Goal: Information Seeking & Learning: Check status

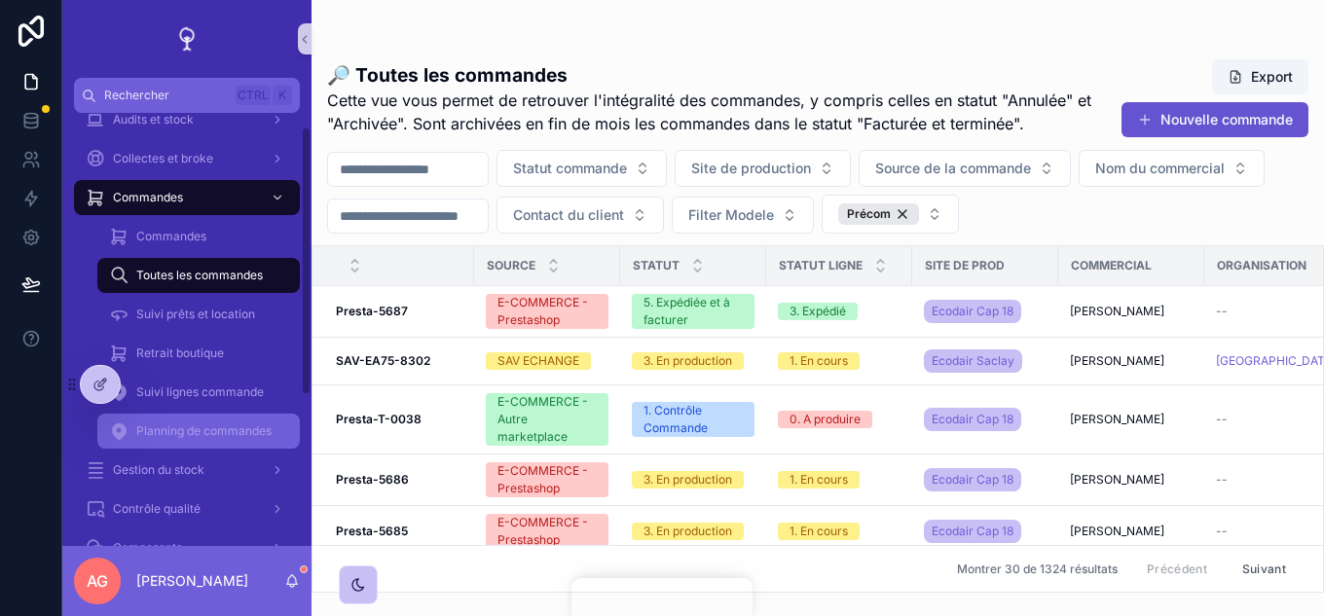
scroll to position [97, 0]
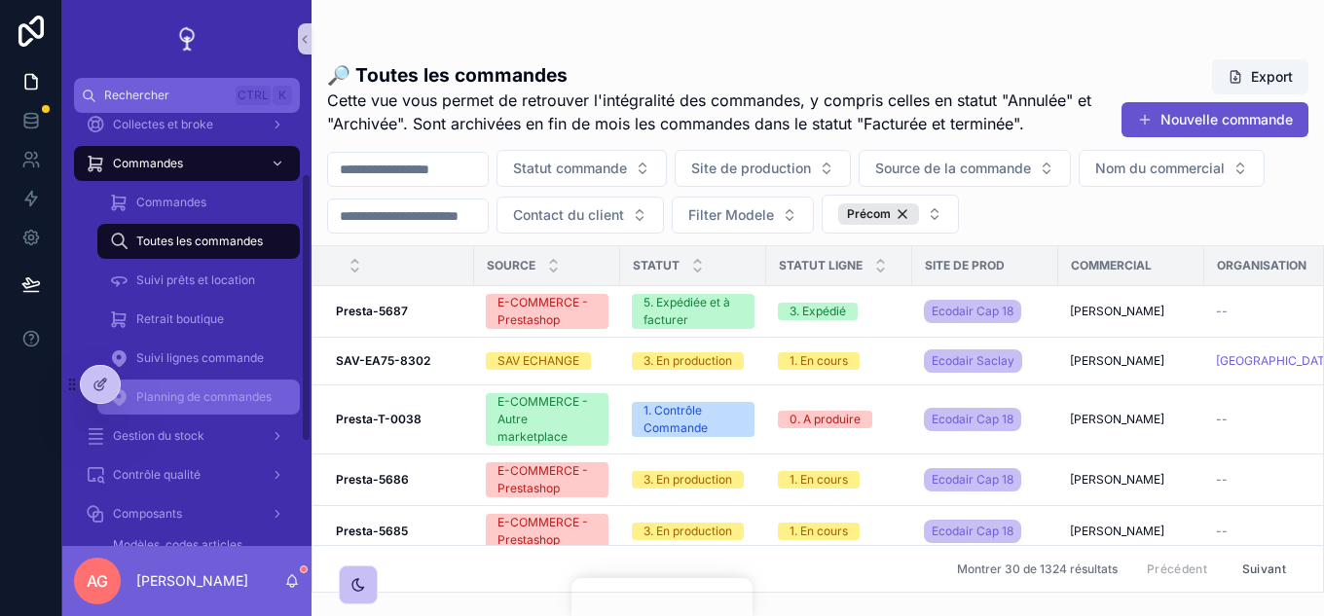
click at [203, 396] on span "Planning de commandes" at bounding box center [203, 397] width 135 height 16
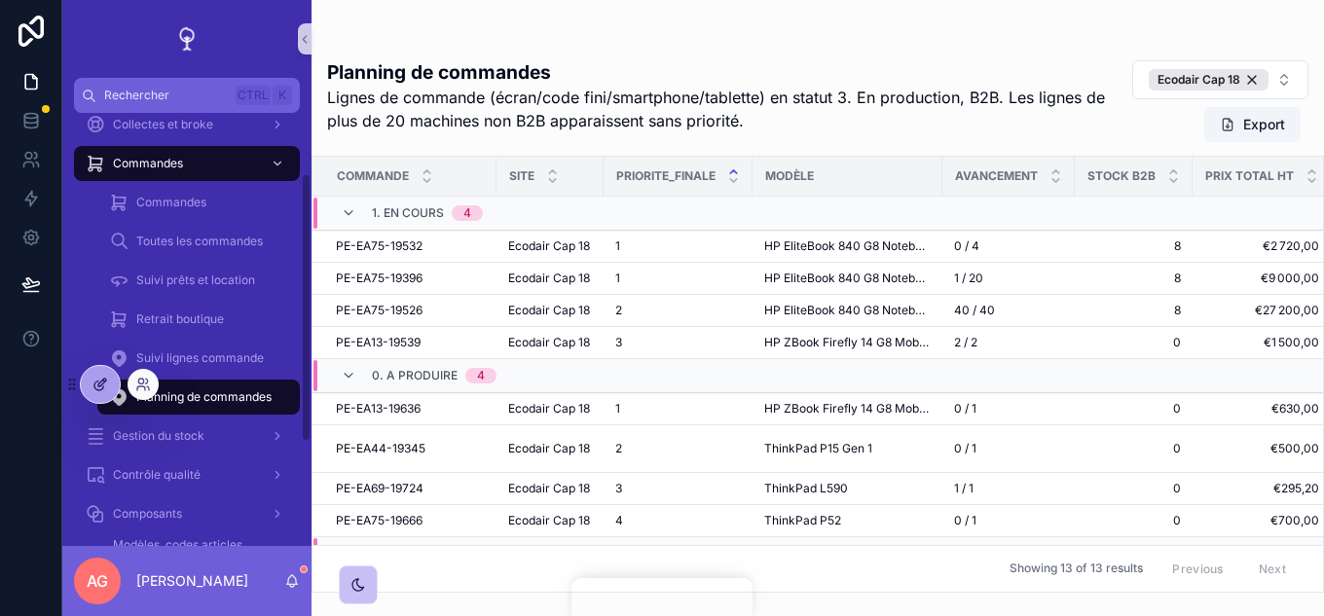
click at [105, 367] on div at bounding box center [100, 384] width 39 height 37
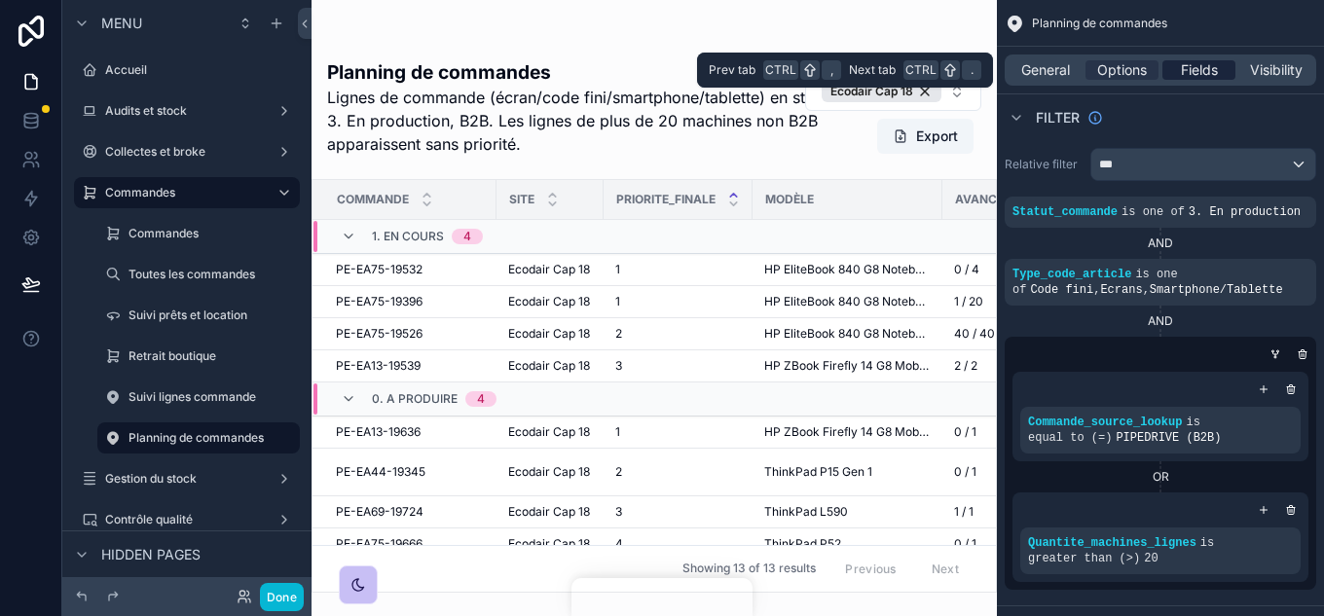
click at [1221, 70] on div "Fields" at bounding box center [1199, 69] width 73 height 19
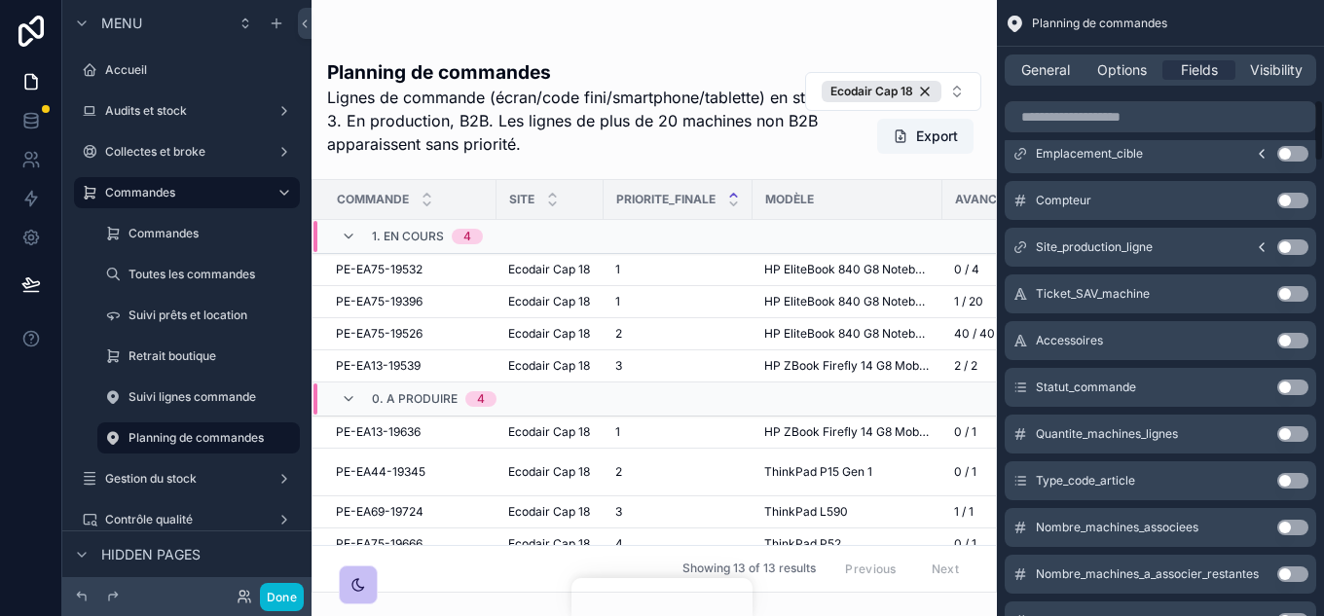
scroll to position [584, 0]
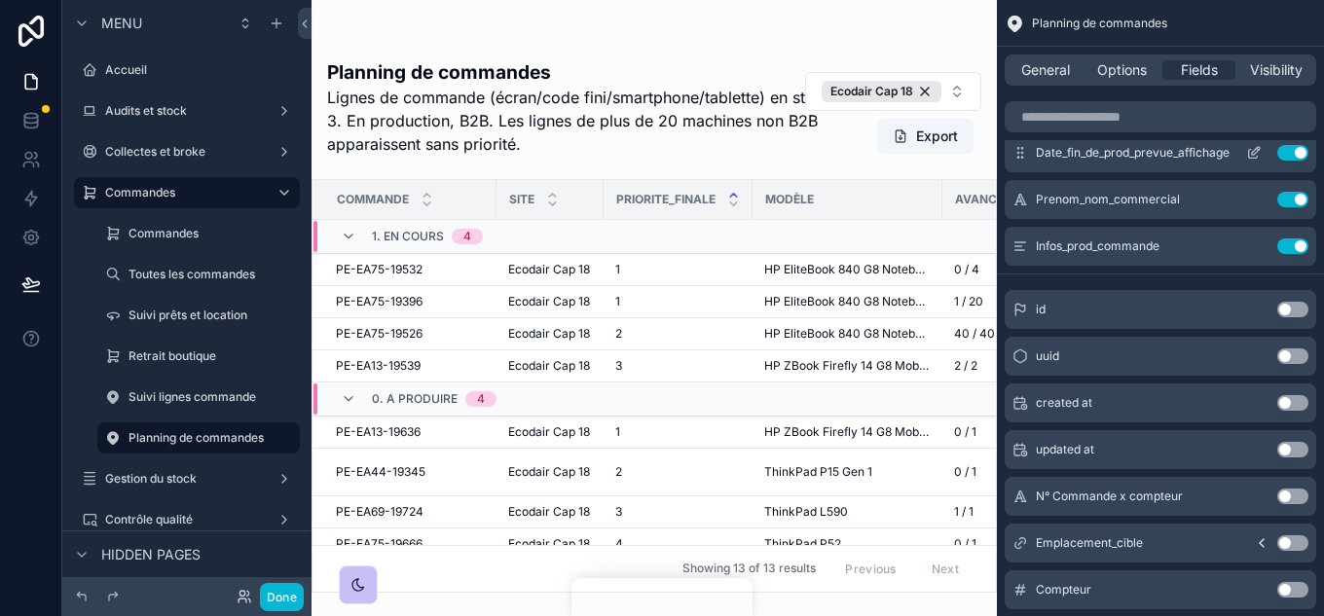
click at [1287, 153] on button "Use setting" at bounding box center [1293, 153] width 31 height 16
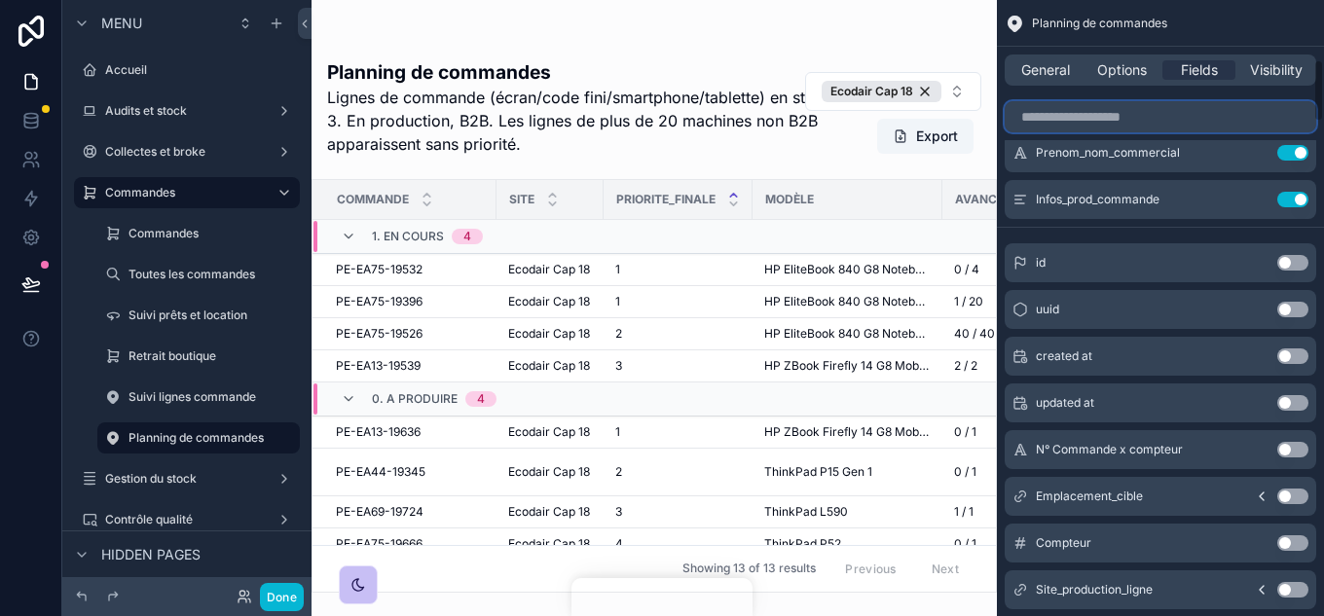
click at [1146, 114] on input "scrollable content" at bounding box center [1161, 116] width 312 height 31
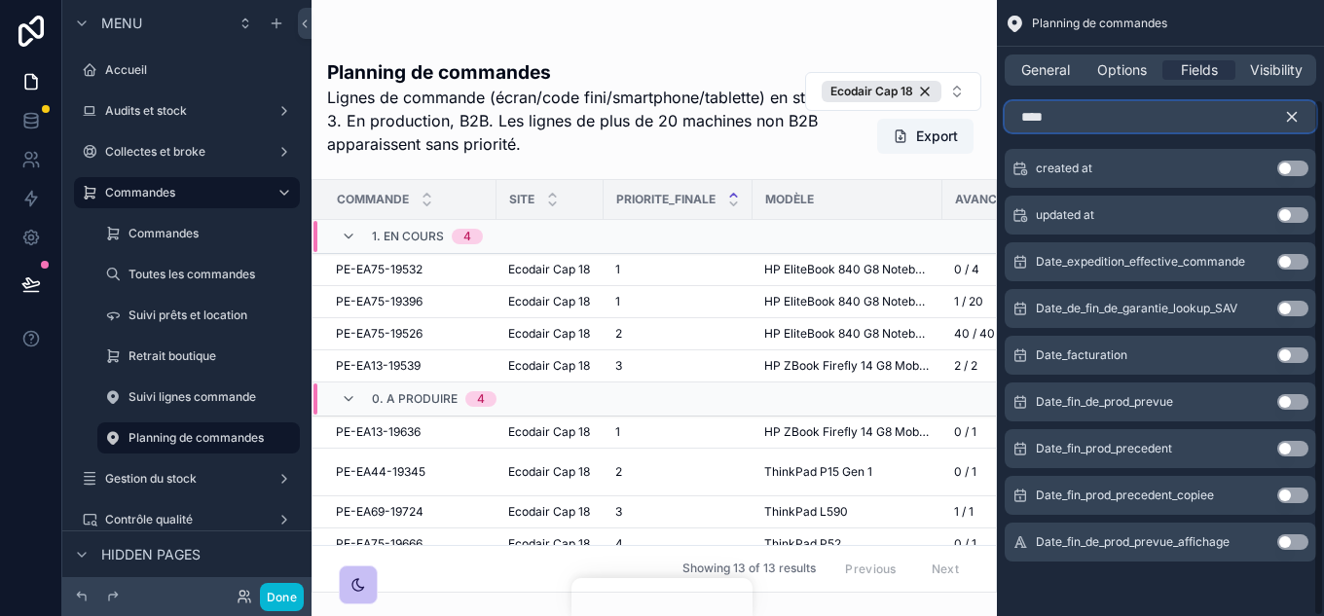
scroll to position [71, 0]
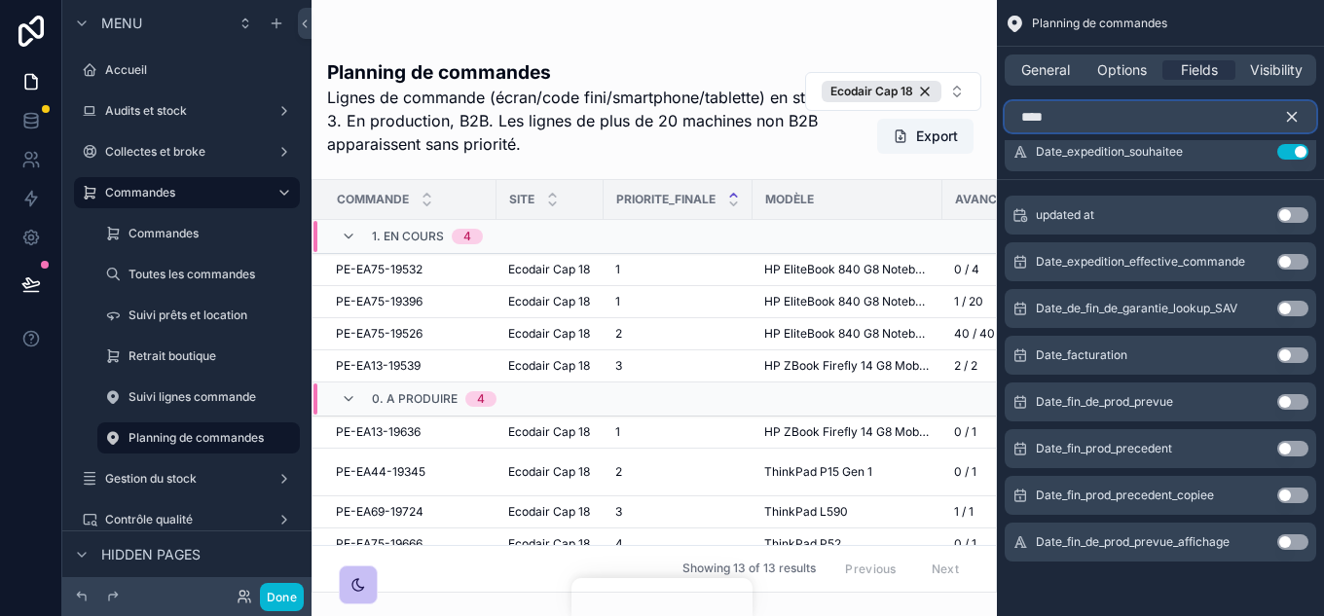
type input "****"
click at [1288, 395] on button "Use setting" at bounding box center [1293, 402] width 31 height 16
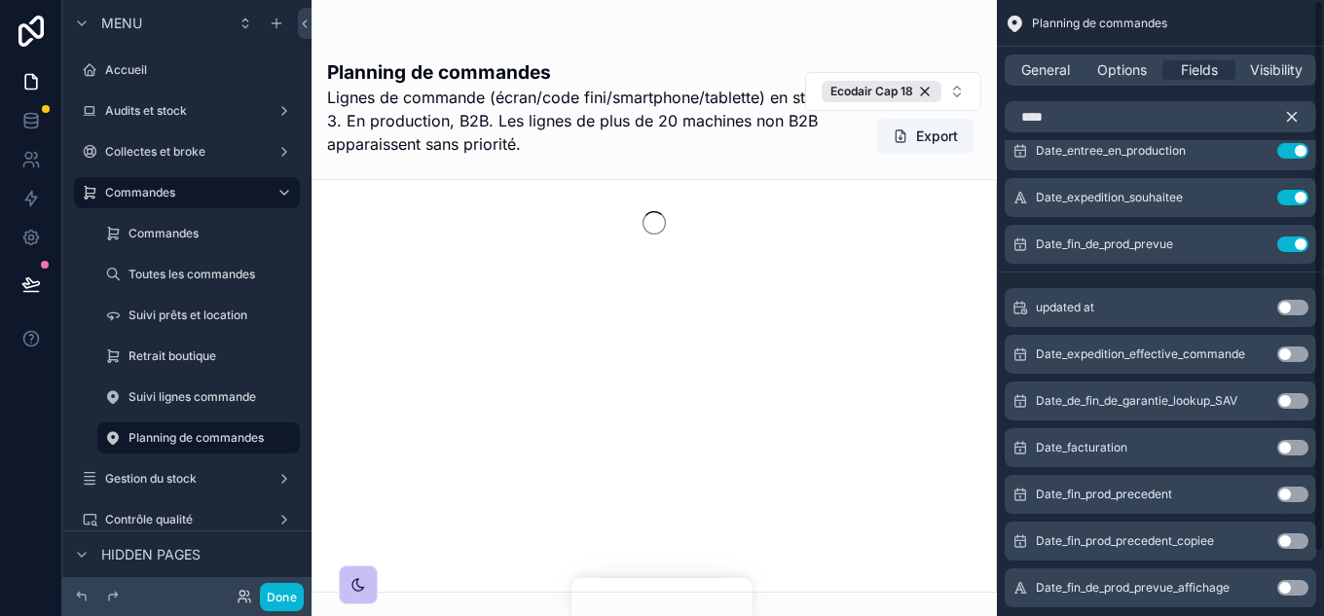
scroll to position [0, 0]
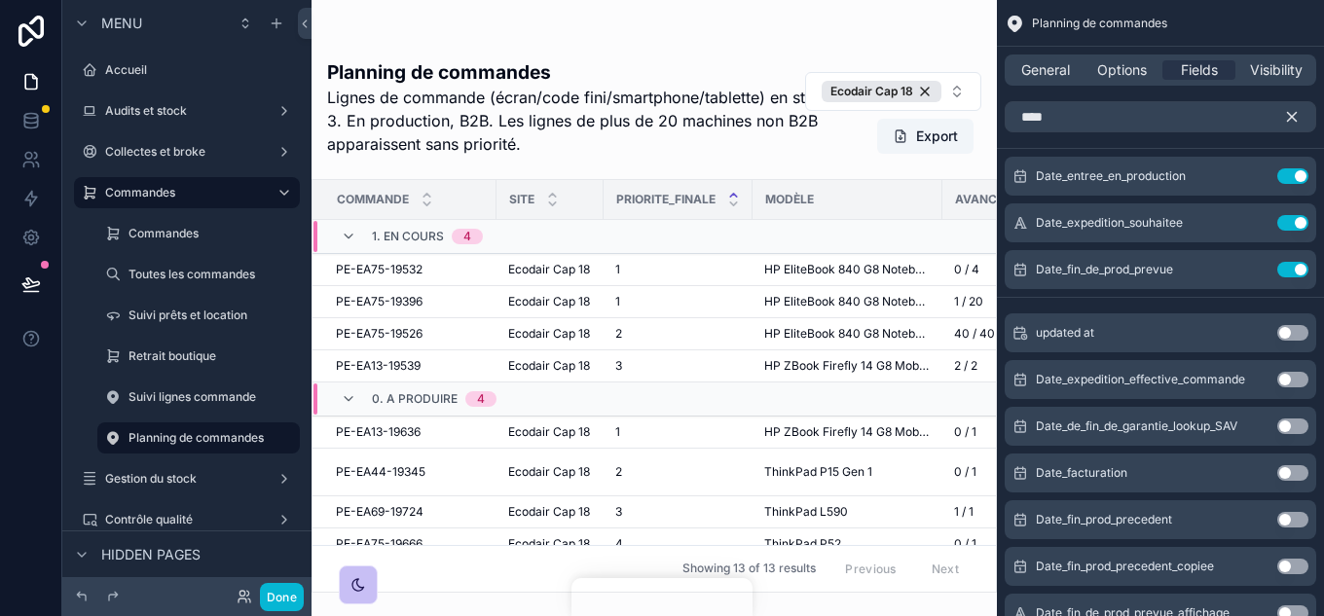
click at [1294, 120] on icon "scrollable content" at bounding box center [1292, 117] width 9 height 9
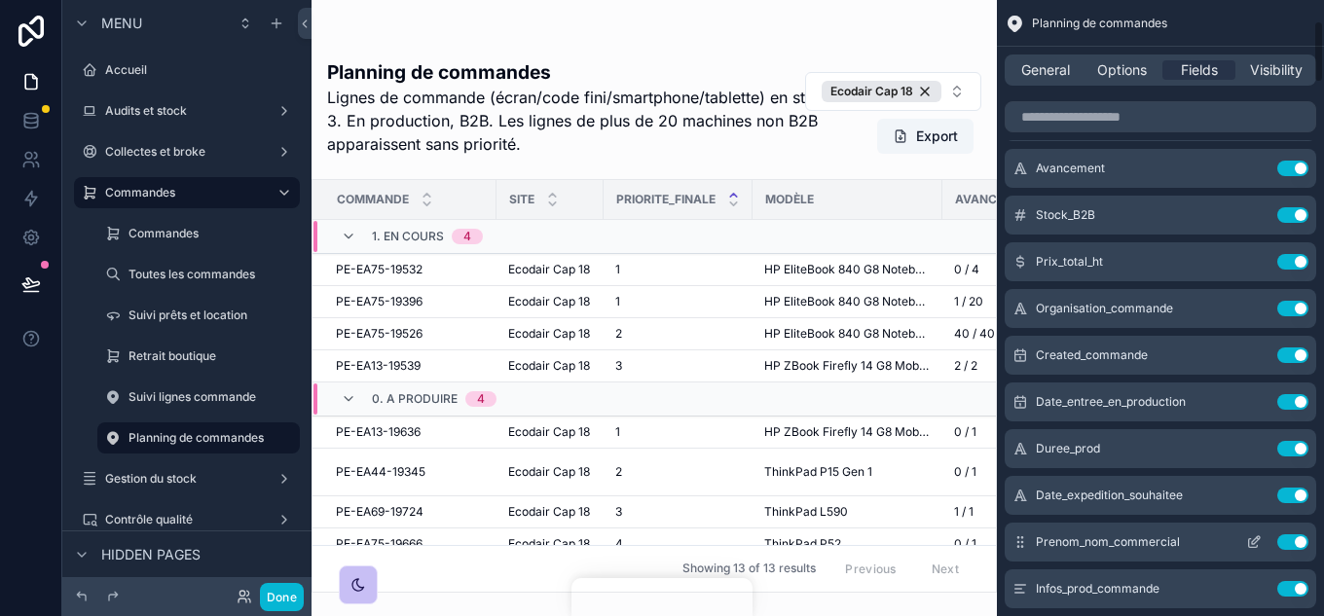
scroll to position [292, 0]
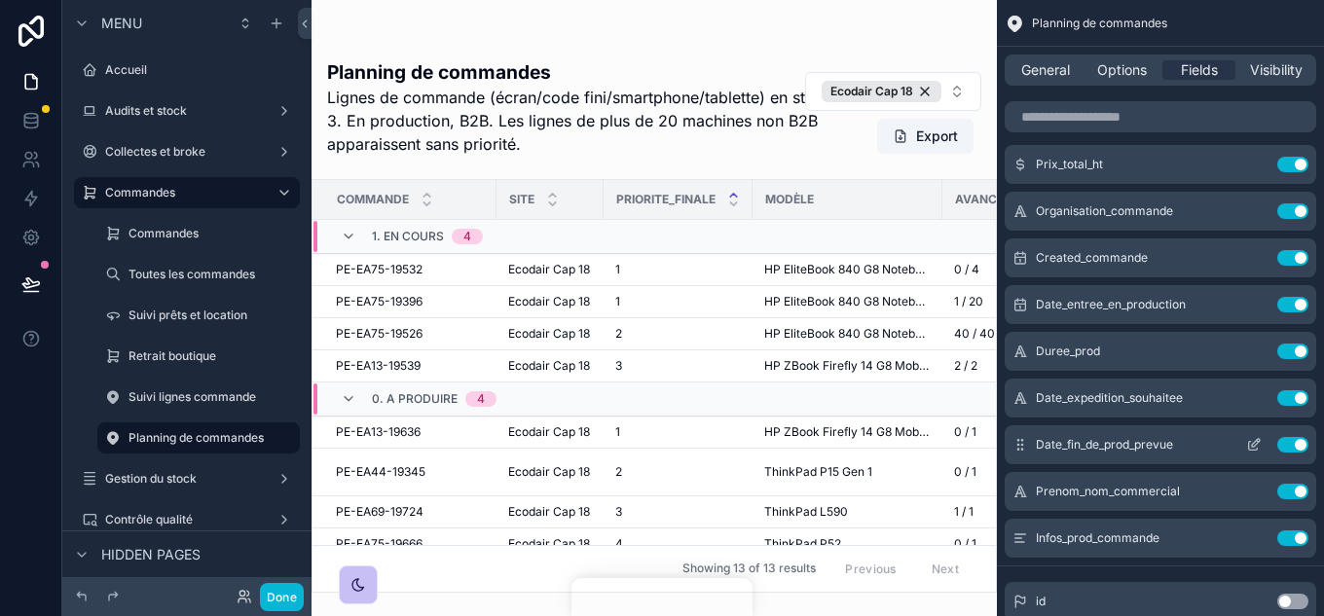
click at [1251, 441] on icon "scrollable content" at bounding box center [1254, 445] width 16 height 16
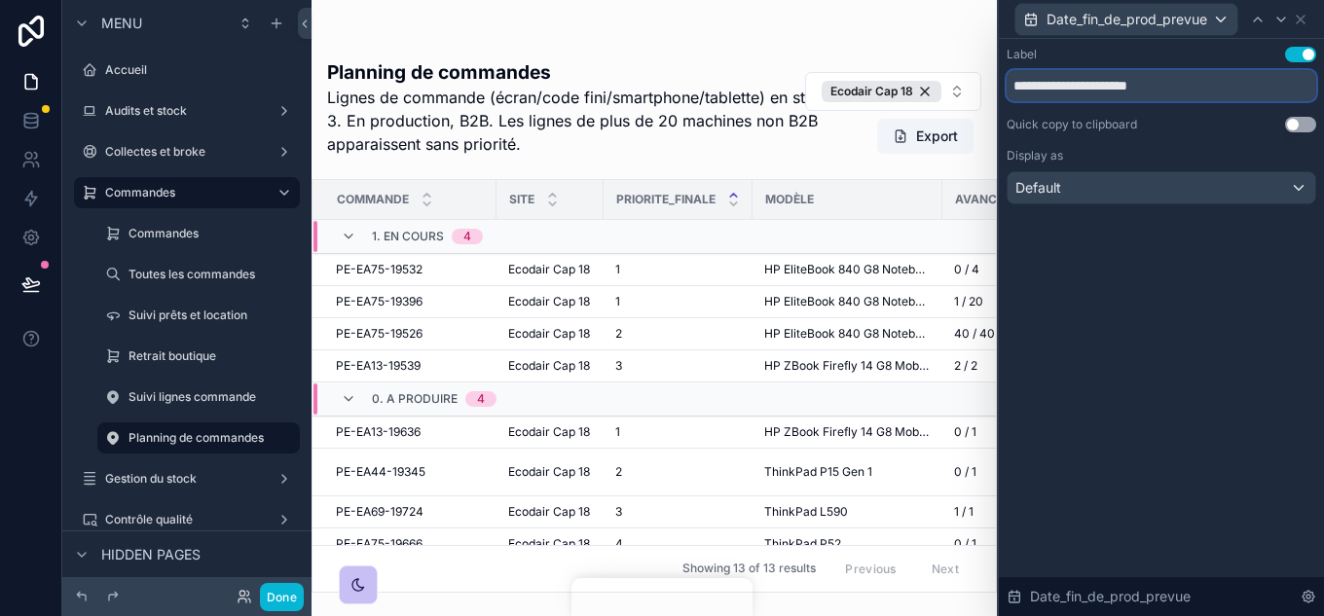
drag, startPoint x: 1193, startPoint y: 87, endPoint x: 948, endPoint y: 103, distance: 245.0
click at [948, 103] on div "**********" at bounding box center [662, 308] width 1324 height 616
type input "**********"
click at [293, 610] on button "Done" at bounding box center [282, 597] width 44 height 28
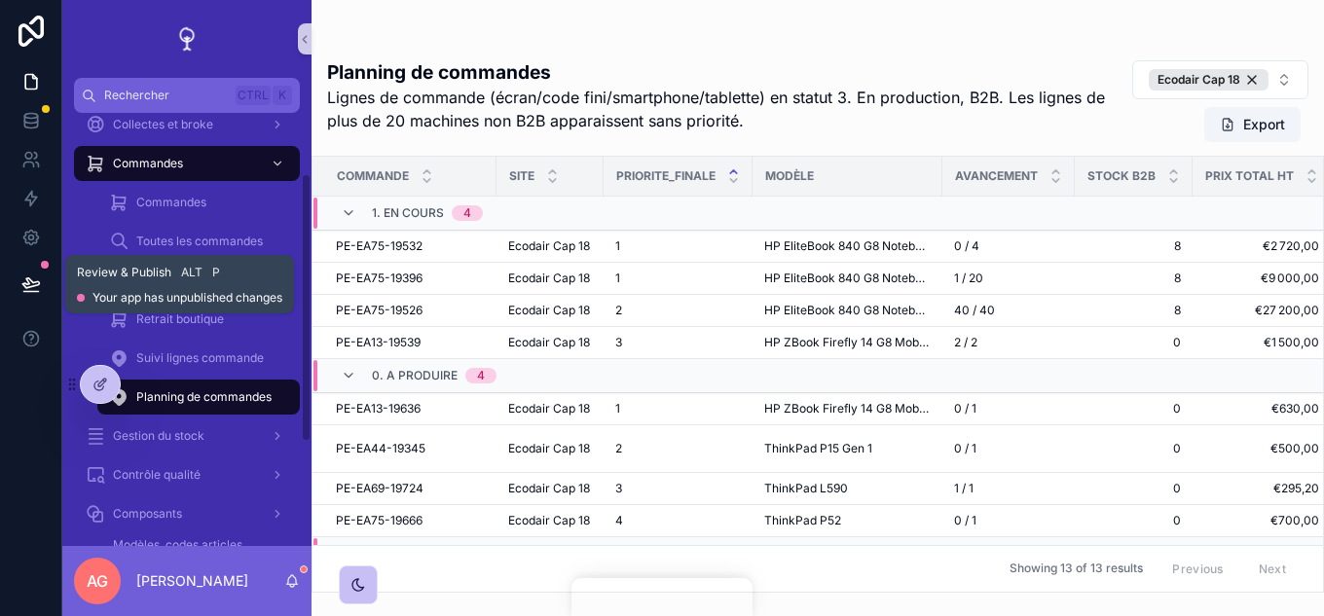
click at [23, 283] on icon at bounding box center [30, 283] width 17 height 10
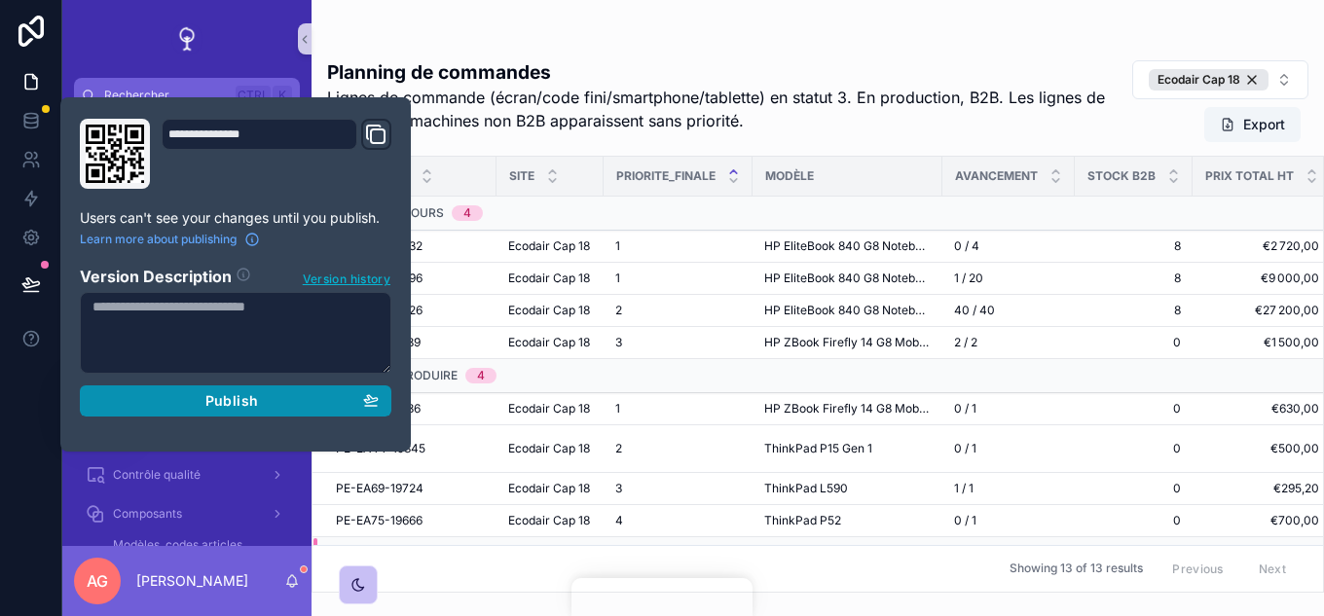
click at [332, 409] on div "Publish" at bounding box center [236, 401] width 286 height 18
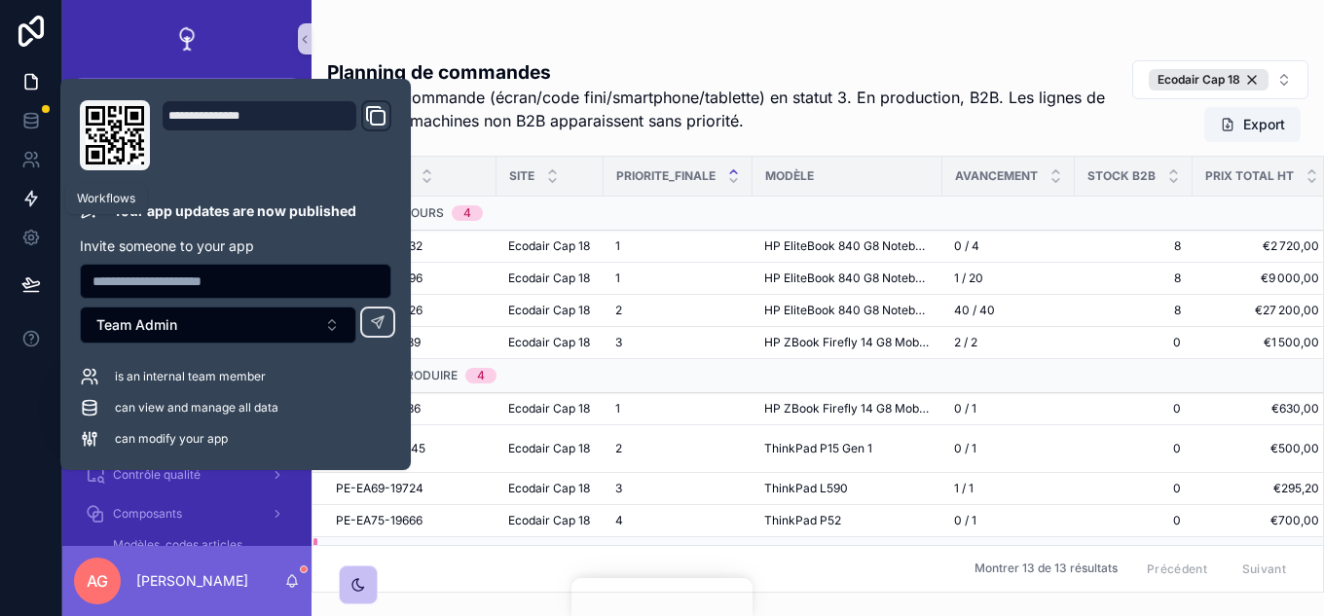
click at [26, 201] on icon at bounding box center [31, 199] width 12 height 15
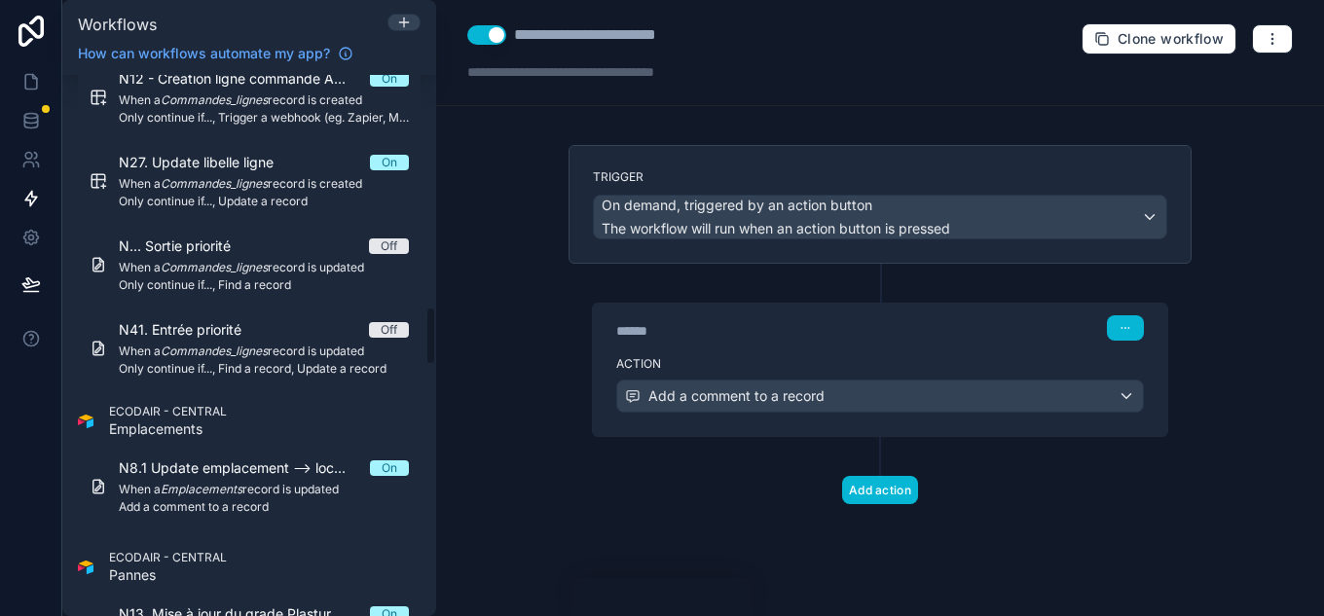
scroll to position [2240, 0]
click at [264, 365] on span "Only continue if..., Find a record, Update a record" at bounding box center [264, 367] width 290 height 16
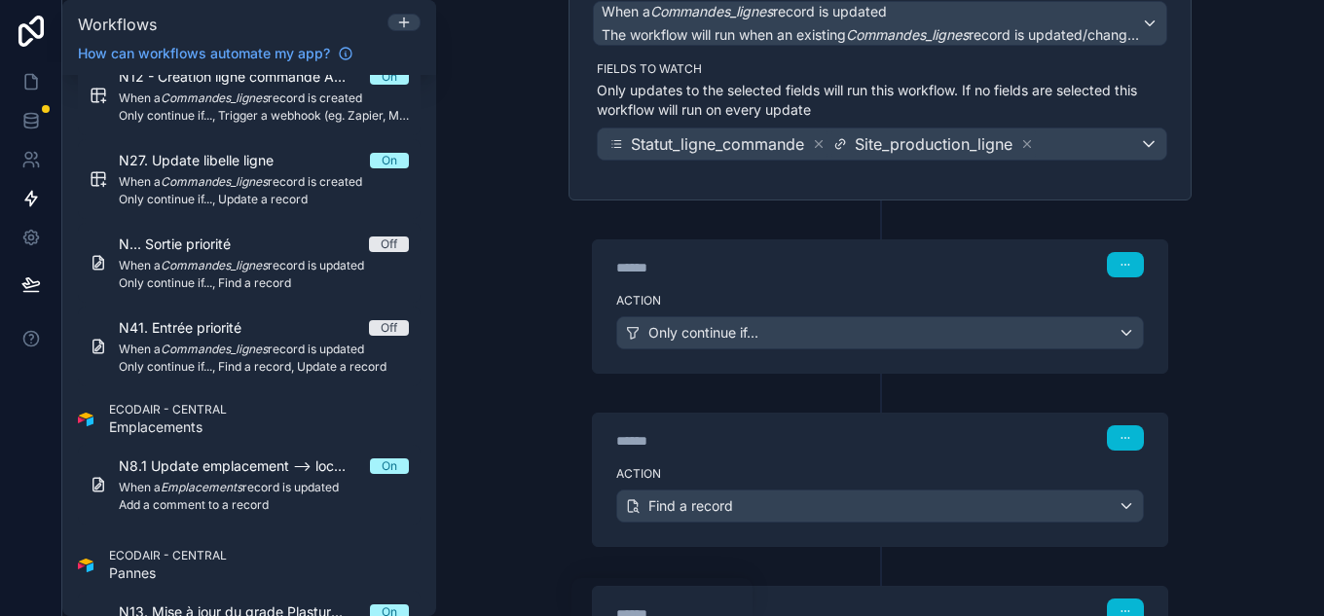
scroll to position [195, 0]
click at [803, 280] on div "****** Step 1" at bounding box center [880, 262] width 575 height 45
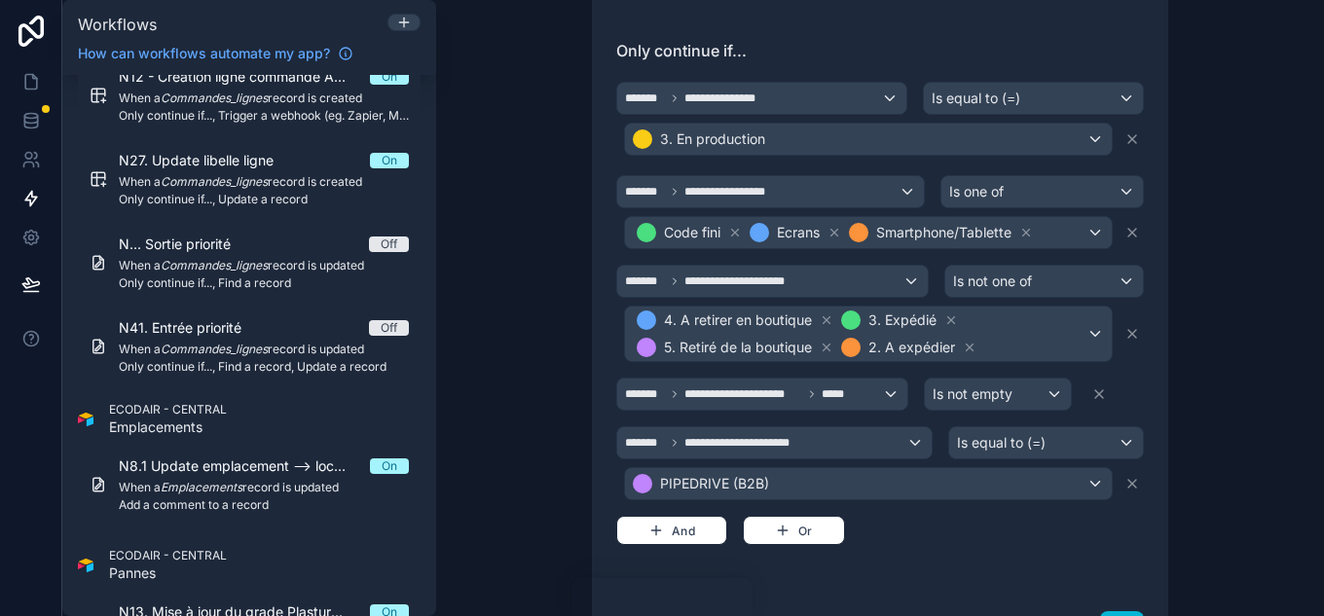
scroll to position [584, 0]
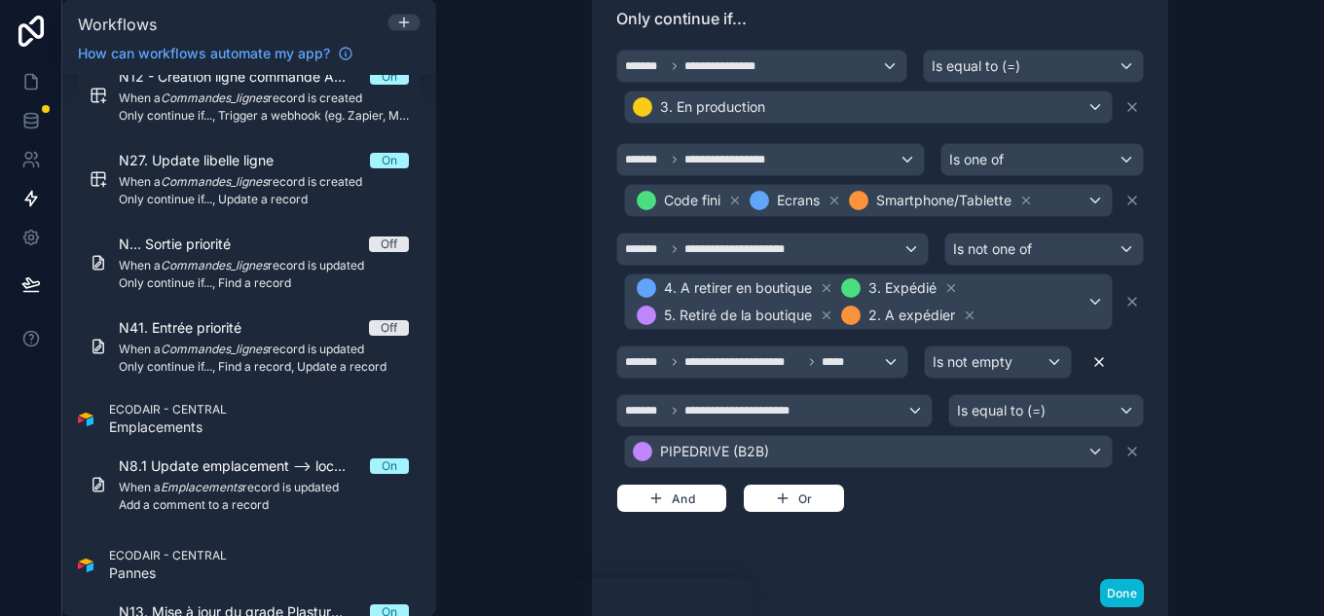
click at [1092, 363] on icon at bounding box center [1100, 362] width 16 height 16
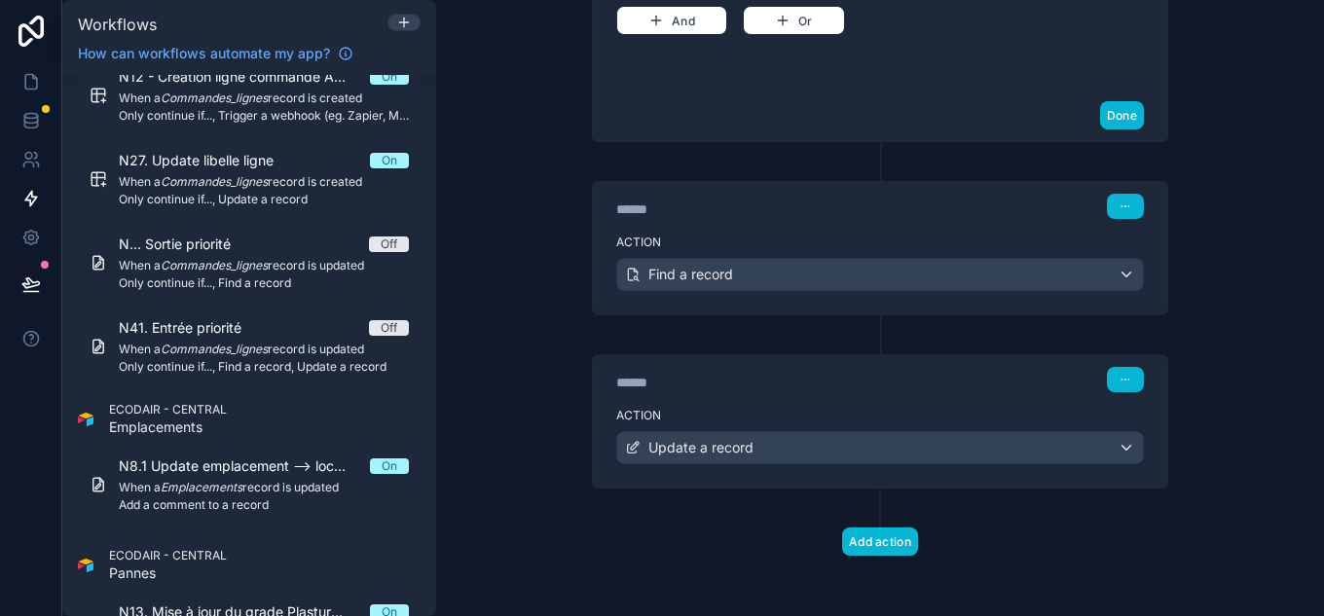
scroll to position [1016, 0]
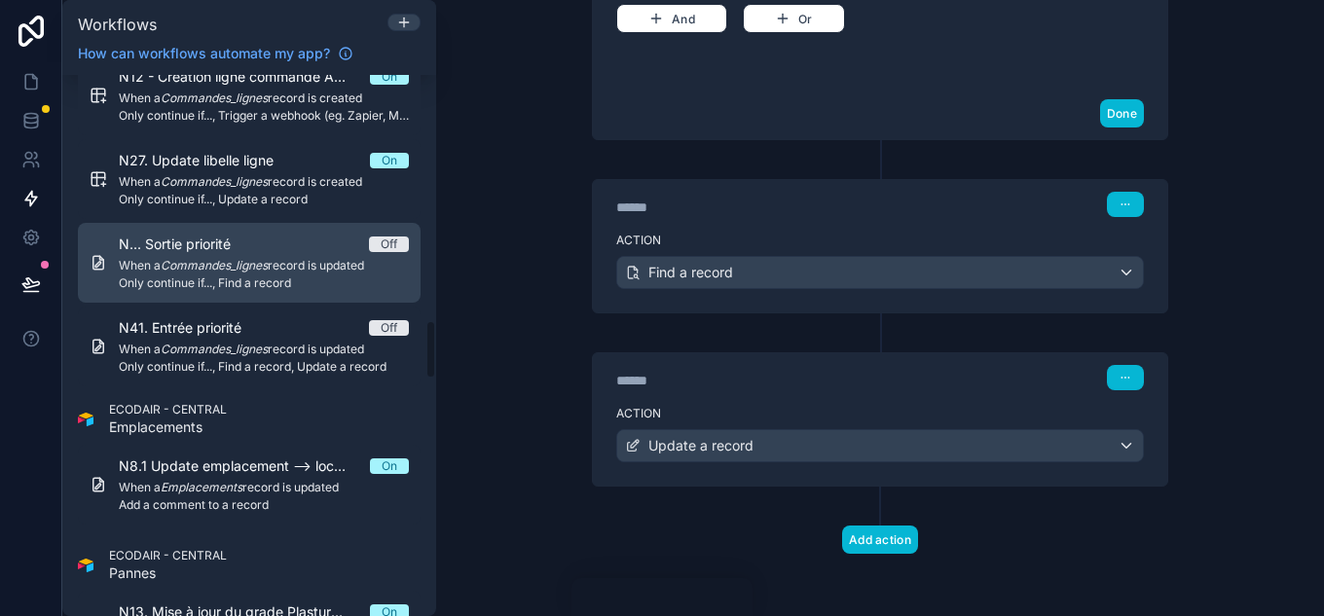
click at [199, 247] on span "N... Sortie priorité" at bounding box center [186, 244] width 135 height 19
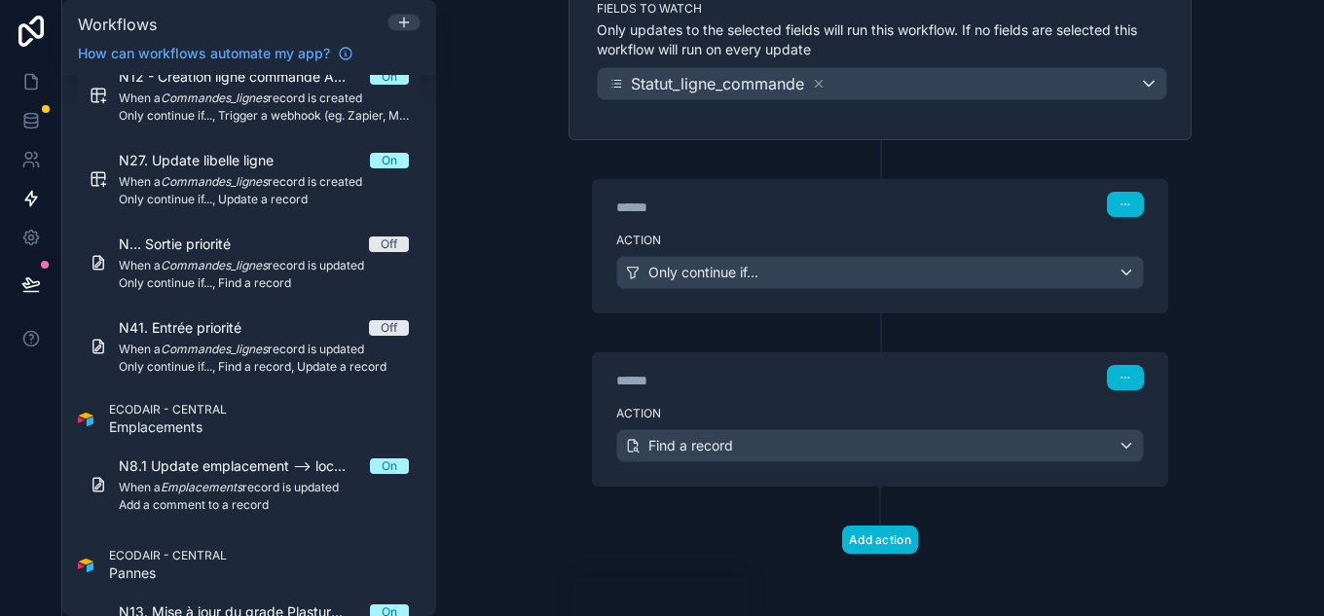
scroll to position [59, 0]
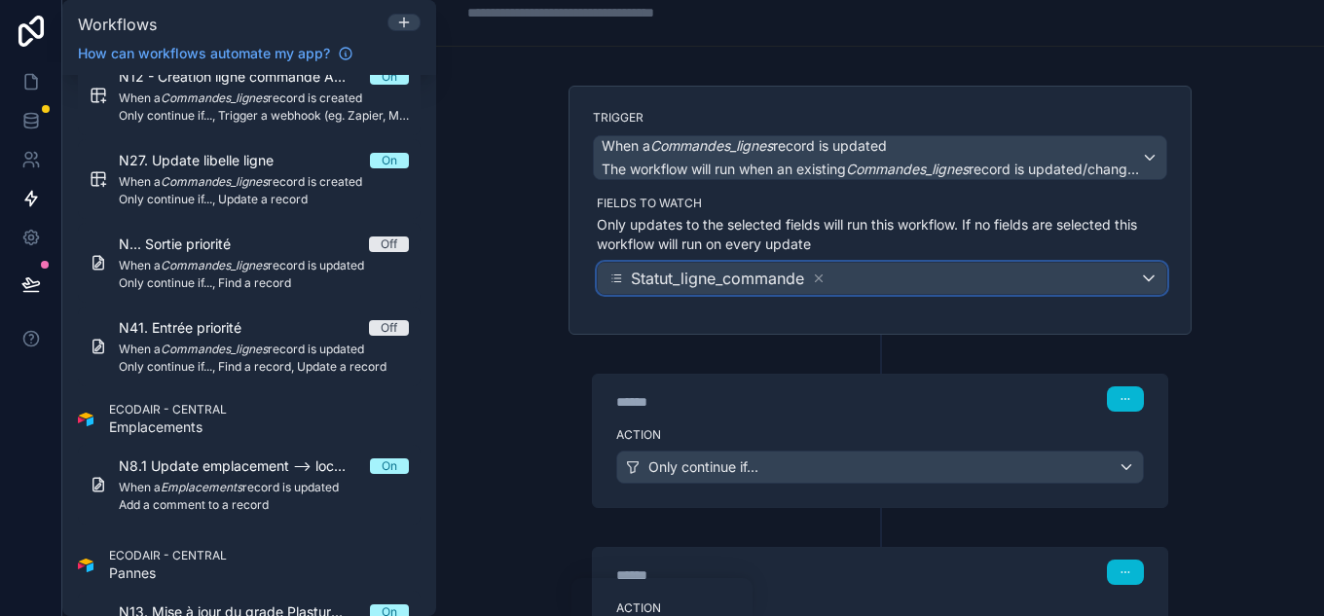
click at [901, 271] on div "Statut_ligne_commande" at bounding box center [882, 278] width 569 height 31
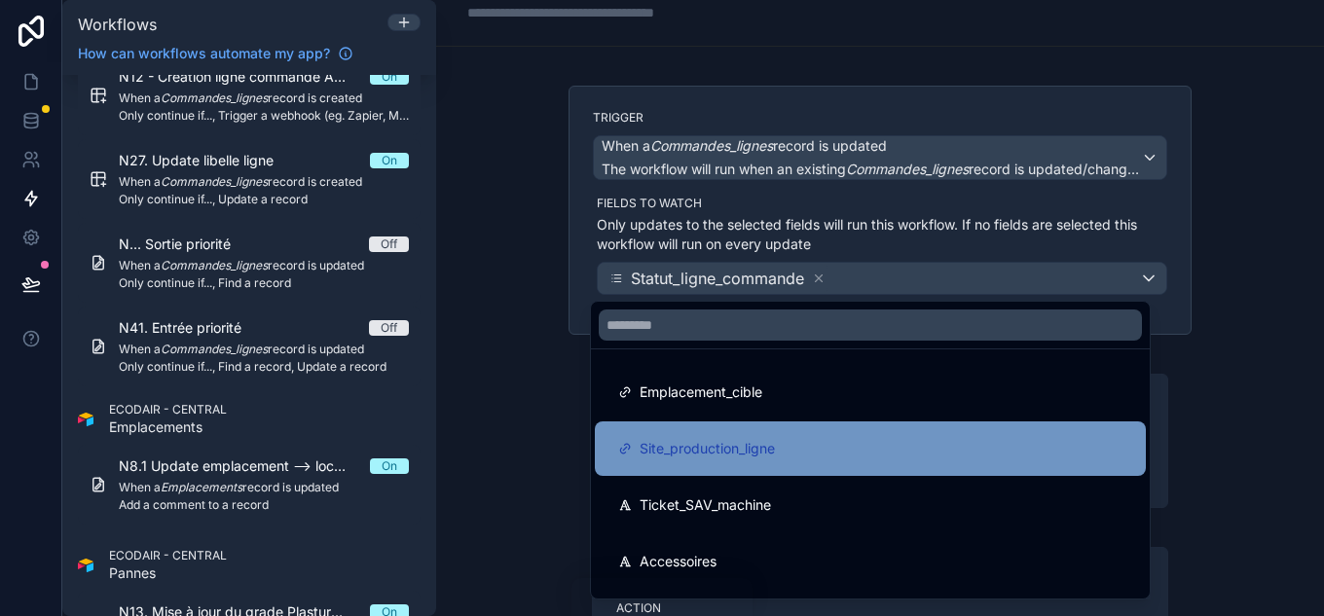
click at [708, 468] on div "Site_production_ligne" at bounding box center [870, 449] width 551 height 55
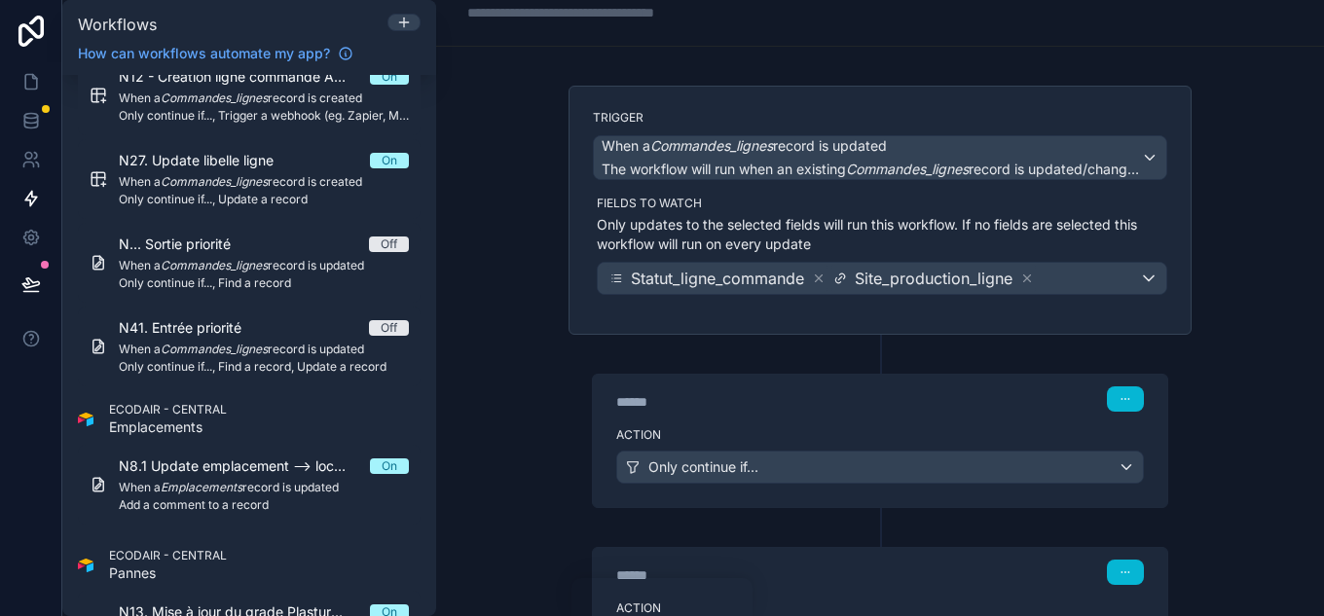
click at [717, 431] on label "Action" at bounding box center [880, 435] width 528 height 16
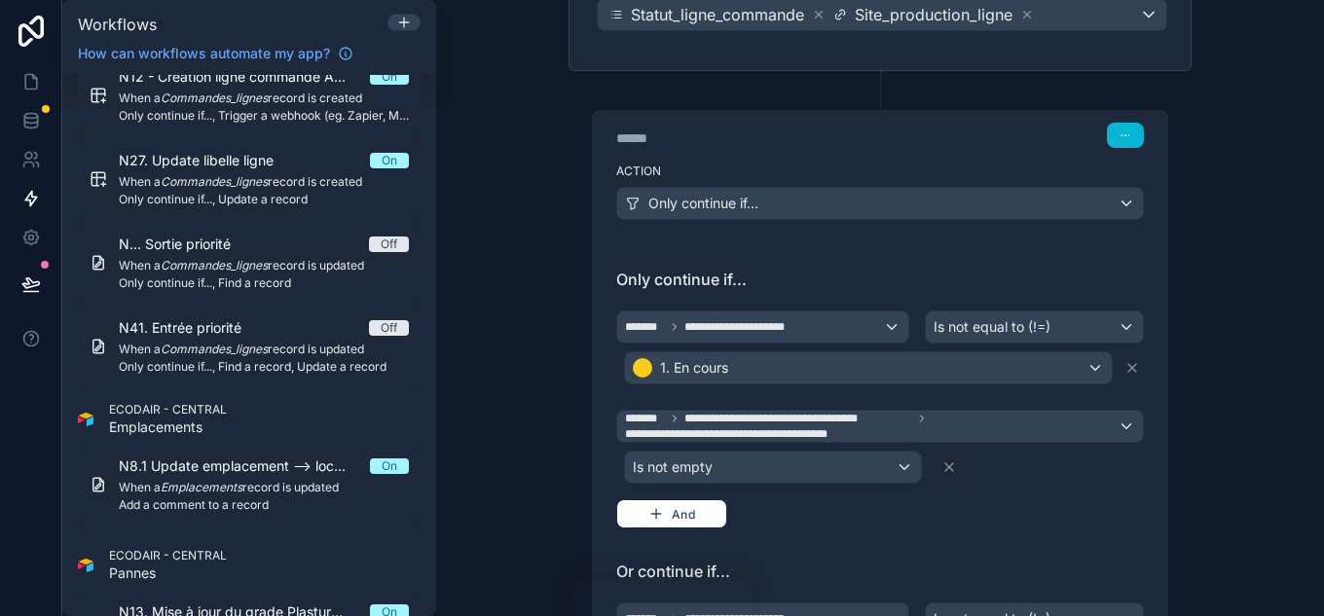
scroll to position [449, 0]
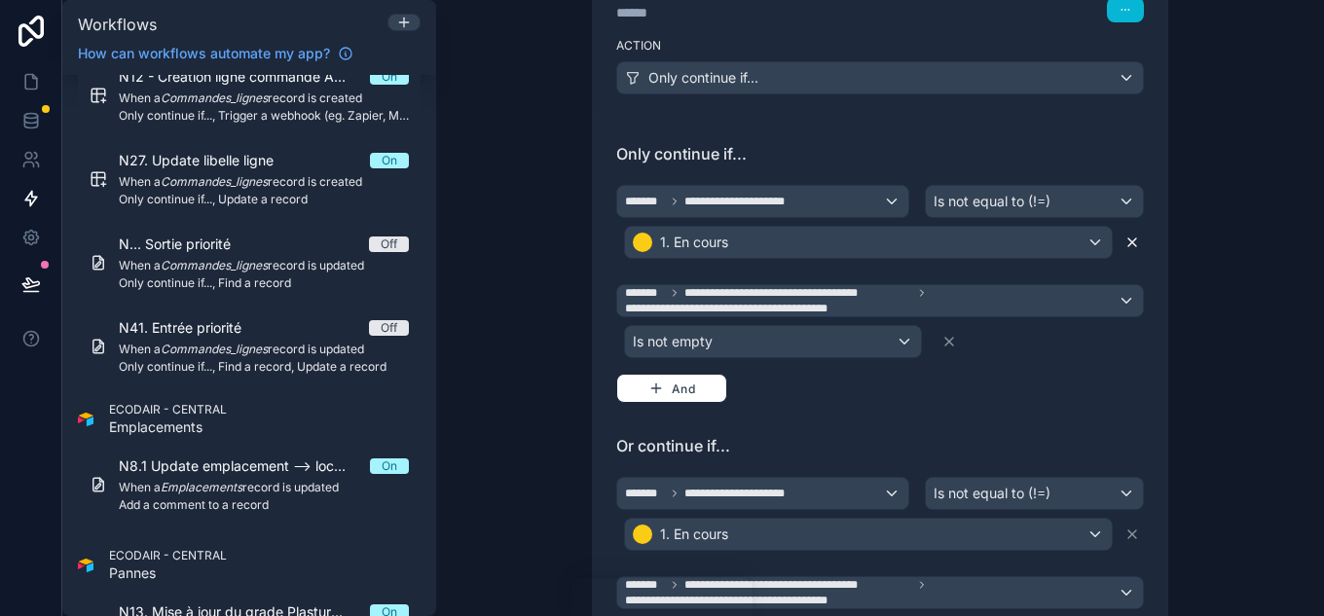
click at [1126, 237] on icon at bounding box center [1133, 243] width 16 height 16
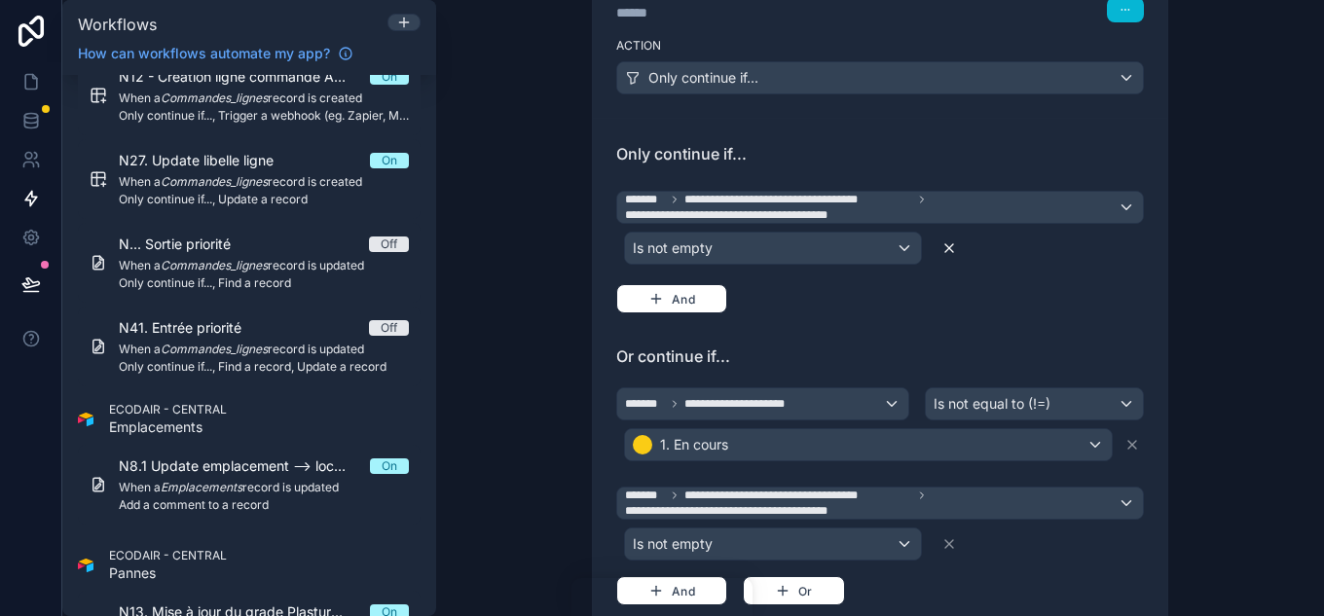
click at [946, 239] on button at bounding box center [949, 248] width 23 height 31
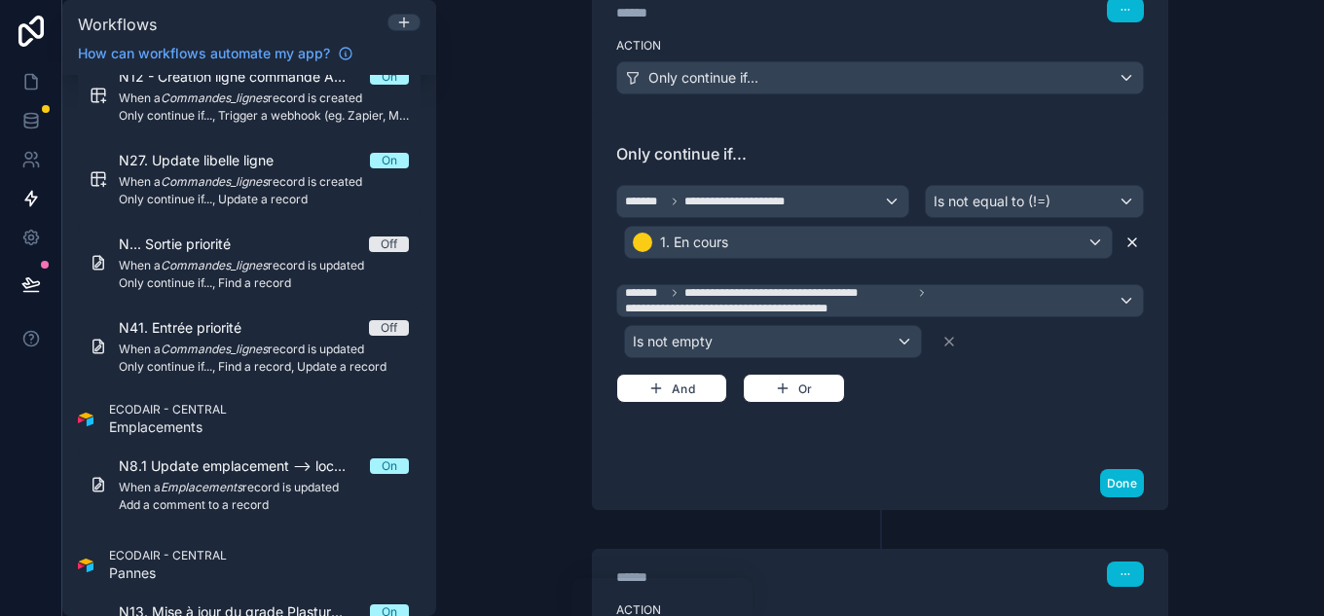
click at [1125, 235] on icon at bounding box center [1133, 243] width 16 height 16
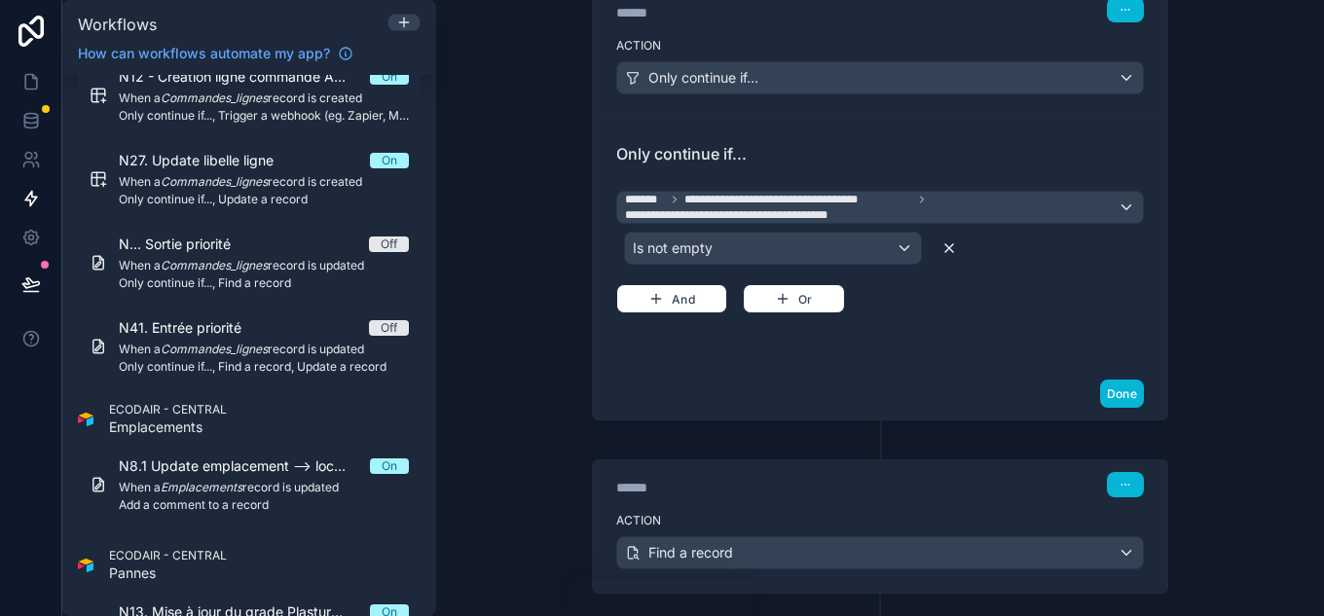
click at [946, 246] on icon at bounding box center [950, 248] width 8 height 8
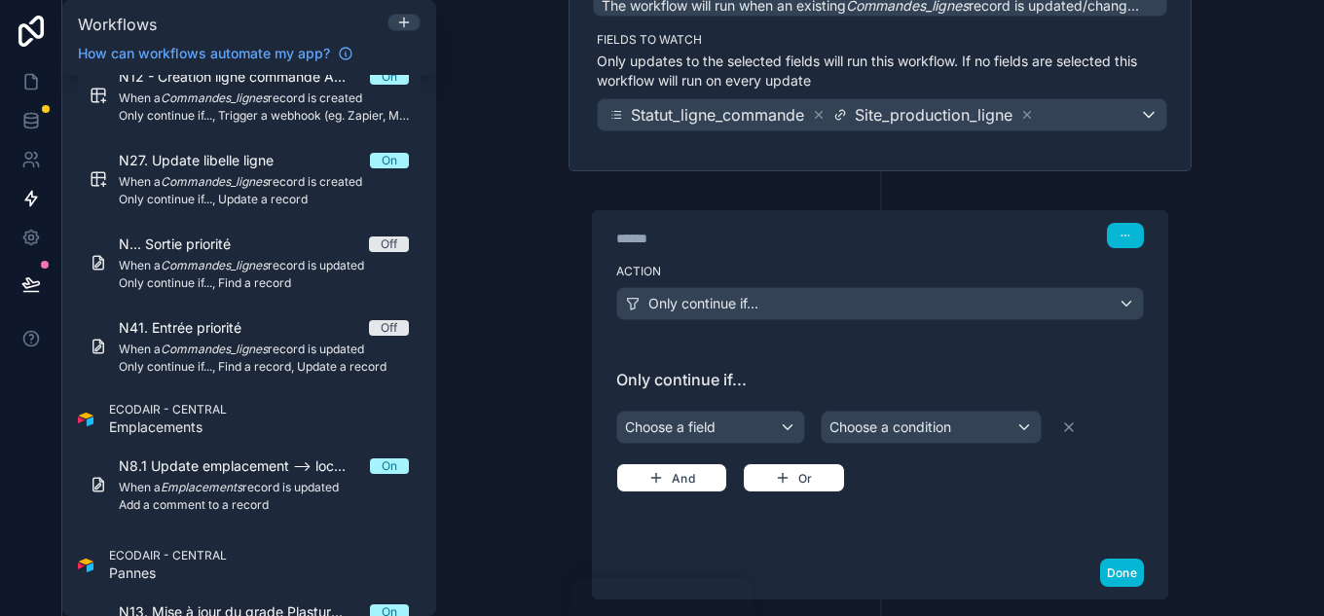
scroll to position [157, 0]
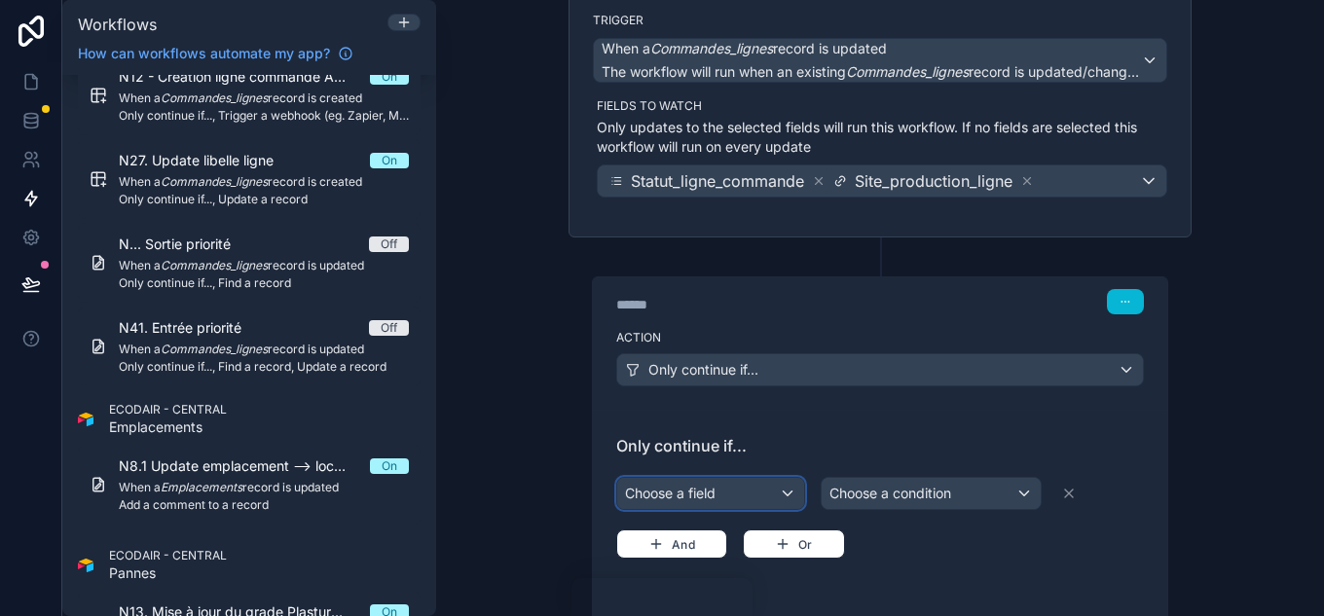
click at [775, 498] on div "Choose a field" at bounding box center [710, 493] width 187 height 31
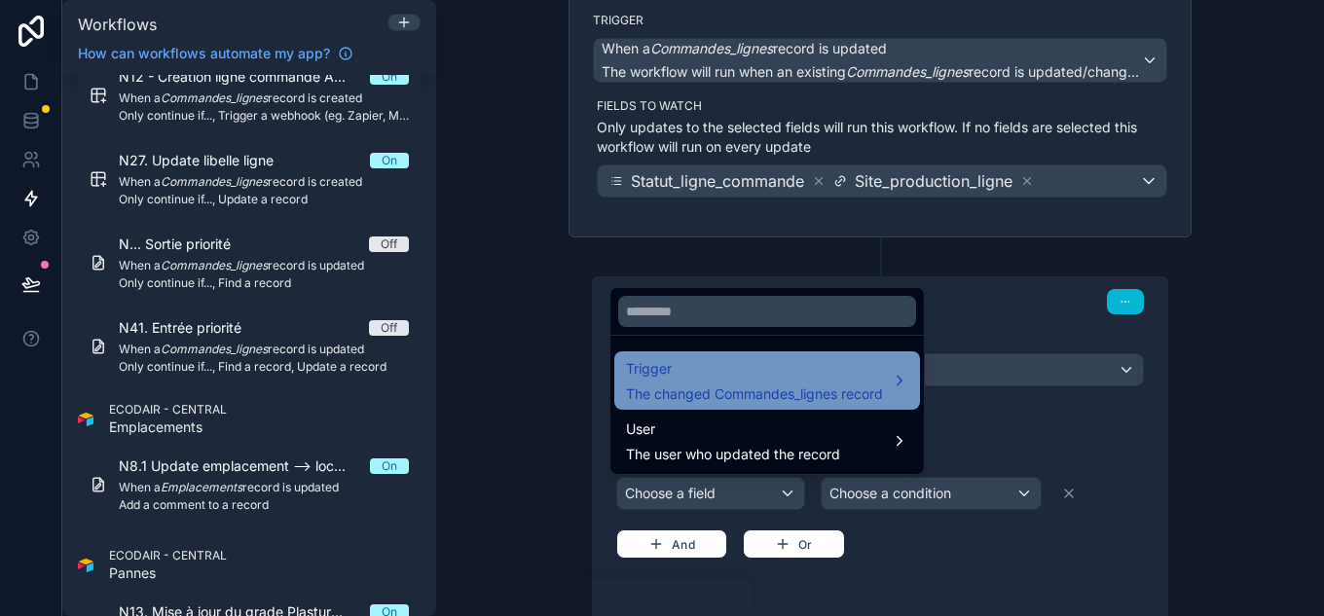
click at [781, 378] on span "Trigger" at bounding box center [754, 368] width 257 height 23
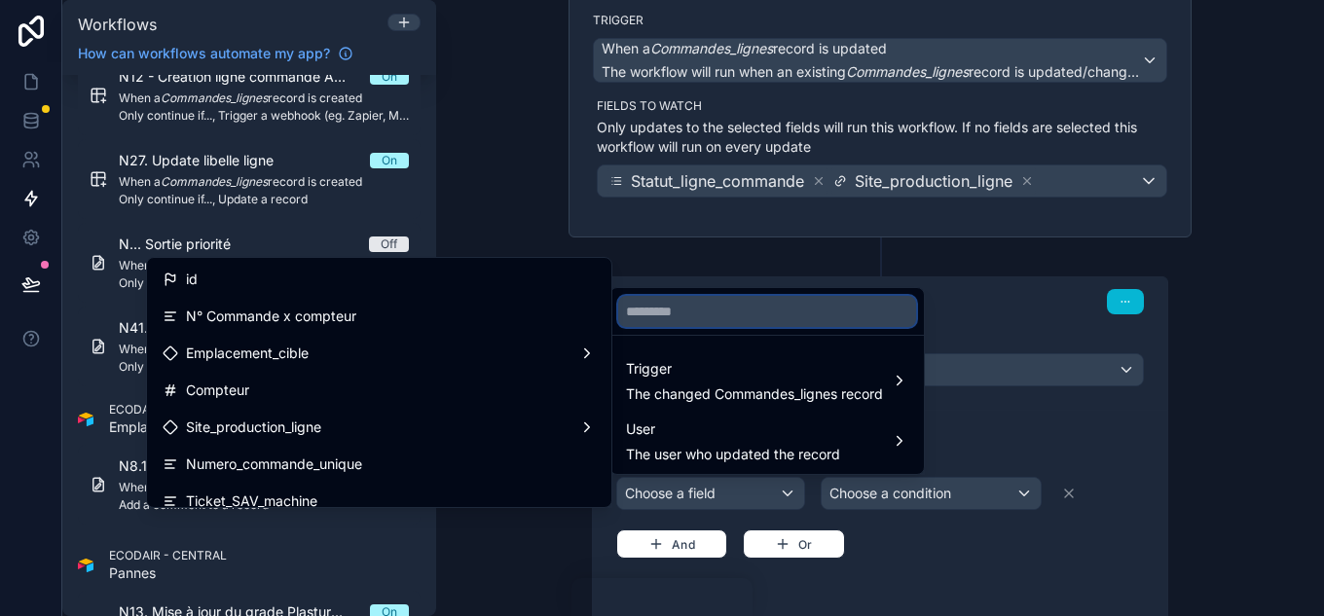
click at [708, 304] on input "text" at bounding box center [767, 311] width 298 height 31
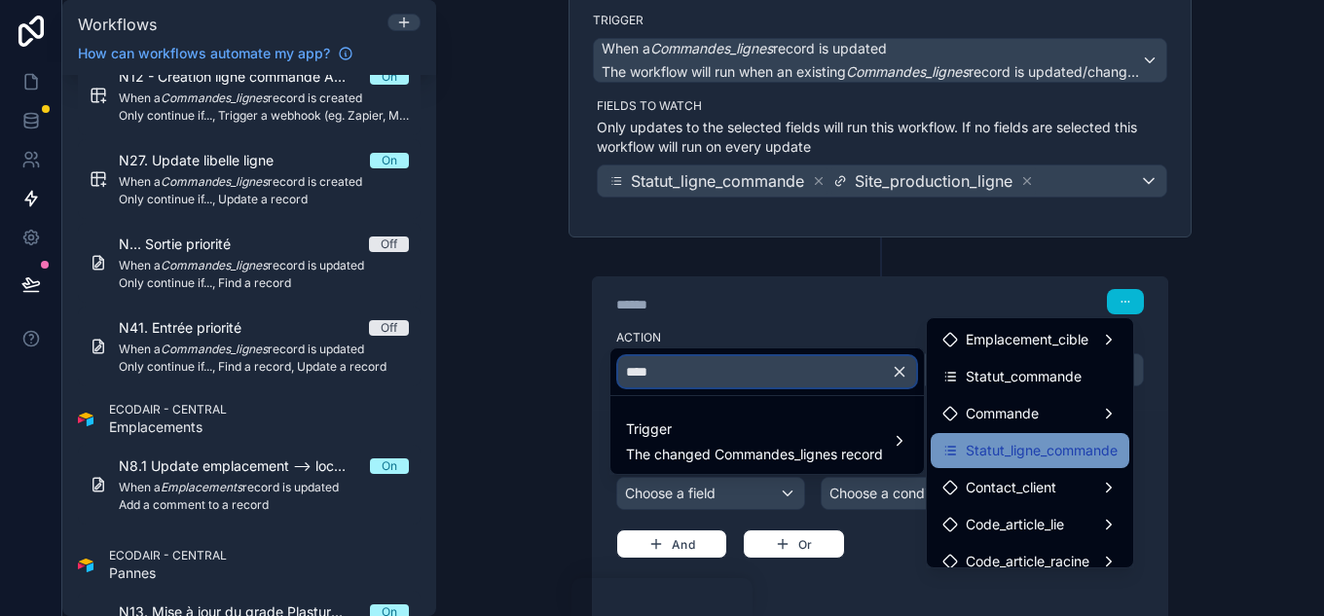
type input "****"
click at [1046, 455] on span "Statut_ligne_commande" at bounding box center [1042, 450] width 152 height 23
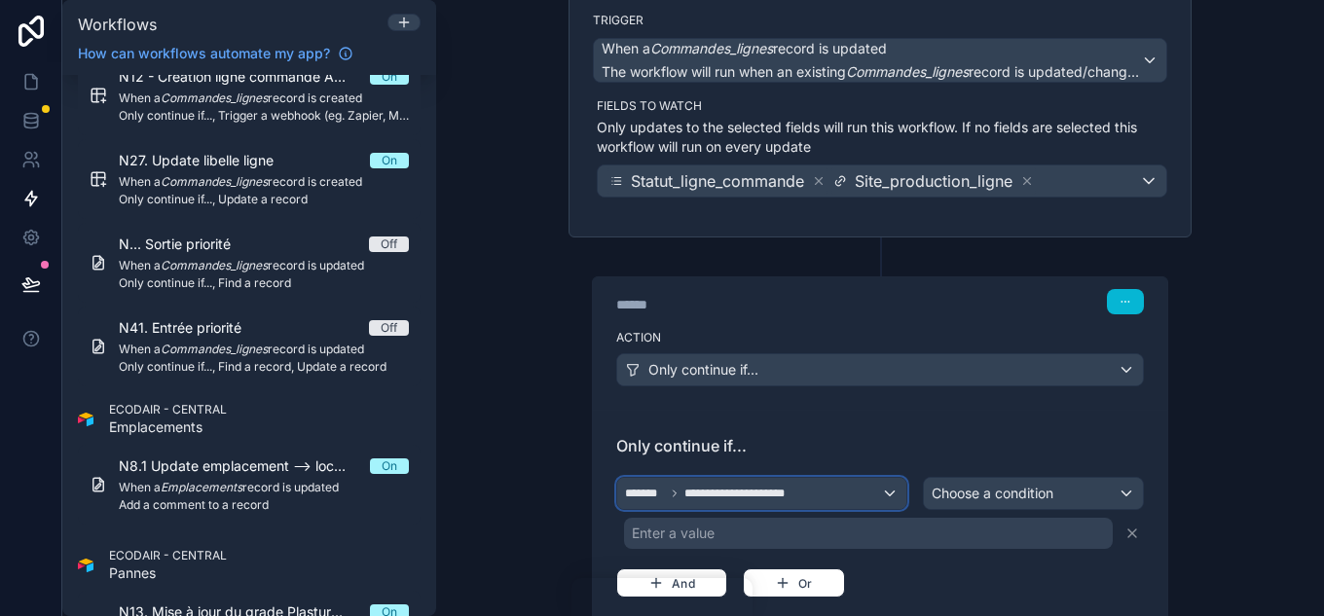
click at [849, 489] on div "**********" at bounding box center [761, 493] width 289 height 31
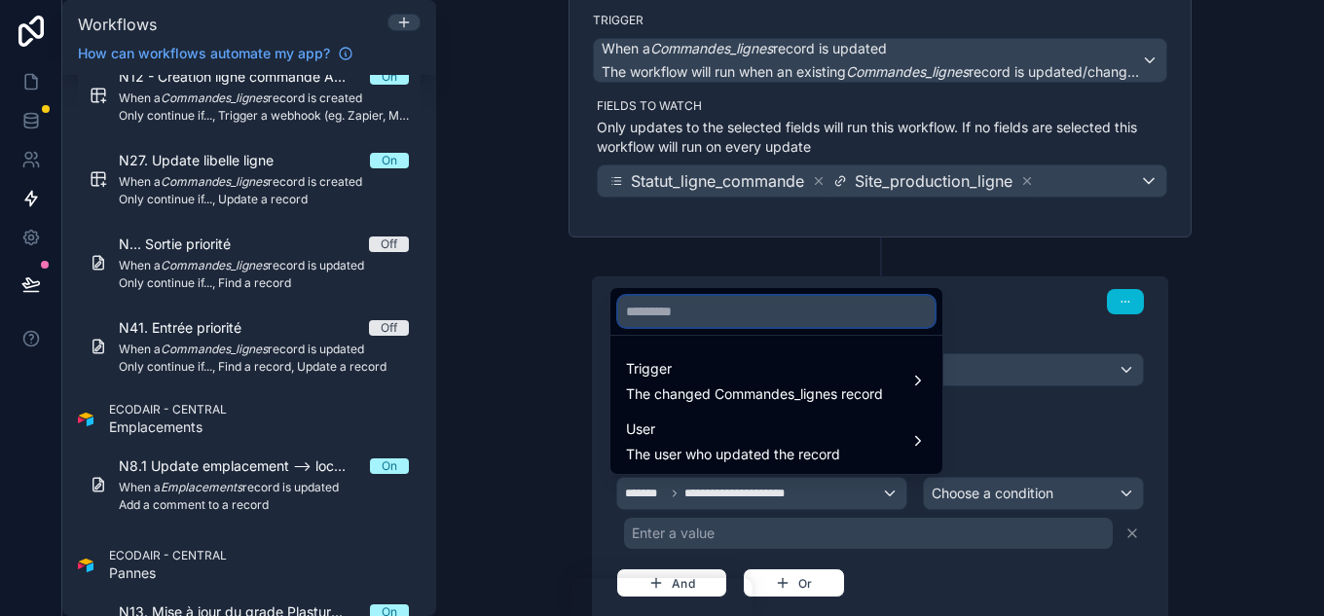
click at [704, 310] on input "text" at bounding box center [776, 311] width 316 height 31
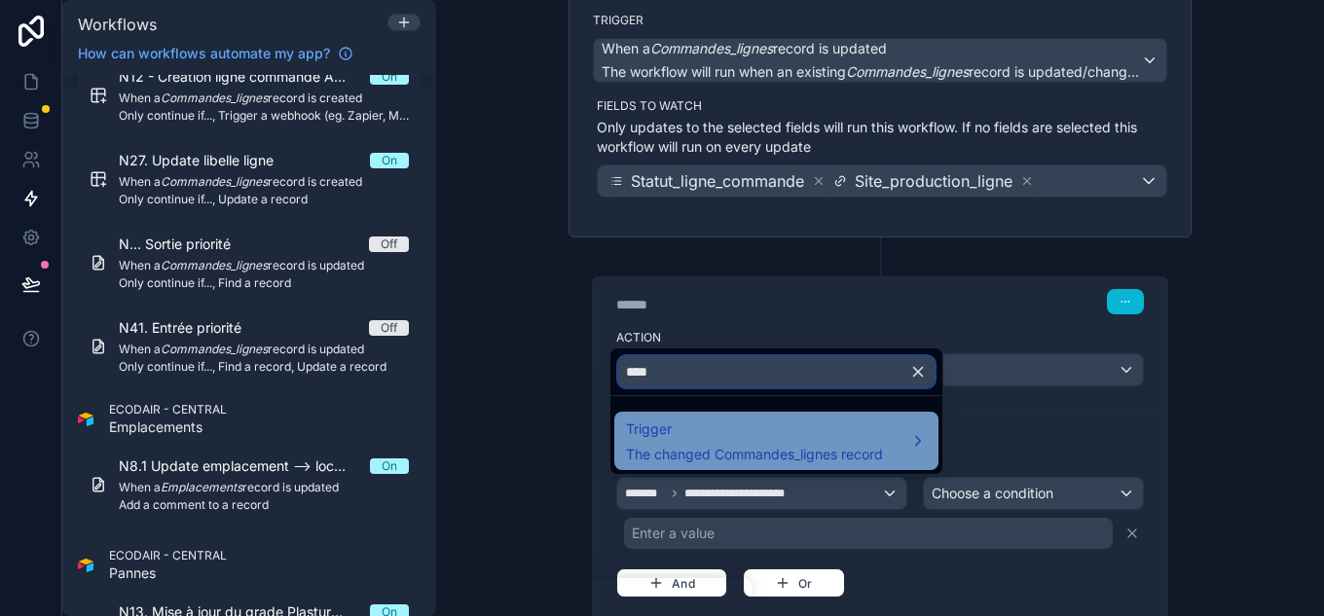
type input "****"
click at [745, 434] on span "Trigger" at bounding box center [754, 429] width 257 height 23
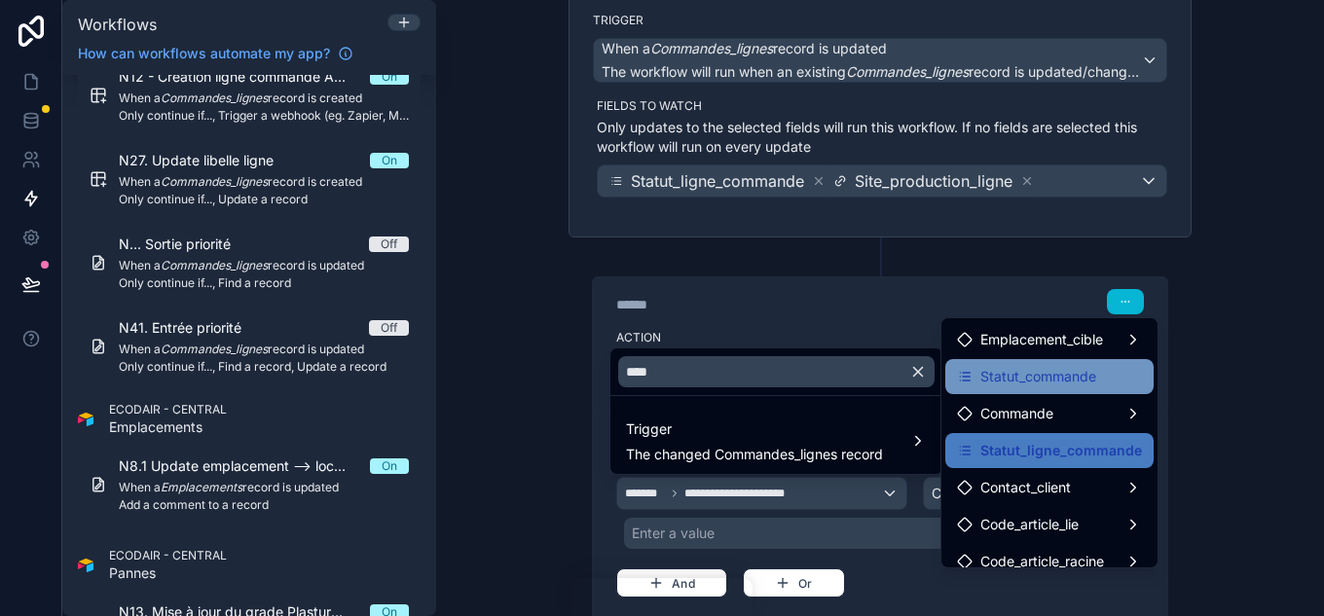
click at [1051, 379] on span "Statut_commande" at bounding box center [1039, 376] width 116 height 23
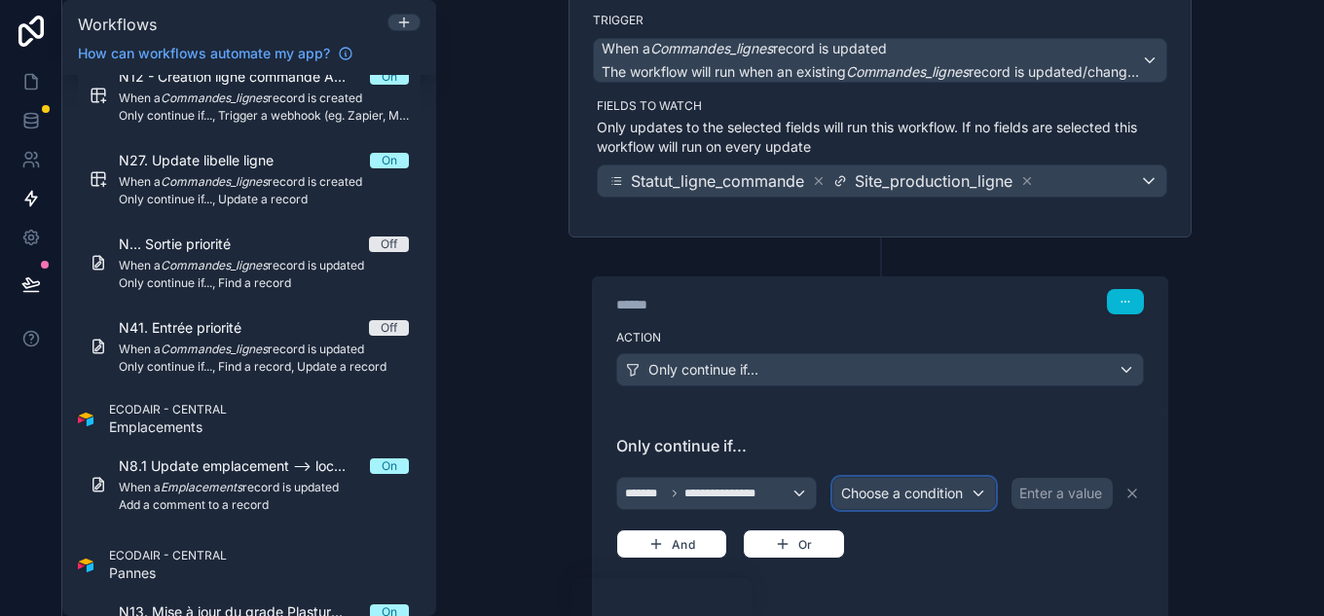
click at [968, 493] on div "Choose a condition" at bounding box center [915, 493] width 162 height 31
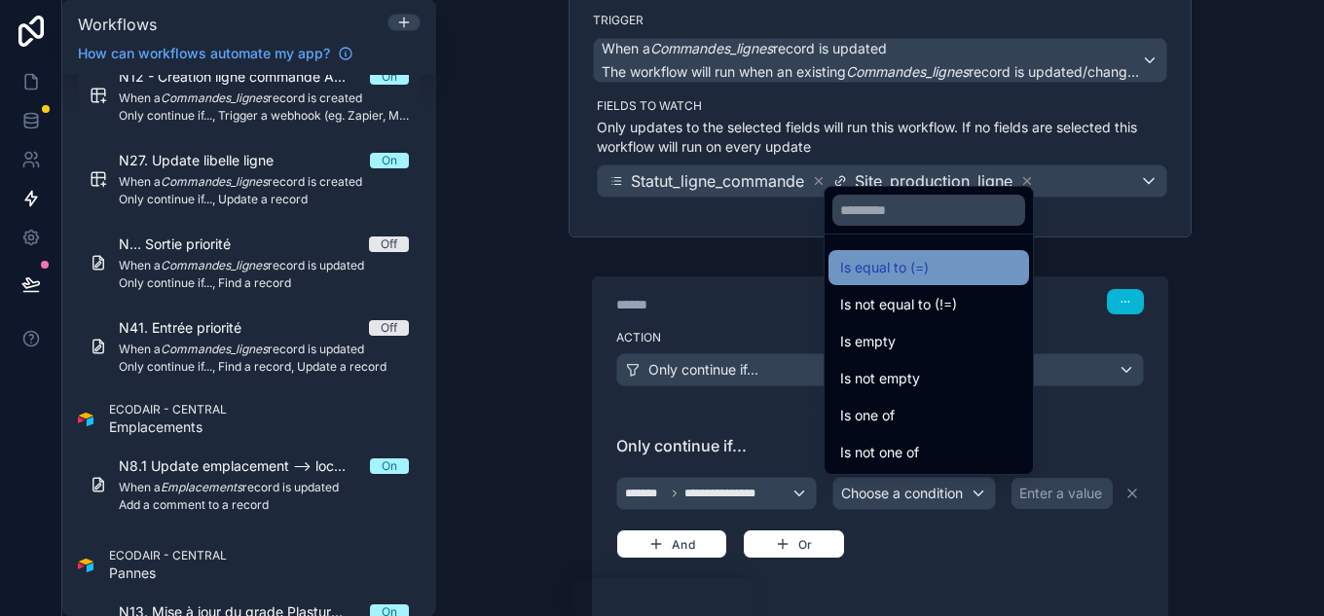
click at [911, 269] on span "Is equal to (=)" at bounding box center [884, 267] width 89 height 23
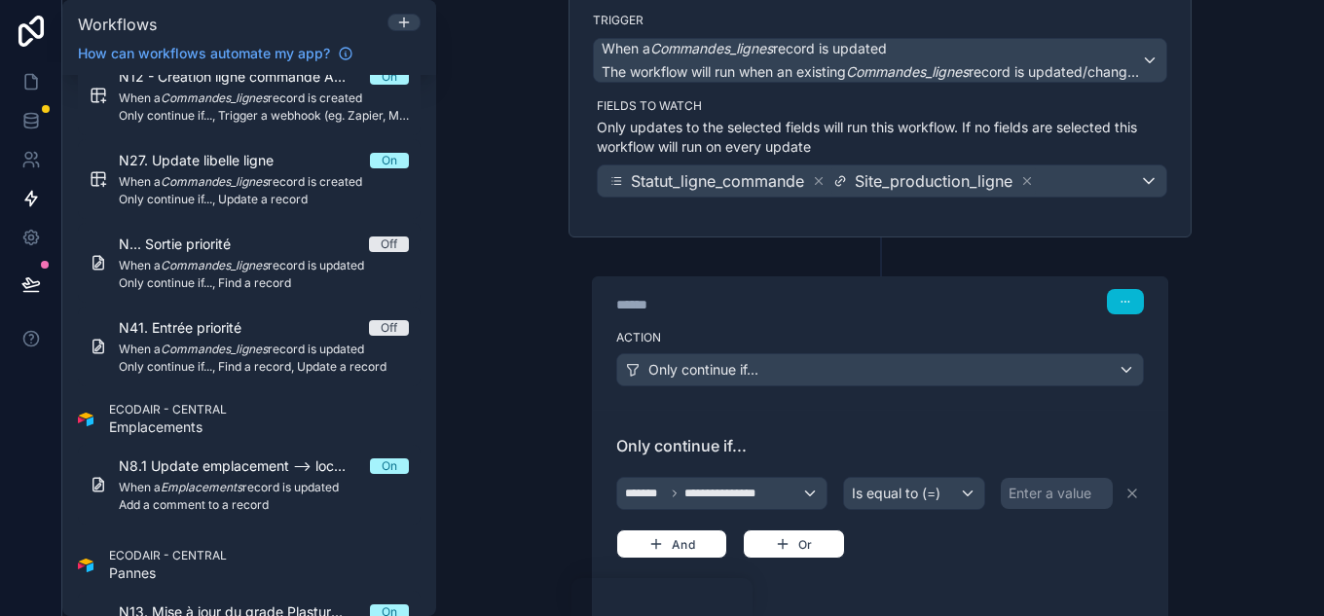
click at [1049, 480] on div "Enter a value" at bounding box center [1057, 493] width 112 height 31
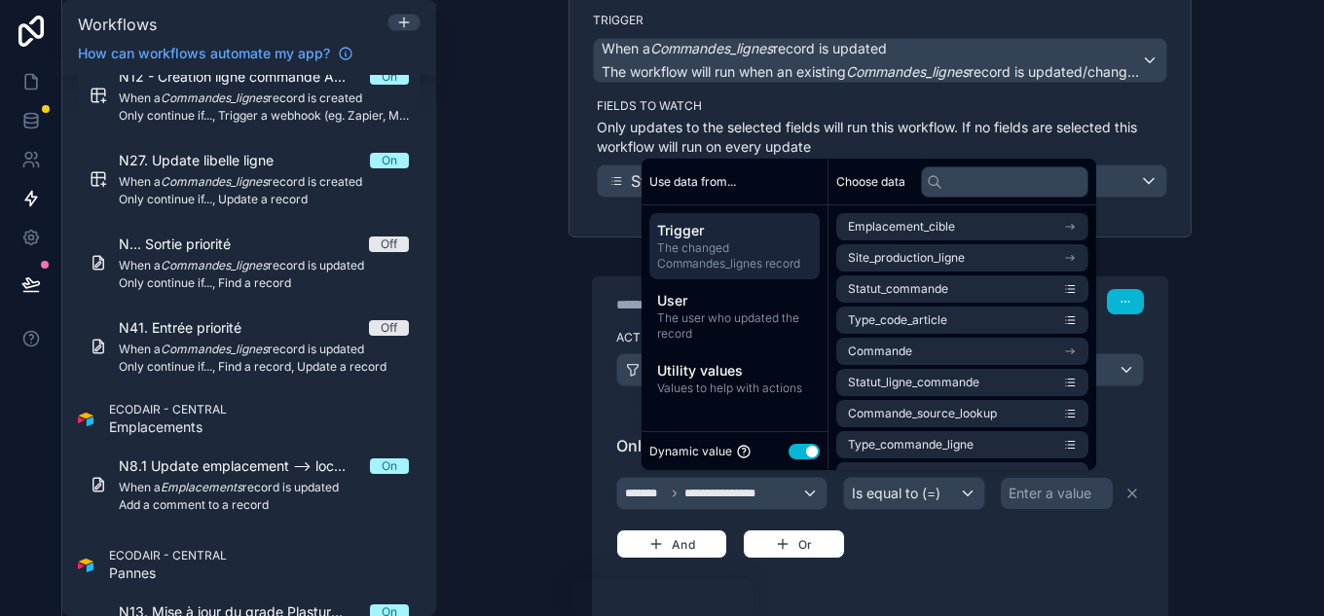
click at [795, 444] on button "Use setting" at bounding box center [804, 452] width 31 height 16
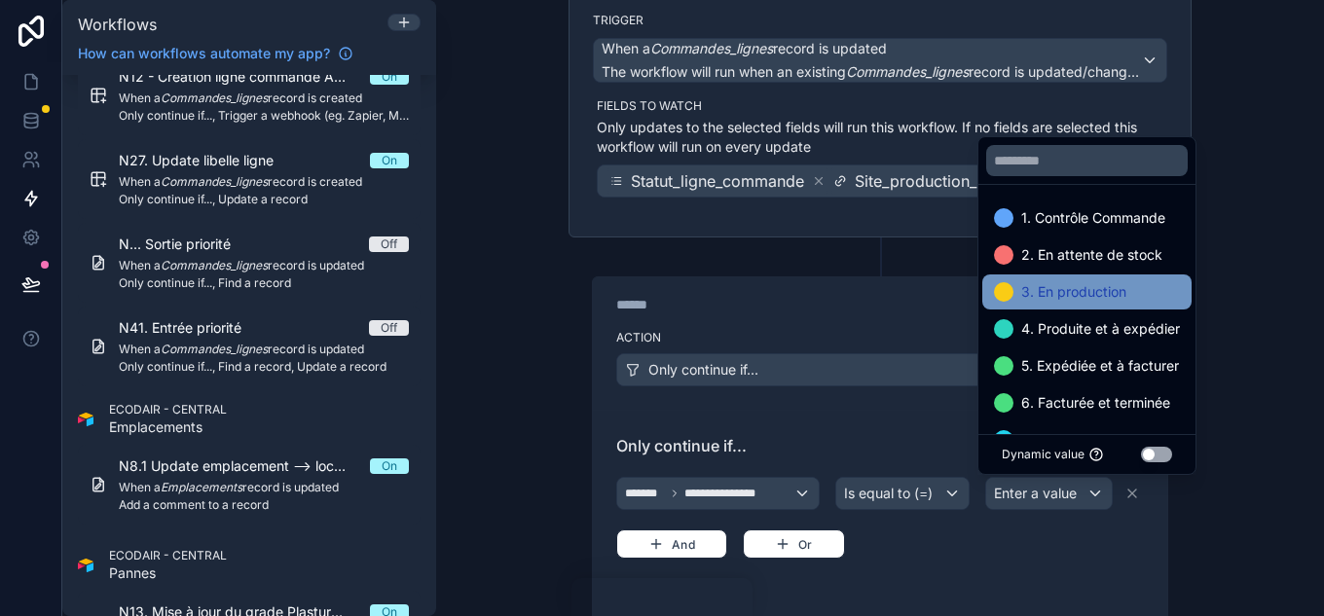
click at [1059, 285] on span "3. En production" at bounding box center [1073, 291] width 105 height 23
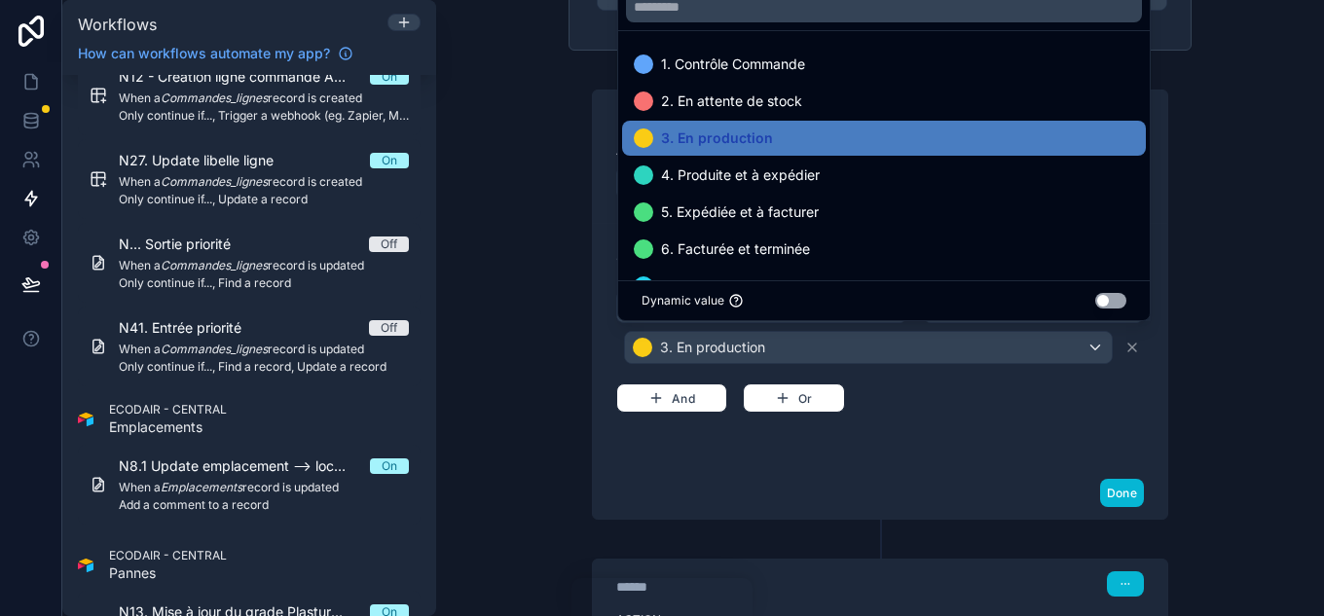
scroll to position [352, 0]
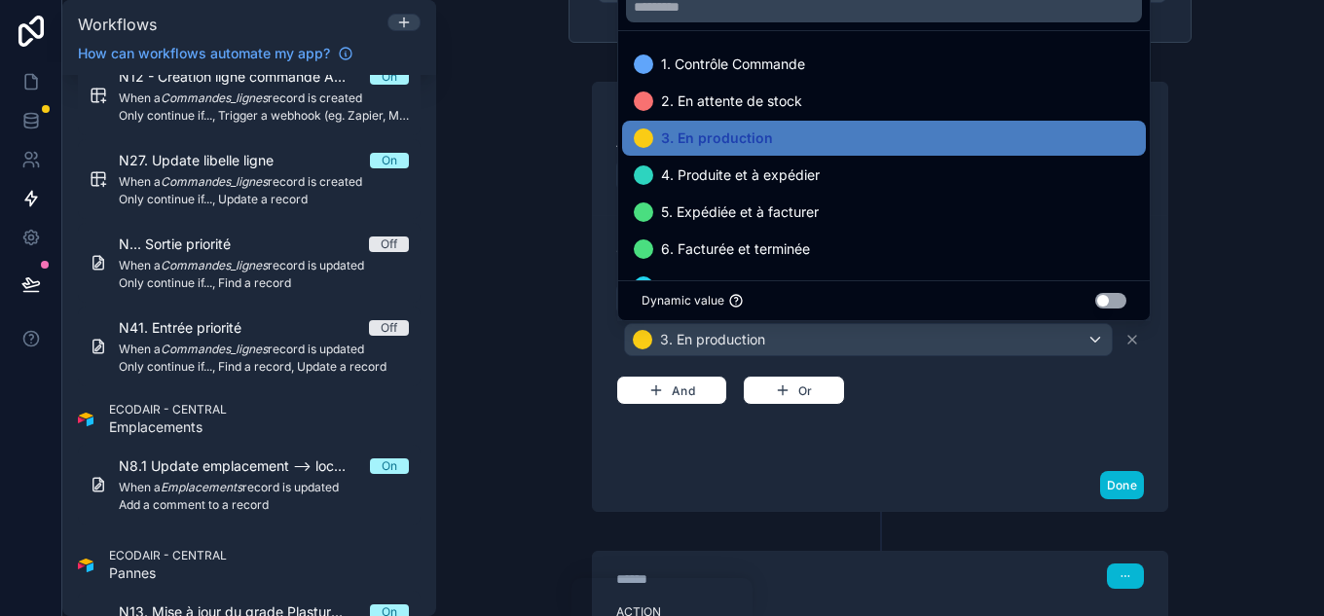
click at [902, 411] on div "**********" at bounding box center [880, 338] width 528 height 197
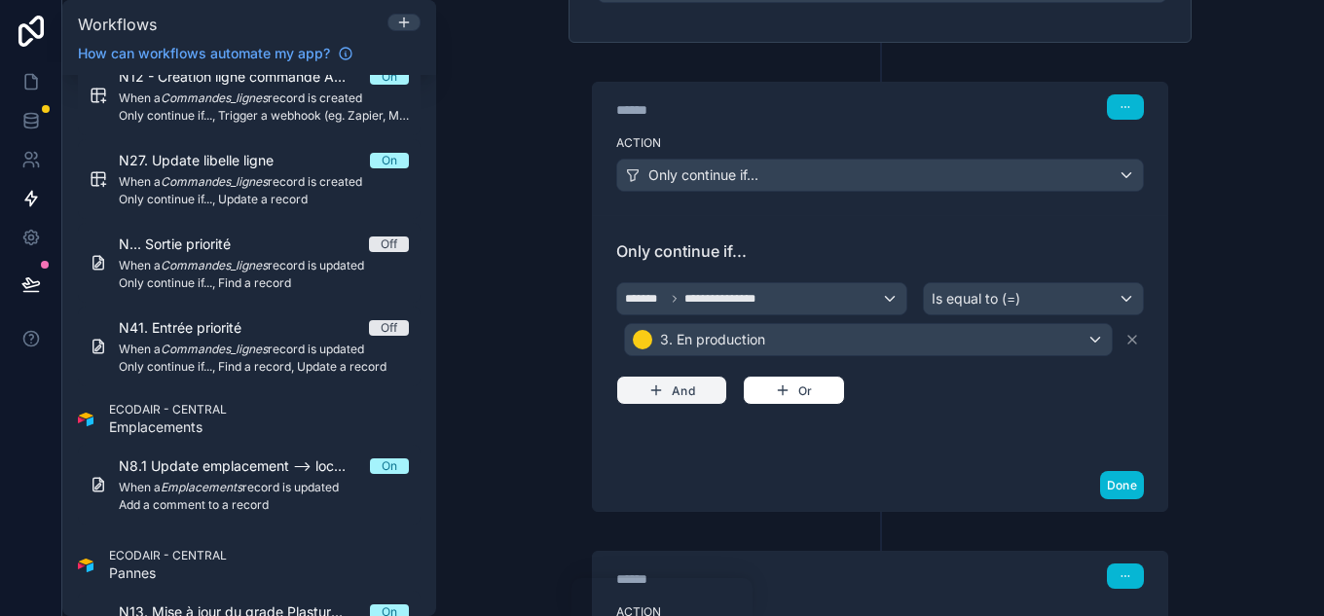
click at [693, 399] on button "And" at bounding box center [671, 390] width 111 height 29
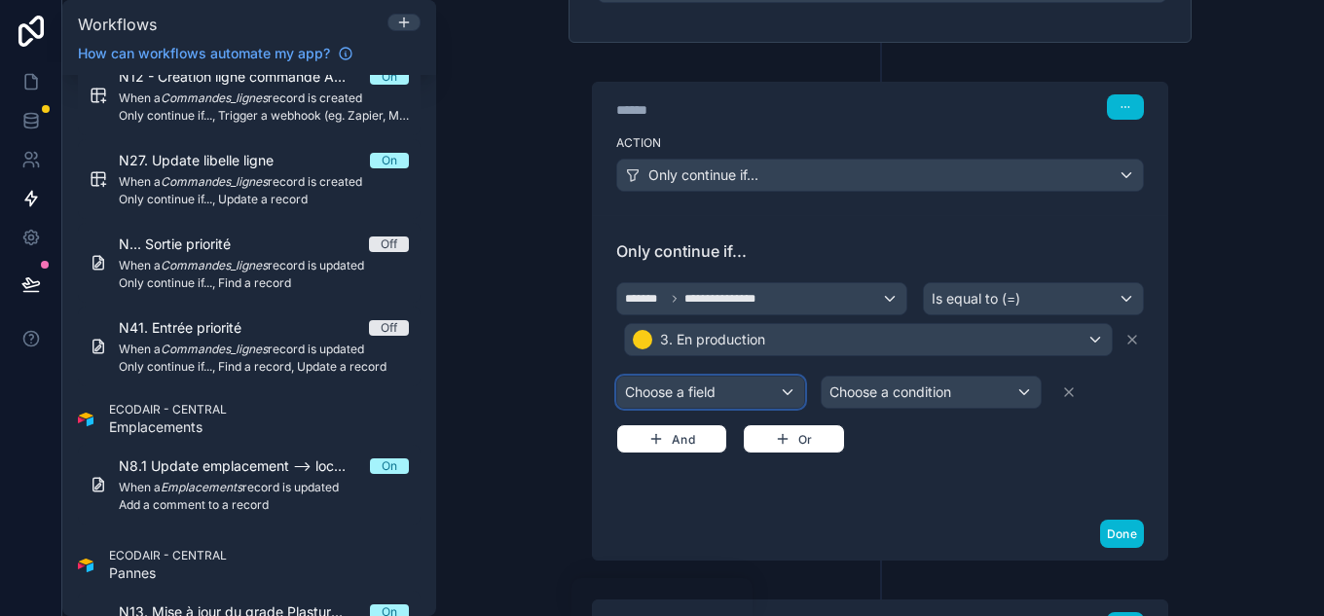
click at [719, 392] on div "Choose a field" at bounding box center [710, 392] width 187 height 31
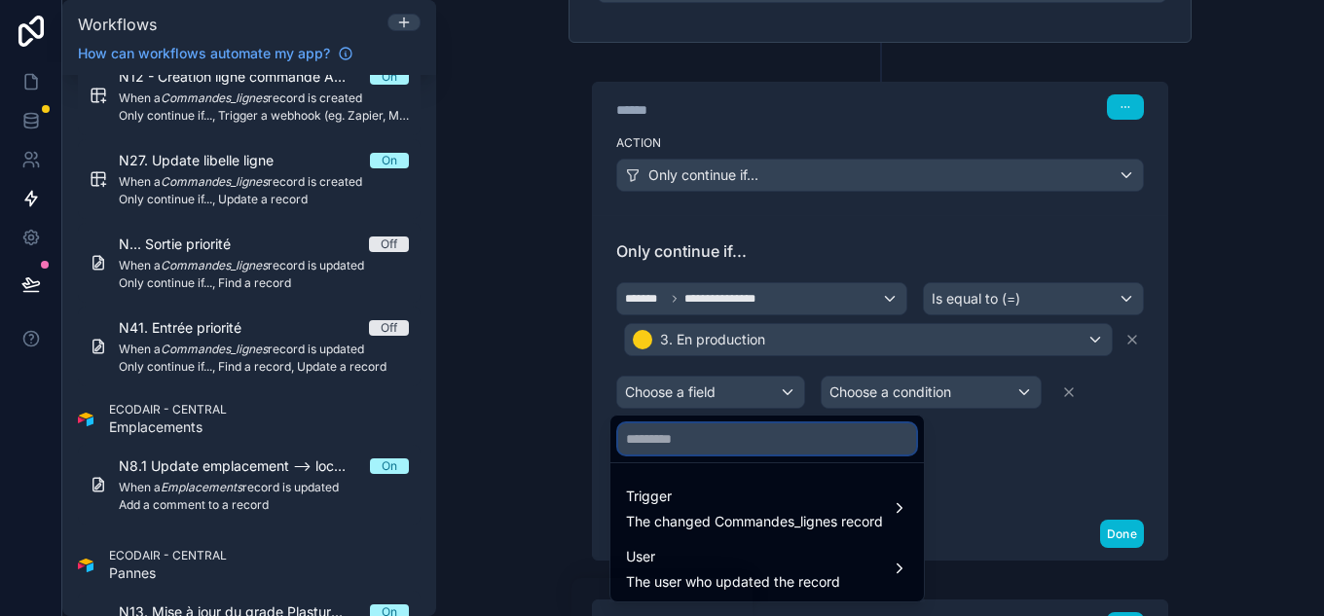
click at [728, 441] on input "text" at bounding box center [767, 439] width 298 height 31
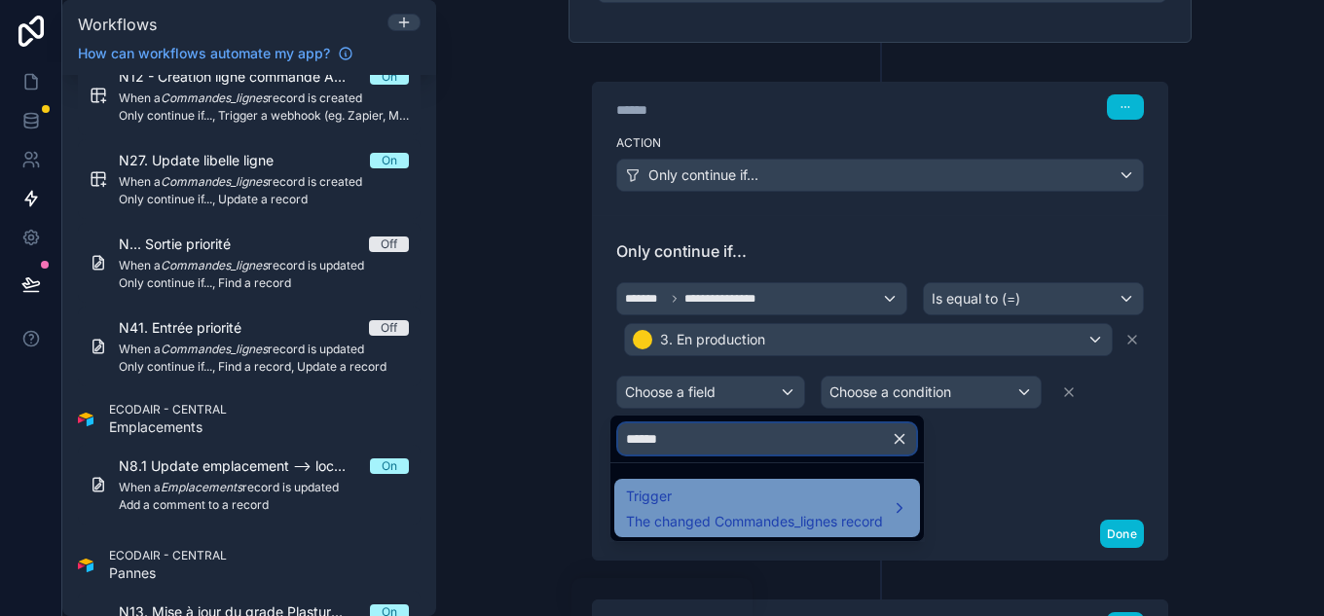
type input "******"
click at [782, 502] on span "Trigger" at bounding box center [754, 496] width 257 height 23
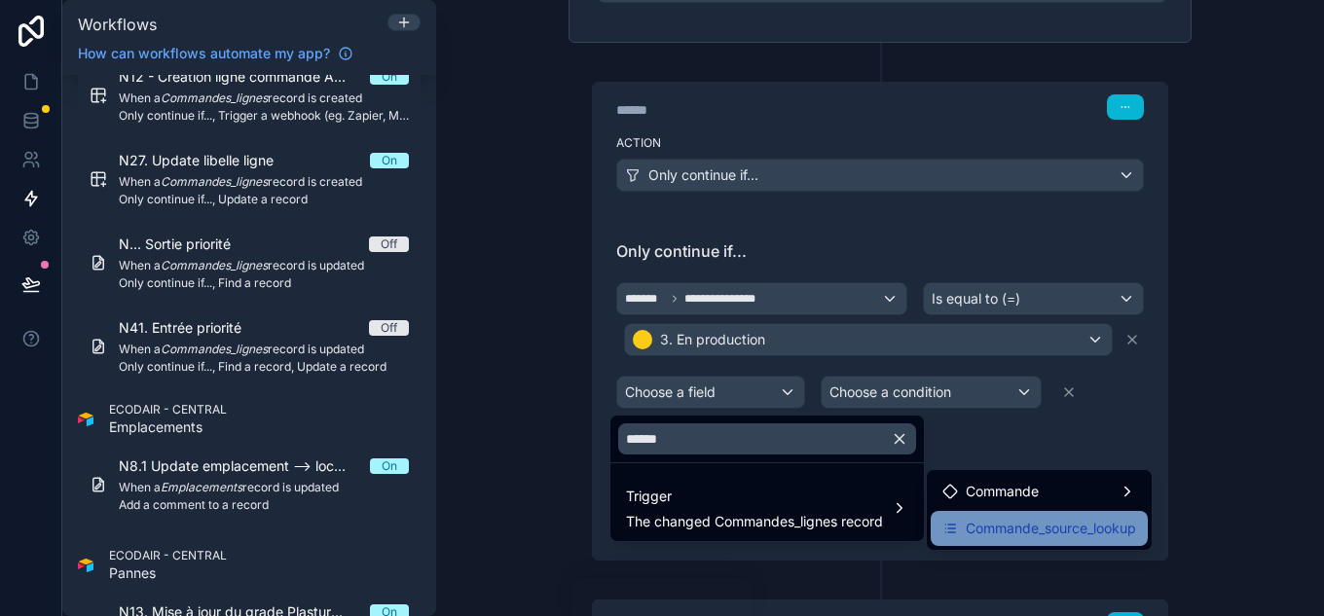
click at [1002, 530] on span "Commande_source_lookup" at bounding box center [1051, 528] width 170 height 23
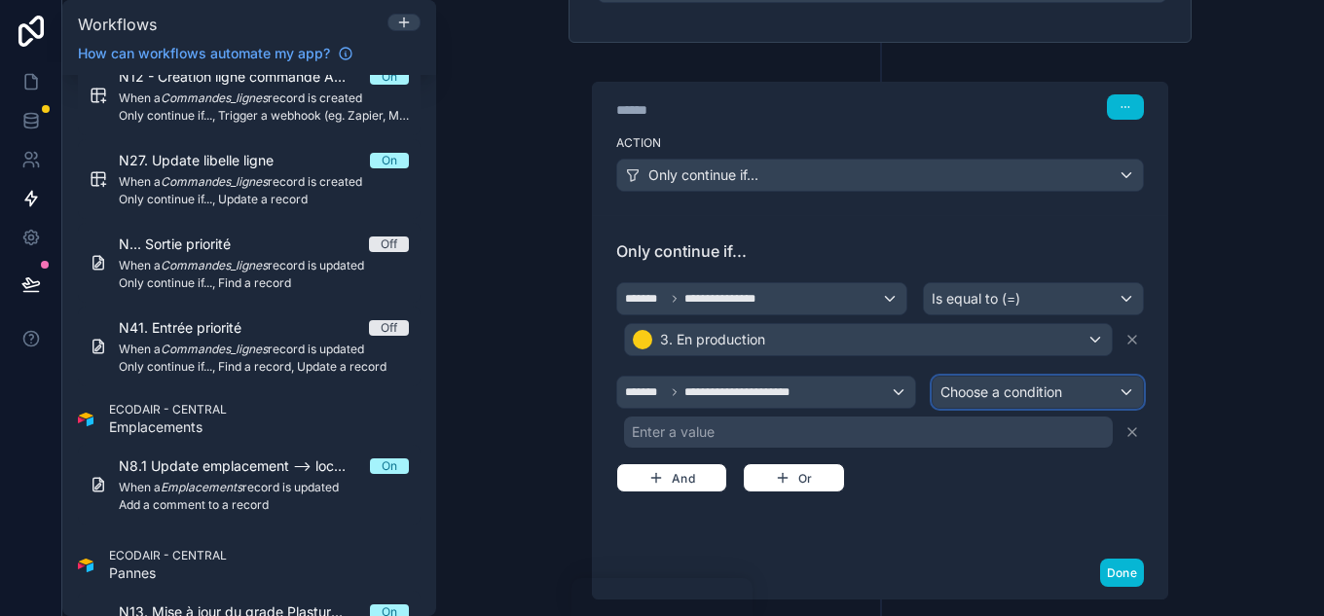
click at [995, 393] on span "Choose a condition" at bounding box center [1002, 392] width 122 height 17
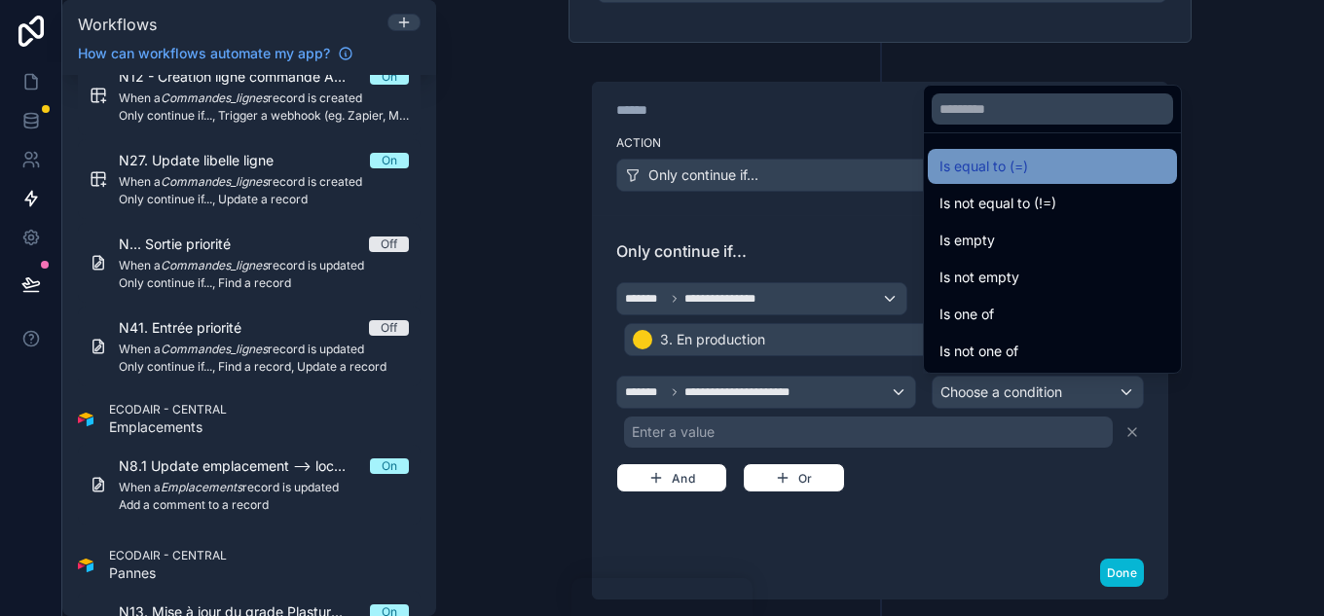
click at [992, 177] on span "Is equal to (=)" at bounding box center [984, 166] width 89 height 23
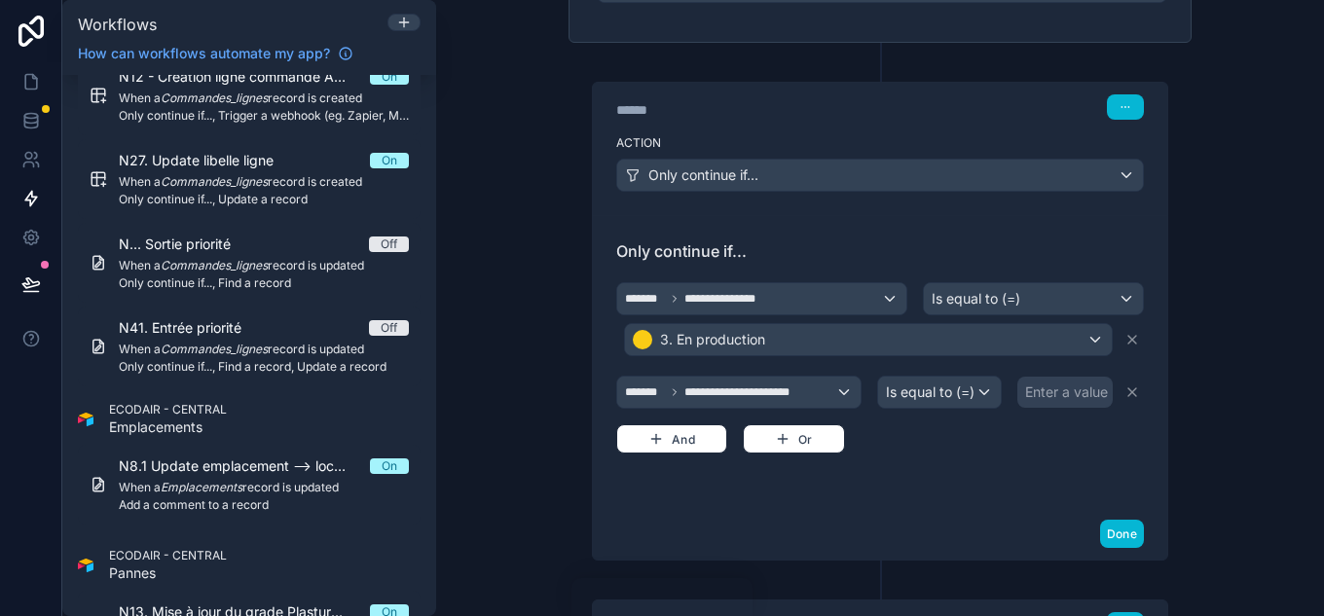
click at [1064, 403] on div "Enter a value" at bounding box center [1065, 392] width 95 height 31
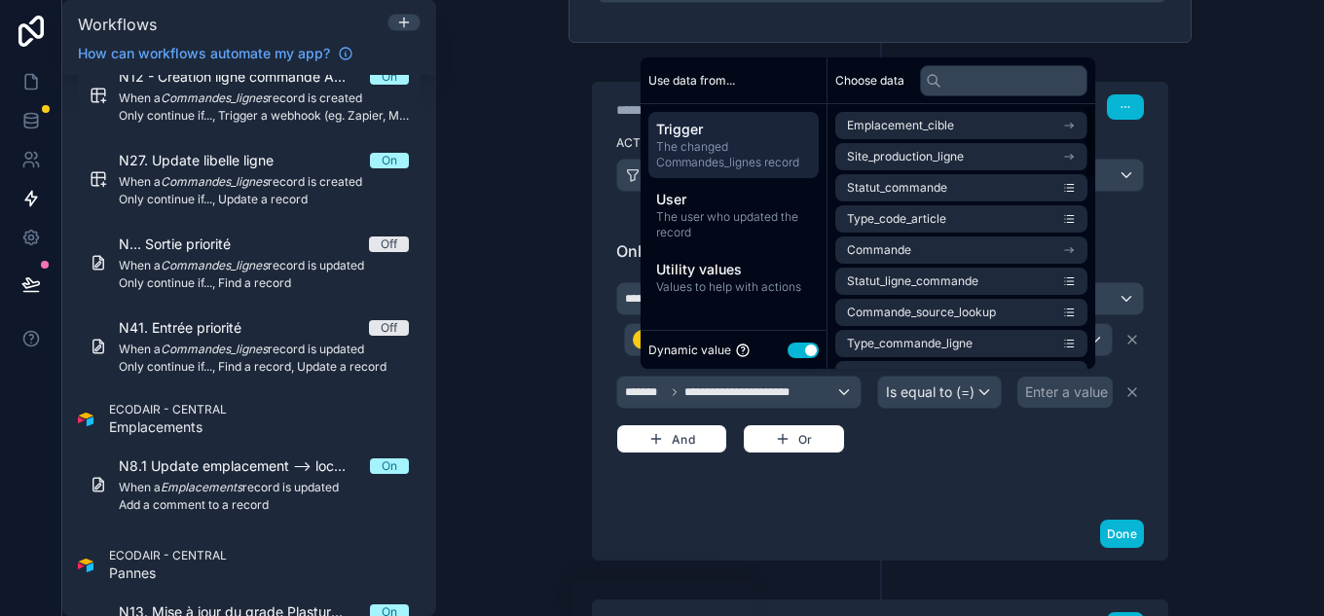
click at [792, 350] on button "Use setting" at bounding box center [803, 351] width 31 height 16
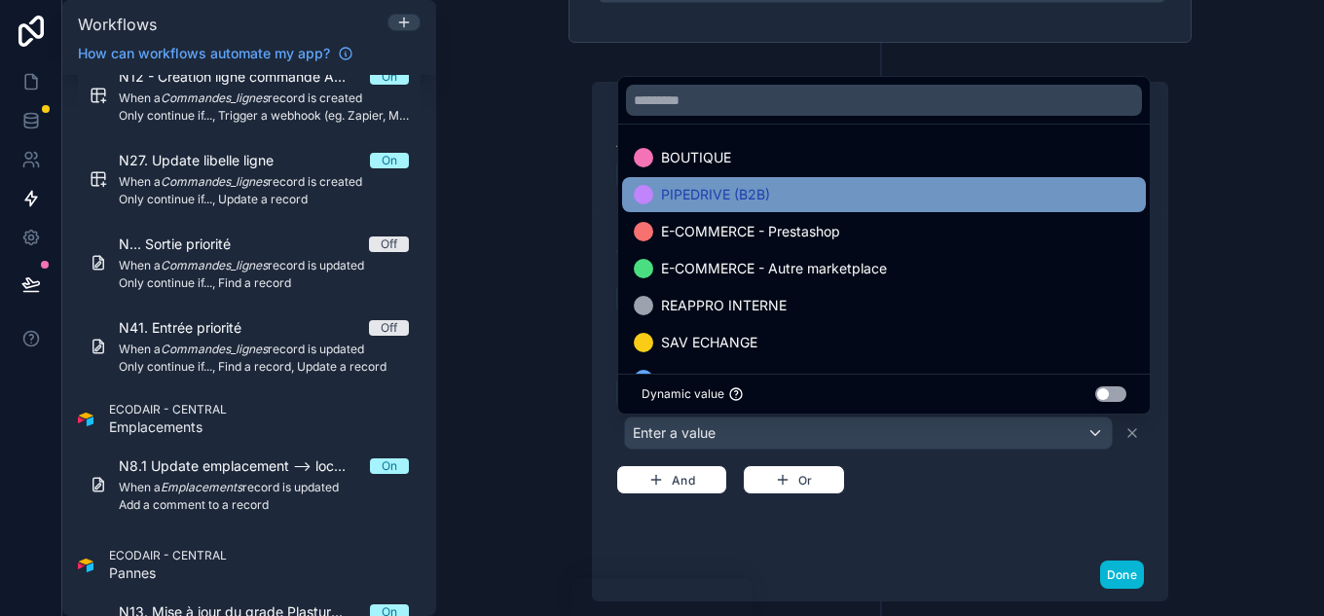
click at [779, 198] on div "PIPEDRIVE (B2B)" at bounding box center [884, 194] width 501 height 23
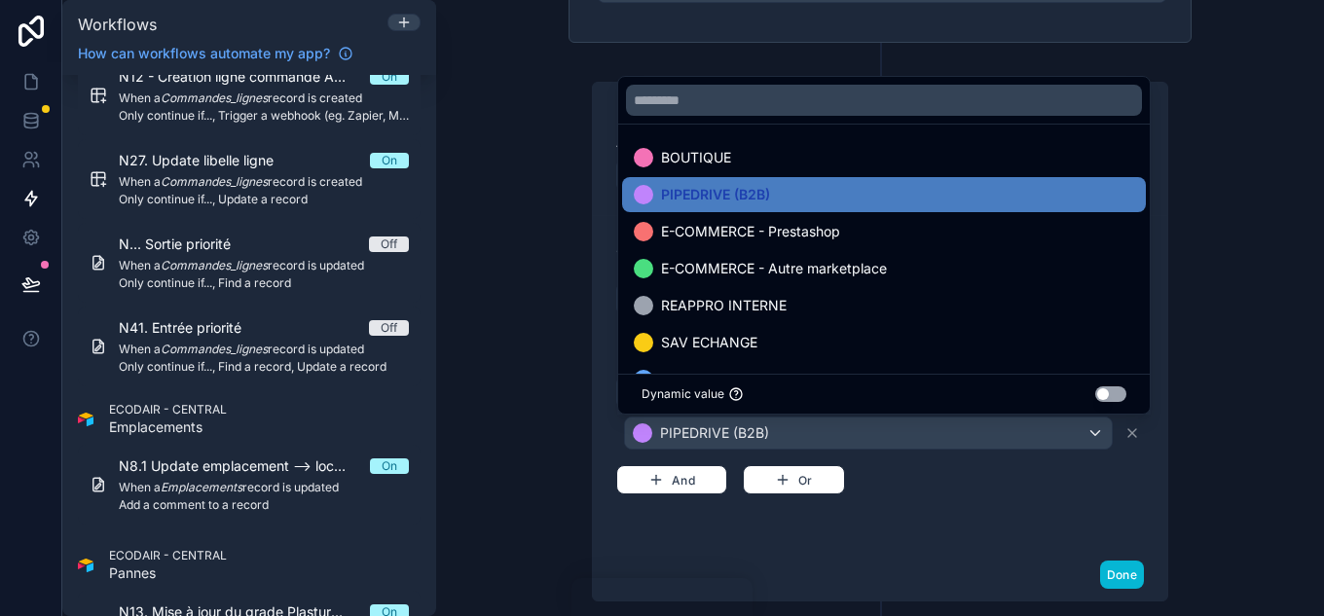
click at [939, 461] on div "**********" at bounding box center [880, 386] width 528 height 216
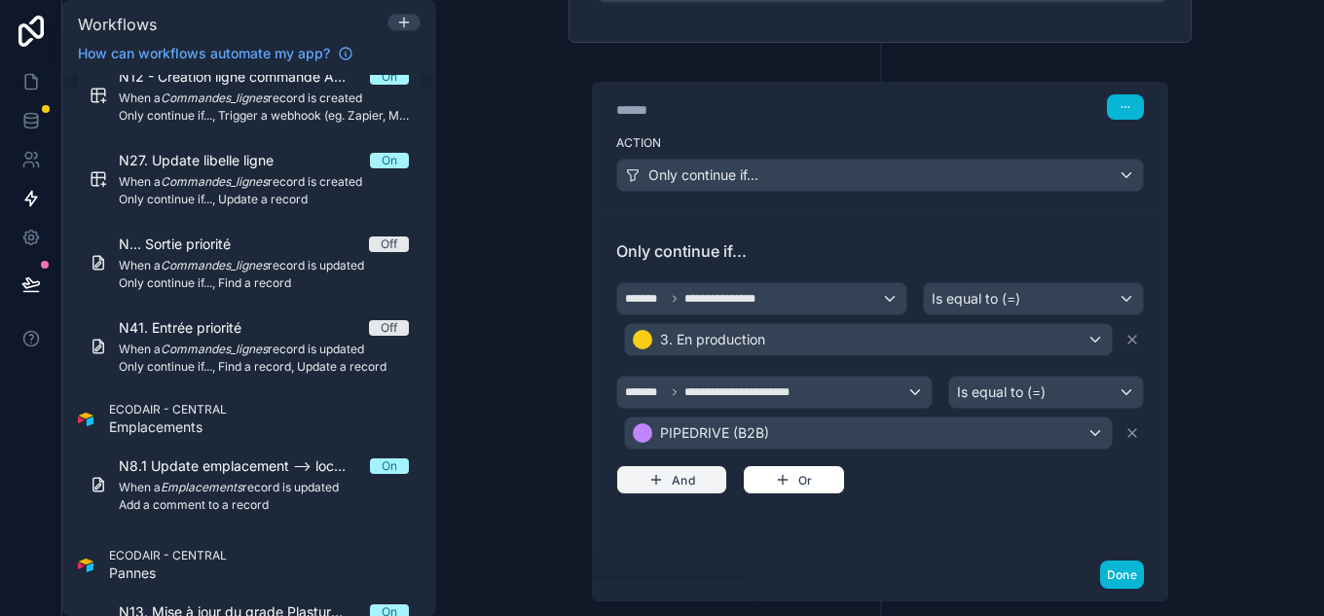
click at [663, 476] on button "And" at bounding box center [671, 479] width 111 height 29
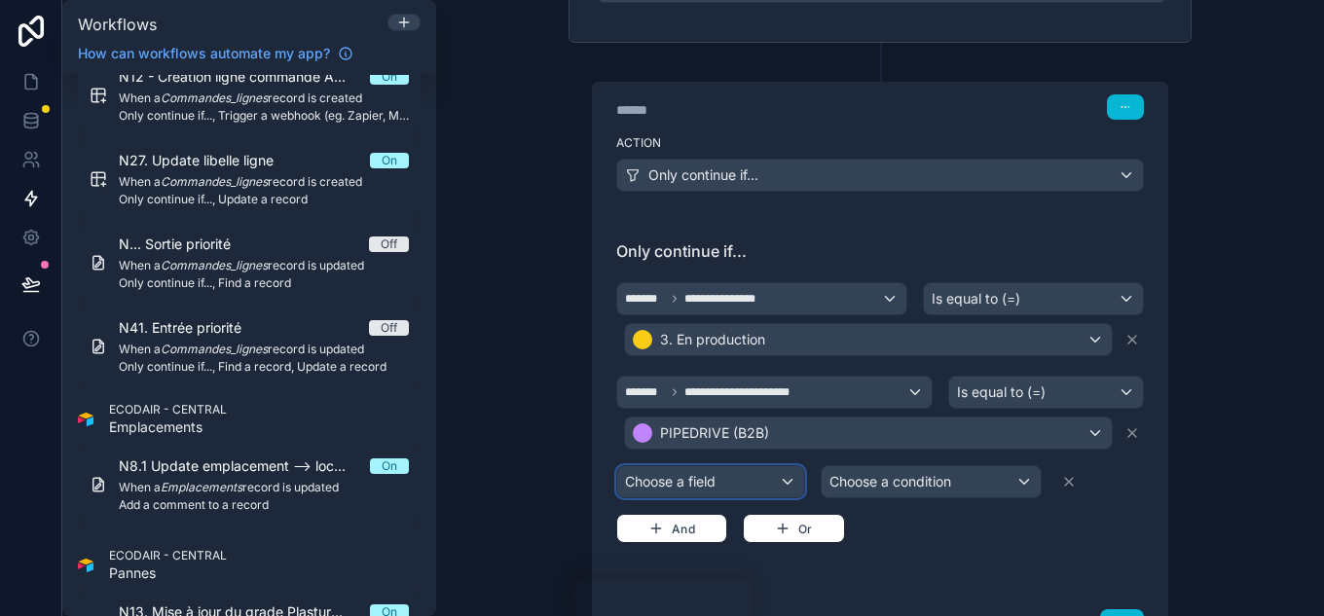
click at [743, 483] on div "Choose a field" at bounding box center [710, 481] width 187 height 31
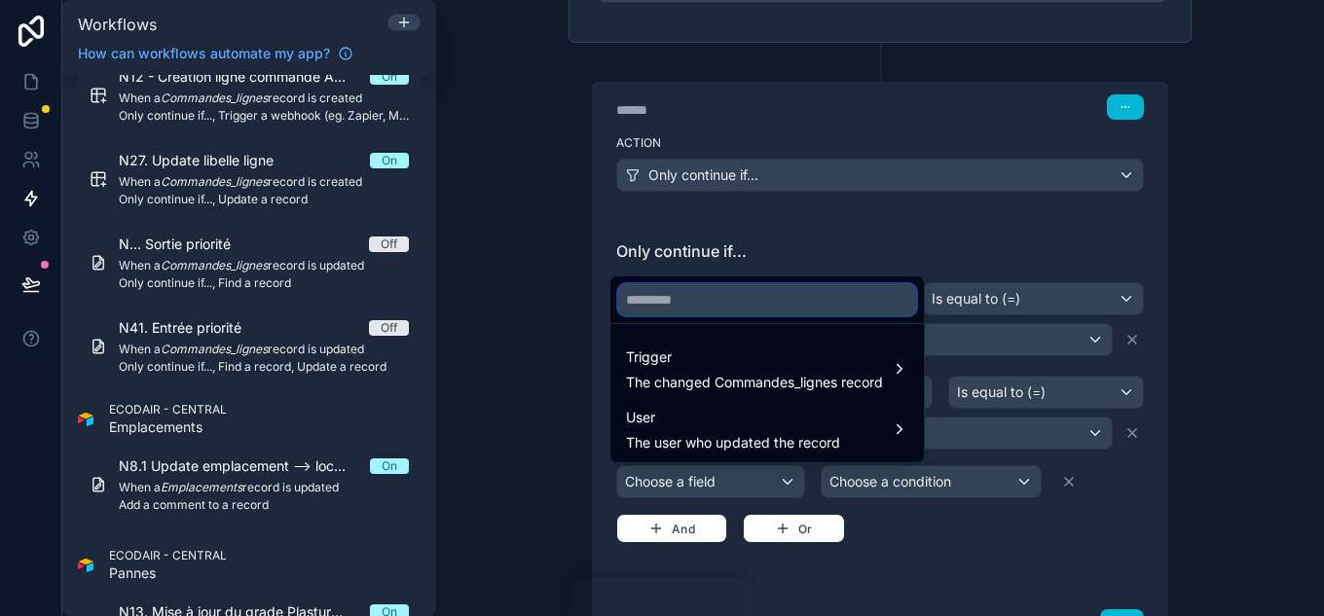
click at [666, 290] on input "text" at bounding box center [767, 299] width 298 height 31
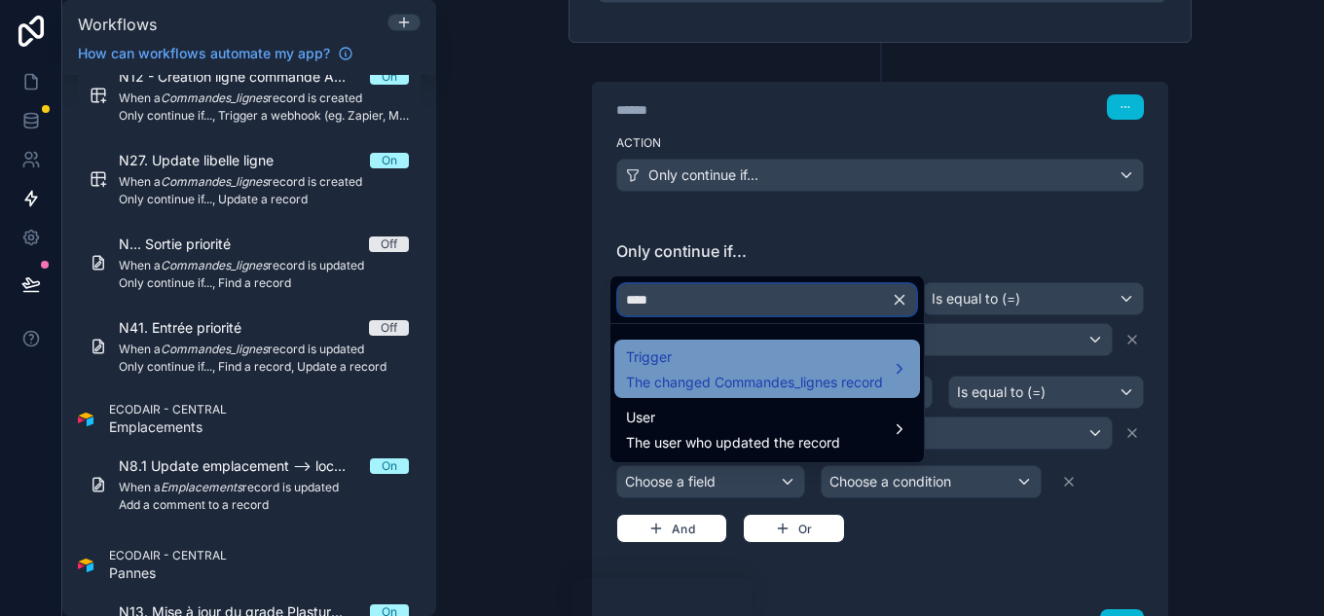
type input "****"
click at [732, 353] on span "Trigger" at bounding box center [754, 357] width 257 height 23
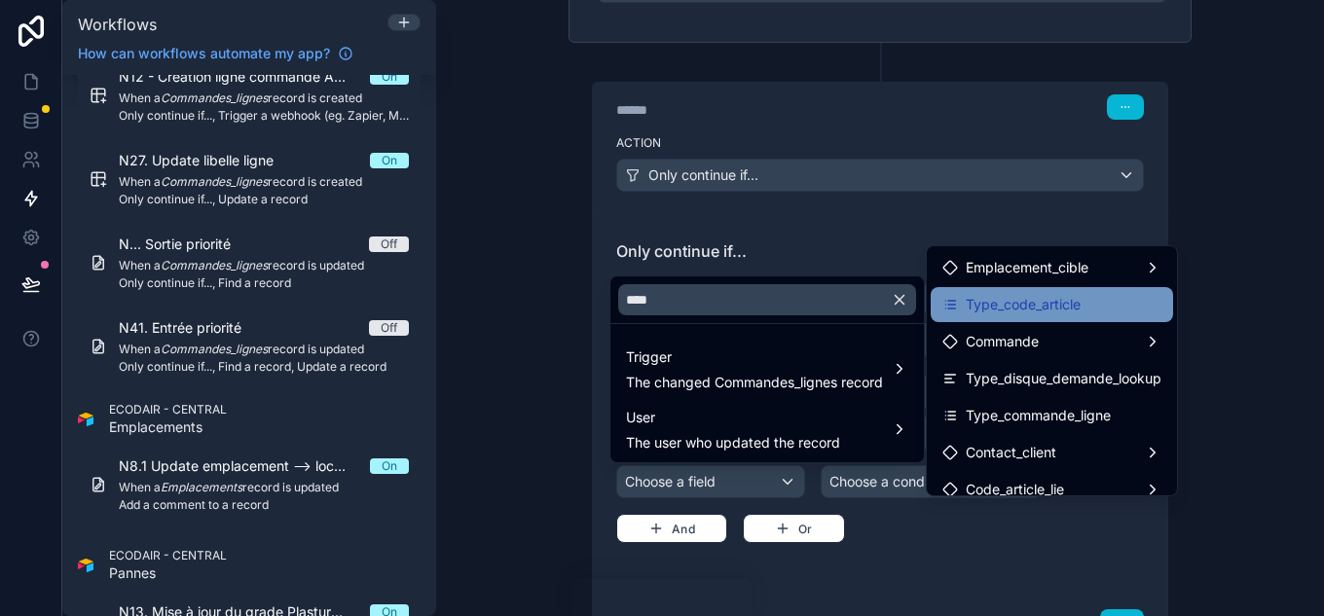
click at [999, 301] on span "Type_code_article" at bounding box center [1023, 304] width 115 height 23
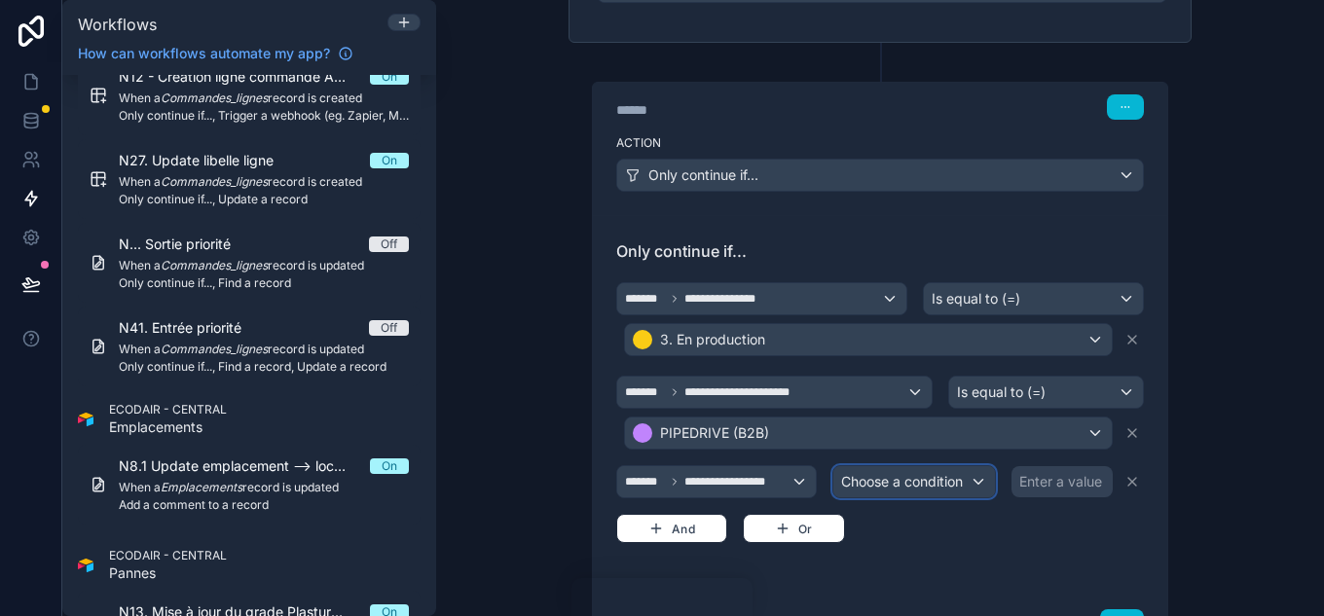
click at [871, 481] on span "Choose a condition" at bounding box center [902, 481] width 122 height 17
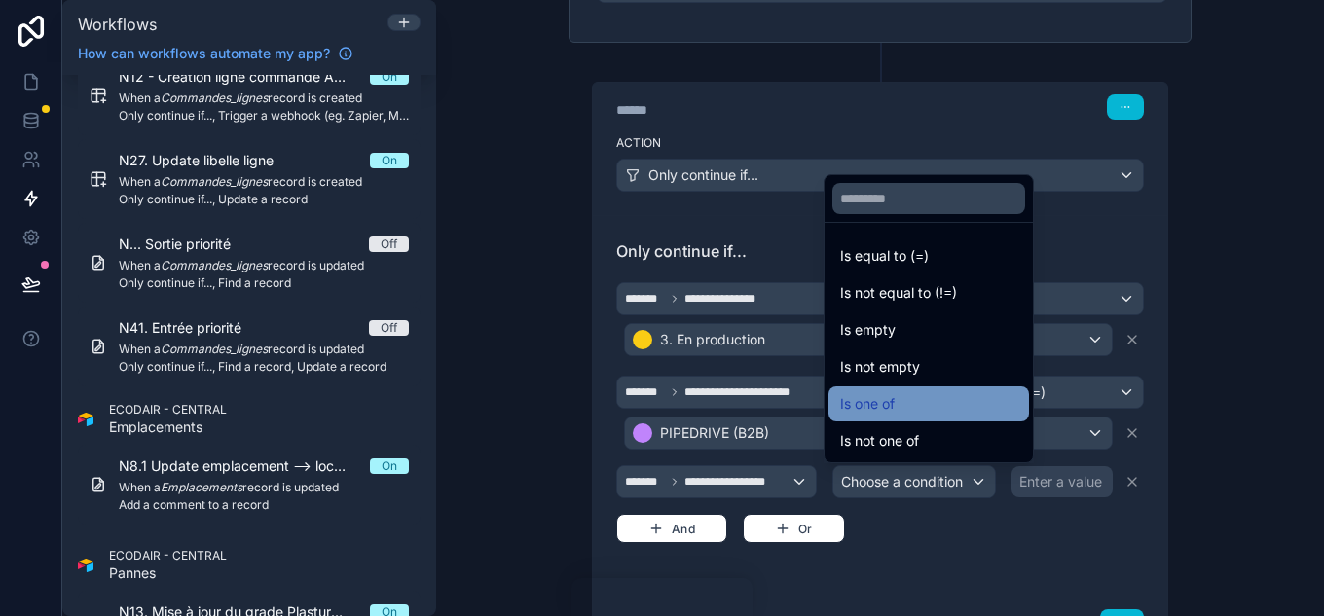
click at [927, 389] on div "Is one of" at bounding box center [929, 404] width 201 height 35
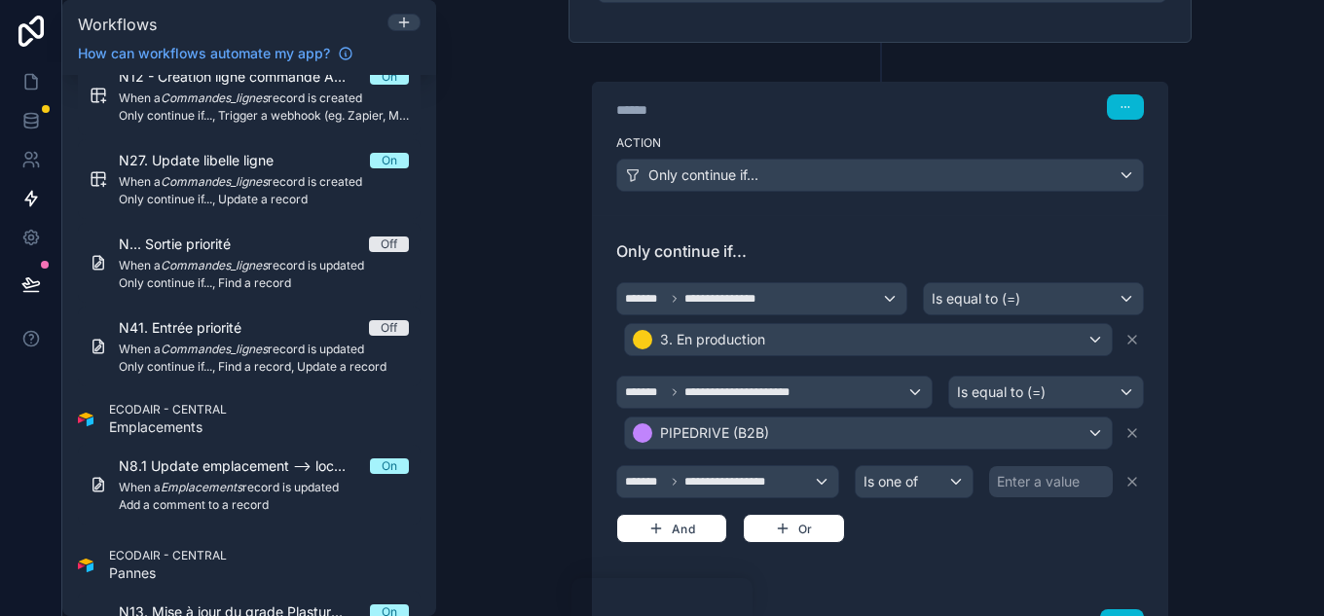
click at [1046, 477] on div "Enter a value" at bounding box center [1038, 481] width 83 height 19
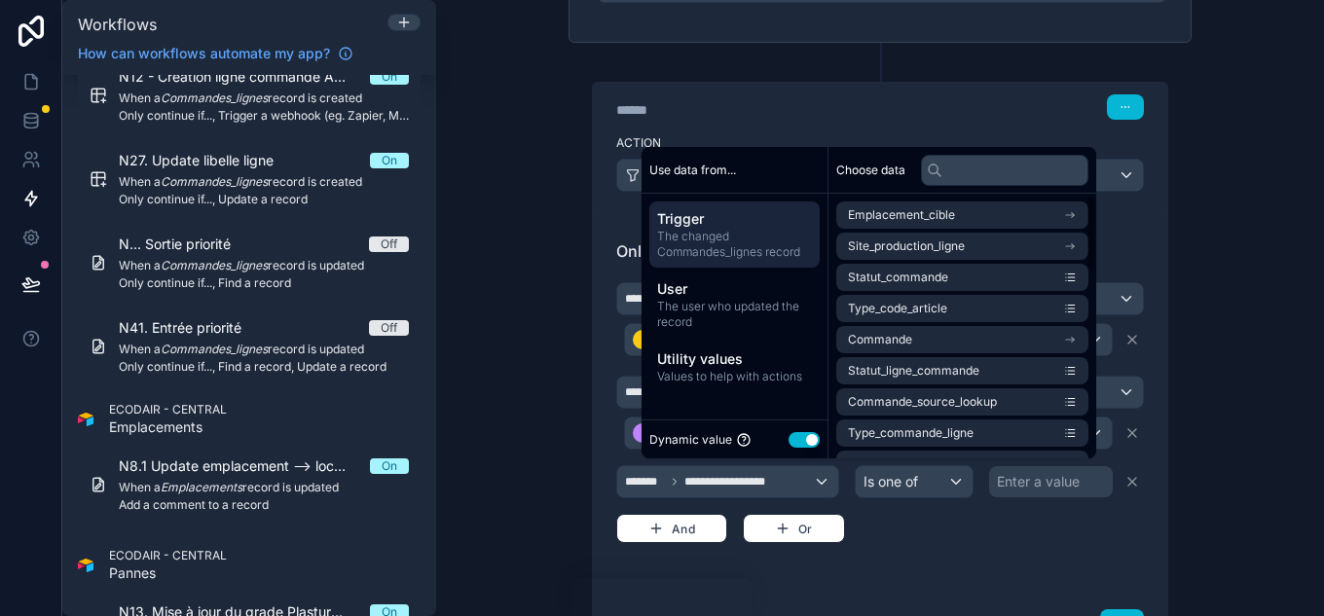
click at [789, 439] on button "Use setting" at bounding box center [804, 440] width 31 height 16
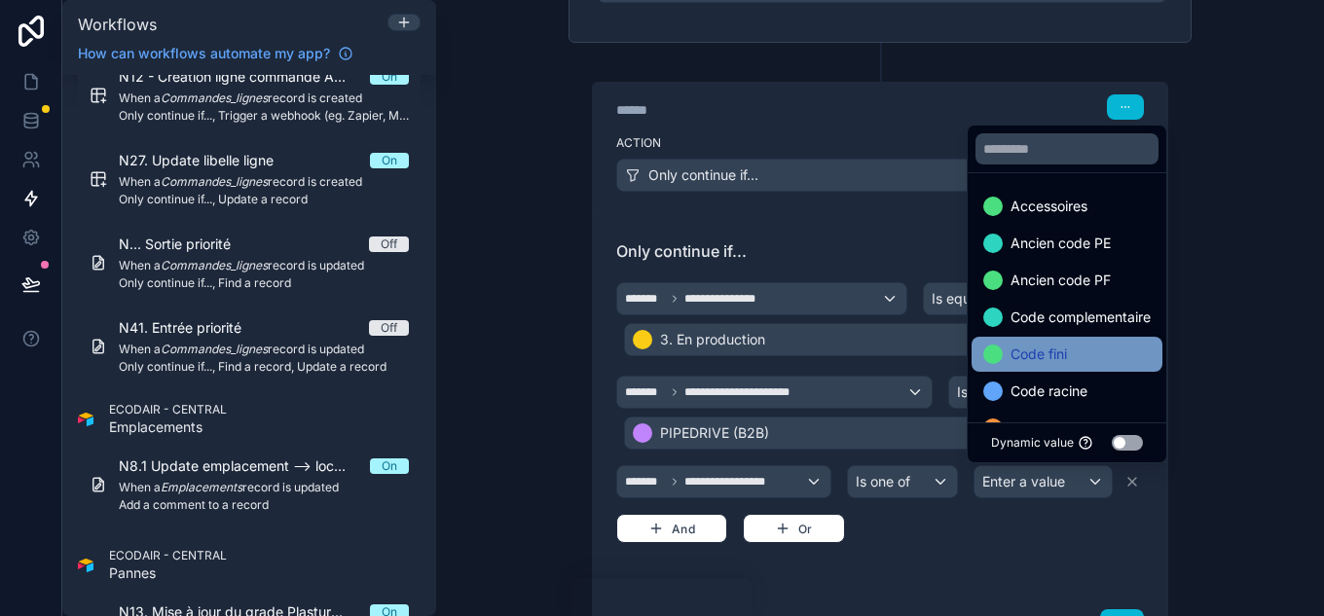
click at [1039, 346] on span "Code fini" at bounding box center [1039, 354] width 56 height 23
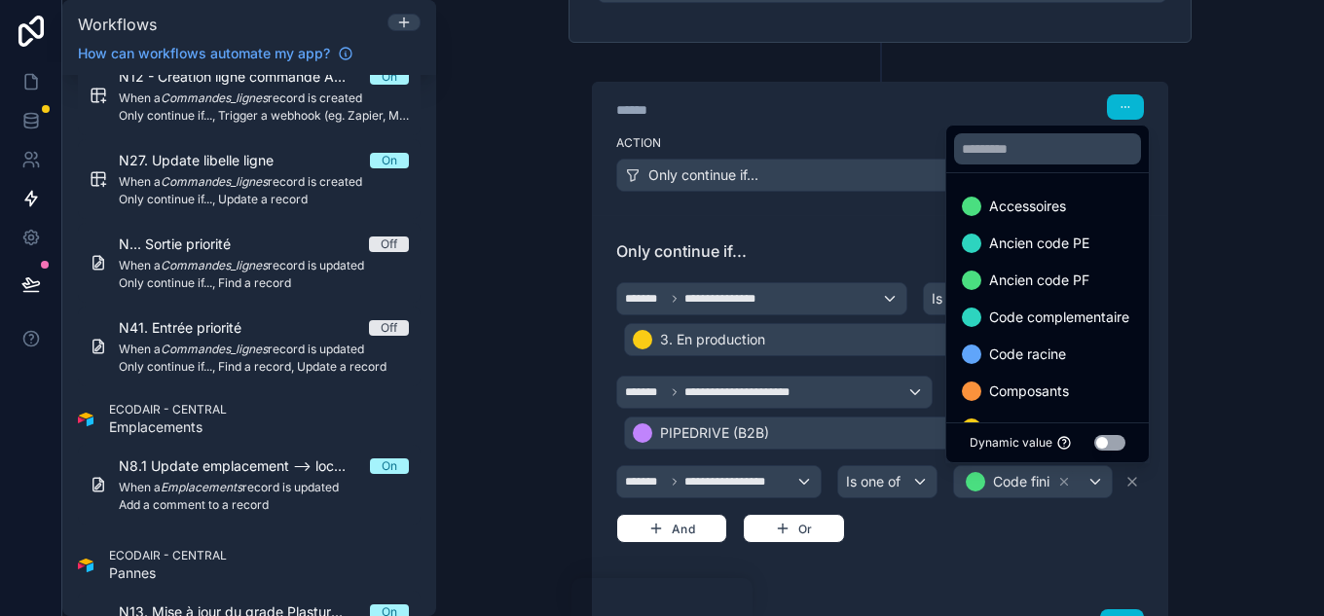
scroll to position [97, 0]
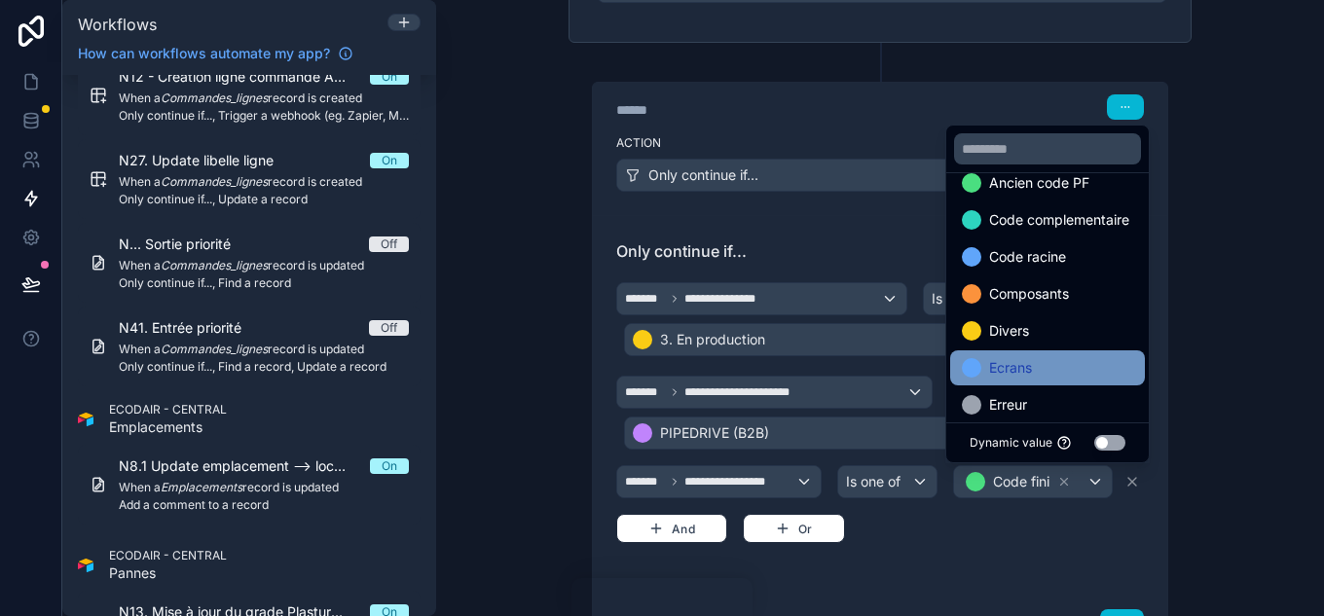
click at [1044, 368] on div "Ecrans" at bounding box center [1047, 367] width 171 height 23
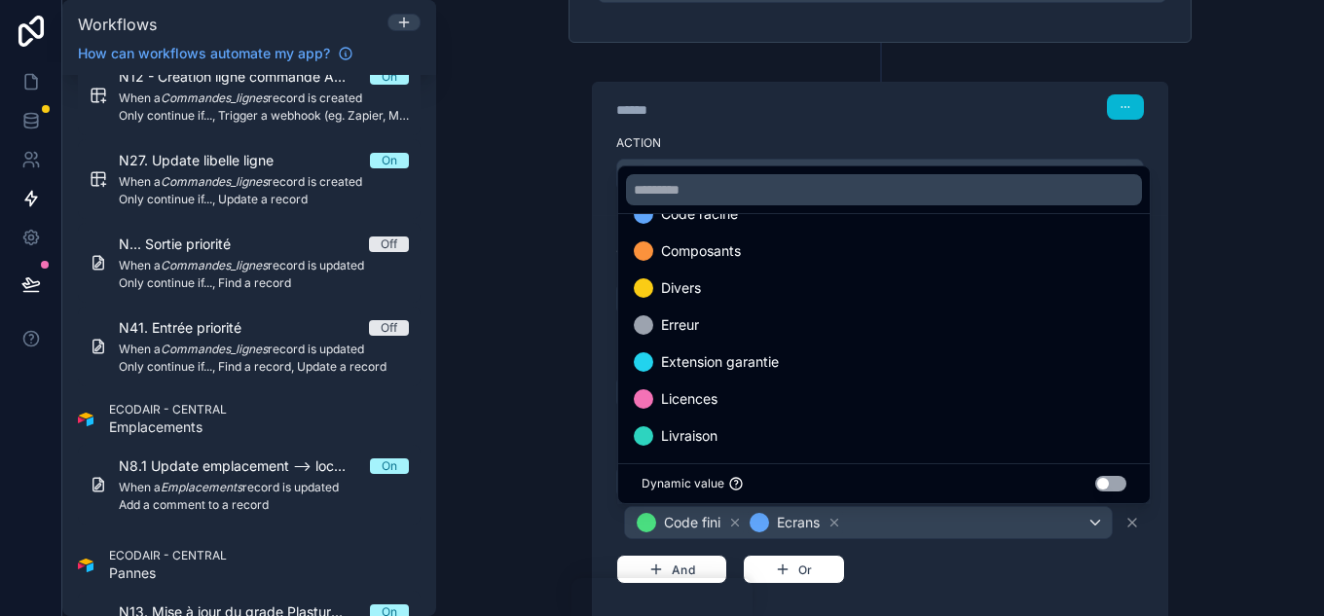
scroll to position [292, 0]
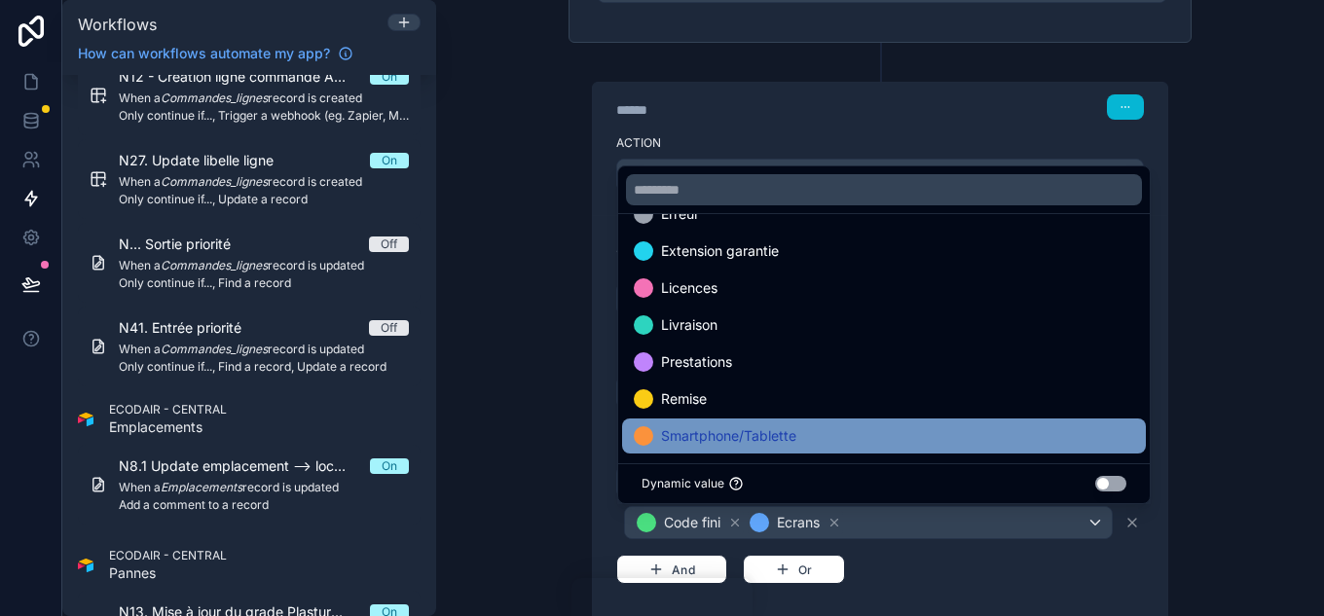
click at [820, 427] on div "Smartphone/Tablette" at bounding box center [884, 436] width 501 height 23
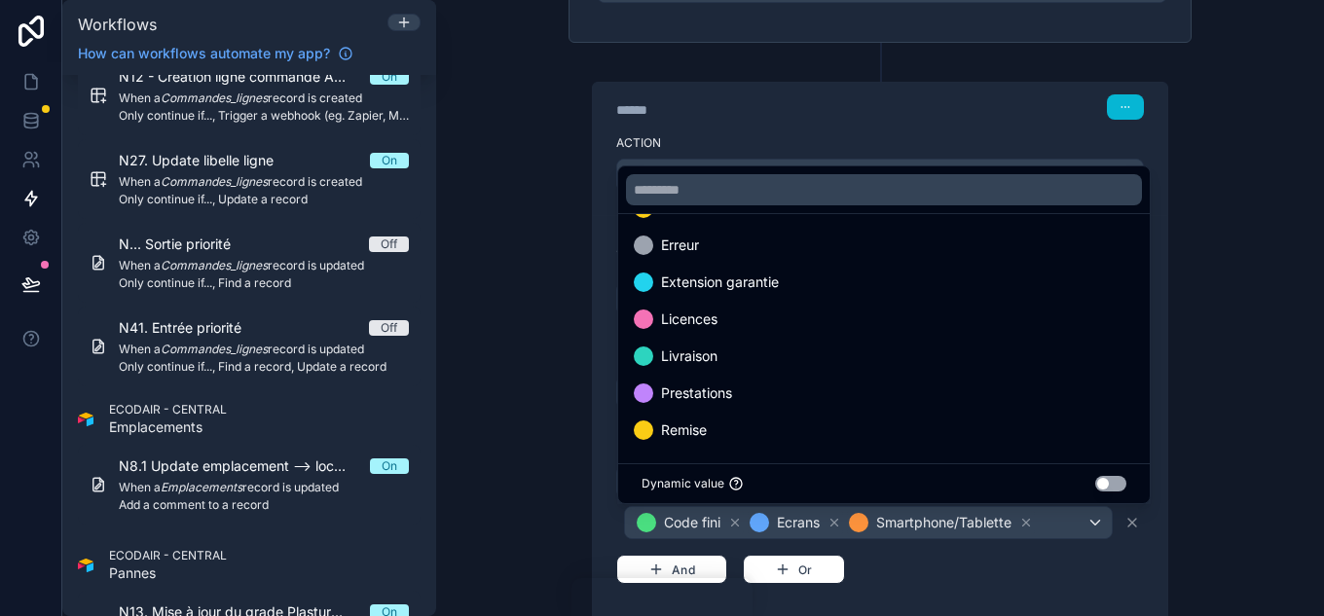
scroll to position [261, 0]
click at [953, 575] on div "**********" at bounding box center [880, 431] width 528 height 306
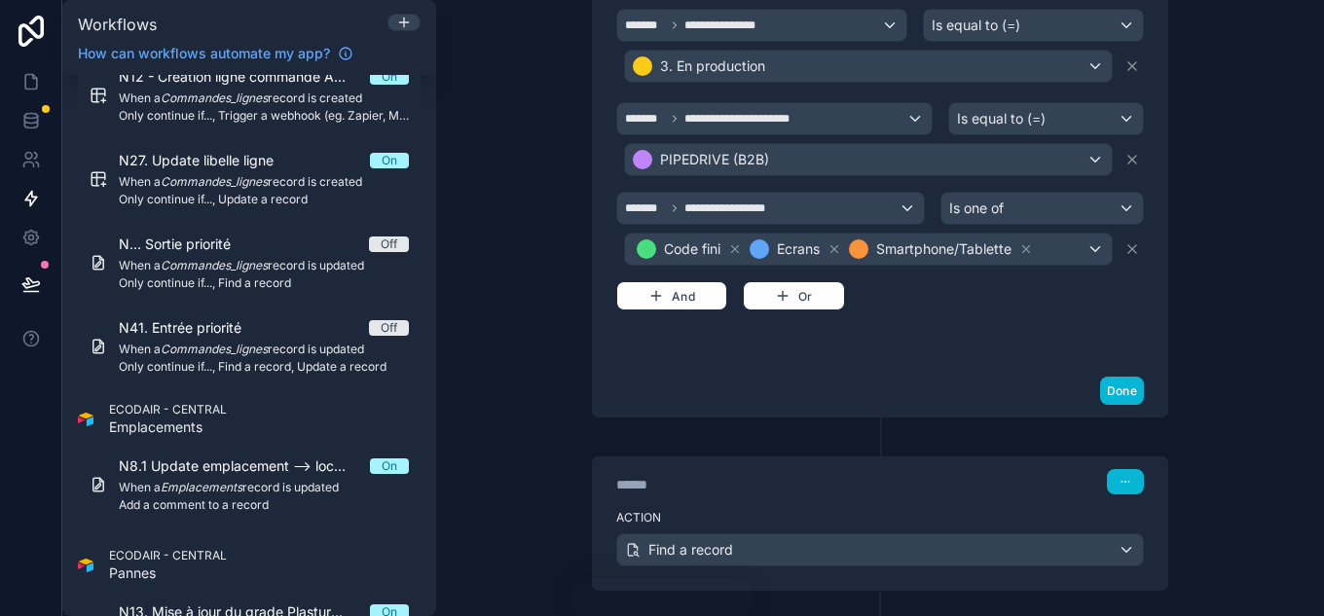
scroll to position [729, 0]
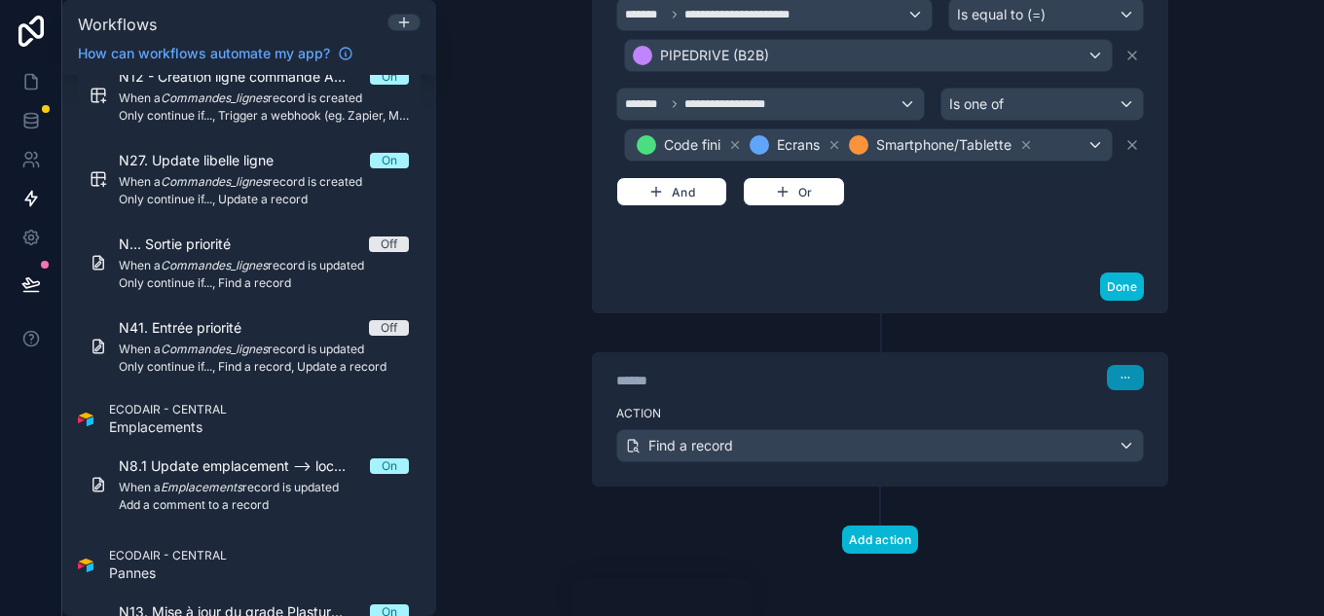
click at [1115, 389] on button "button" at bounding box center [1125, 377] width 37 height 25
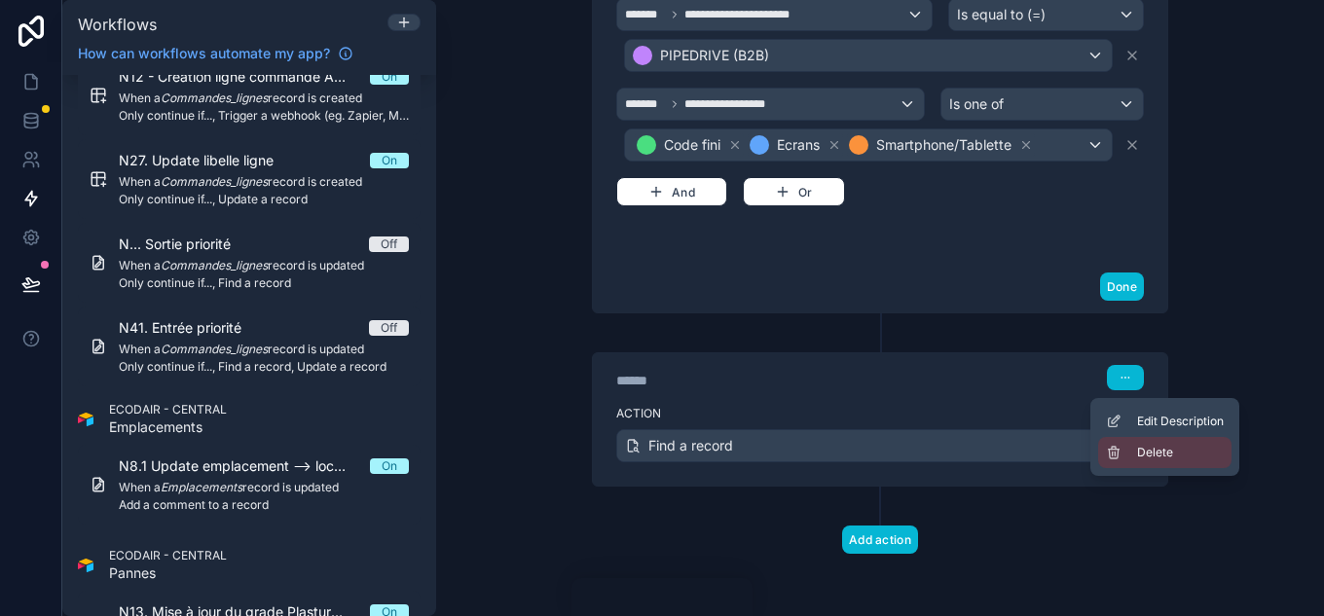
click at [1166, 446] on span "Delete" at bounding box center [1155, 453] width 36 height 16
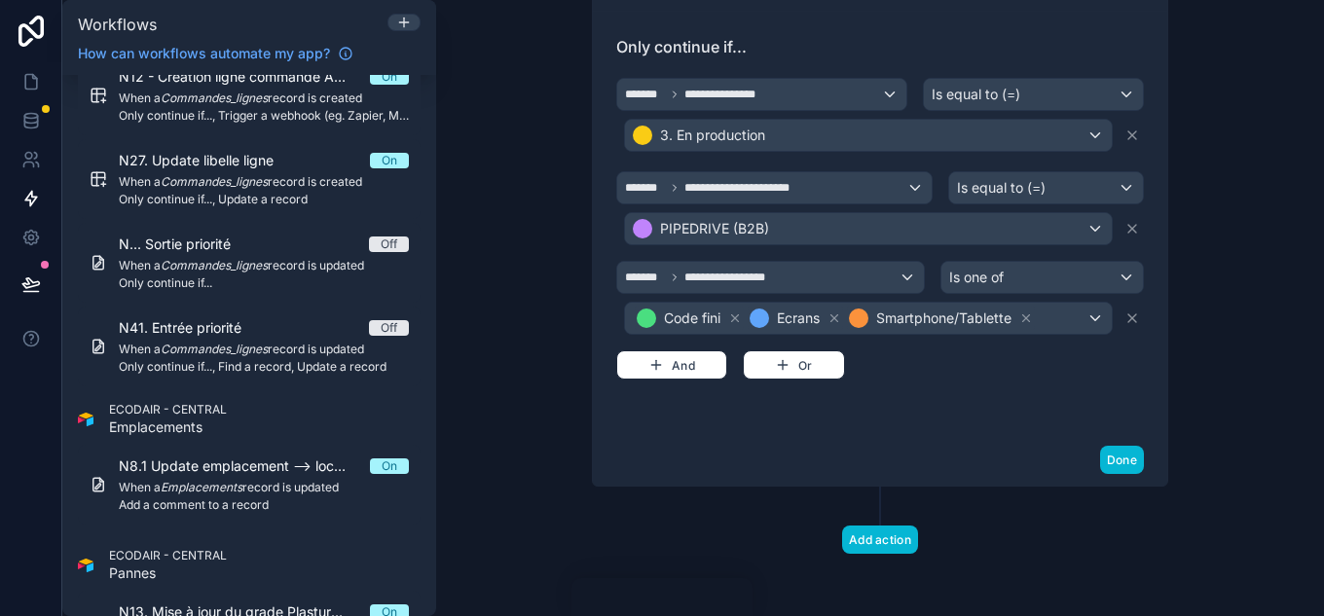
scroll to position [556, 0]
click at [884, 530] on button "Add action" at bounding box center [880, 540] width 76 height 28
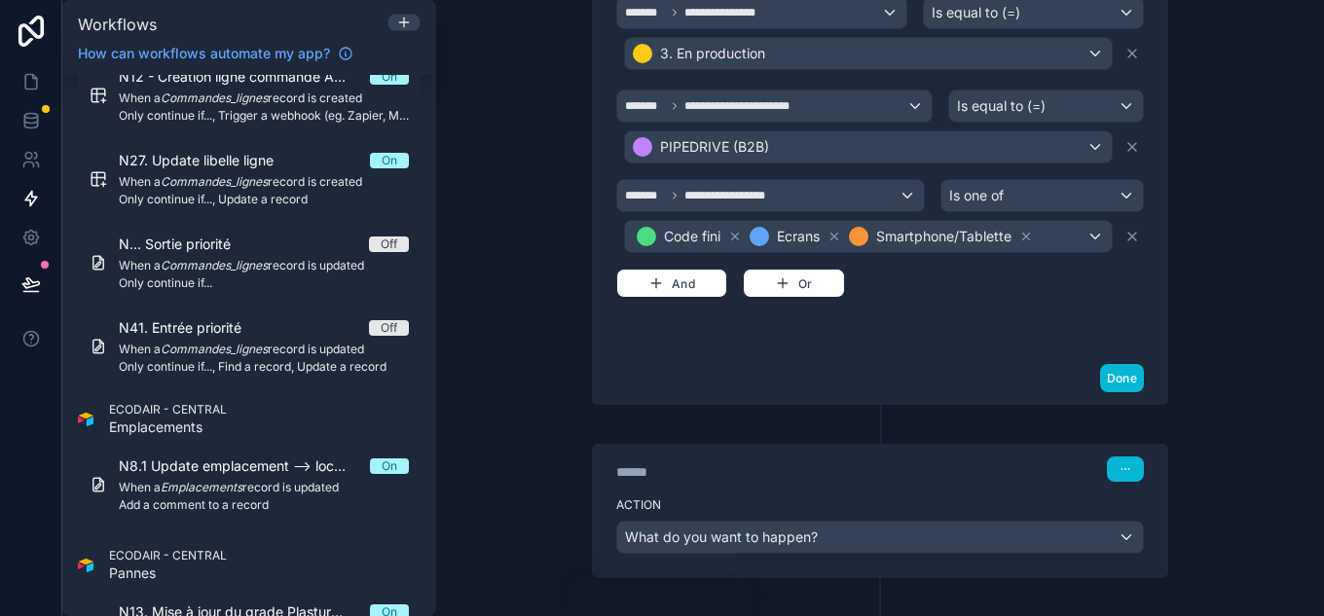
scroll to position [729, 0]
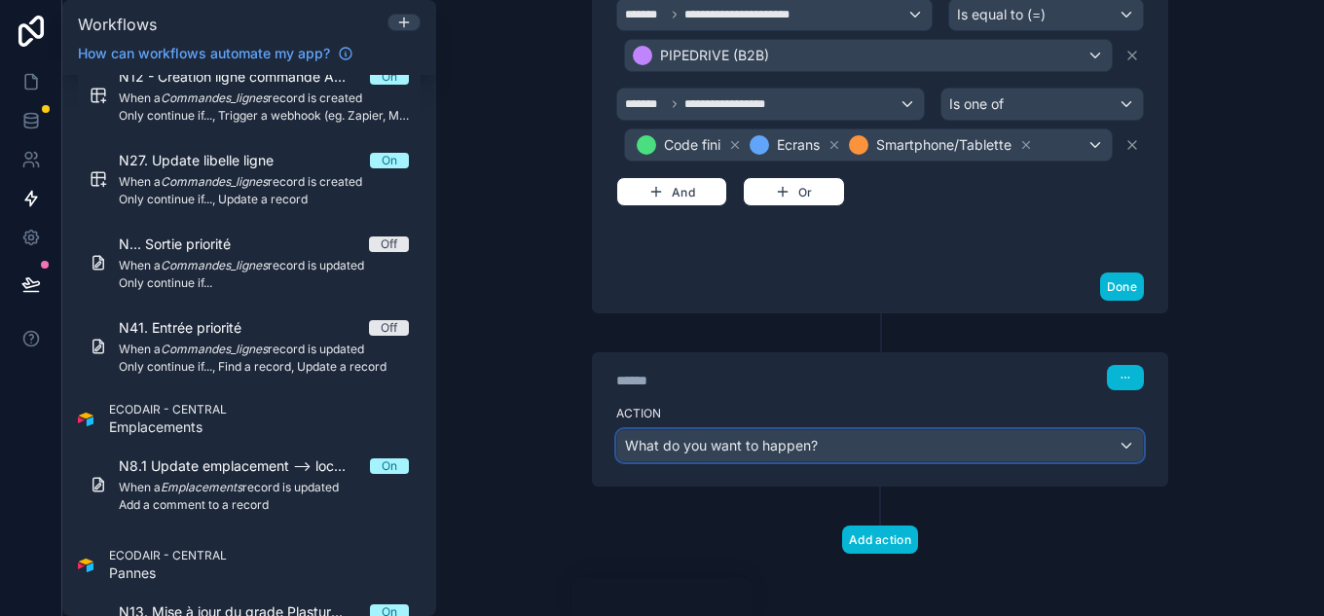
click at [797, 444] on span "What do you want to happen?" at bounding box center [721, 445] width 193 height 17
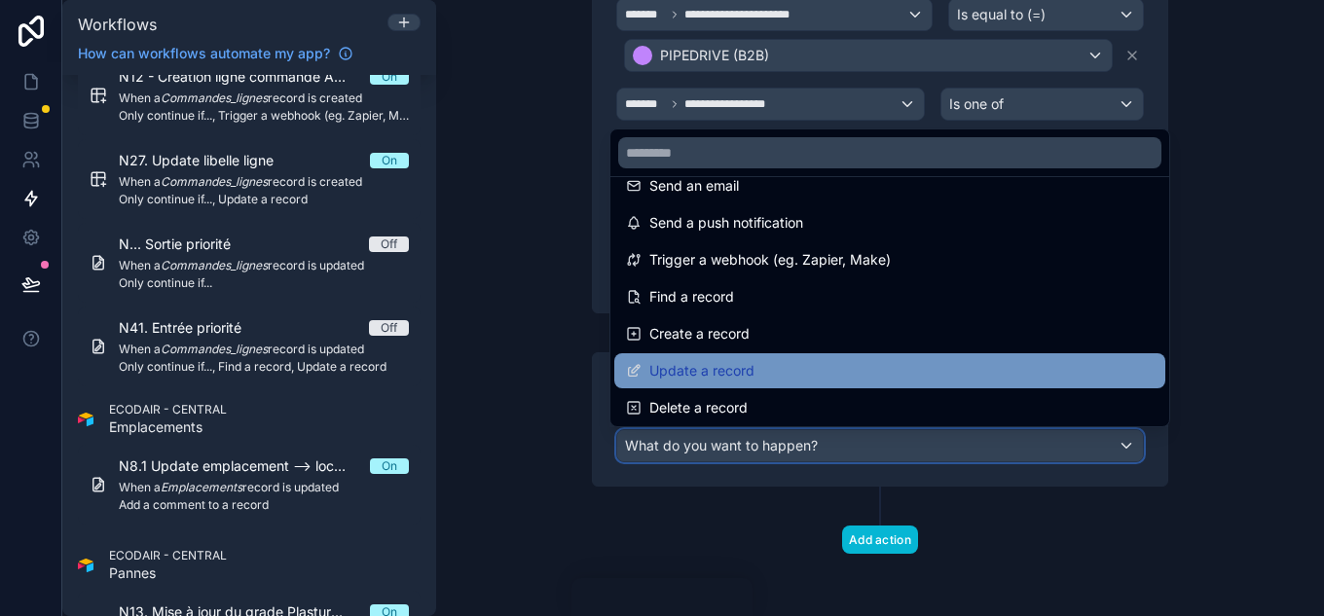
scroll to position [0, 0]
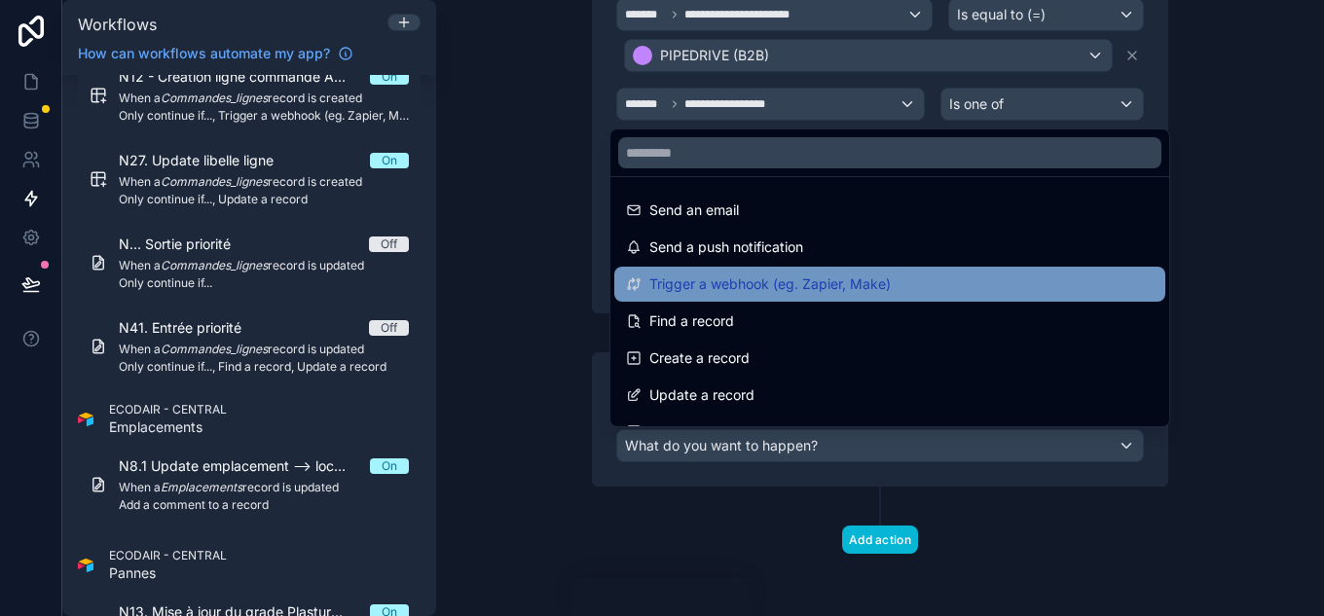
click at [771, 295] on span "Trigger a webhook (eg. Zapier, Make)" at bounding box center [769, 284] width 241 height 23
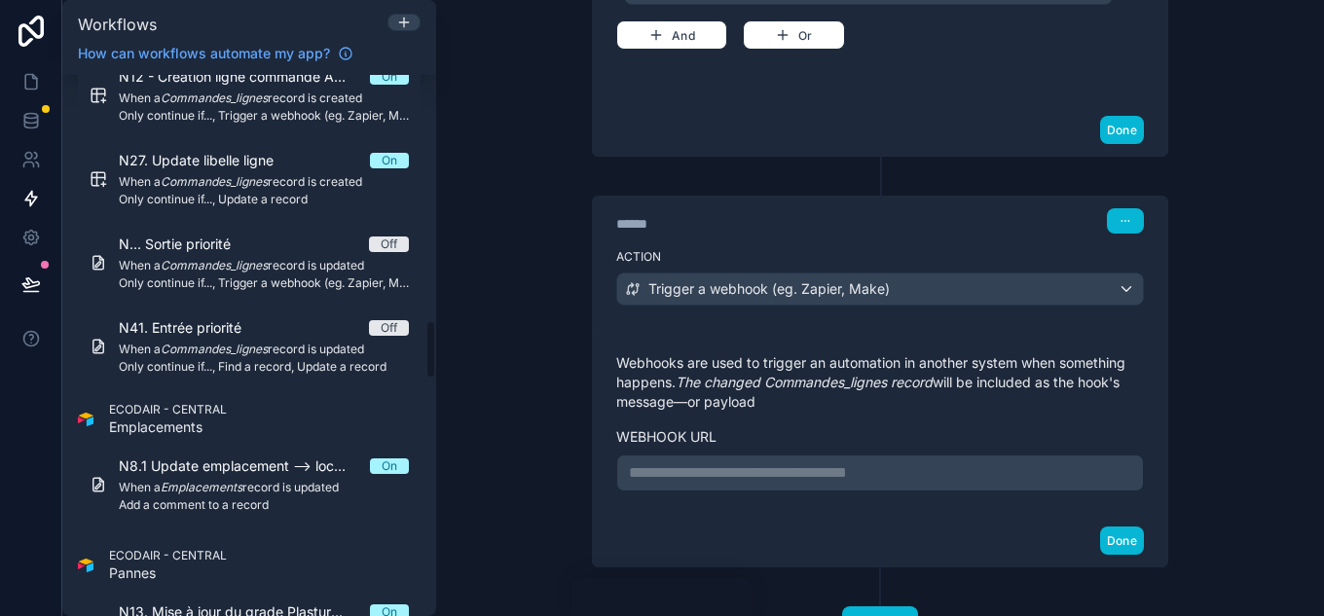
scroll to position [967, 0]
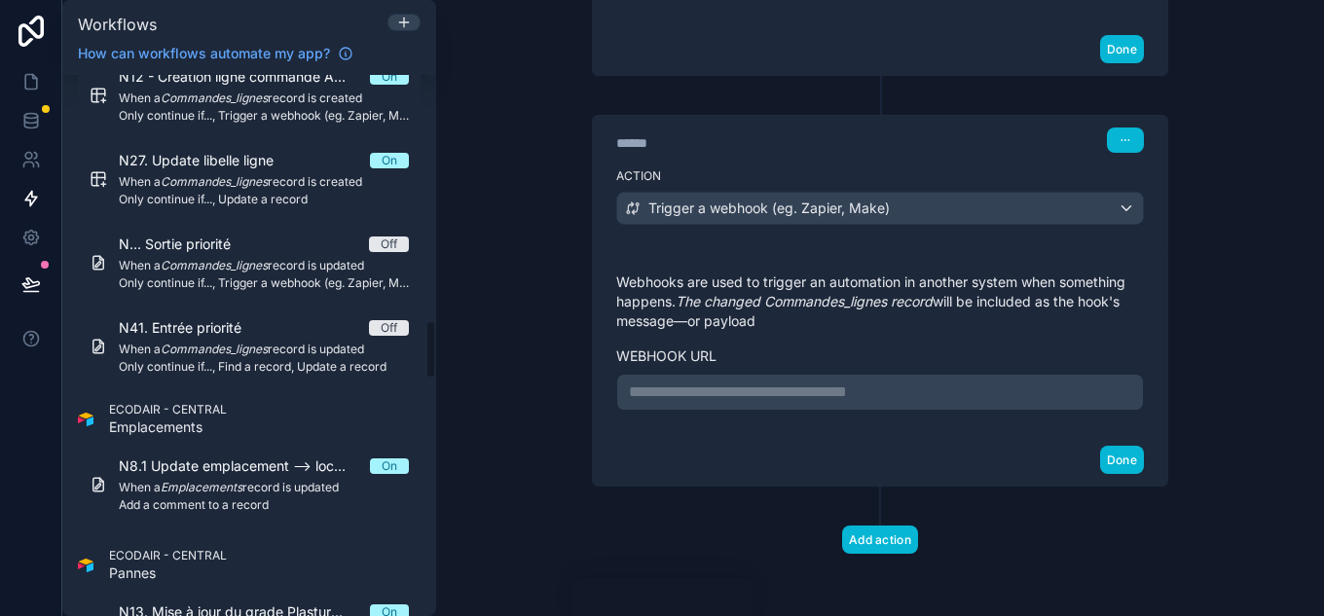
click at [759, 383] on p "**********" at bounding box center [880, 392] width 502 height 23
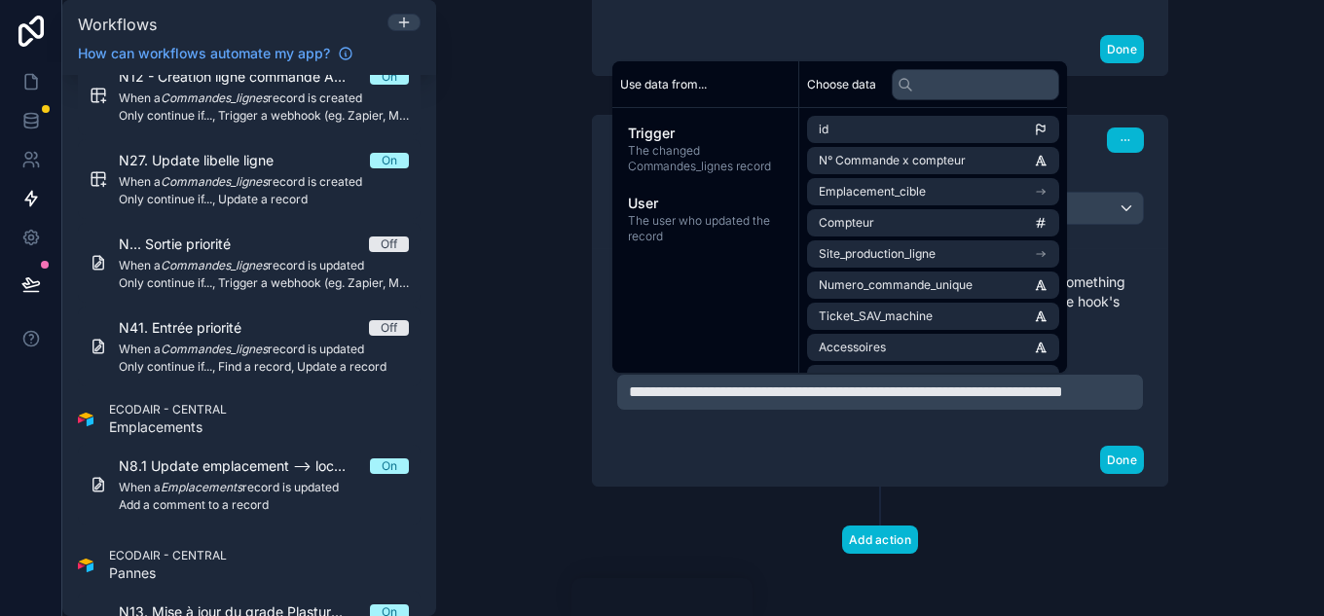
click at [788, 404] on p "**********" at bounding box center [880, 392] width 502 height 23
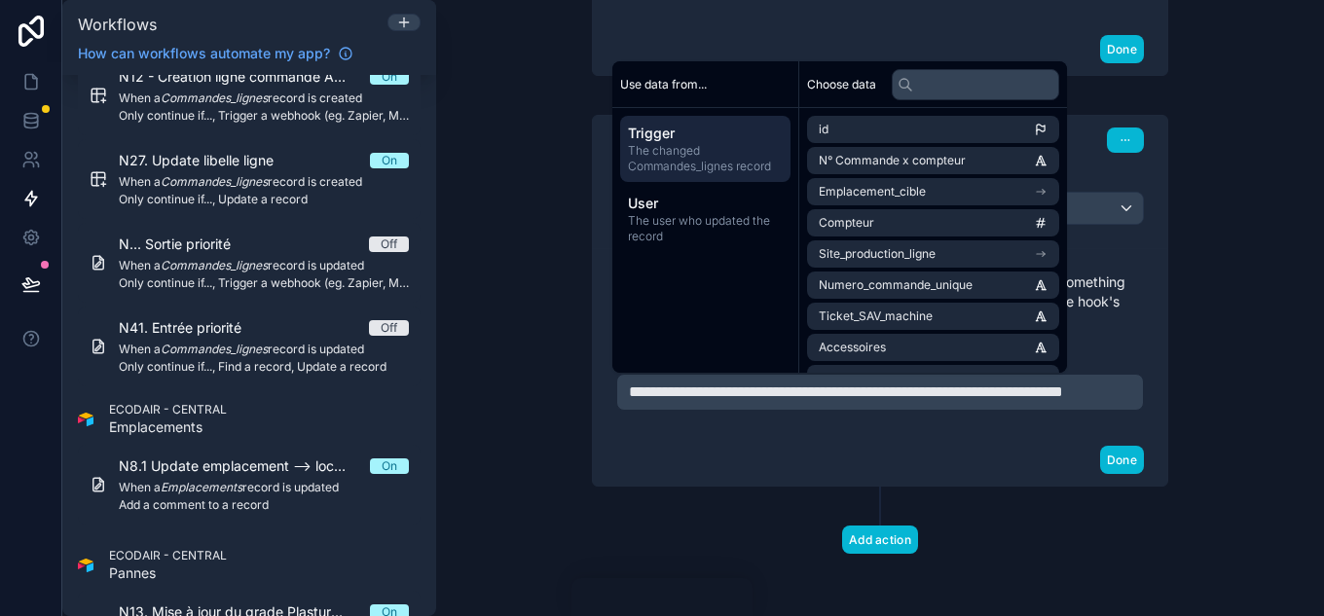
click at [788, 404] on p "**********" at bounding box center [880, 392] width 502 height 23
click at [934, 83] on input "text" at bounding box center [975, 84] width 167 height 31
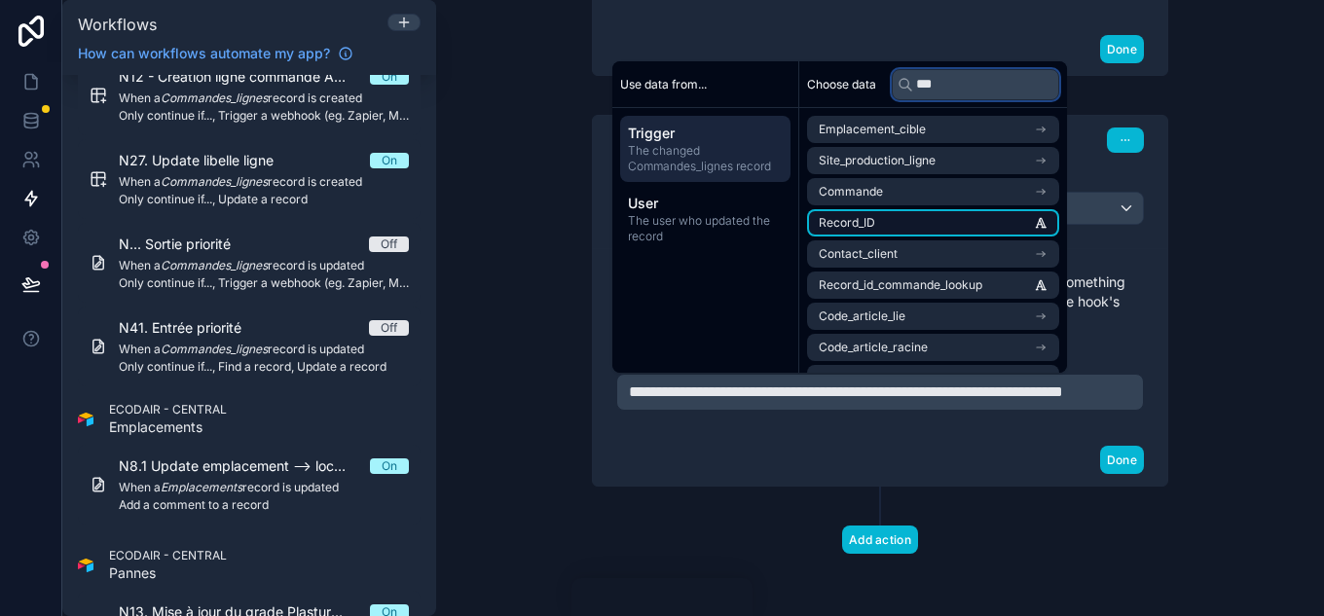
type input "***"
click at [930, 220] on li "Record_ID" at bounding box center [933, 222] width 252 height 27
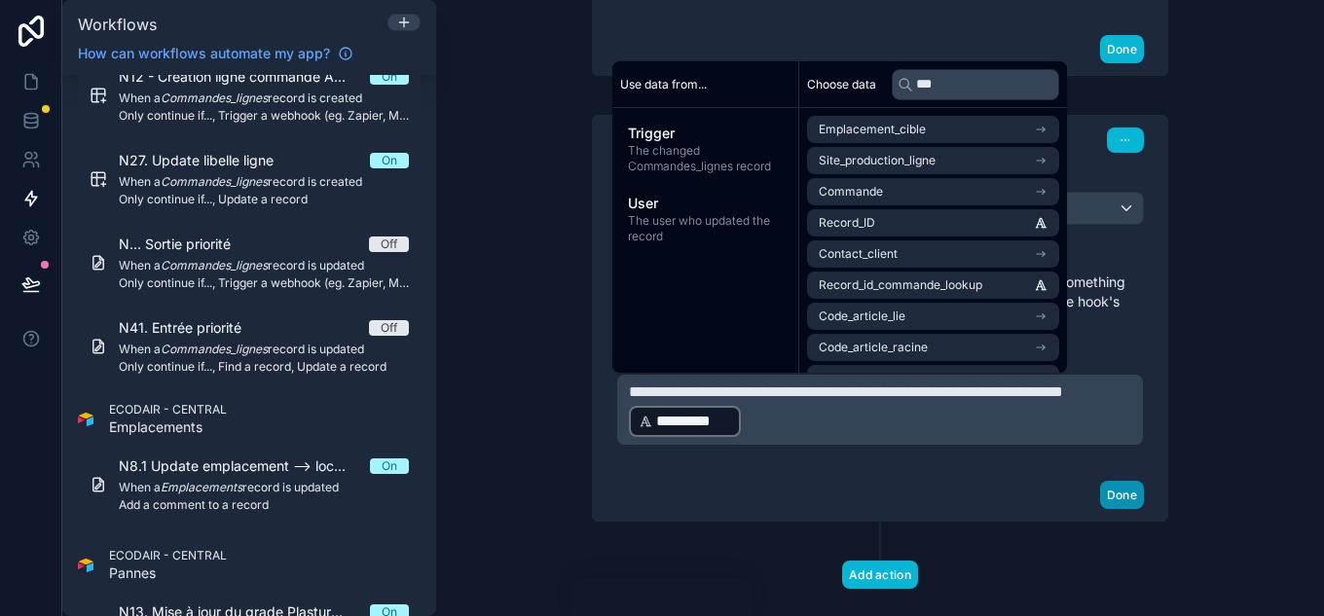
click at [1125, 497] on button "Done" at bounding box center [1122, 495] width 44 height 28
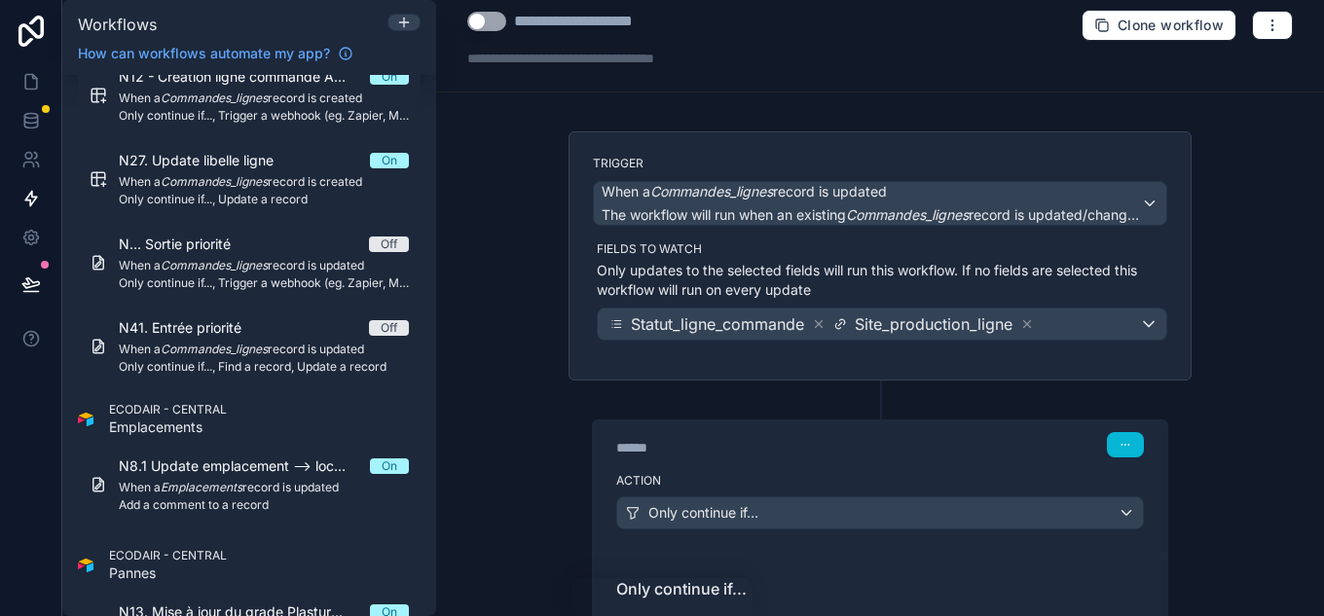
scroll to position [0, 0]
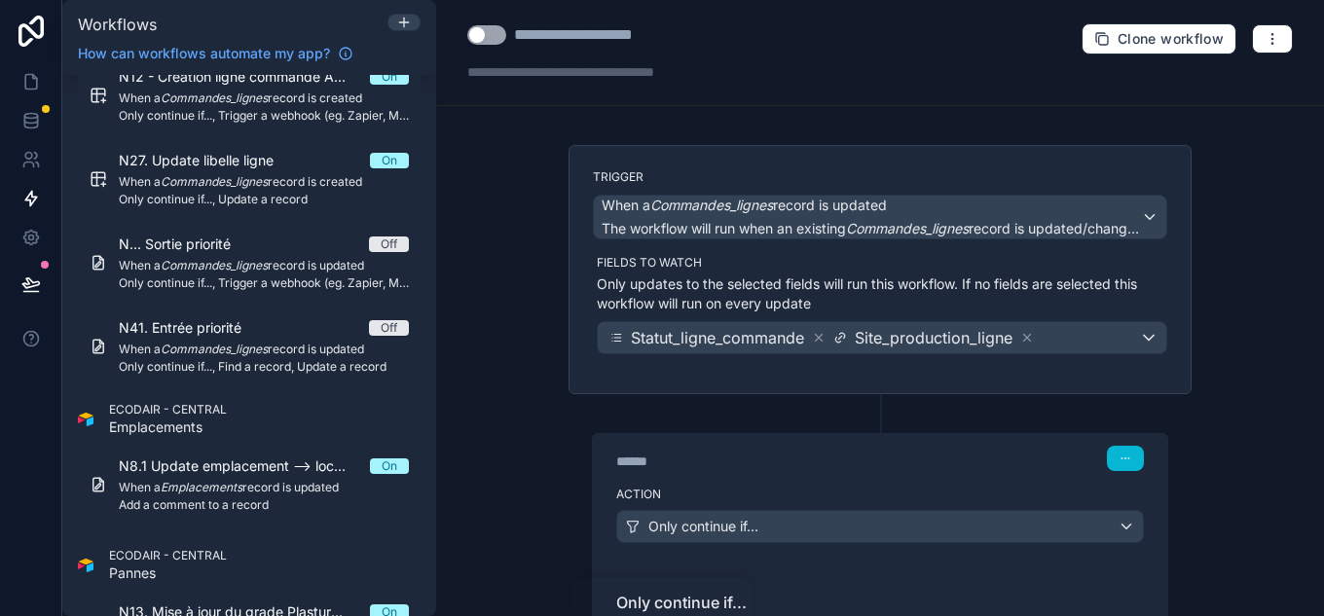
click at [538, 208] on div "**********" at bounding box center [880, 308] width 888 height 616
click at [538, 31] on div "**********" at bounding box center [586, 34] width 145 height 23
type div "**********"
click at [500, 37] on button "Use setting" at bounding box center [486, 34] width 39 height 19
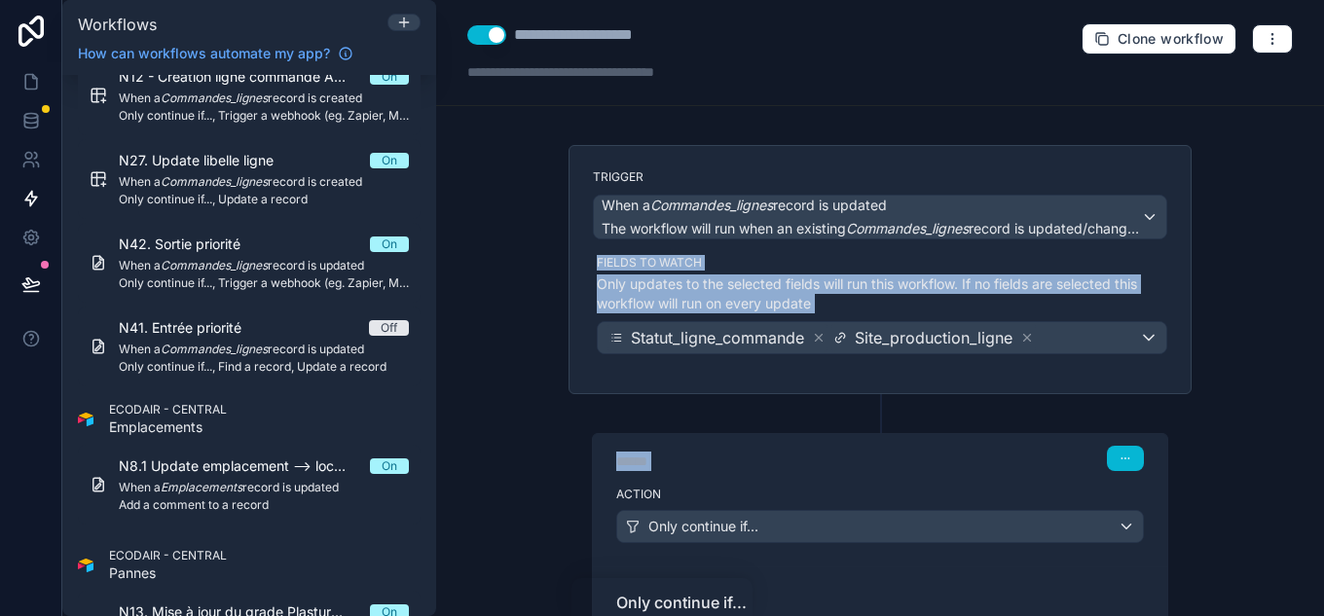
drag, startPoint x: 945, startPoint y: 446, endPoint x: 928, endPoint y: 224, distance: 222.6
click at [890, 451] on div "****** Step 1" at bounding box center [880, 458] width 528 height 25
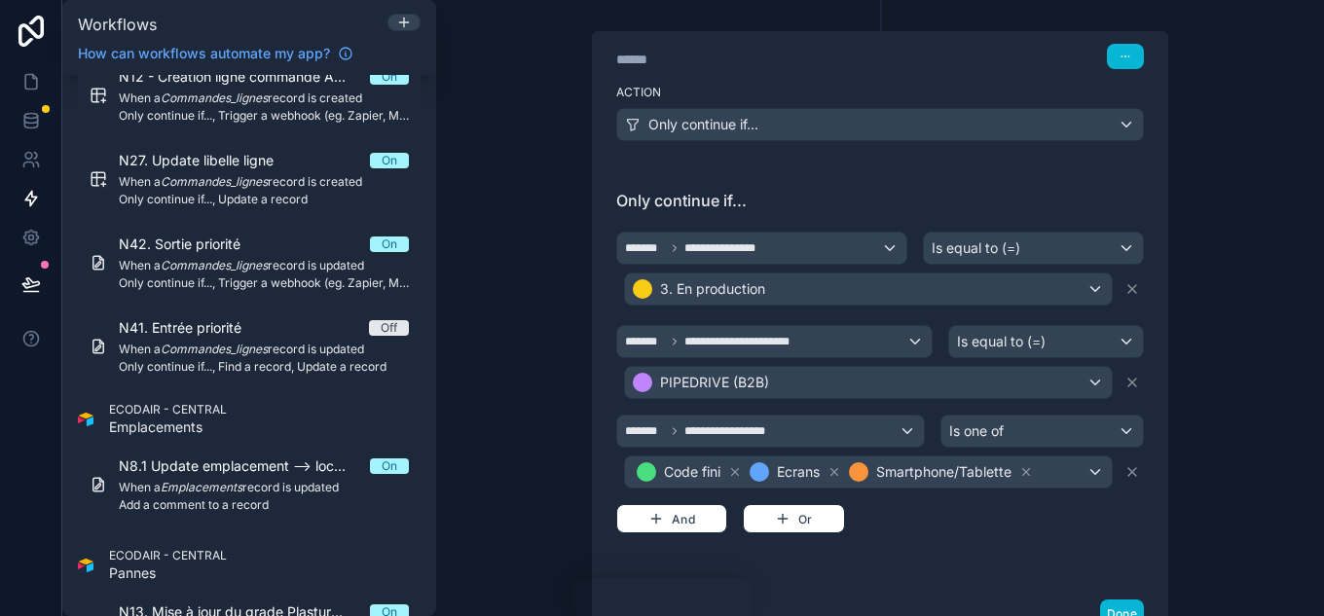
scroll to position [487, 0]
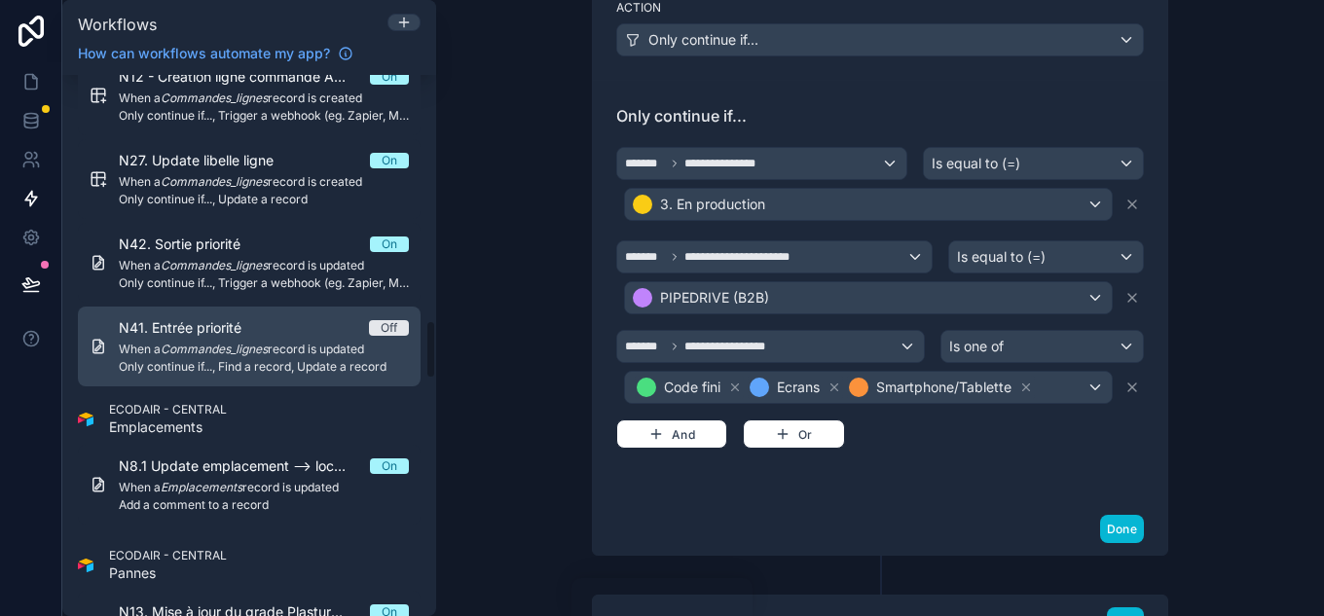
click at [278, 319] on div "N41. Entrée priorité Off" at bounding box center [264, 327] width 290 height 19
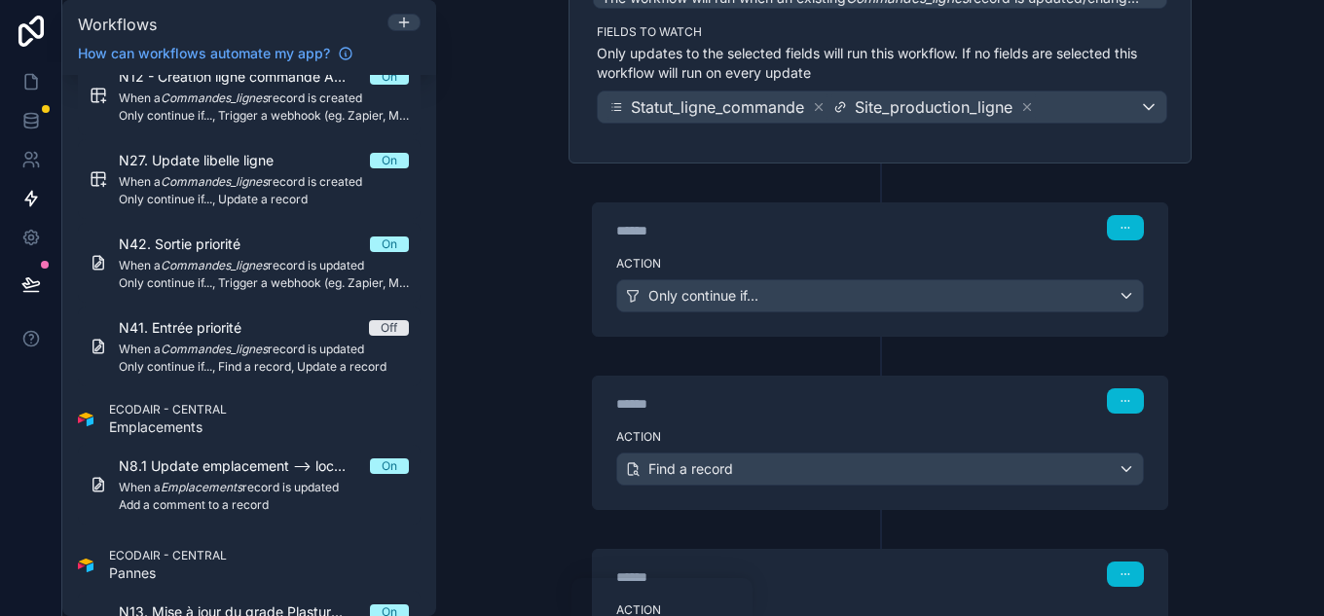
scroll to position [233, 0]
click at [837, 233] on div "******" at bounding box center [762, 228] width 292 height 19
click at [867, 243] on div "****** Step 1" at bounding box center [880, 224] width 575 height 45
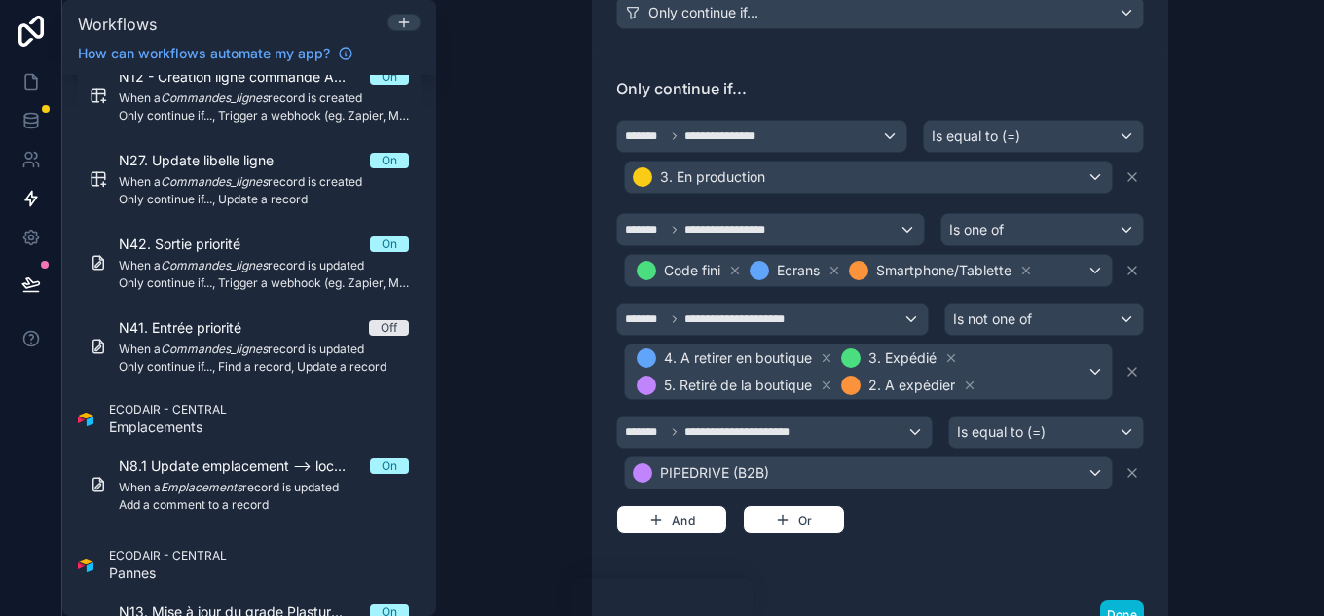
scroll to position [525, 0]
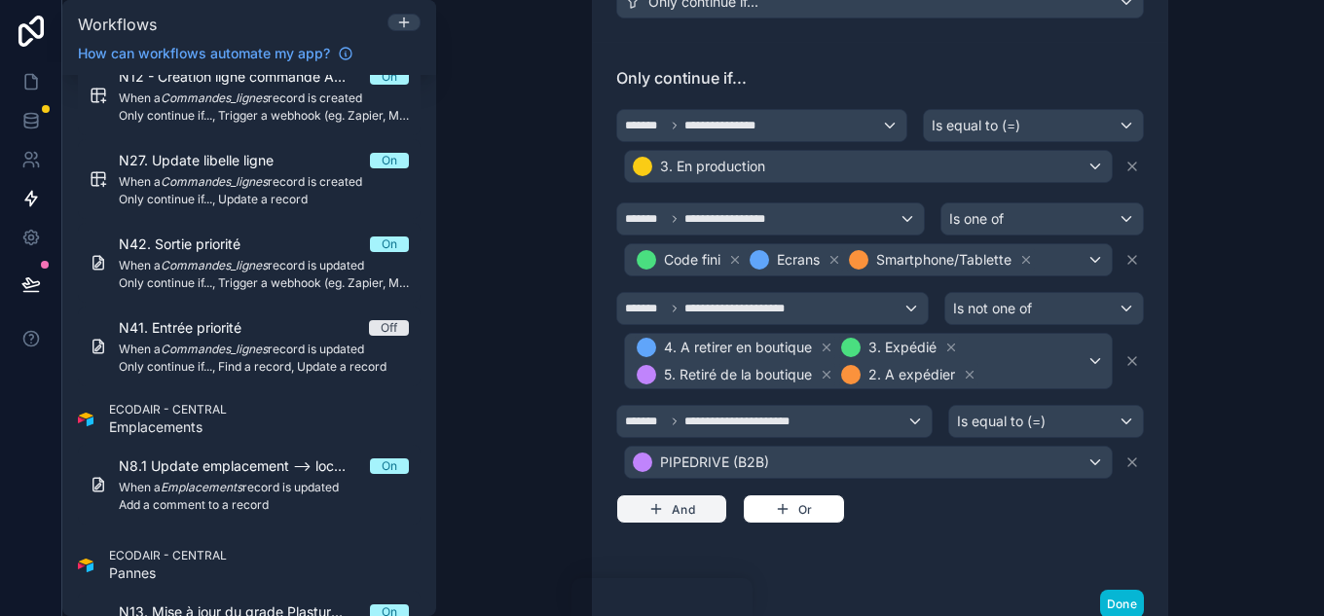
click at [700, 499] on button "And" at bounding box center [671, 509] width 111 height 29
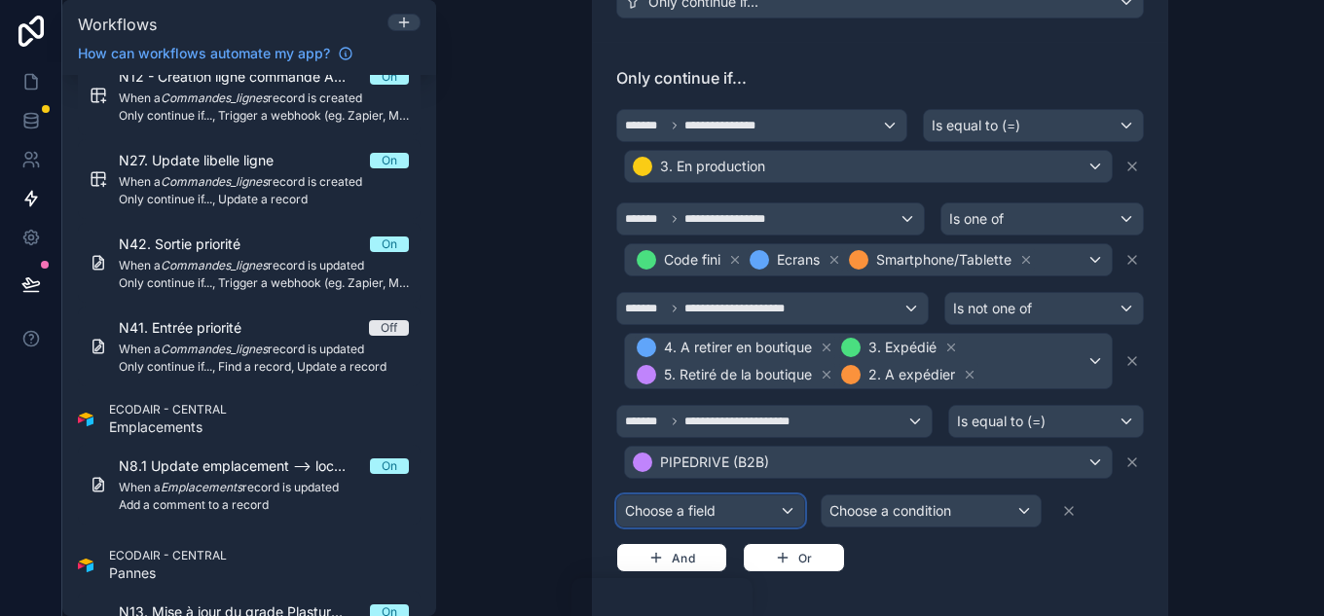
click at [711, 516] on div "Choose a field" at bounding box center [710, 511] width 187 height 31
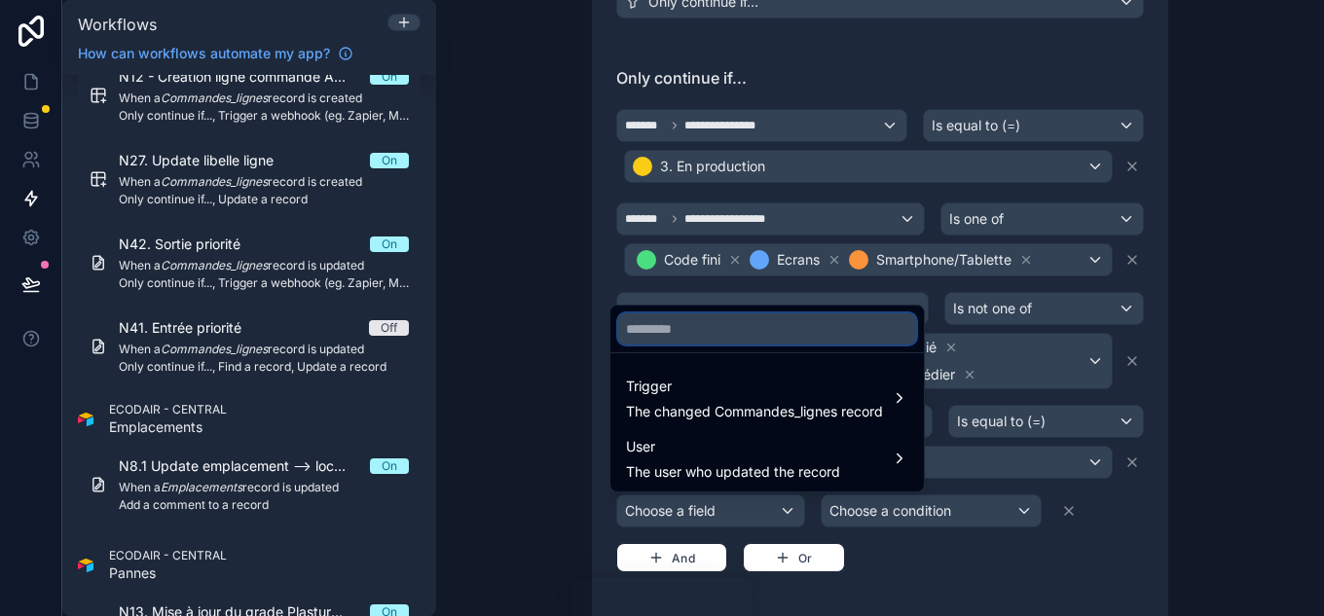
click at [720, 327] on input "text" at bounding box center [767, 329] width 298 height 31
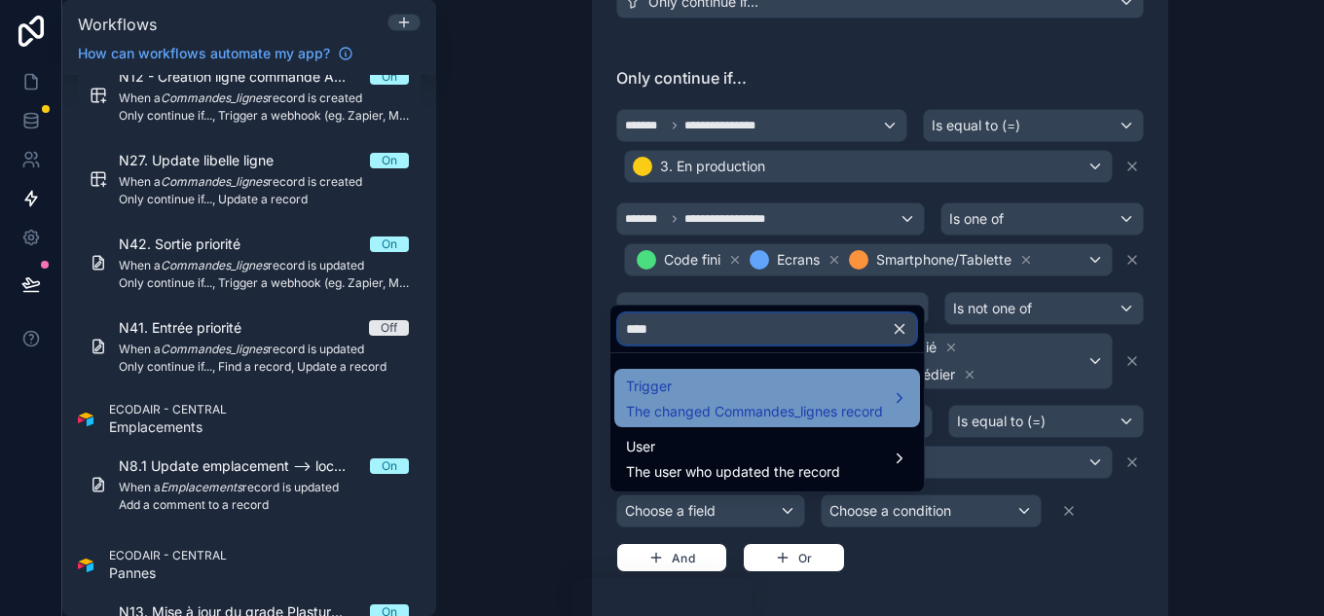
type input "****"
click at [770, 375] on span "Trigger" at bounding box center [754, 386] width 257 height 23
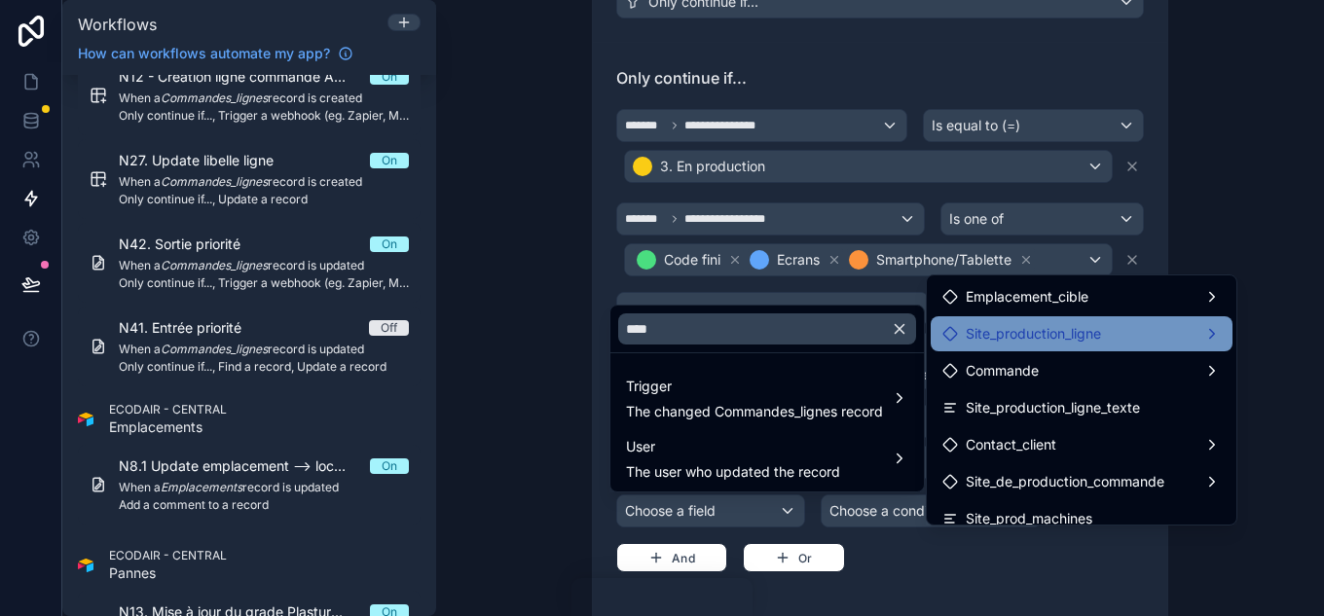
click at [1054, 339] on span "Site_production_ligne" at bounding box center [1033, 333] width 135 height 23
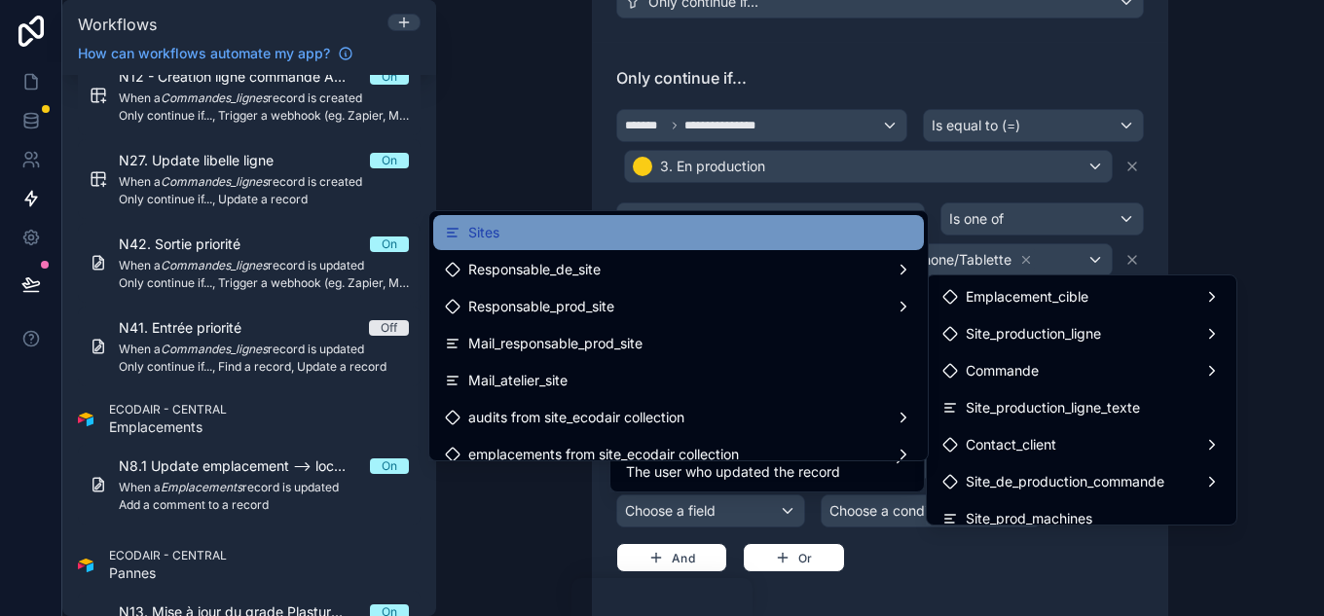
click at [679, 236] on div "Sites" at bounding box center [678, 232] width 467 height 23
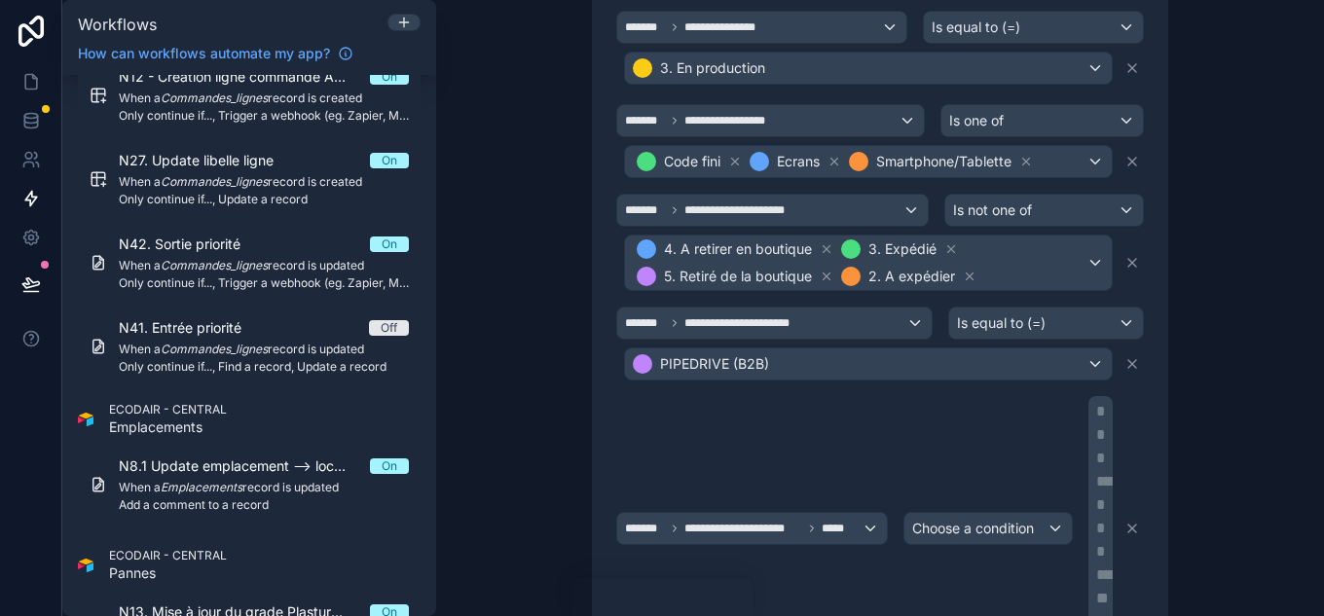
scroll to position [817, 0]
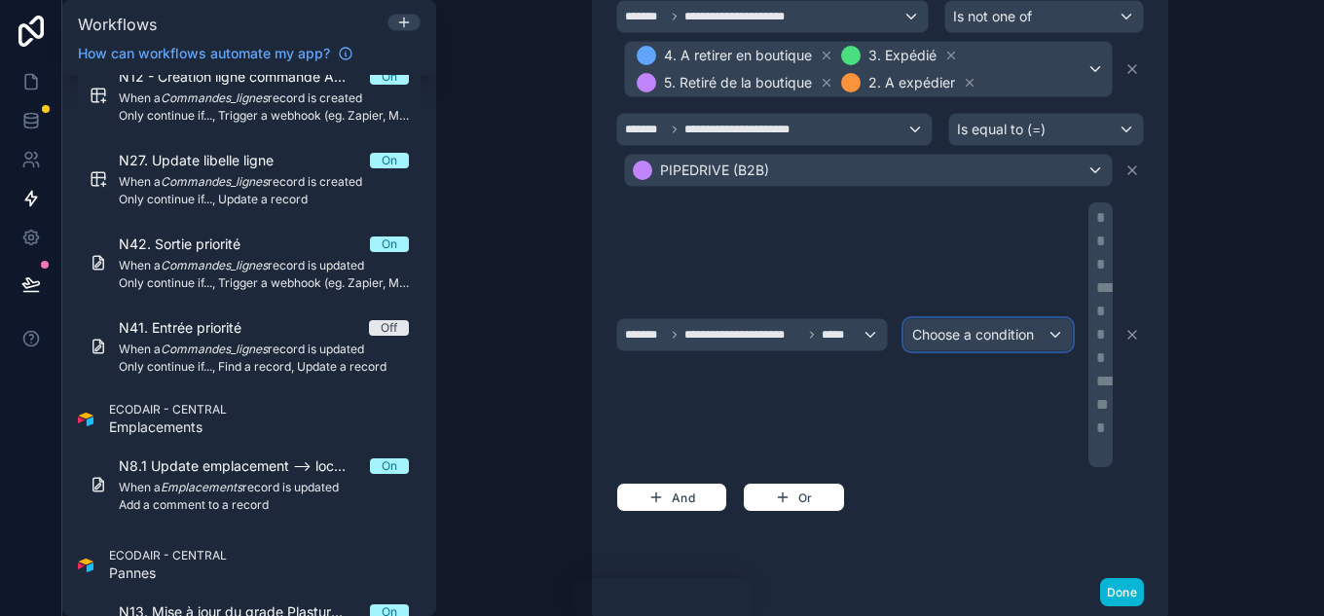
click at [983, 329] on span "Choose a condition" at bounding box center [973, 334] width 122 height 17
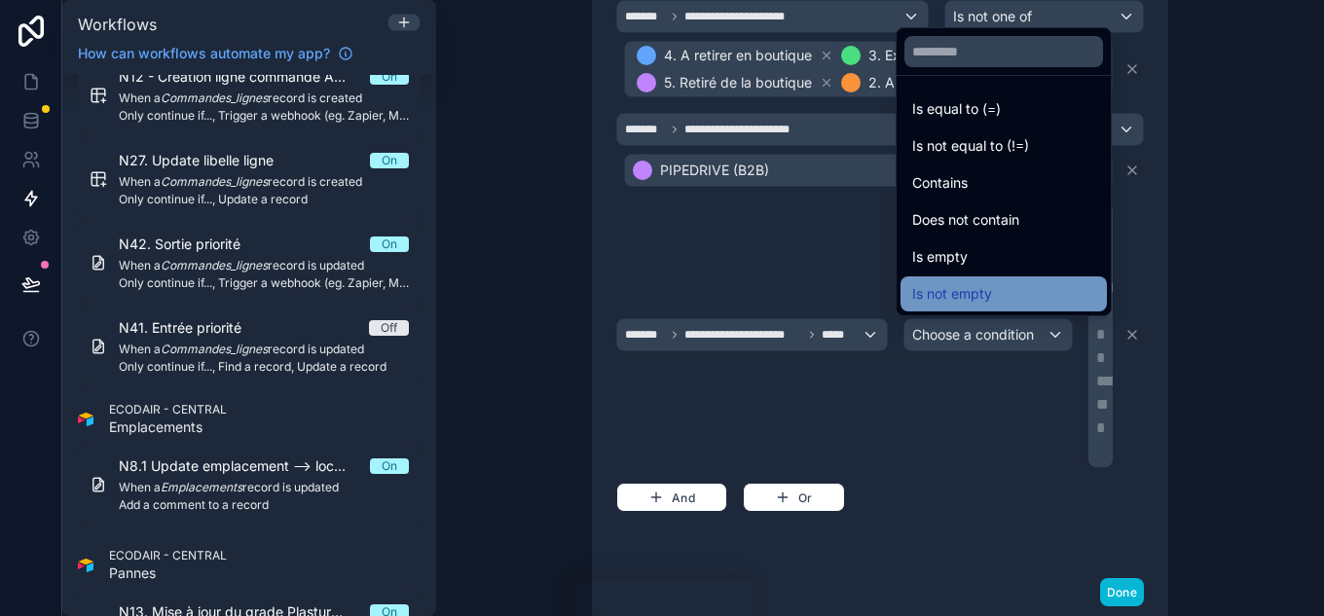
click at [1005, 279] on div "Is not empty" at bounding box center [1004, 294] width 206 height 35
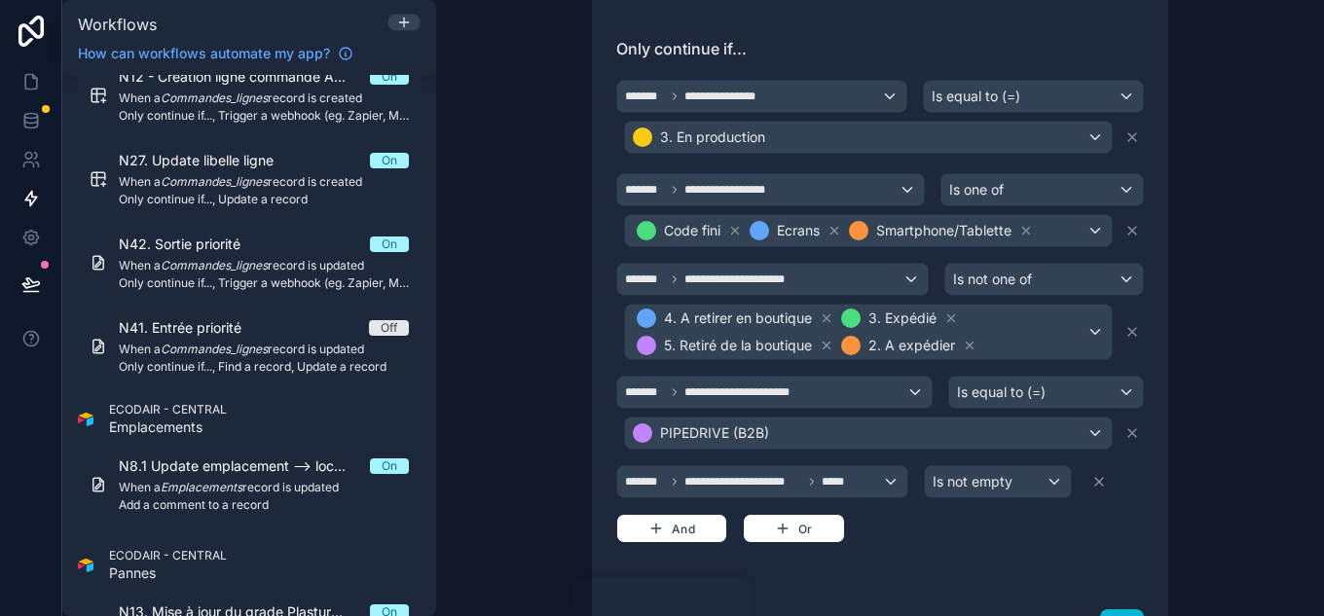
scroll to position [525, 0]
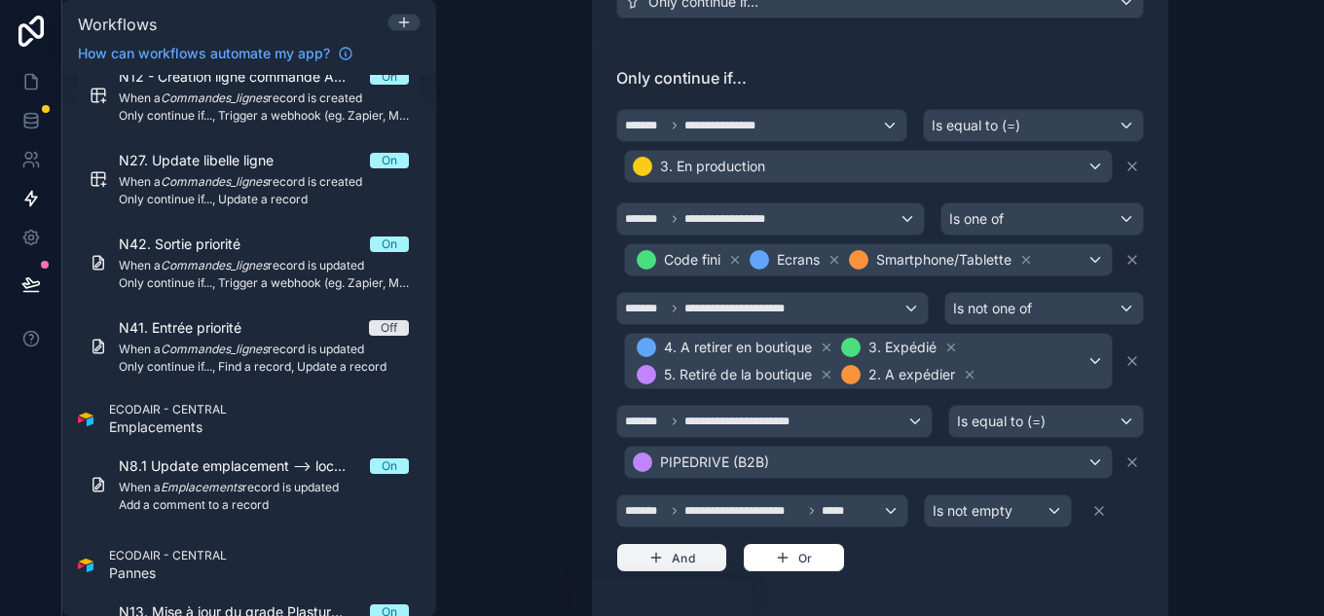
click at [651, 557] on icon "button" at bounding box center [657, 558] width 16 height 16
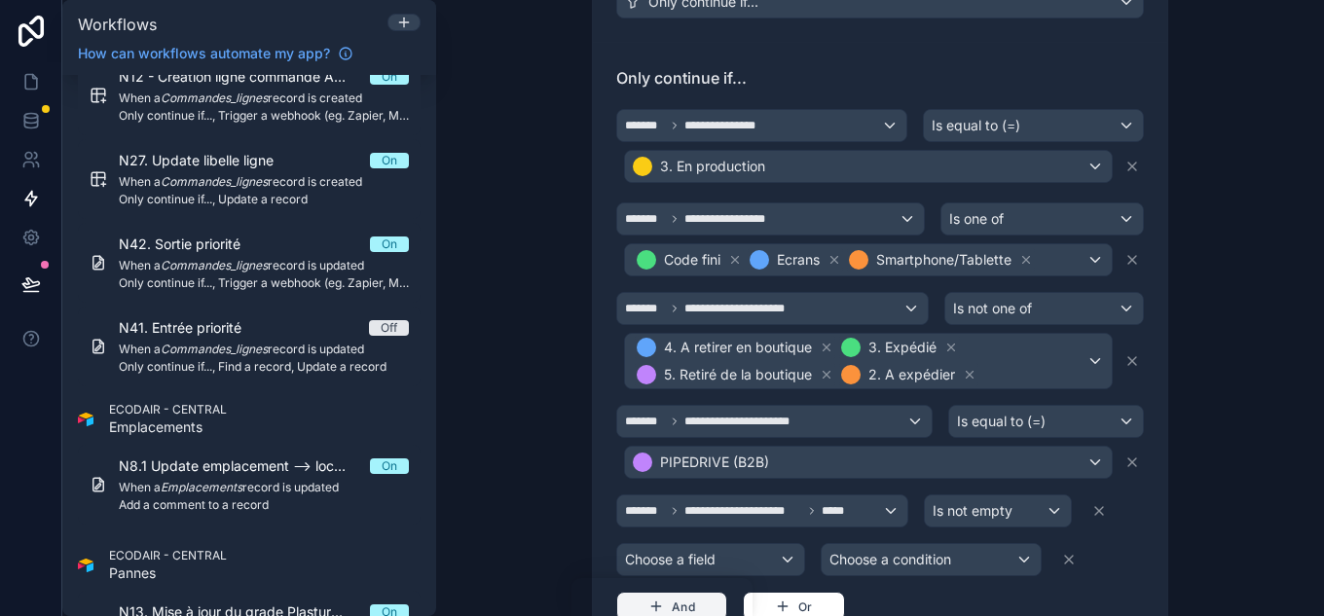
scroll to position [720, 0]
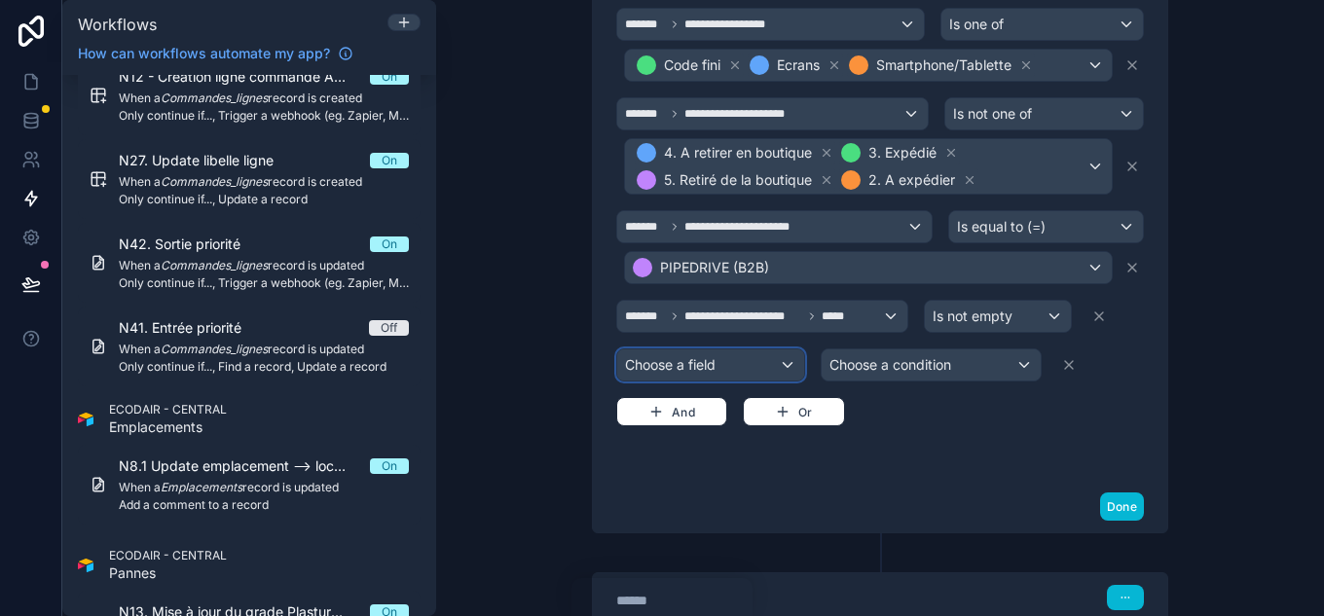
click at [769, 361] on div "Choose a field" at bounding box center [710, 365] width 187 height 31
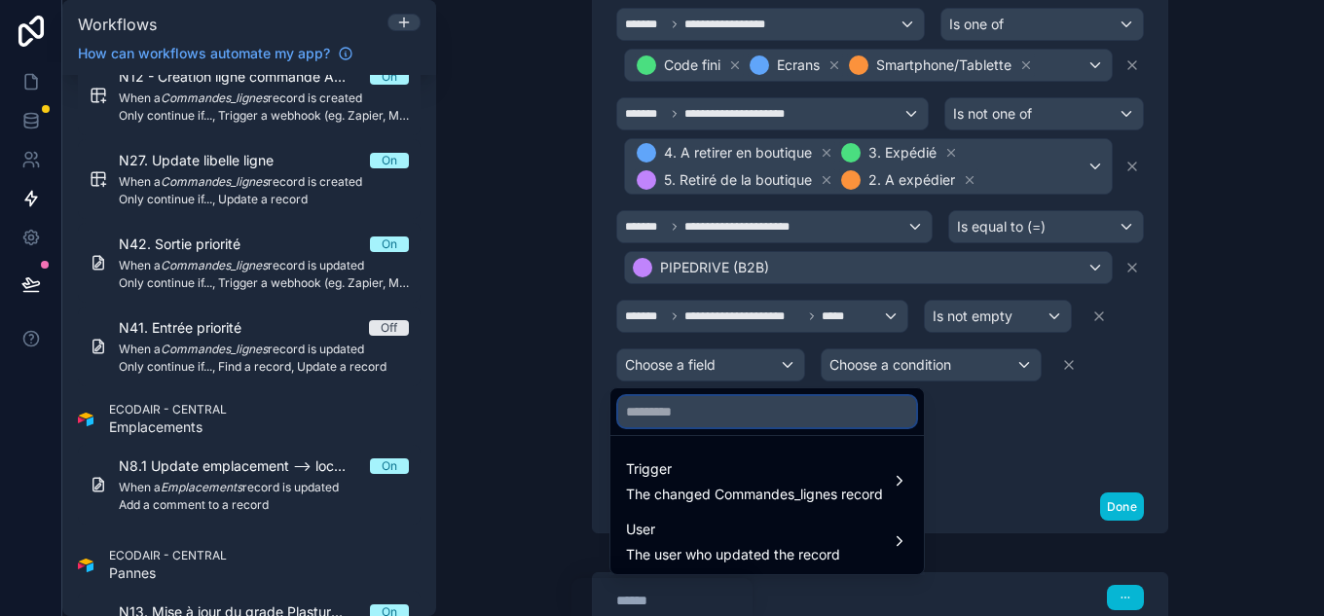
click at [697, 405] on input "text" at bounding box center [767, 411] width 298 height 31
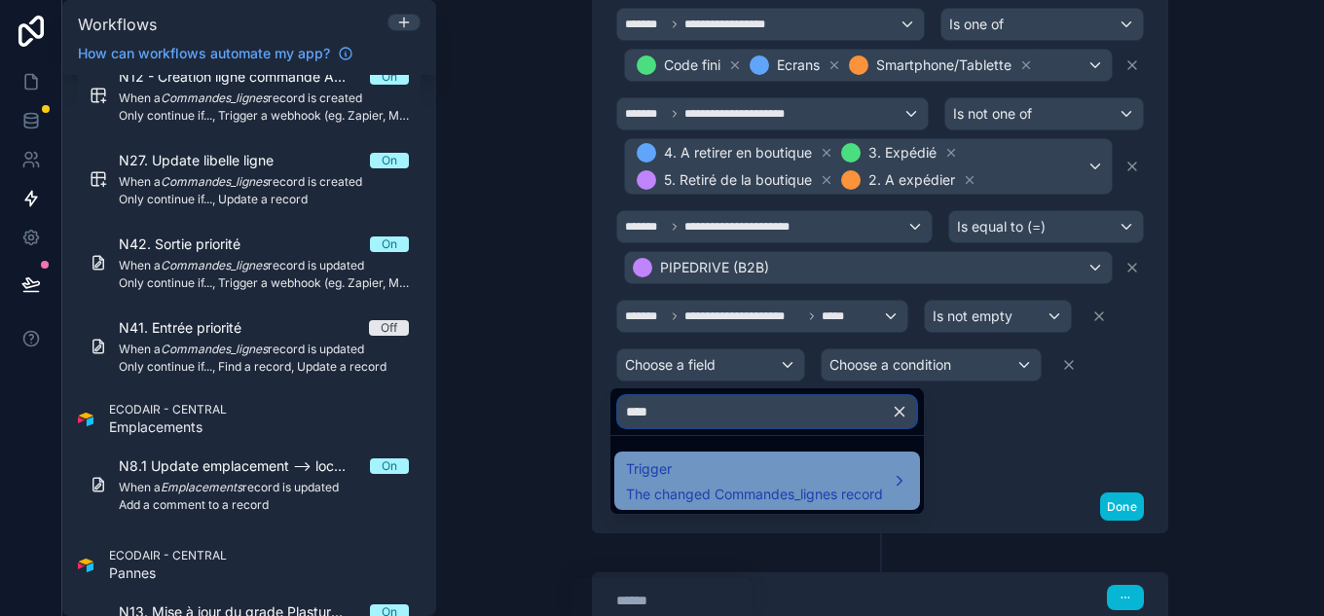
type input "****"
click at [747, 478] on span "Trigger" at bounding box center [754, 469] width 257 height 23
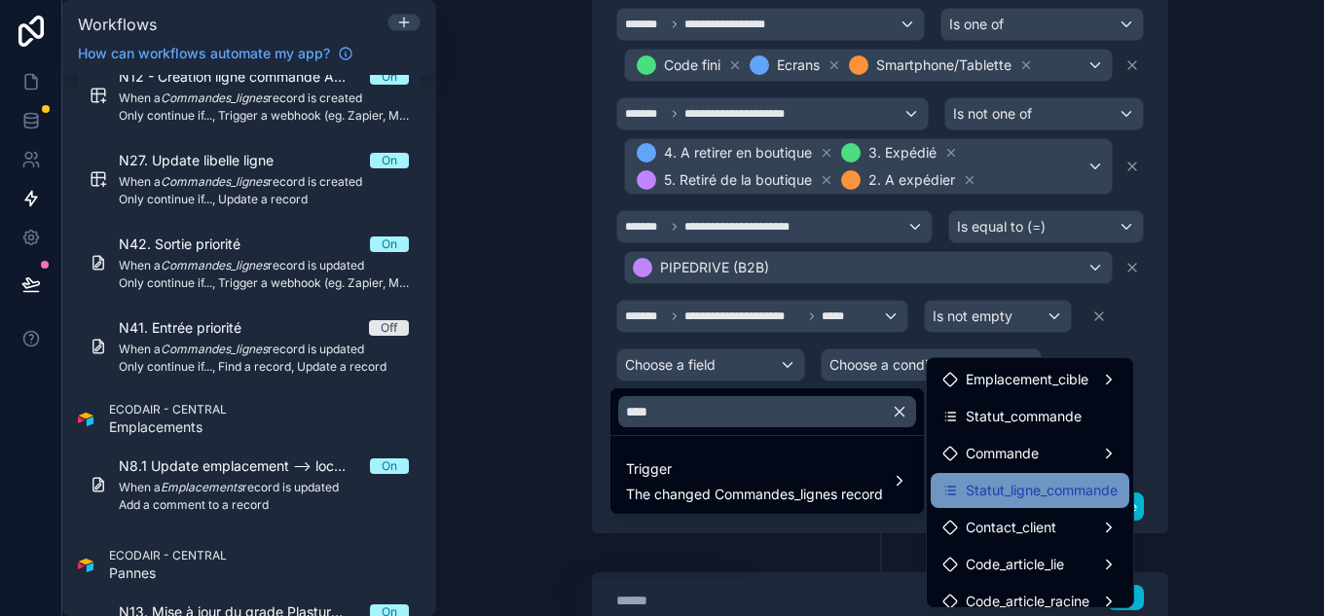
click at [1059, 474] on div "Statut_ligne_commande" at bounding box center [1030, 490] width 199 height 35
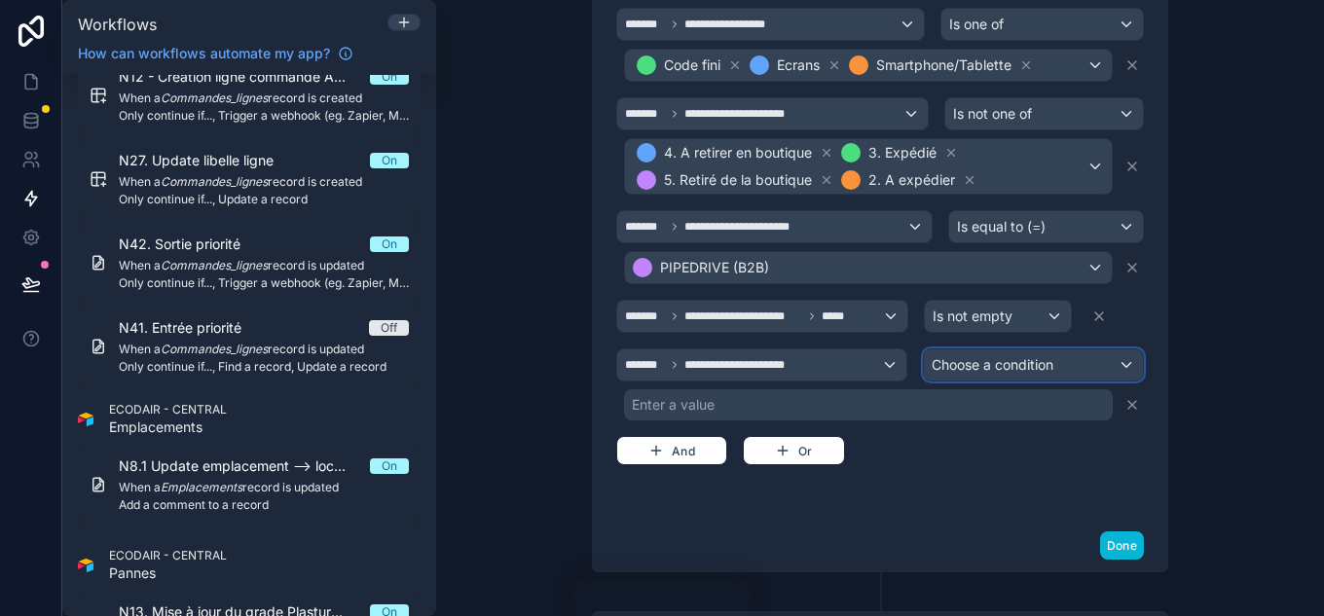
click at [991, 362] on span "Choose a condition" at bounding box center [993, 364] width 122 height 17
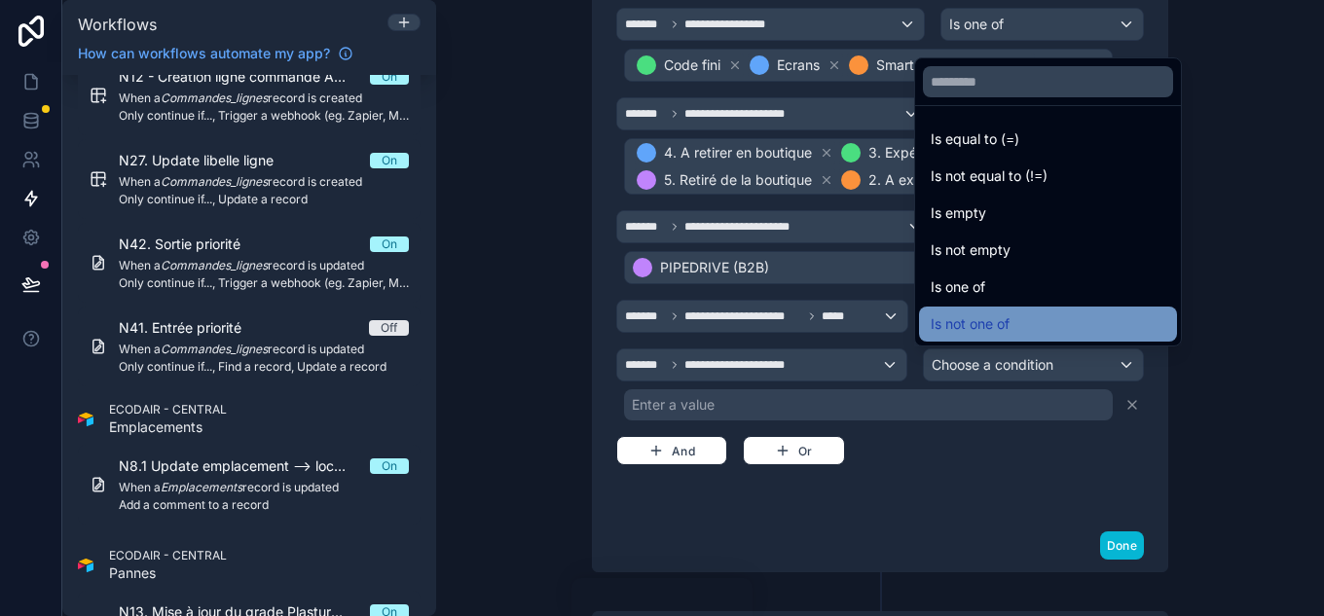
click at [1017, 322] on div "Is not one of" at bounding box center [1048, 324] width 235 height 23
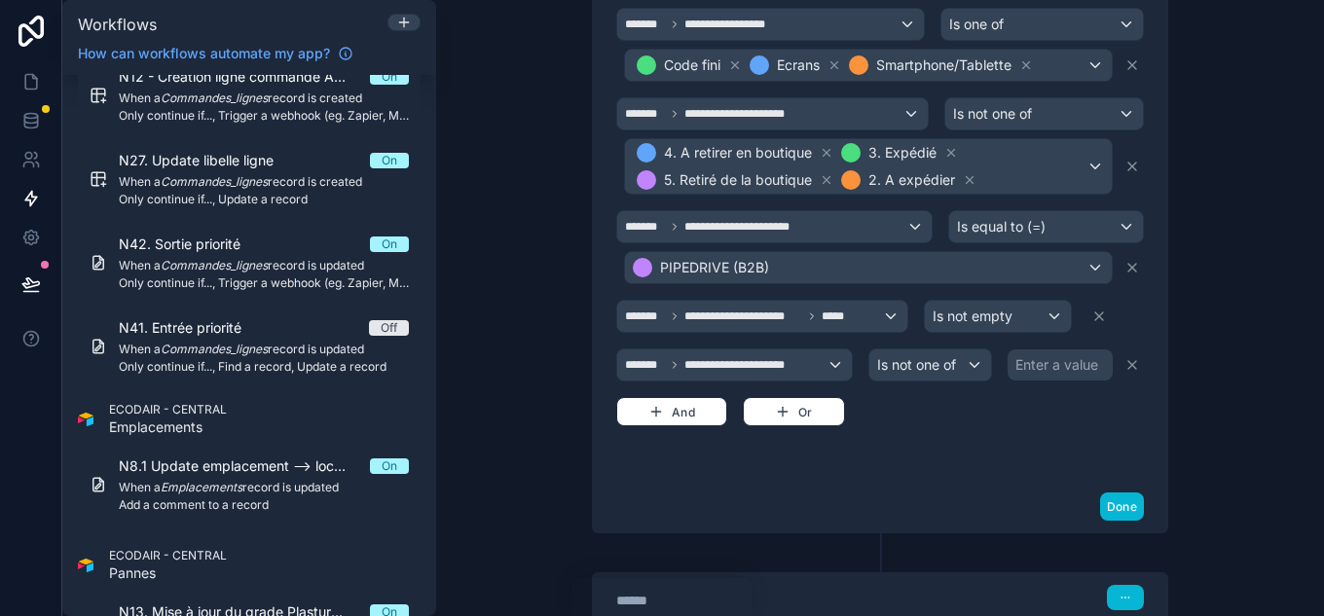
click at [1020, 363] on div "Enter a value" at bounding box center [1057, 364] width 83 height 19
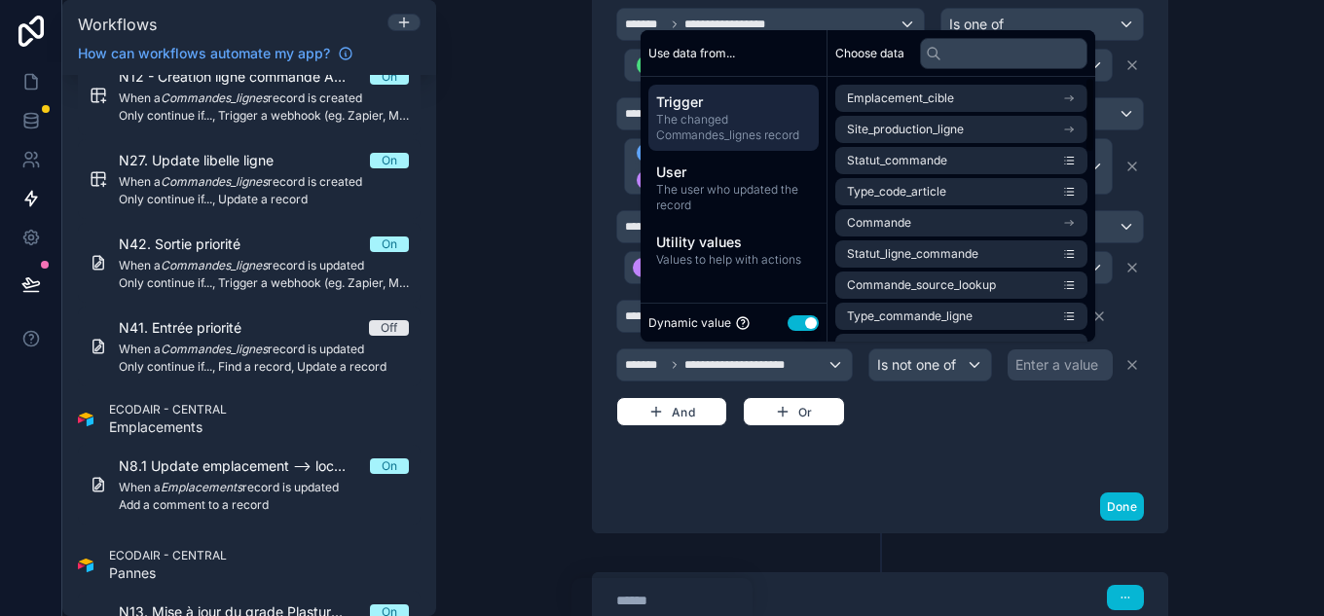
click at [803, 315] on button "Use setting" at bounding box center [803, 323] width 31 height 16
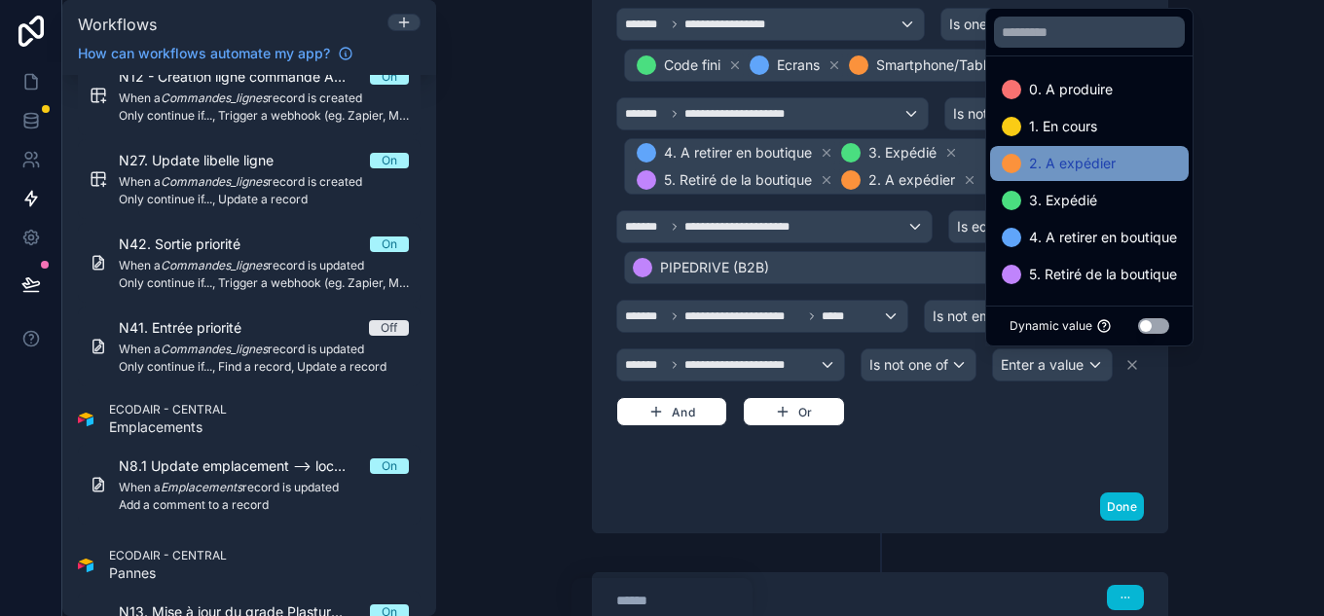
click at [1083, 169] on span "2. A expédier" at bounding box center [1072, 163] width 87 height 23
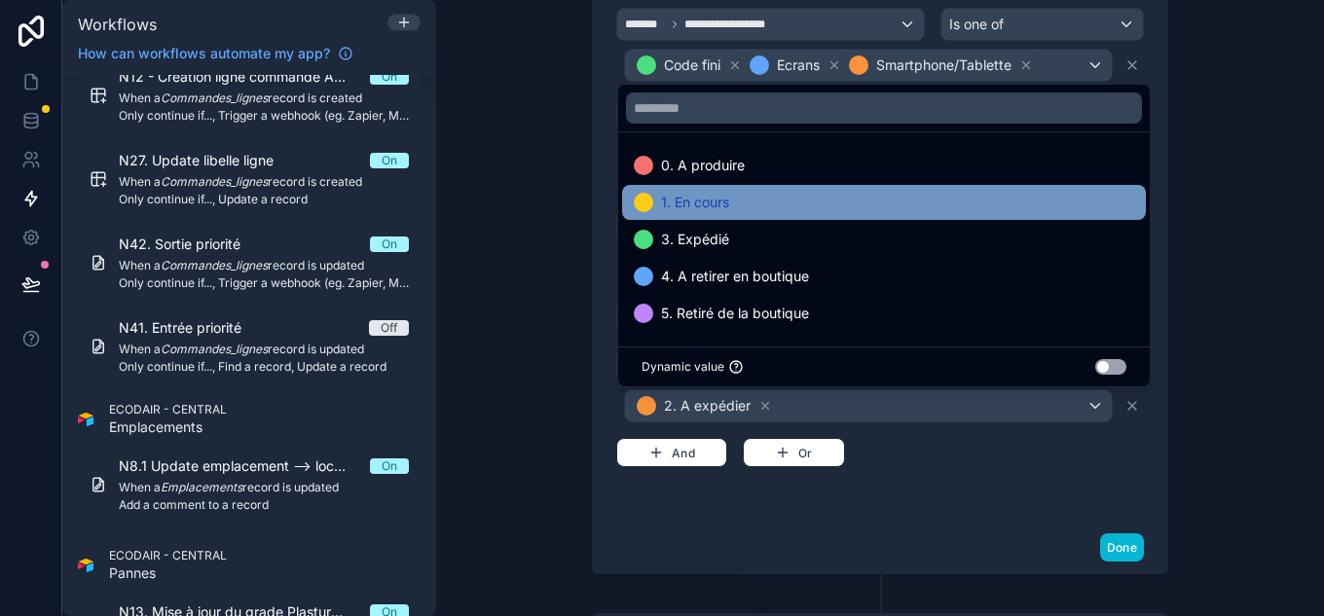
click at [1078, 200] on div "1. En cours" at bounding box center [884, 202] width 501 height 23
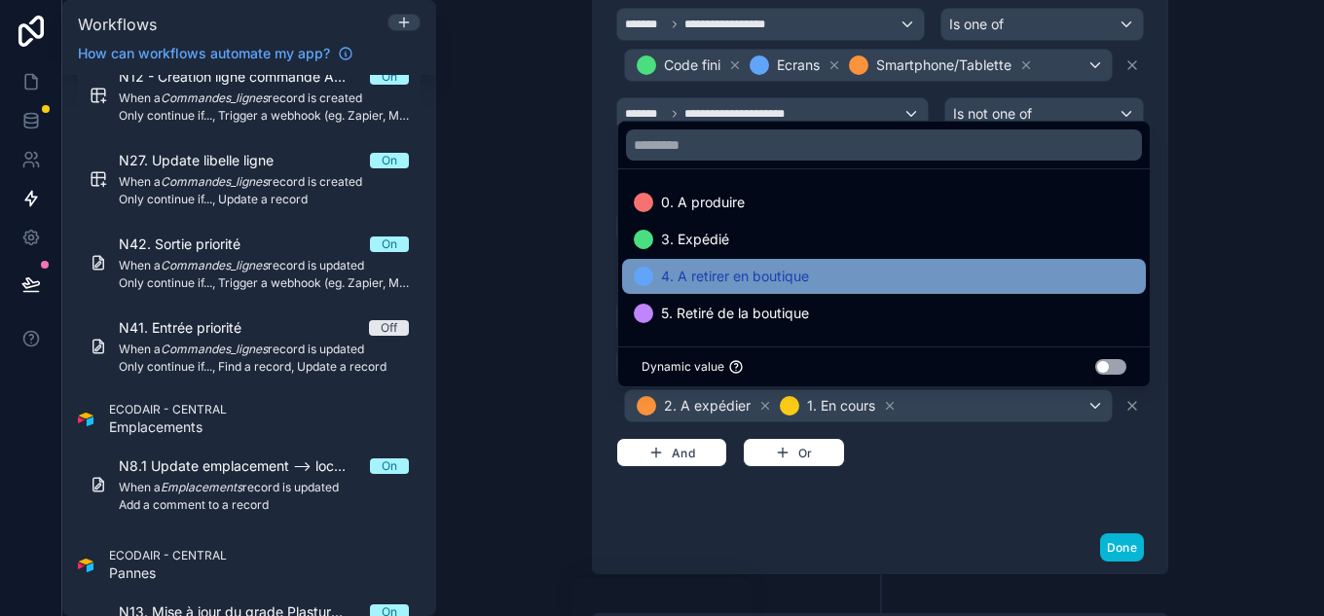
click at [881, 272] on div "4. A retirer en boutique" at bounding box center [884, 276] width 501 height 23
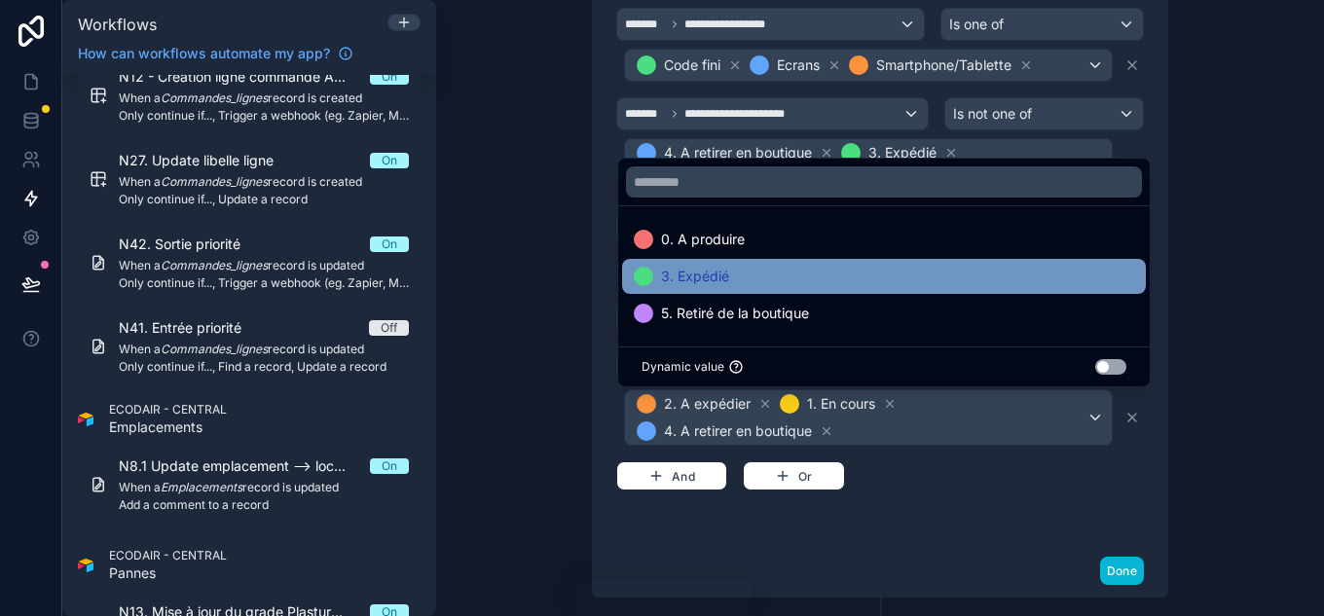
click at [856, 273] on div "3. Expédié" at bounding box center [884, 276] width 501 height 23
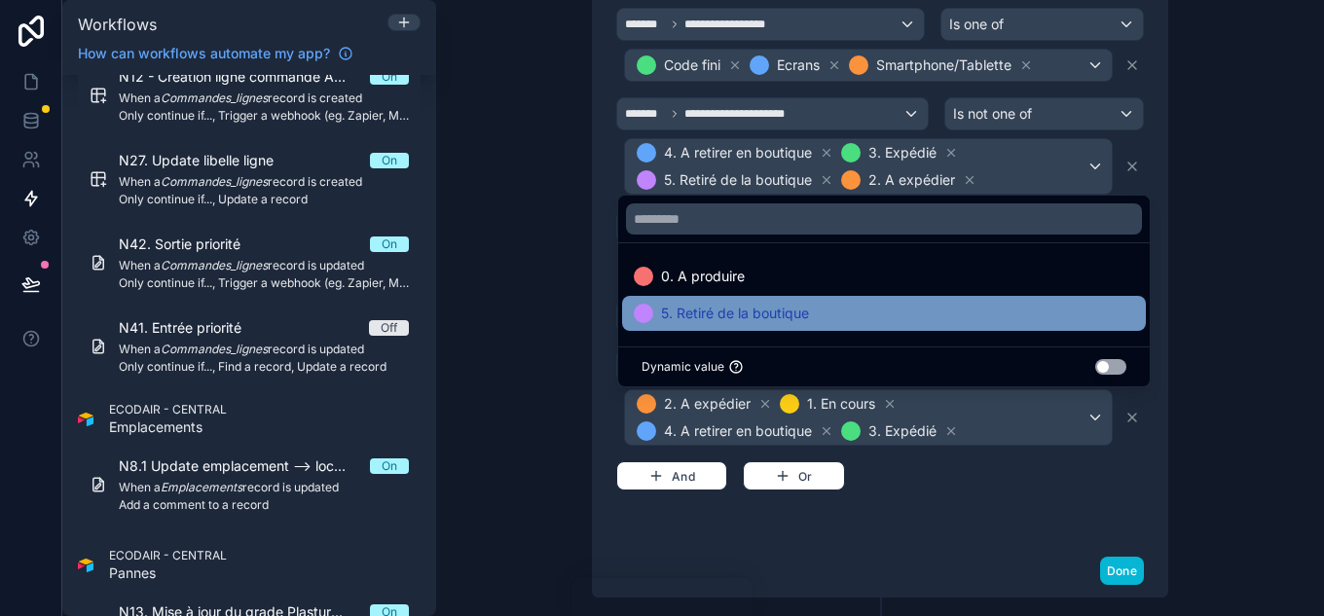
click at [861, 301] on div "5. Retiré de la boutique" at bounding box center [884, 313] width 524 height 35
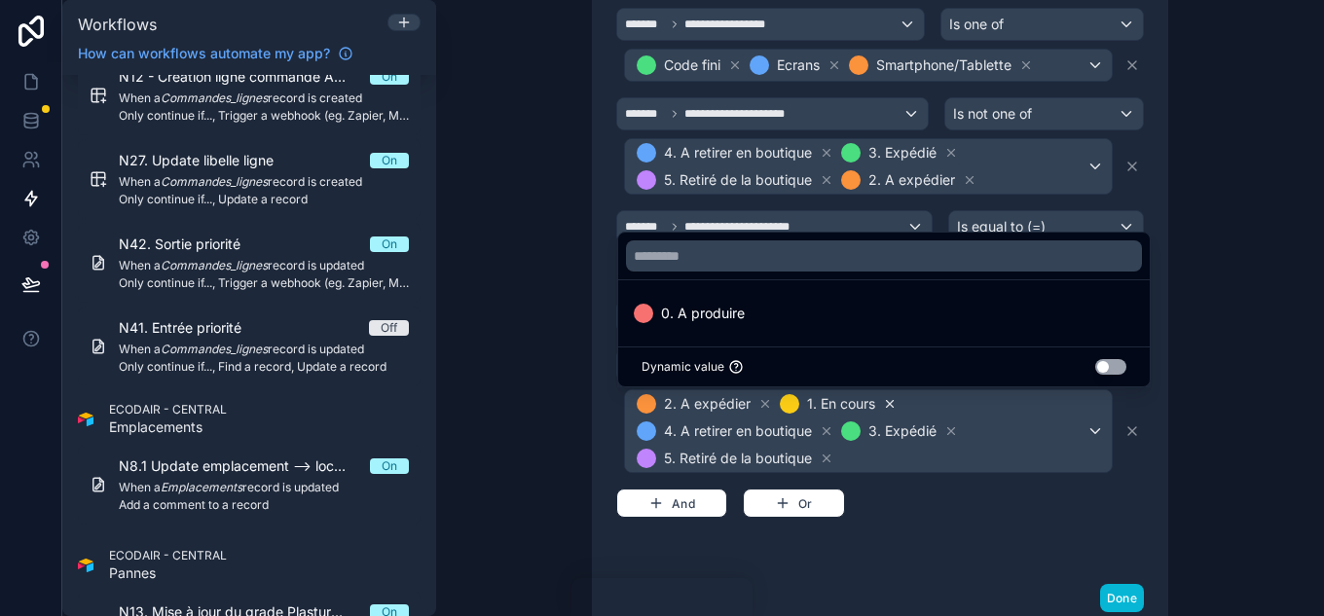
click at [883, 408] on icon at bounding box center [890, 404] width 14 height 14
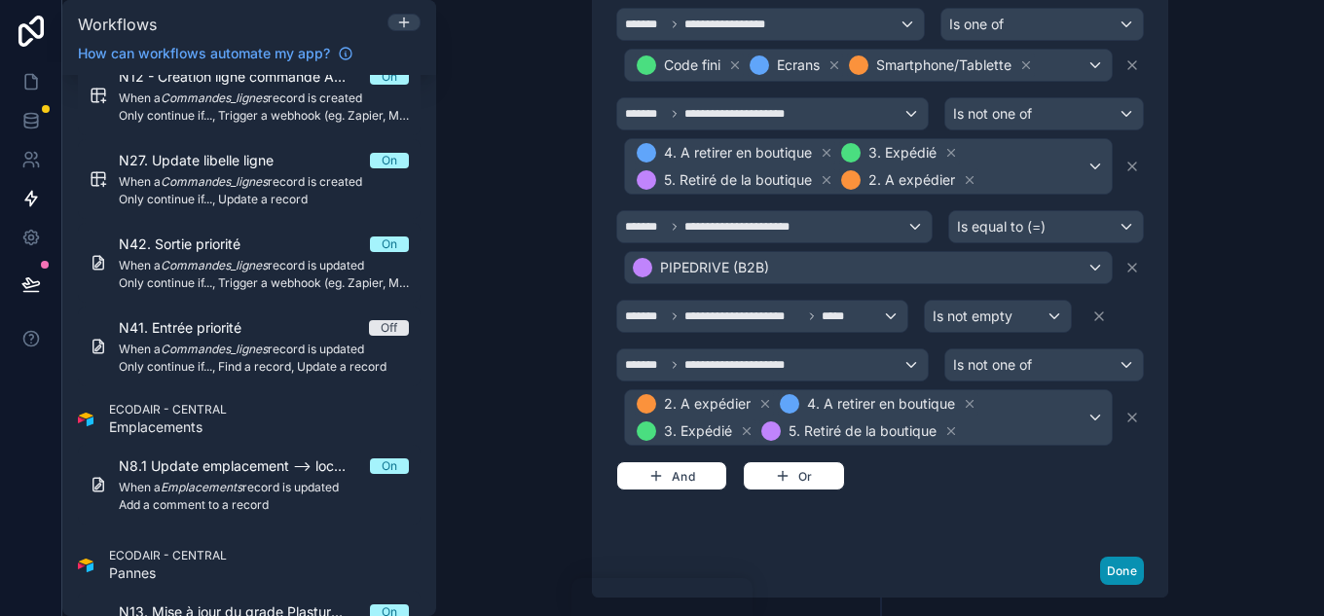
click at [1115, 571] on button "Done" at bounding box center [1122, 571] width 44 height 28
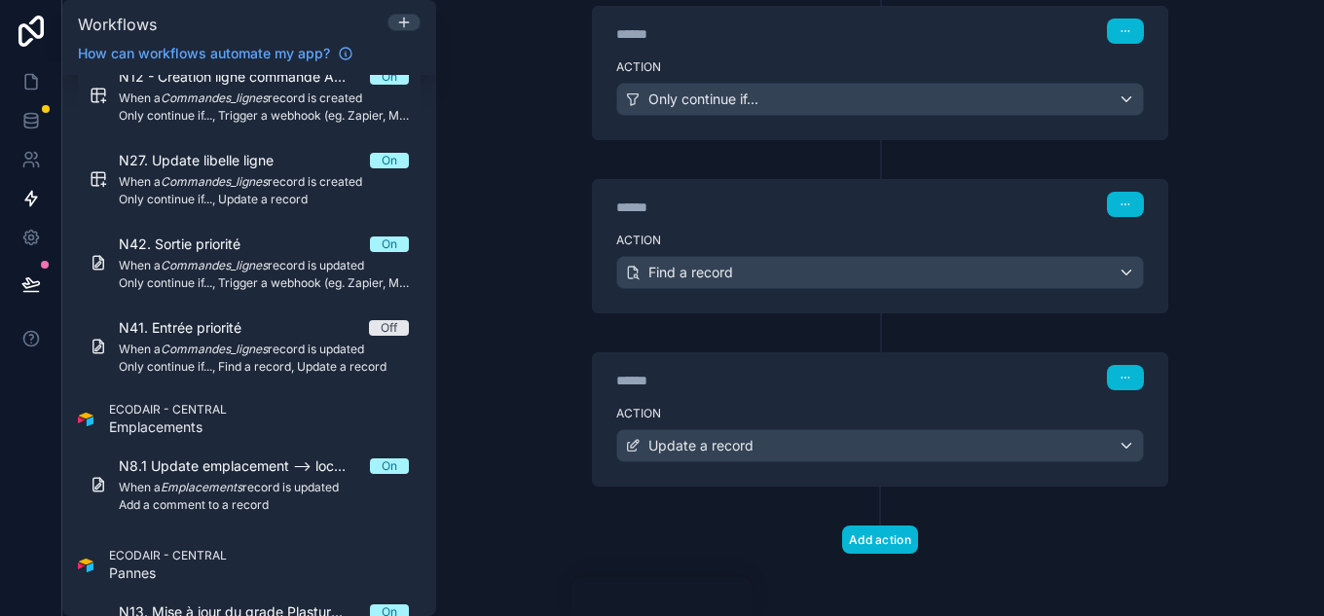
scroll to position [427, 0]
click at [1126, 205] on button "button" at bounding box center [1125, 204] width 37 height 25
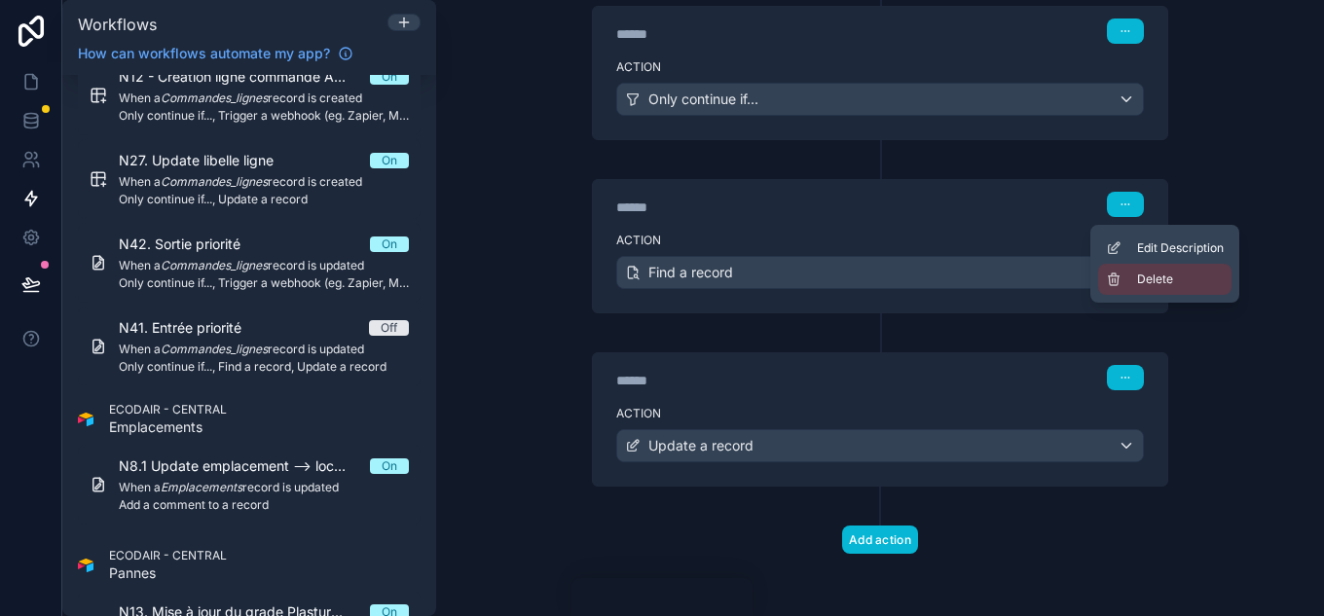
click at [1156, 272] on span "Delete" at bounding box center [1155, 280] width 36 height 16
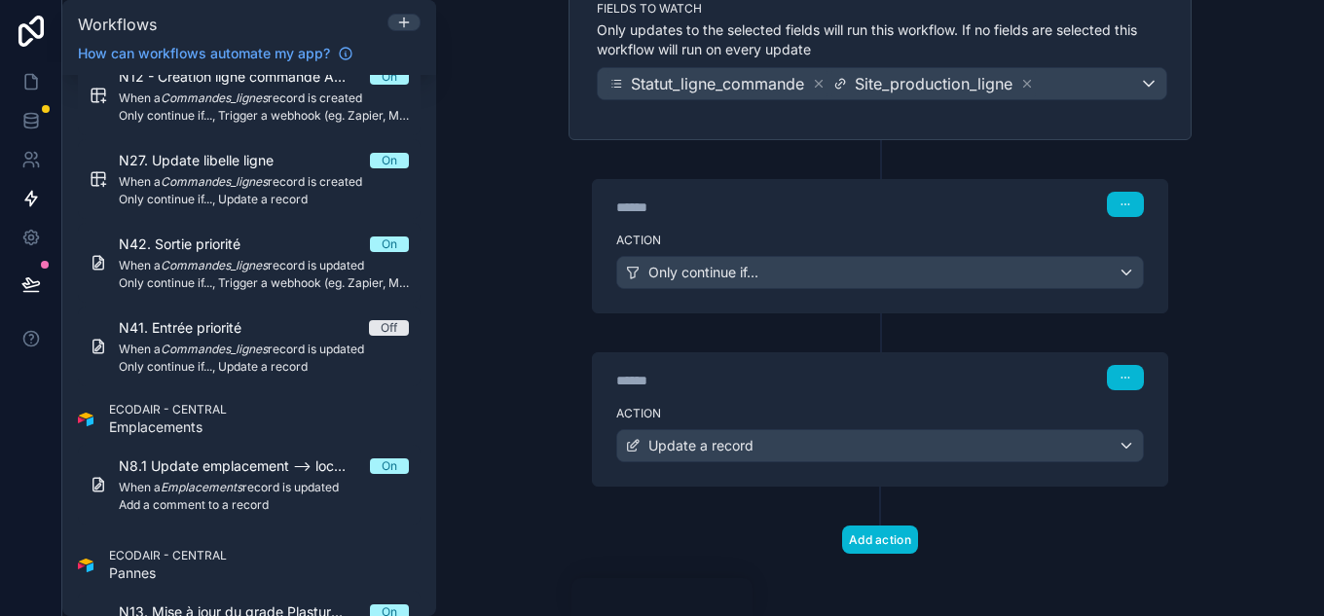
scroll to position [254, 0]
click at [1130, 371] on button "button" at bounding box center [1125, 377] width 37 height 25
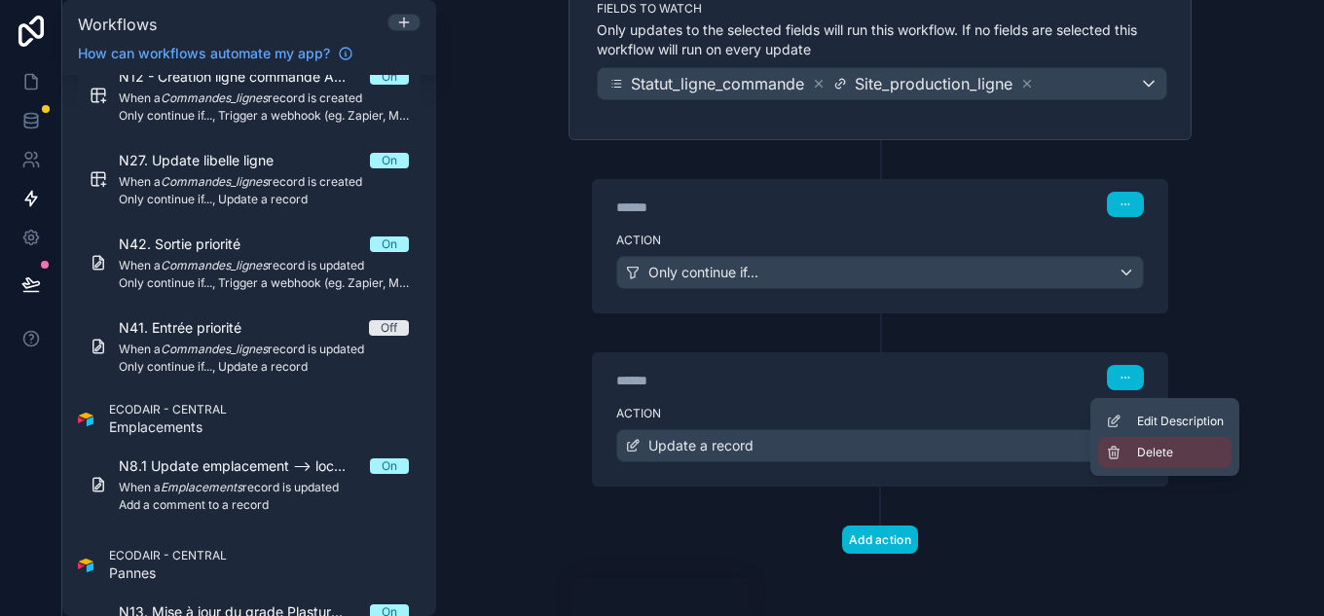
click at [1136, 444] on button "Delete" at bounding box center [1164, 452] width 133 height 31
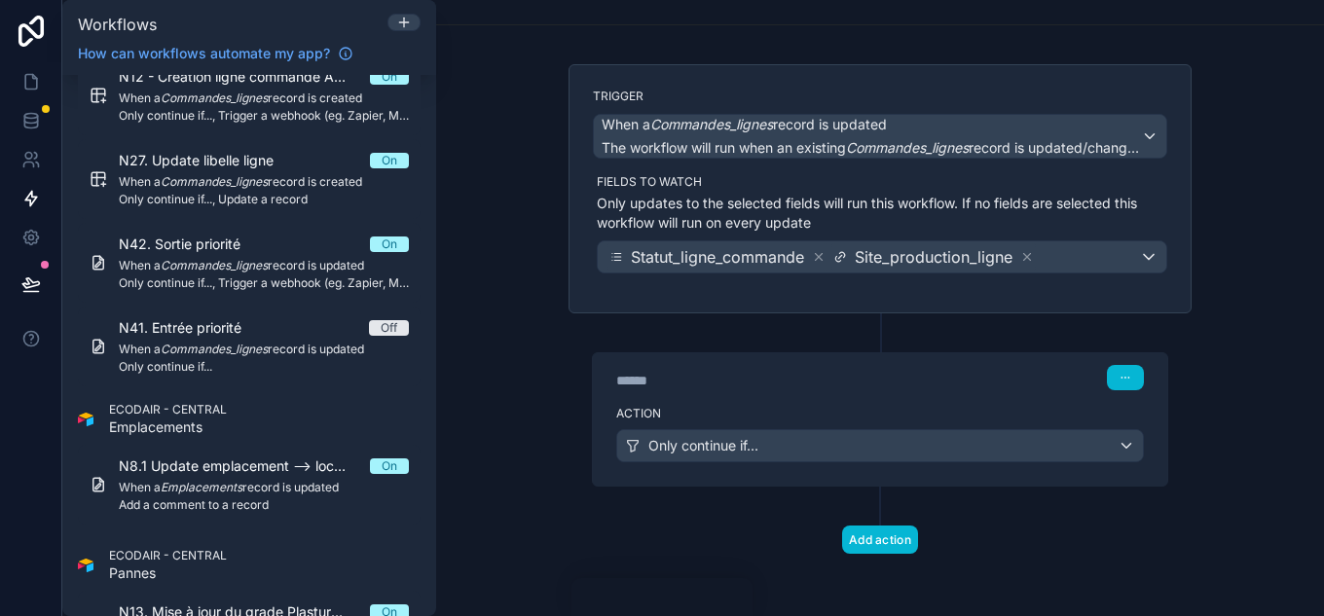
scroll to position [81, 0]
click at [890, 551] on button "Add action" at bounding box center [880, 540] width 76 height 28
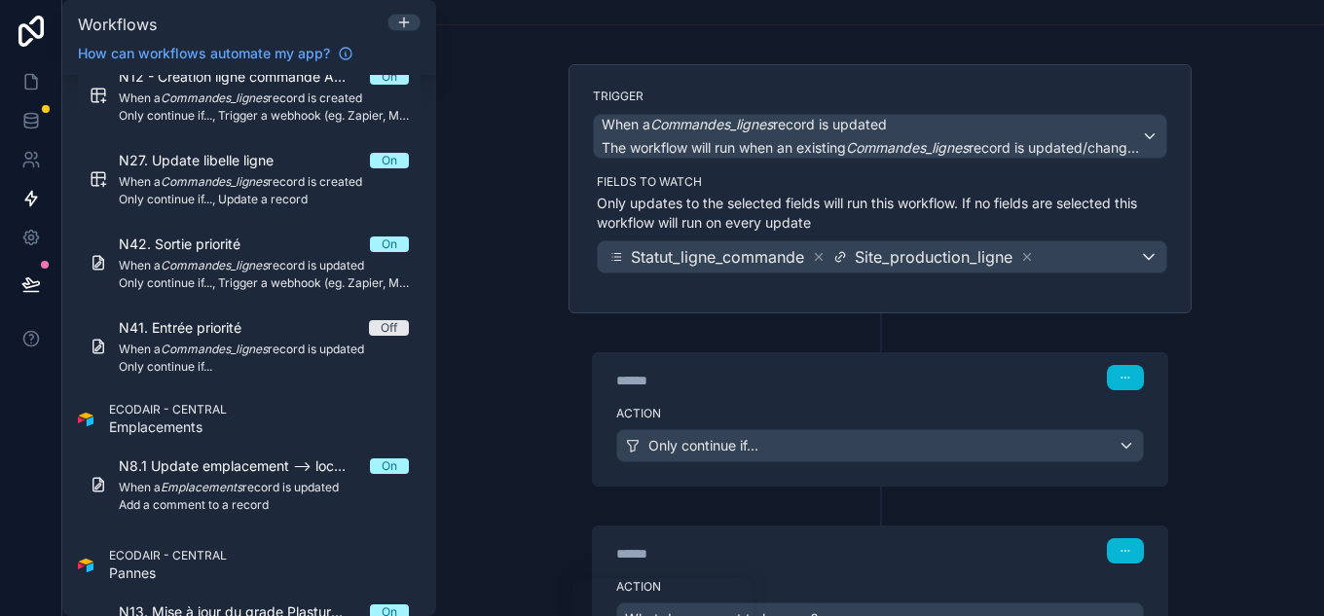
scroll to position [254, 0]
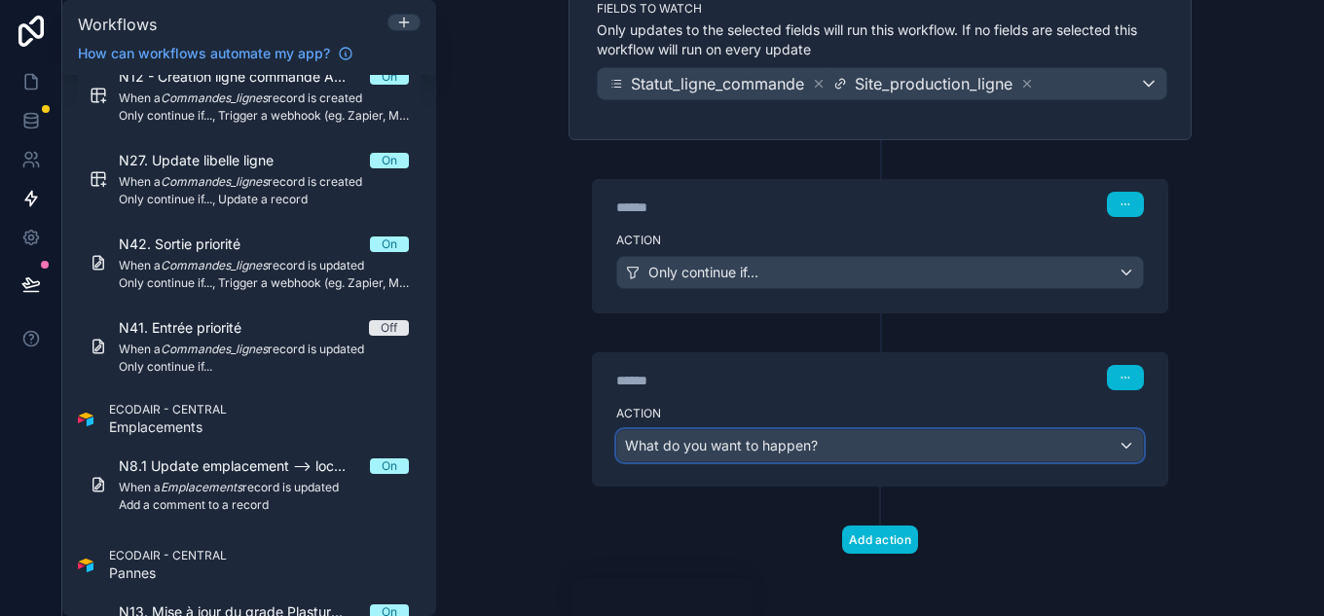
click at [827, 456] on div "What do you want to happen?" at bounding box center [880, 445] width 526 height 31
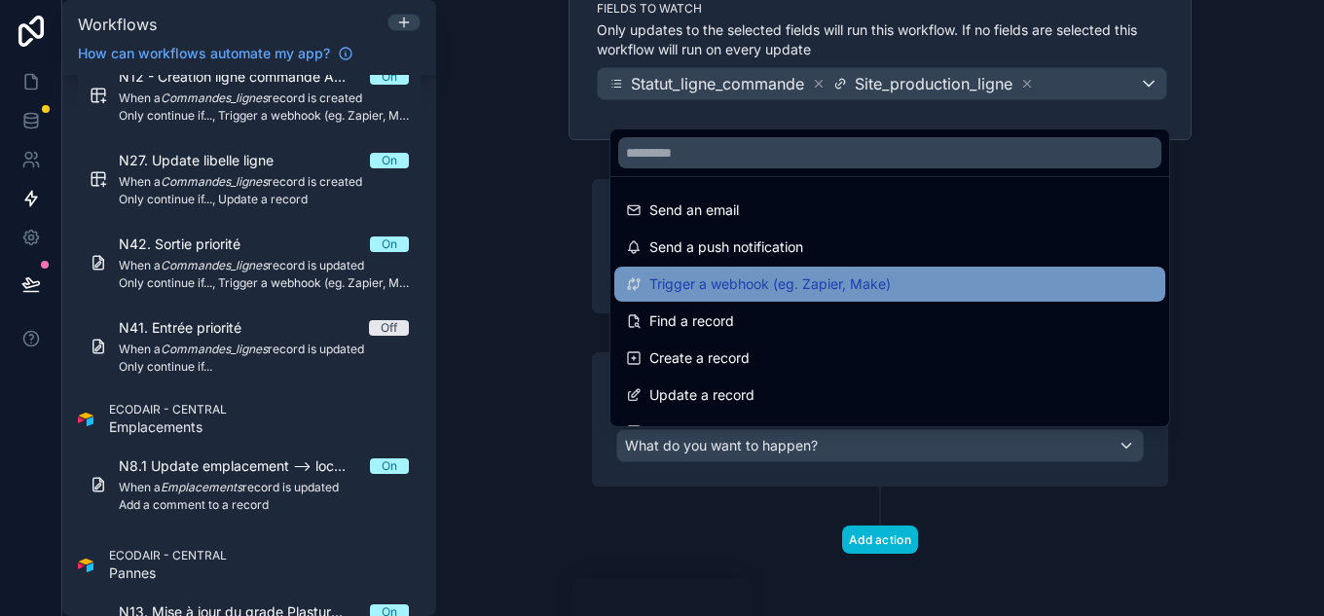
click at [769, 285] on span "Trigger a webhook (eg. Zapier, Make)" at bounding box center [769, 284] width 241 height 23
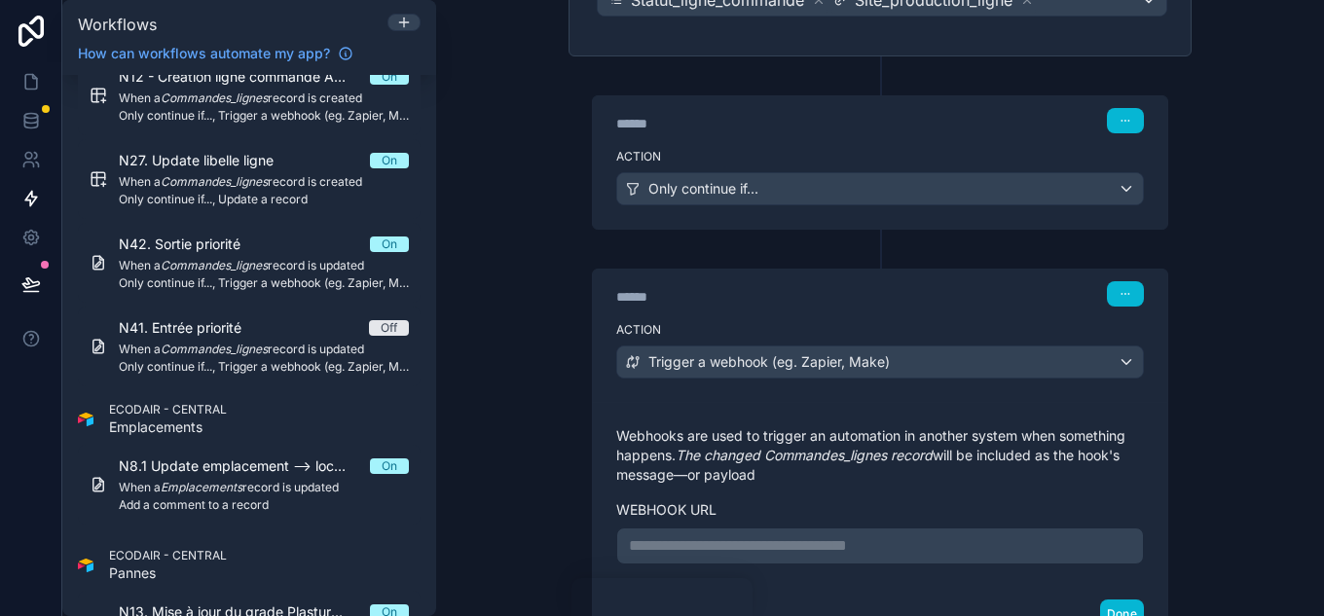
scroll to position [449, 0]
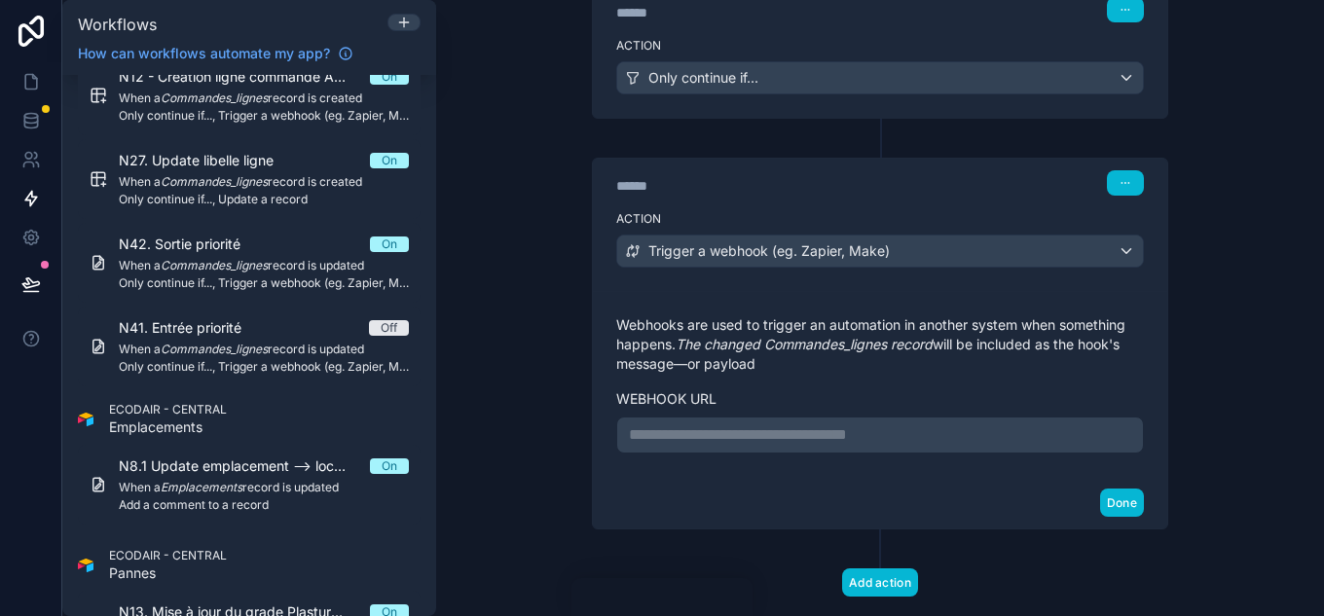
click at [723, 426] on p "**********" at bounding box center [880, 435] width 502 height 23
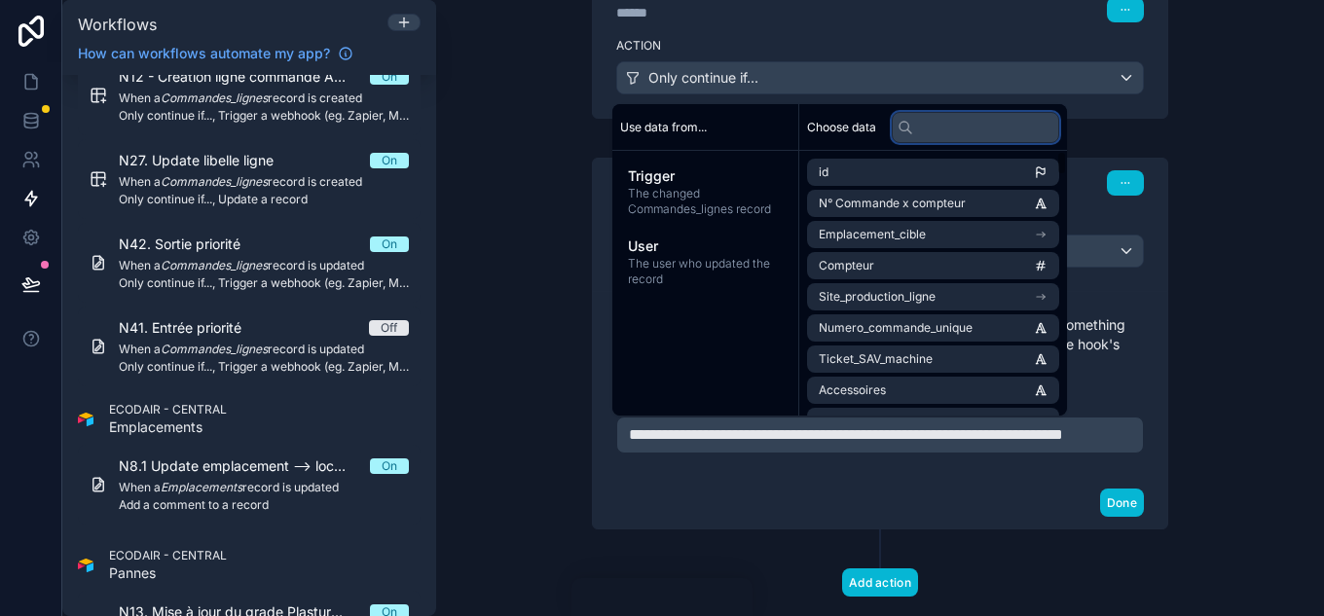
click at [917, 131] on input "text" at bounding box center [975, 127] width 167 height 31
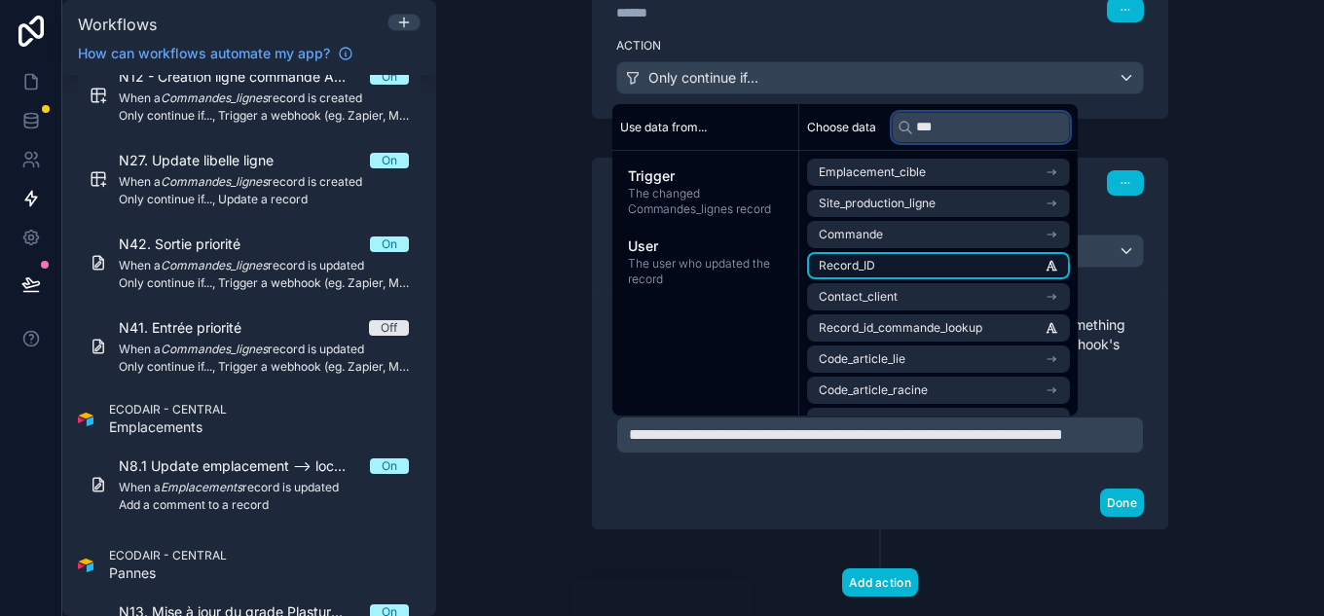
type input "***"
click at [911, 269] on li "Record_ID" at bounding box center [938, 265] width 263 height 27
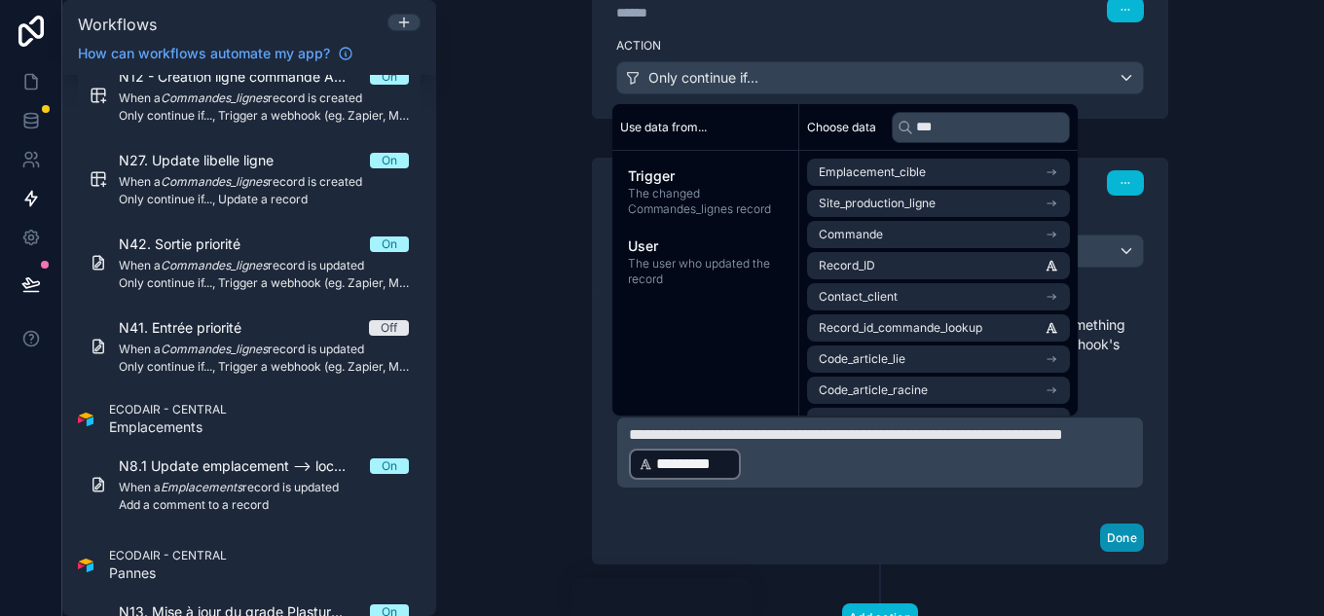
click at [1111, 528] on button "Done" at bounding box center [1122, 538] width 44 height 28
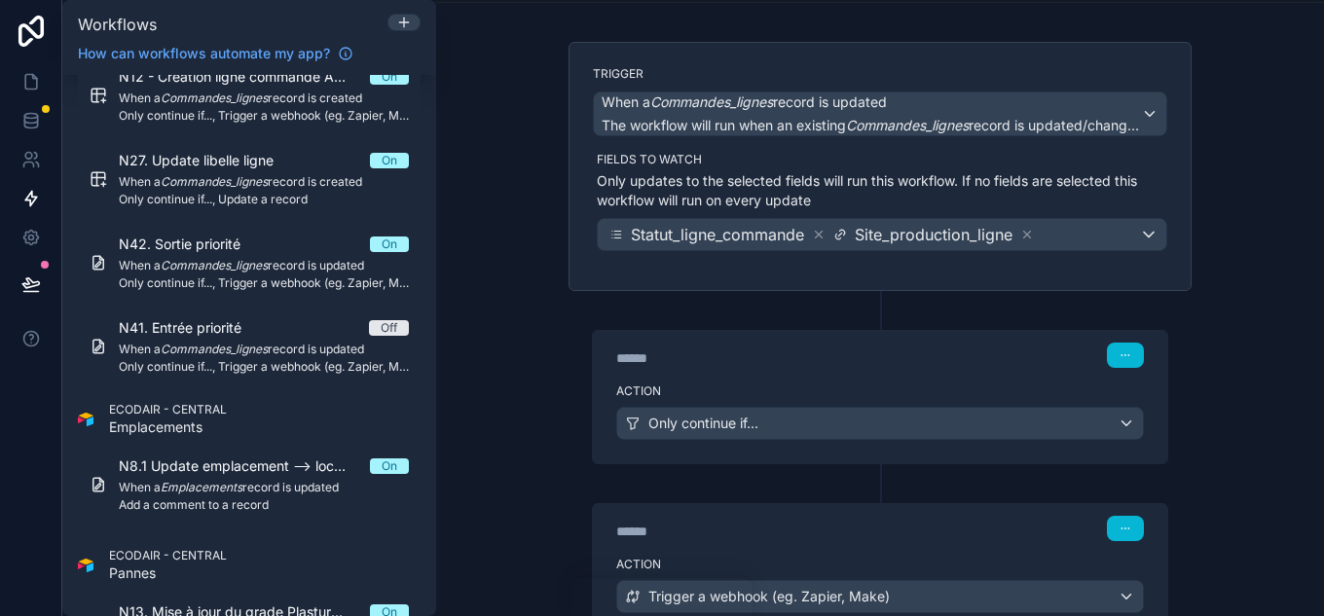
scroll to position [0, 0]
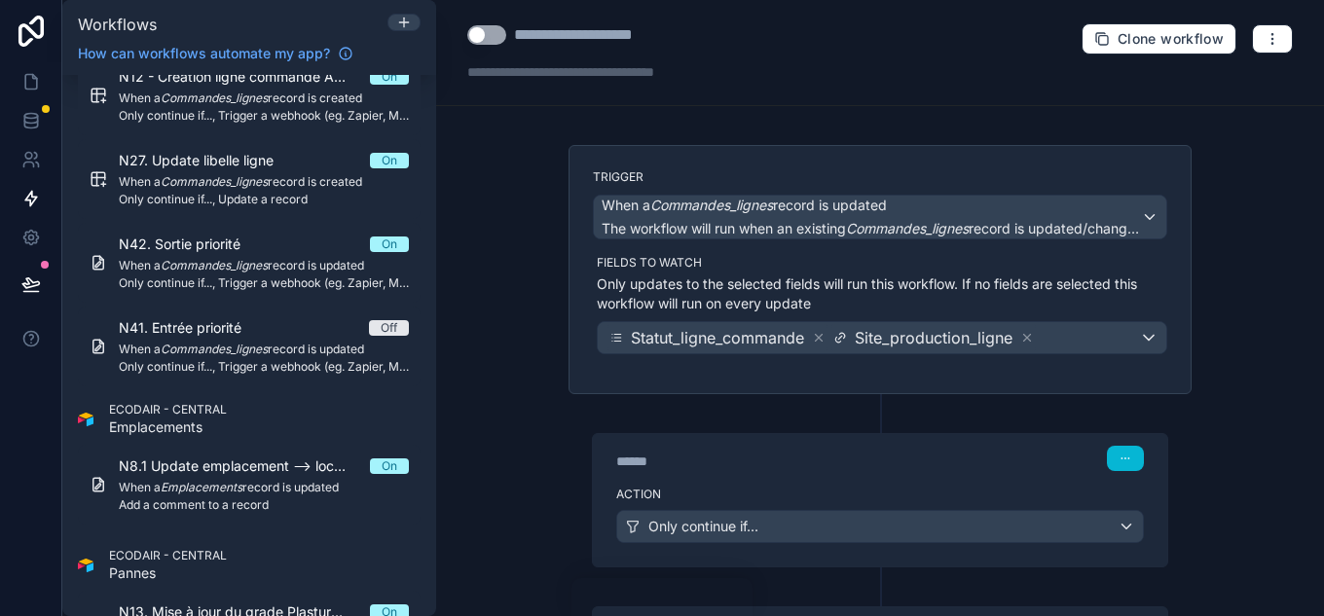
click at [490, 32] on button "Use setting" at bounding box center [486, 34] width 39 height 19
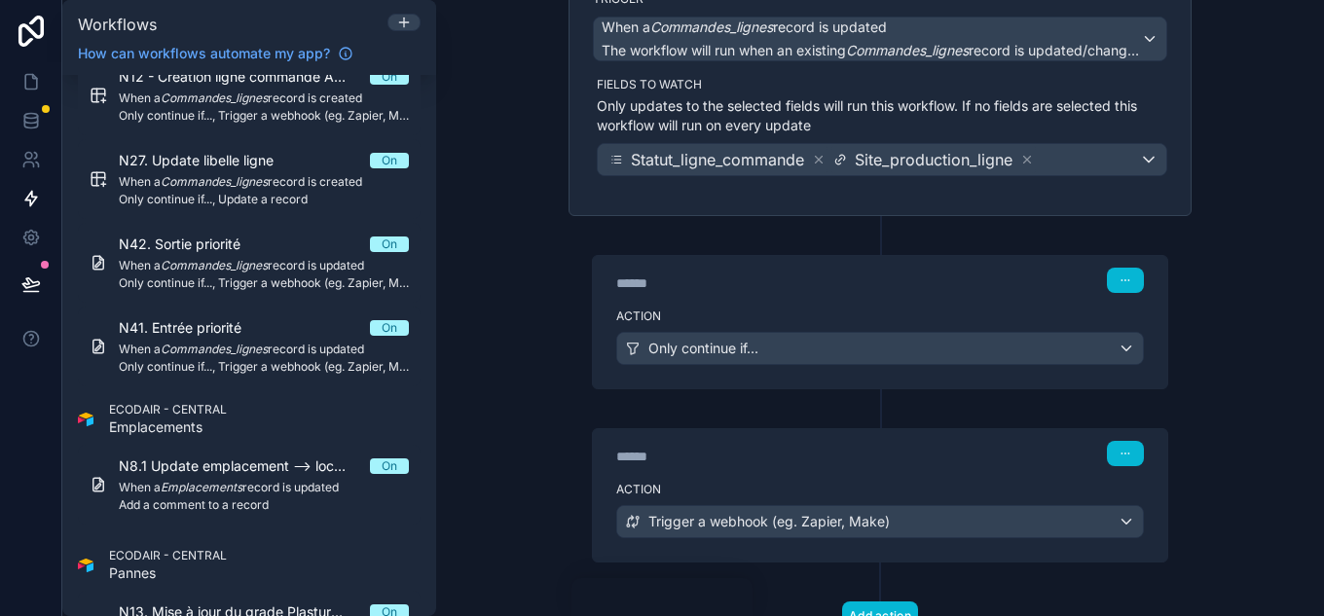
scroll to position [195, 0]
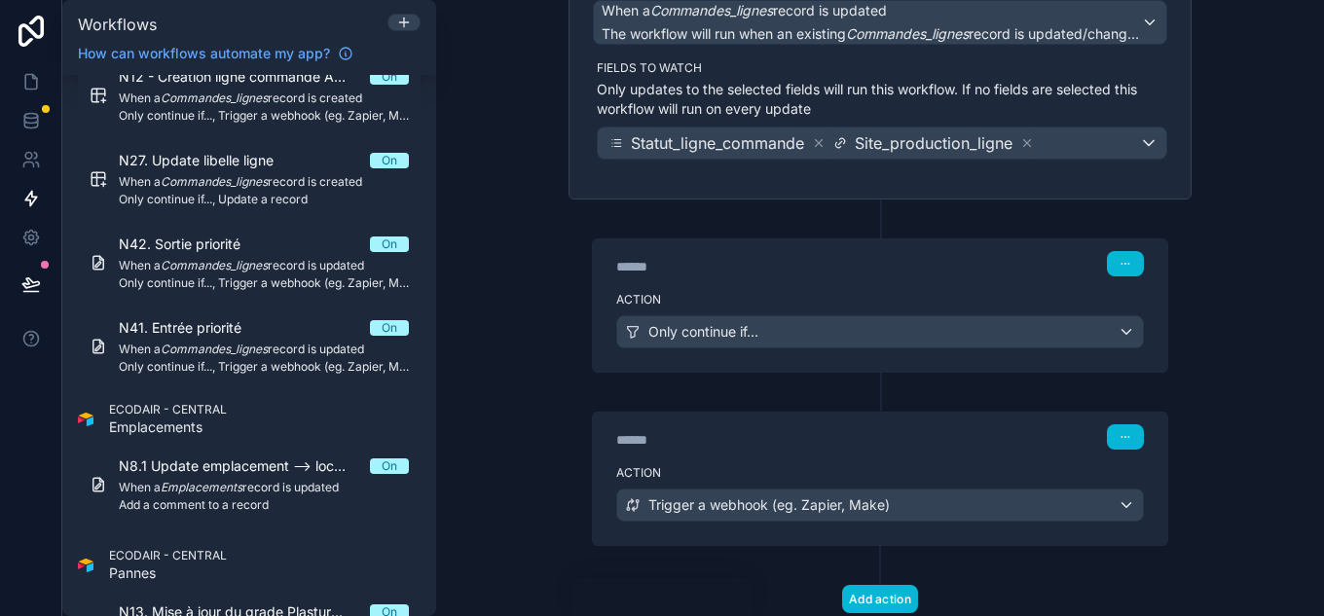
click at [849, 287] on div "Action Only continue if..." at bounding box center [880, 328] width 575 height 88
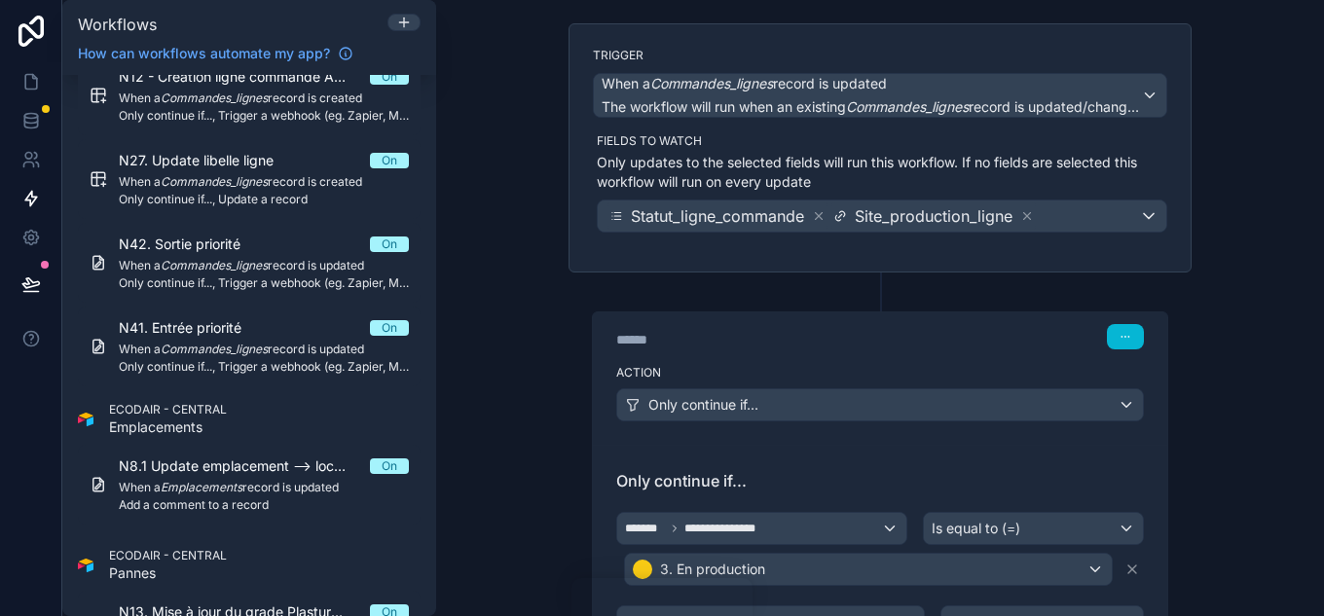
scroll to position [97, 0]
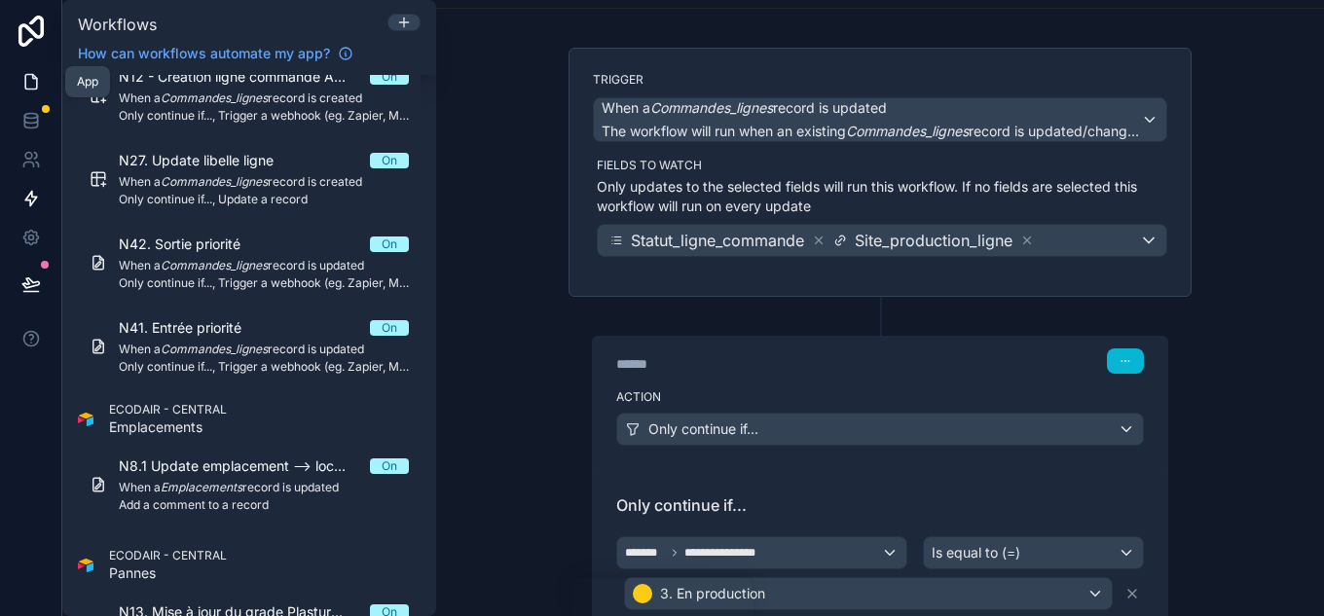
click at [44, 77] on link at bounding box center [30, 81] width 61 height 39
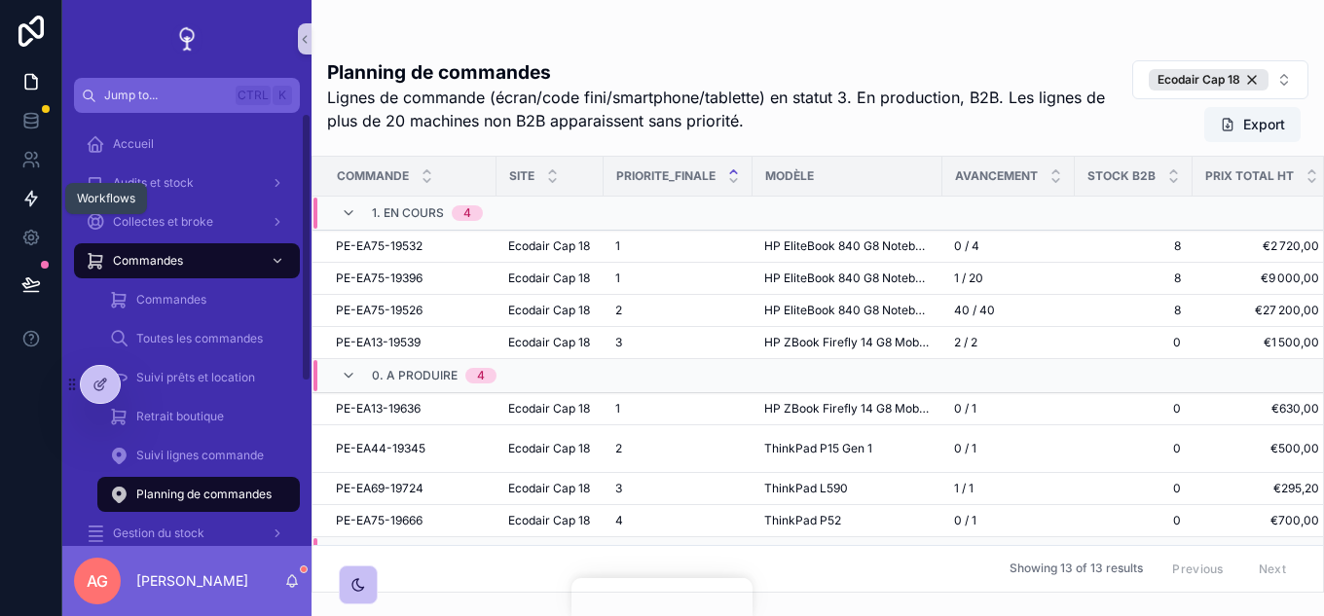
click at [35, 198] on icon at bounding box center [31, 199] width 12 height 15
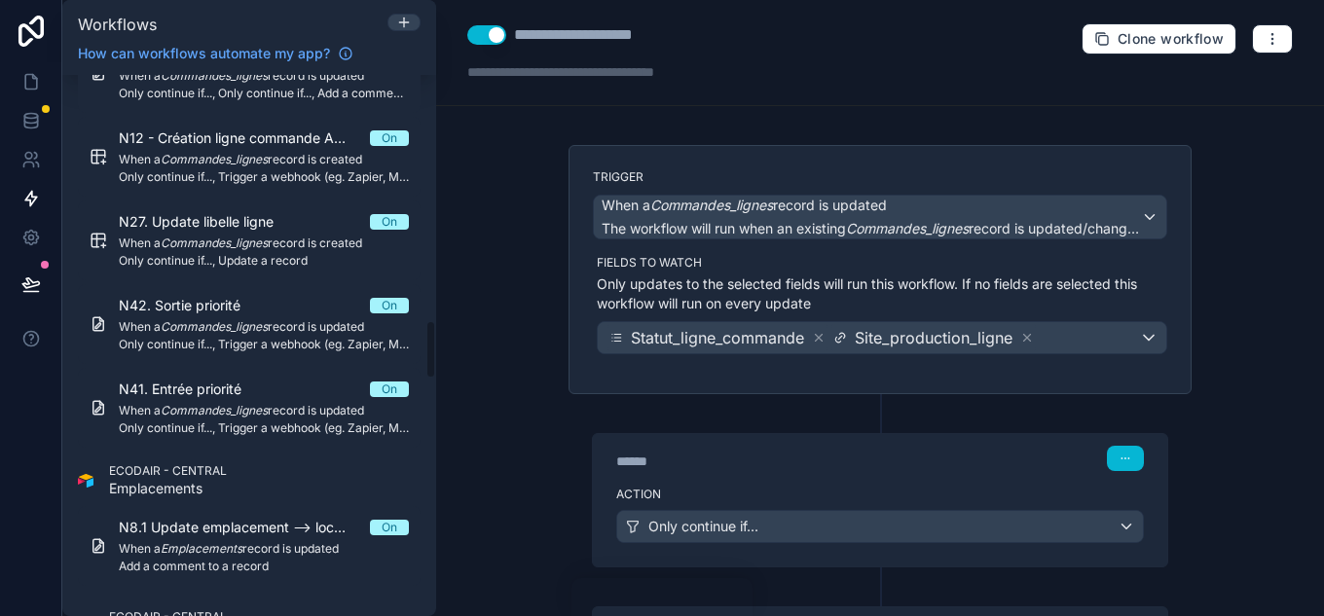
scroll to position [2240, 0]
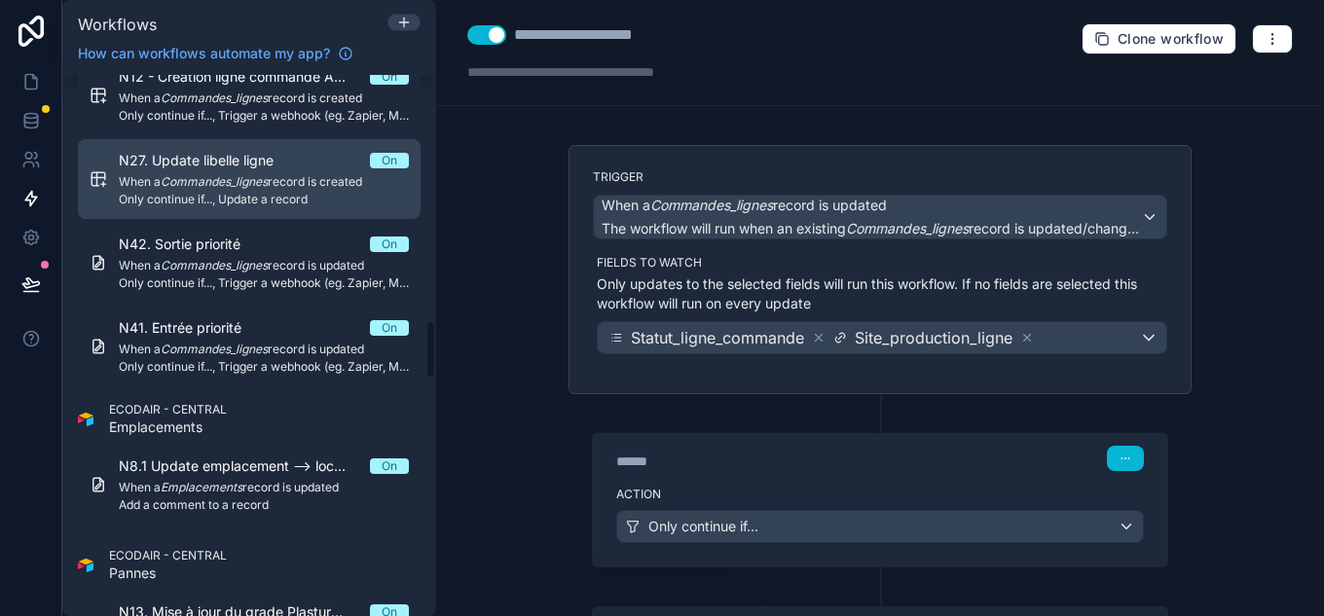
click at [226, 214] on link "N27. Update libelle ligne On When a Commandes_lignes record is created Only con…" at bounding box center [249, 179] width 343 height 80
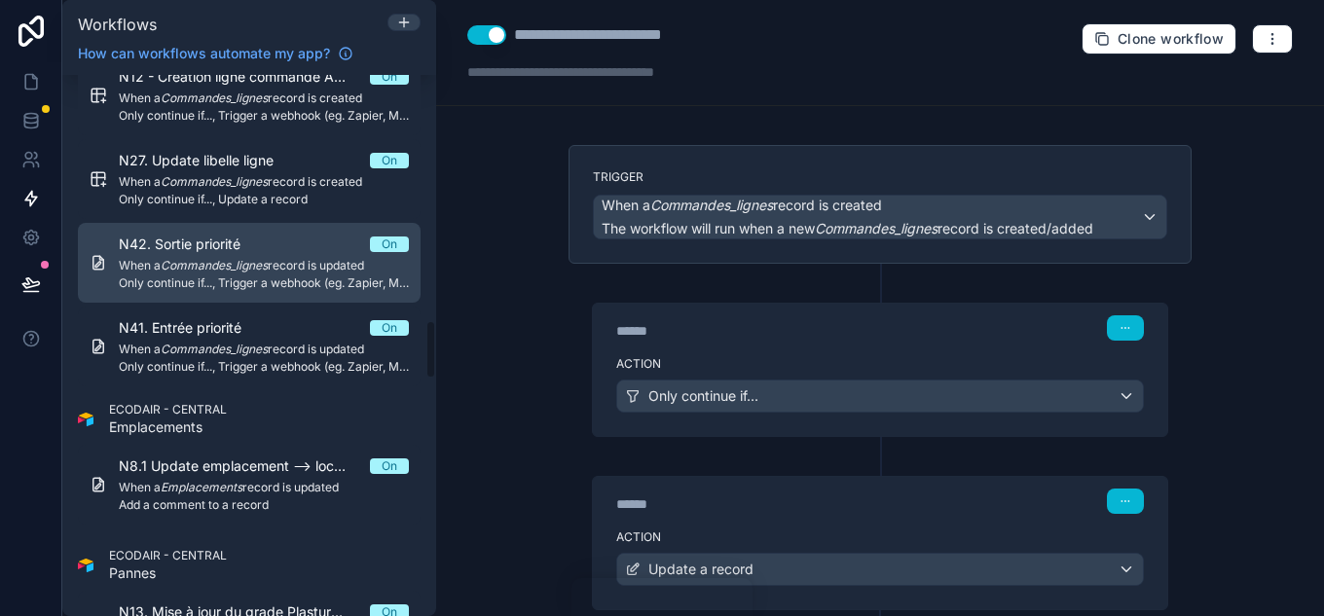
click at [228, 249] on span "N42. Sortie priorité" at bounding box center [191, 244] width 145 height 19
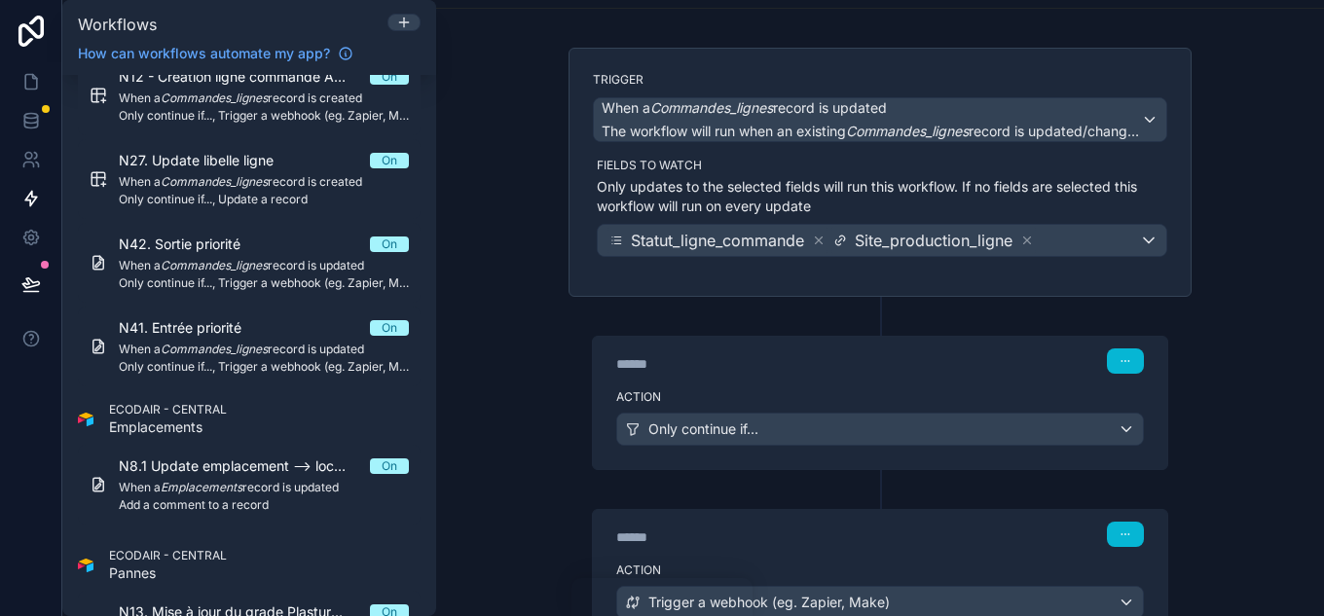
scroll to position [195, 0]
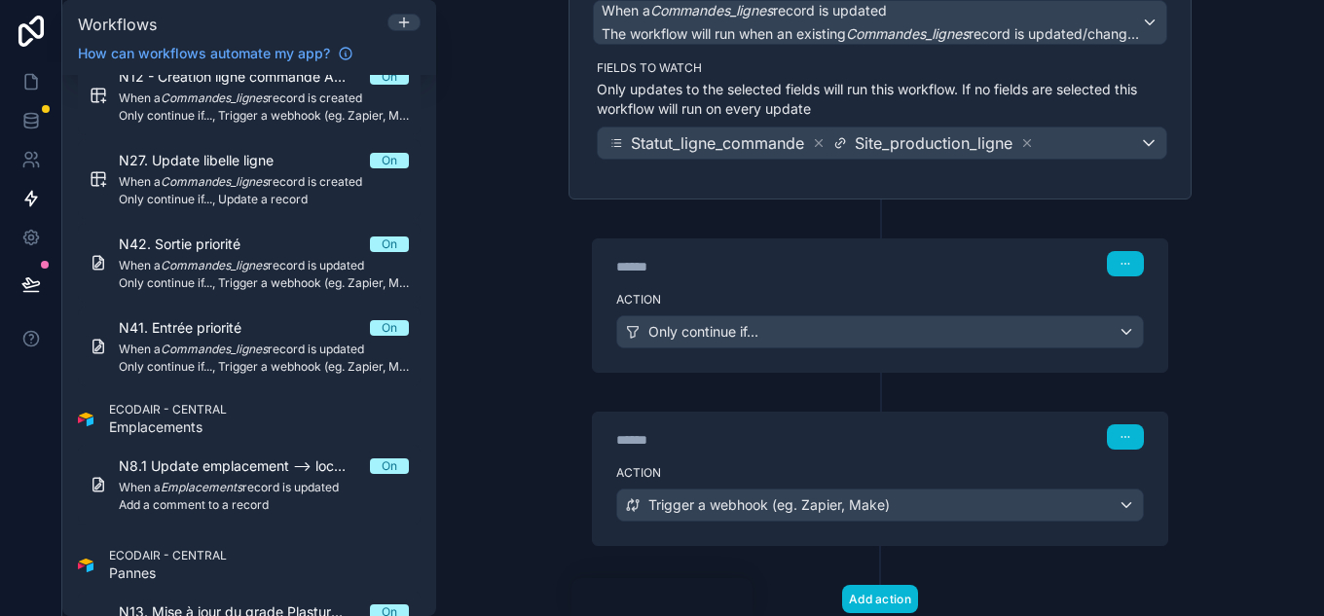
click at [870, 275] on div "******" at bounding box center [762, 266] width 292 height 19
click at [874, 300] on label "Action" at bounding box center [880, 300] width 528 height 16
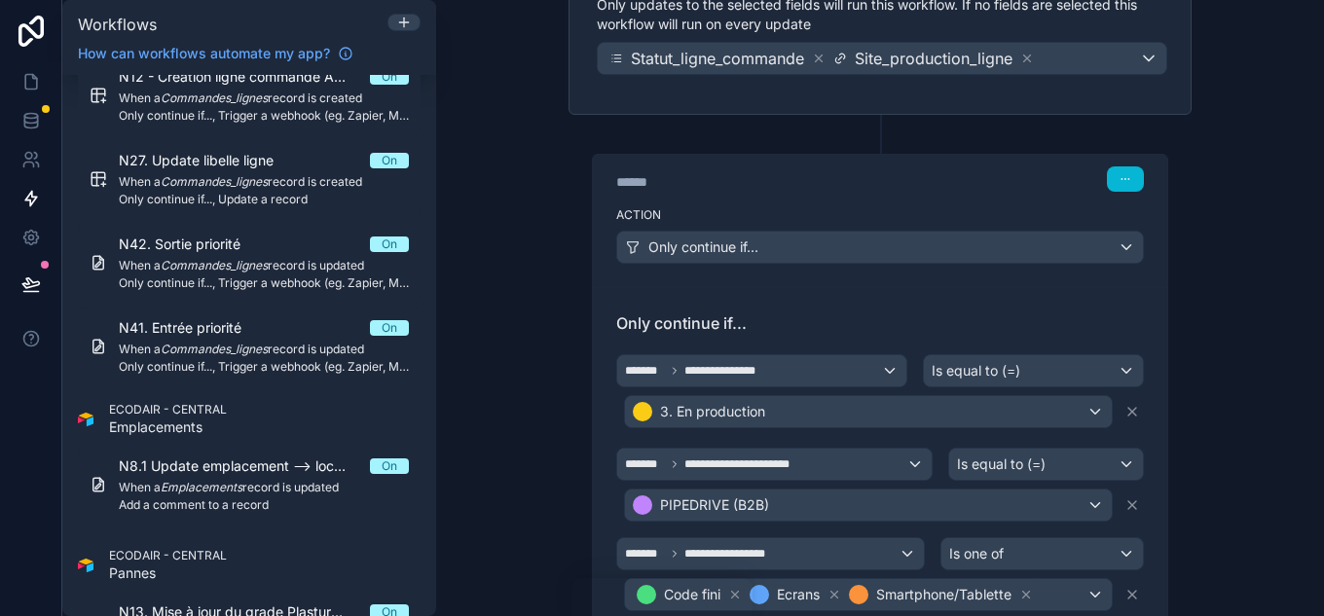
scroll to position [389, 0]
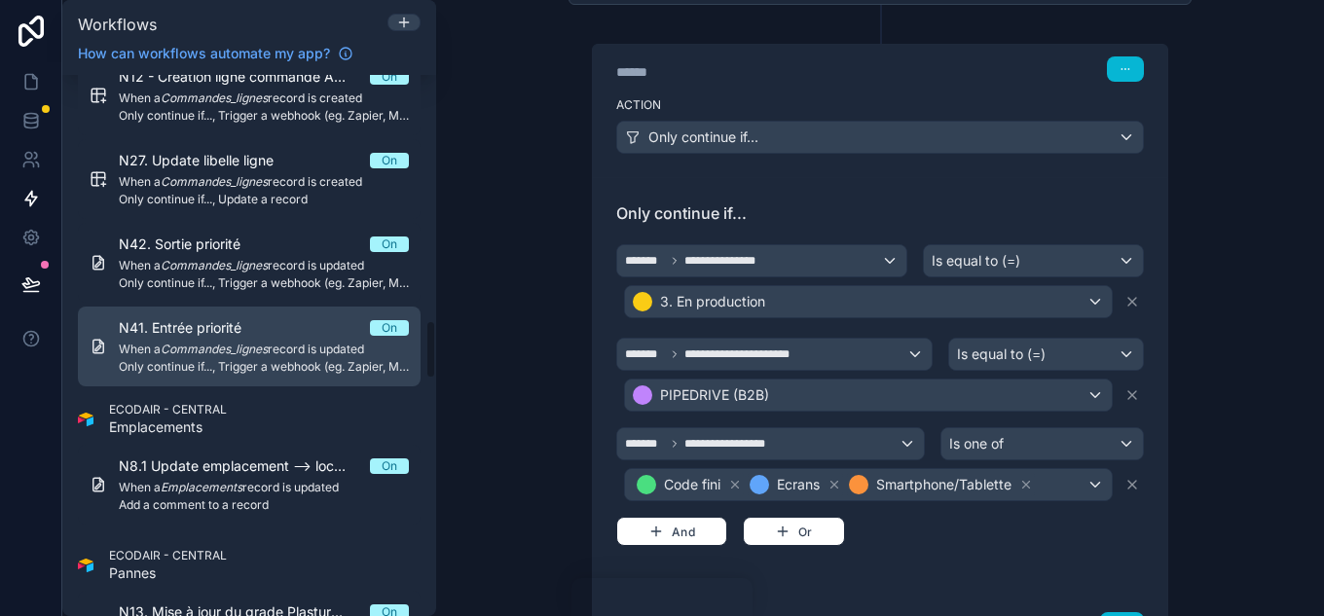
click at [263, 326] on span "N41. Entrée priorité" at bounding box center [192, 327] width 146 height 19
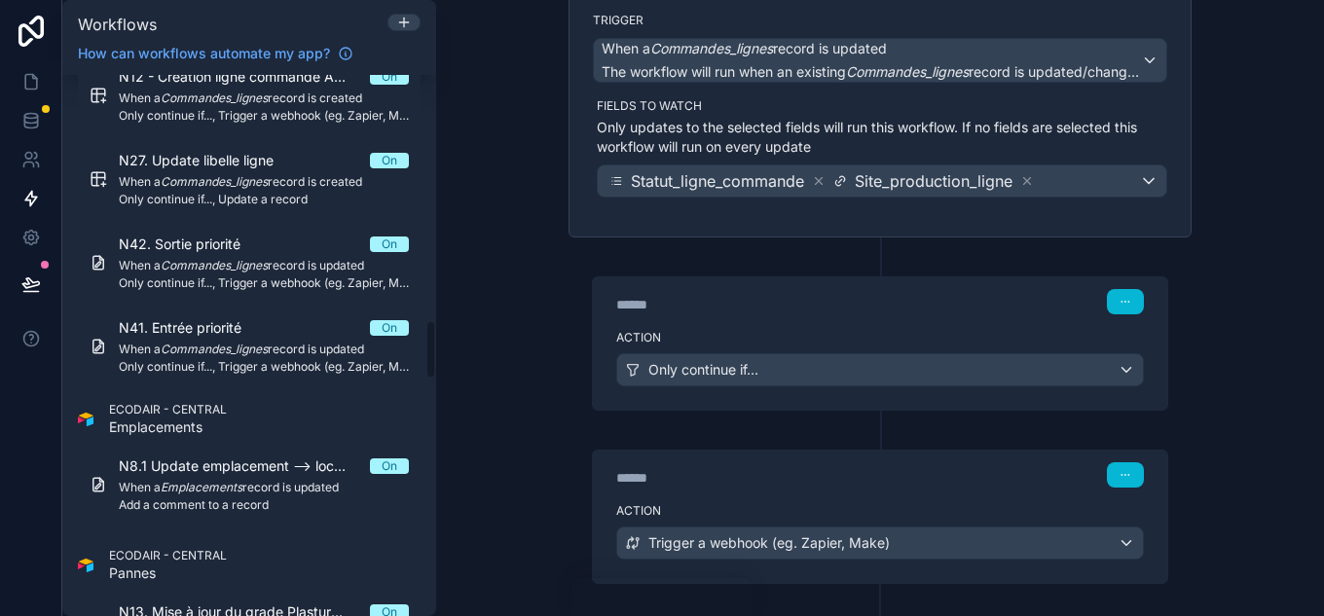
scroll to position [254, 0]
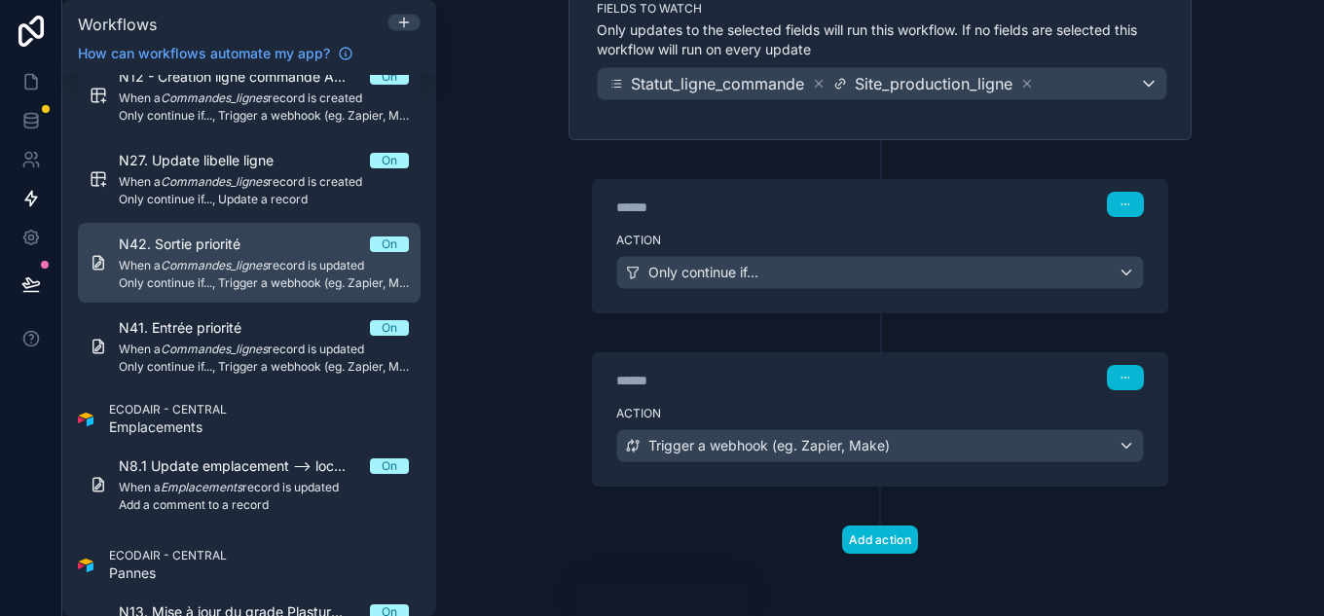
click at [251, 265] on em "Commandes_lignes" at bounding box center [214, 265] width 107 height 15
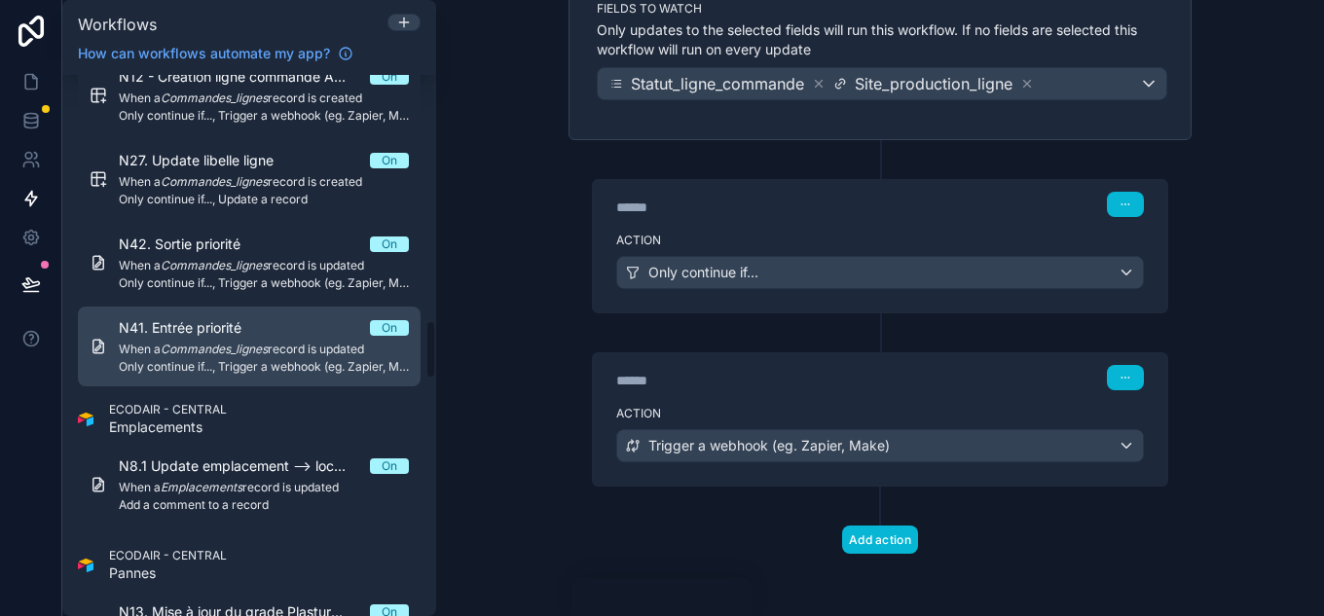
click at [257, 328] on span "N41. Entrée priorité" at bounding box center [192, 327] width 146 height 19
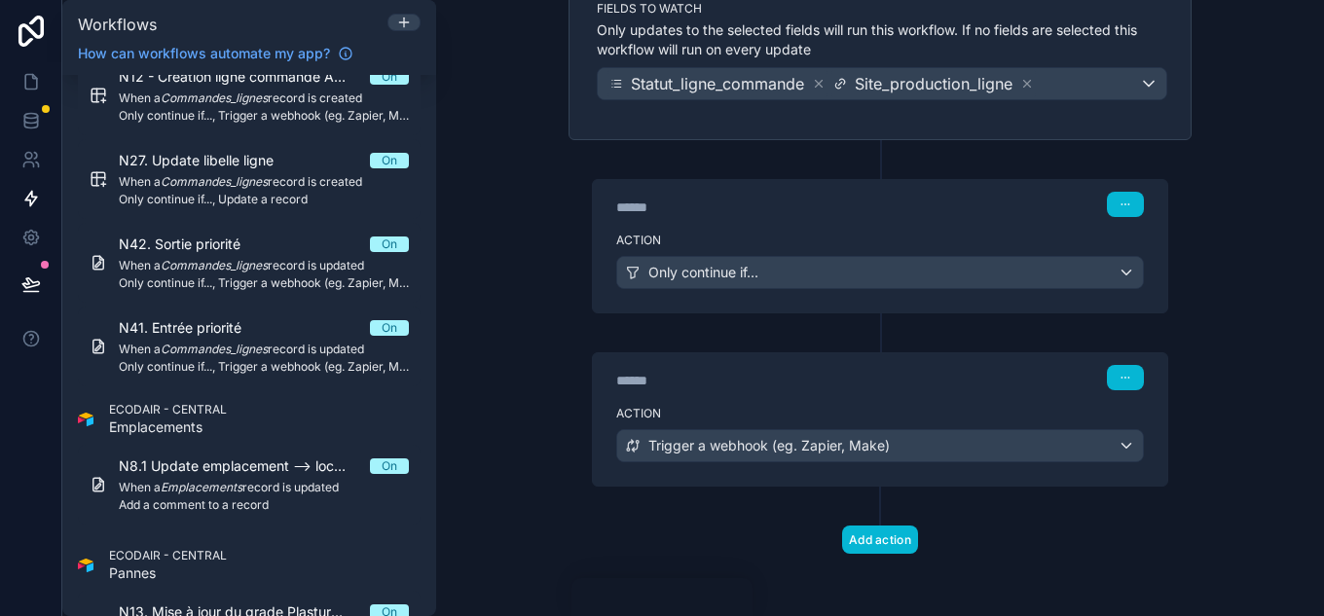
click at [852, 210] on div "******" at bounding box center [762, 207] width 292 height 19
click at [859, 221] on div "****** Step 1" at bounding box center [880, 202] width 575 height 45
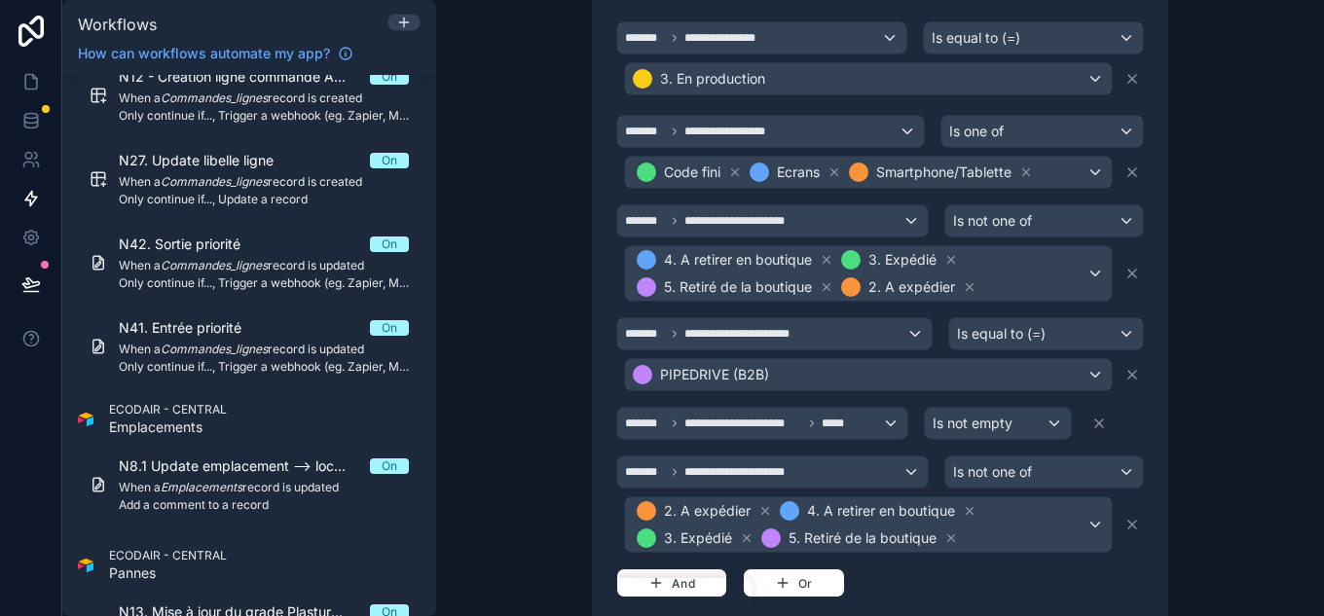
scroll to position [644, 0]
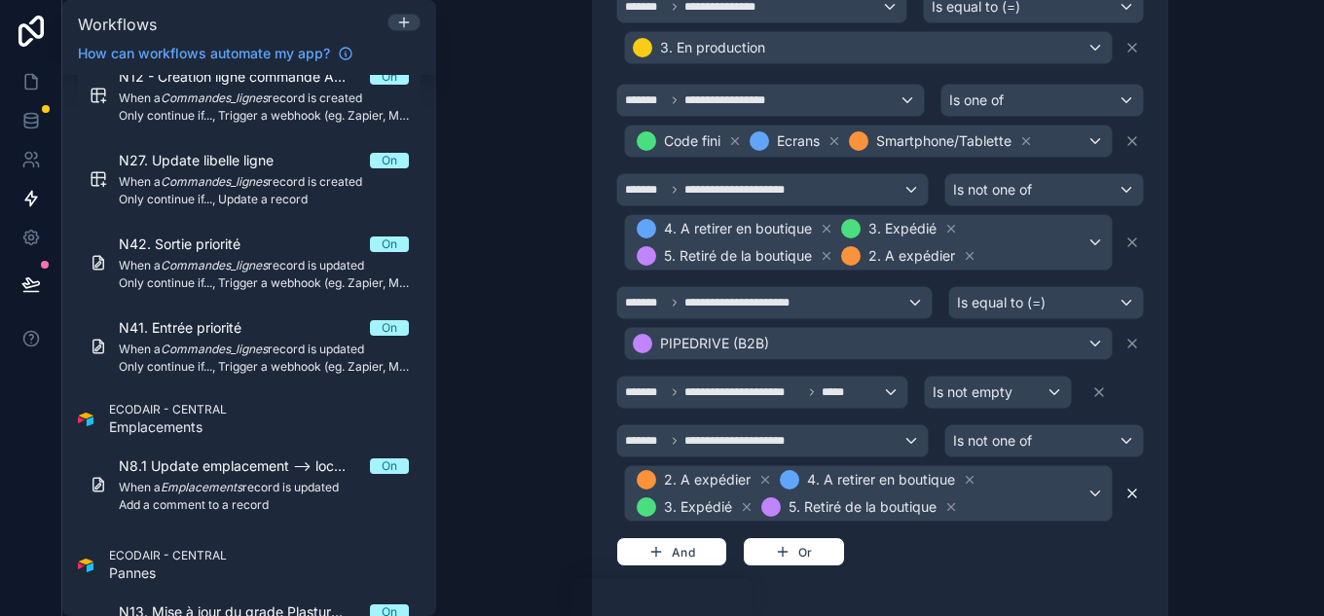
click at [1125, 501] on icon at bounding box center [1133, 494] width 16 height 16
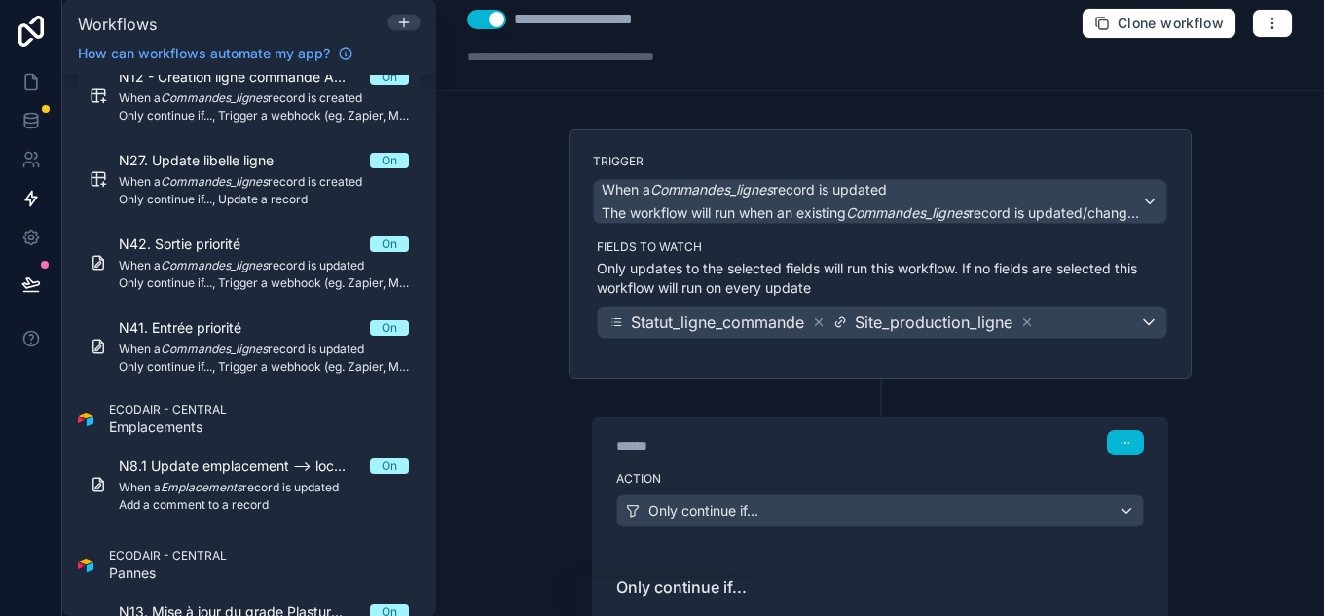
scroll to position [15, 0]
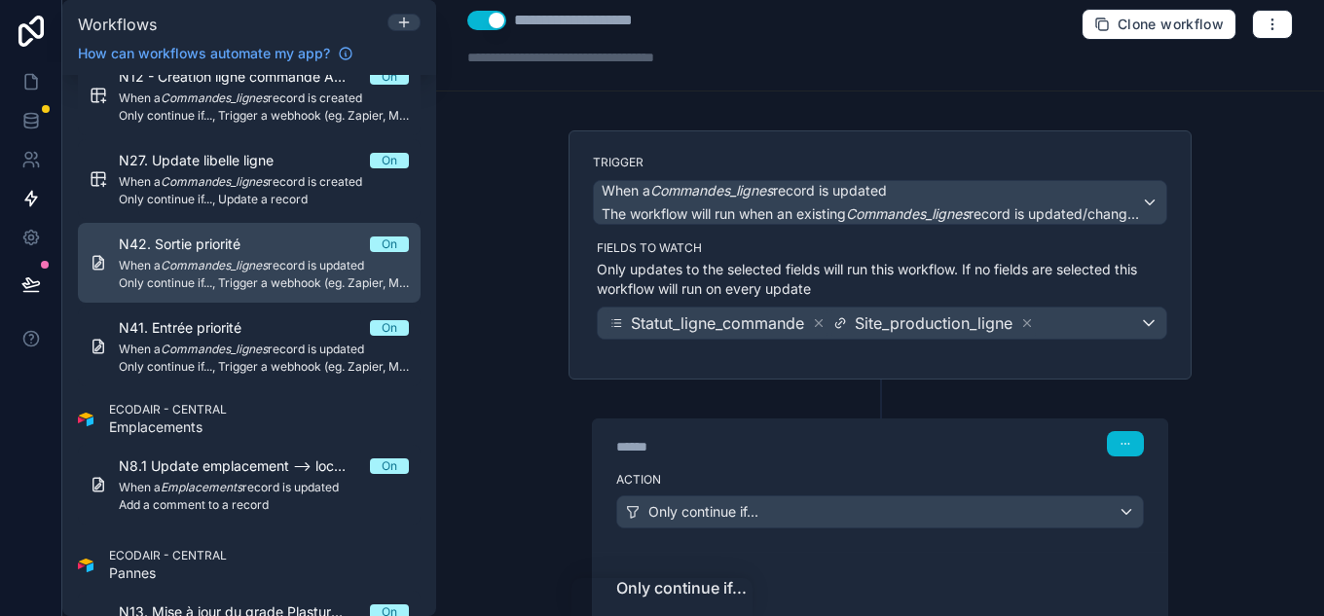
click at [241, 258] on em "Commandes_lignes" at bounding box center [214, 265] width 107 height 15
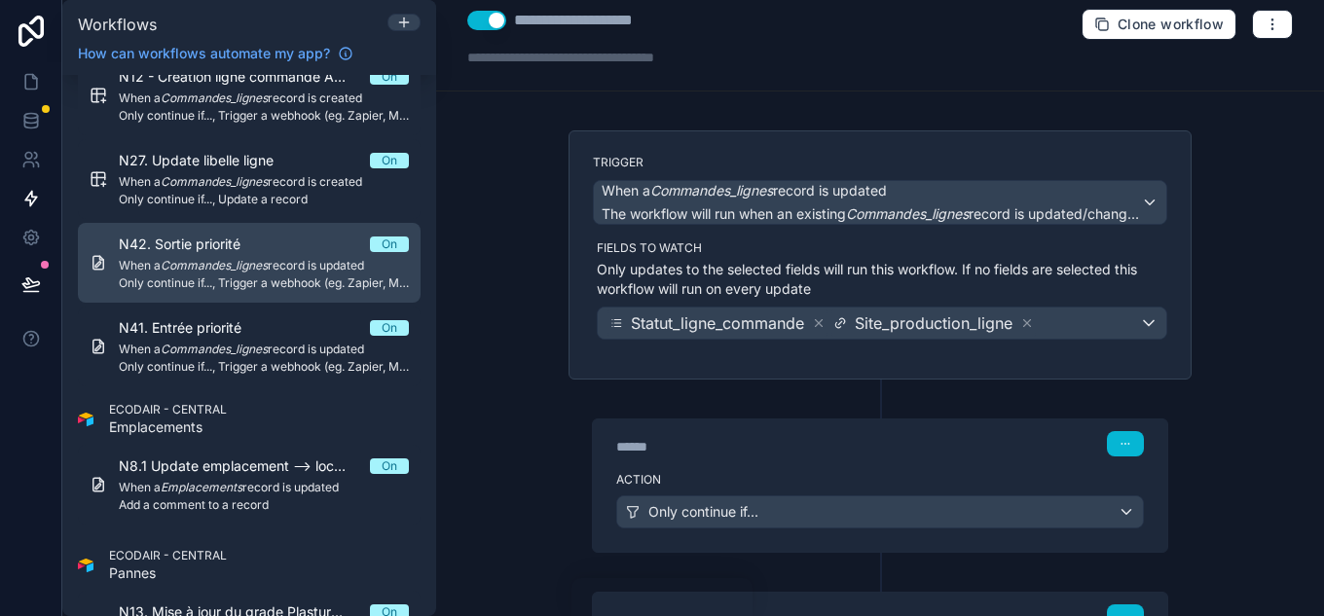
click at [302, 251] on div "N42. Sortie priorité On" at bounding box center [264, 244] width 290 height 19
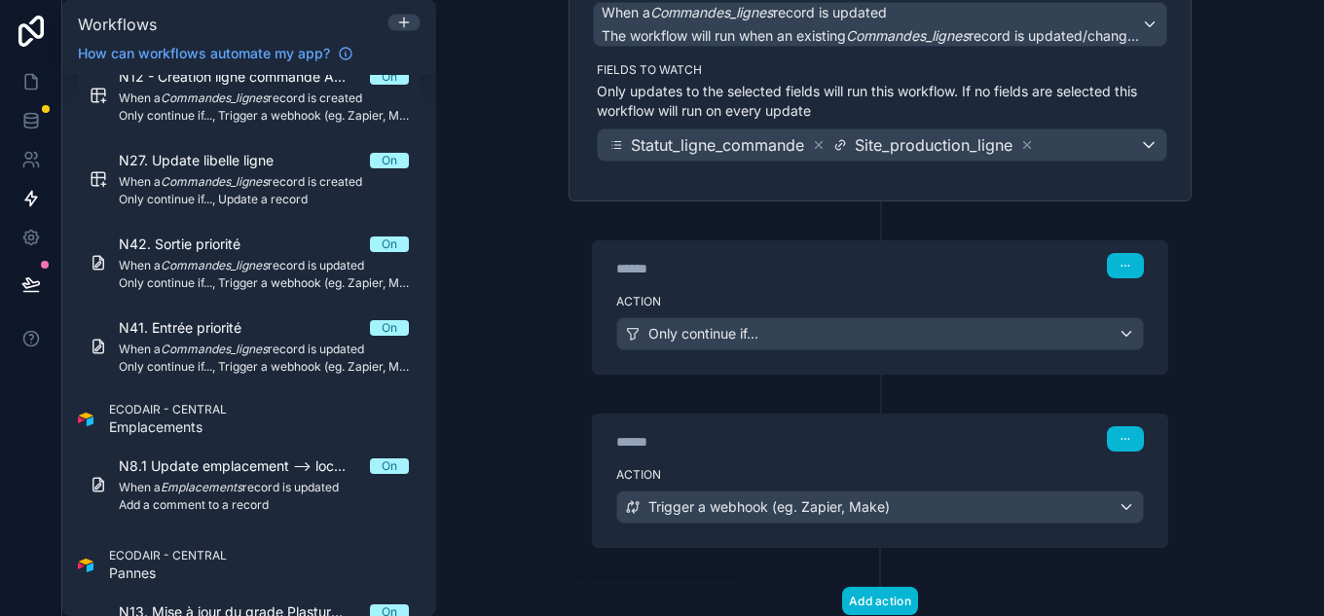
scroll to position [209, 0]
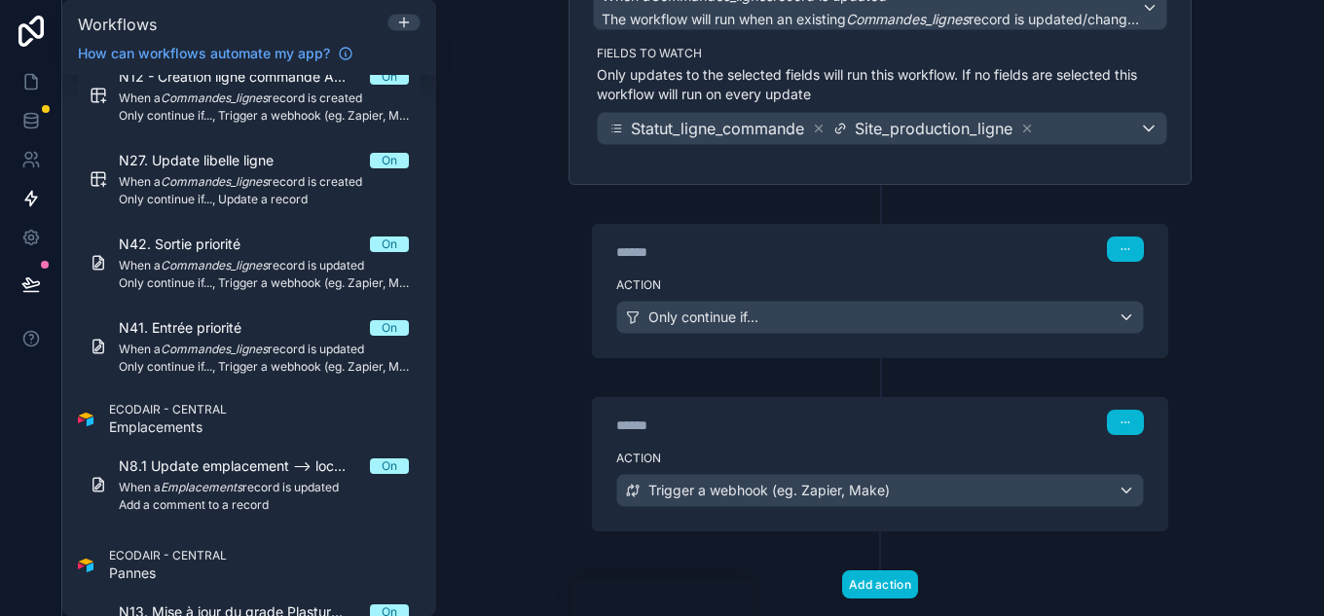
click at [922, 270] on div "Action Only continue if..." at bounding box center [880, 314] width 575 height 88
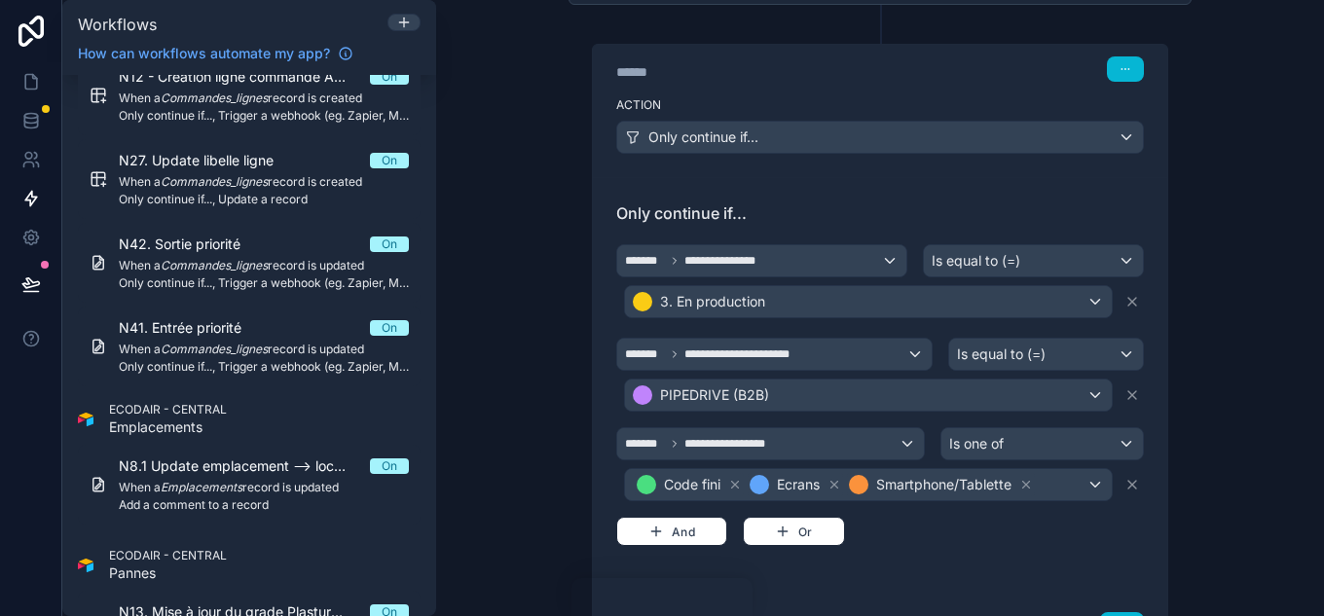
scroll to position [487, 0]
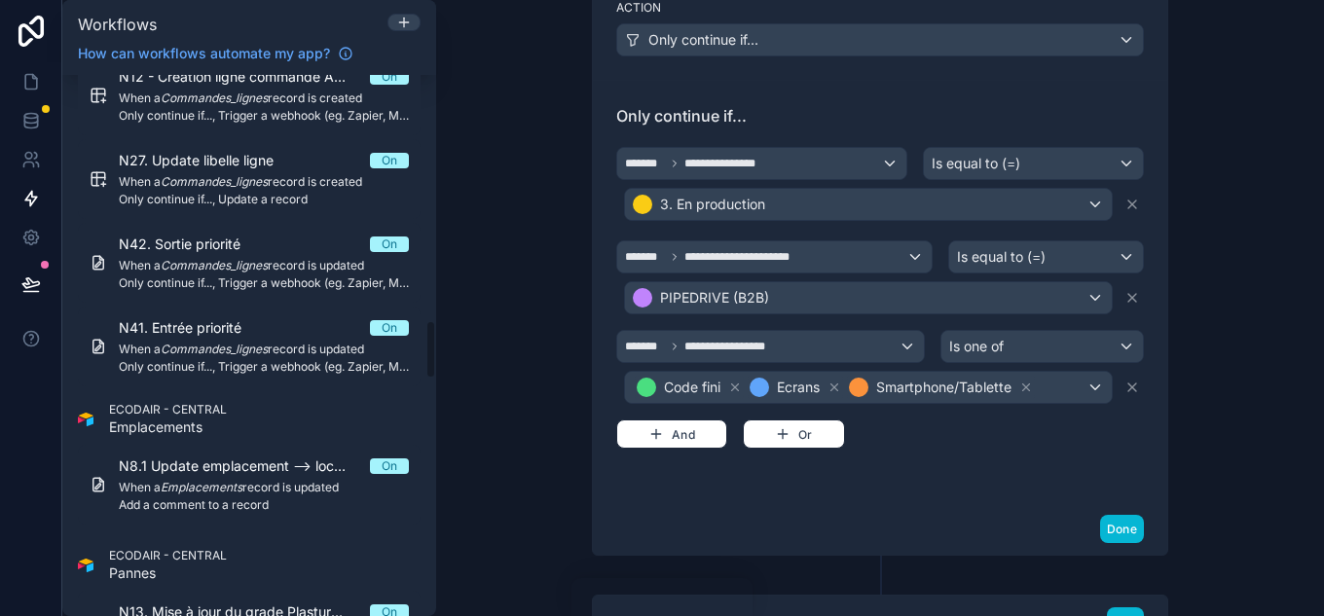
drag, startPoint x: 374, startPoint y: 333, endPoint x: 488, endPoint y: 314, distance: 115.6
click at [374, 333] on span "On" at bounding box center [389, 328] width 39 height 16
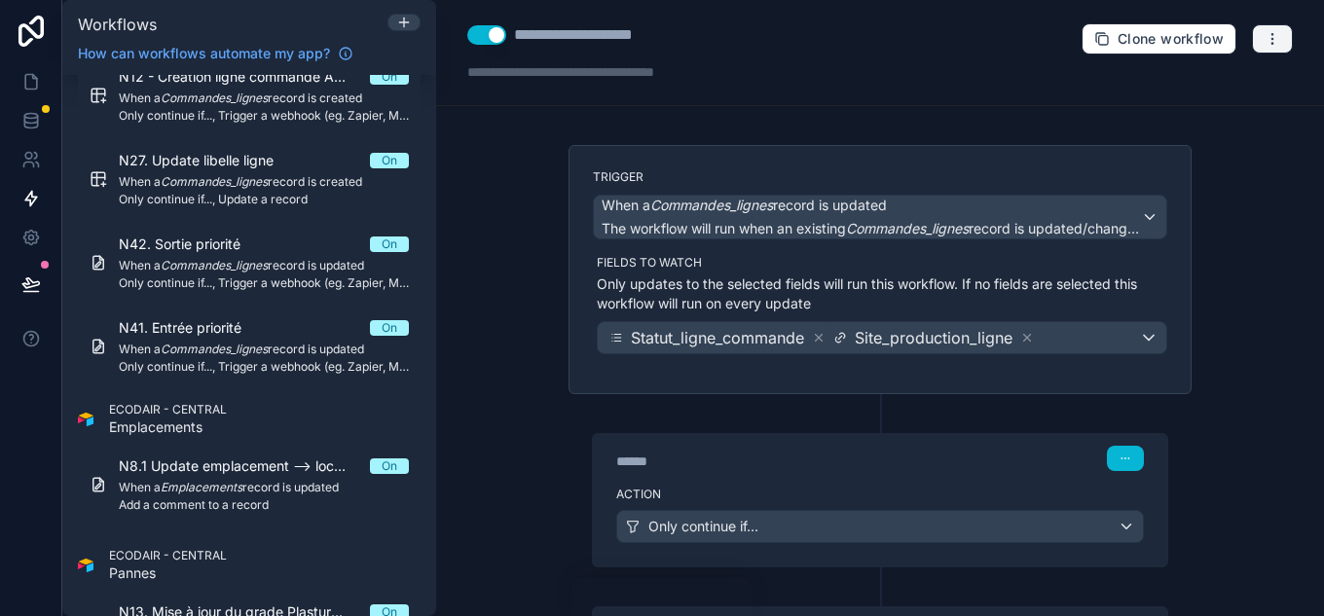
click at [1274, 36] on button "button" at bounding box center [1272, 38] width 41 height 29
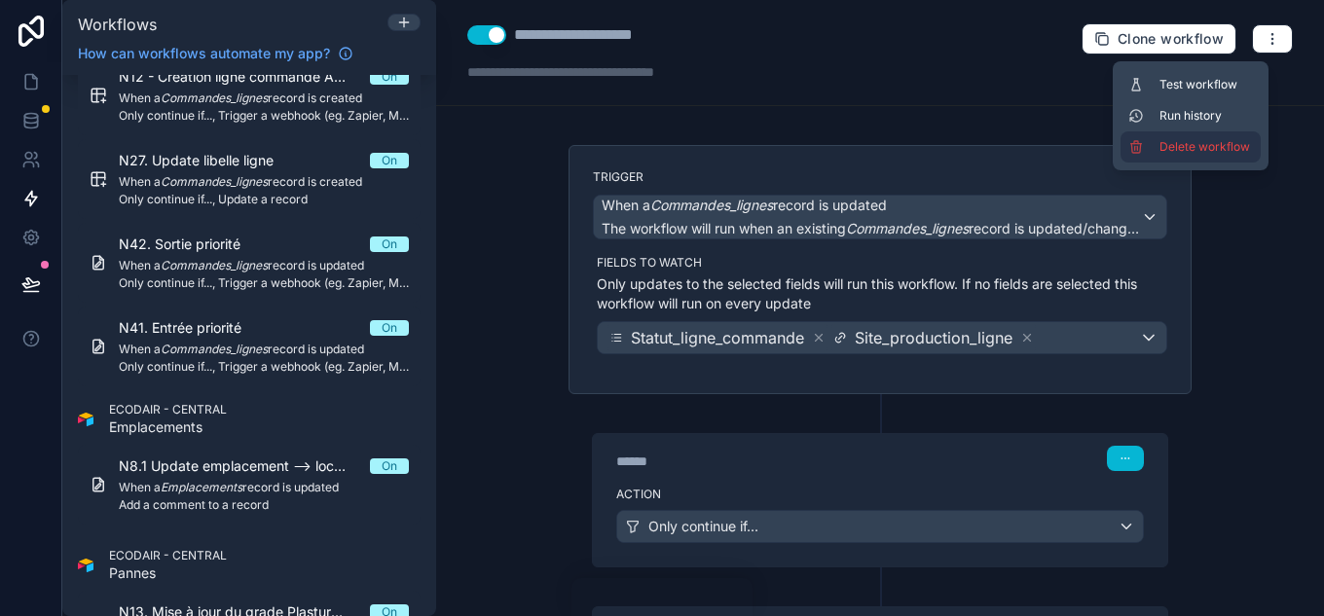
click at [1206, 148] on span "Delete workflow" at bounding box center [1206, 147] width 93 height 16
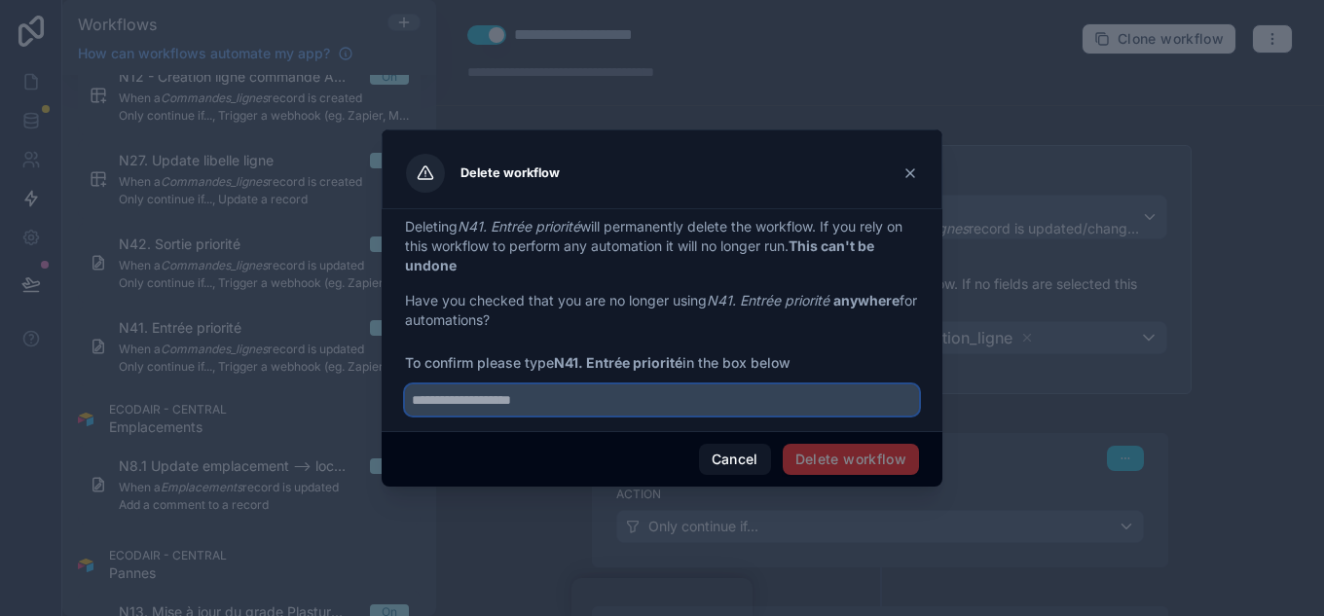
click at [623, 399] on input "text" at bounding box center [662, 400] width 514 height 31
type input "**********"
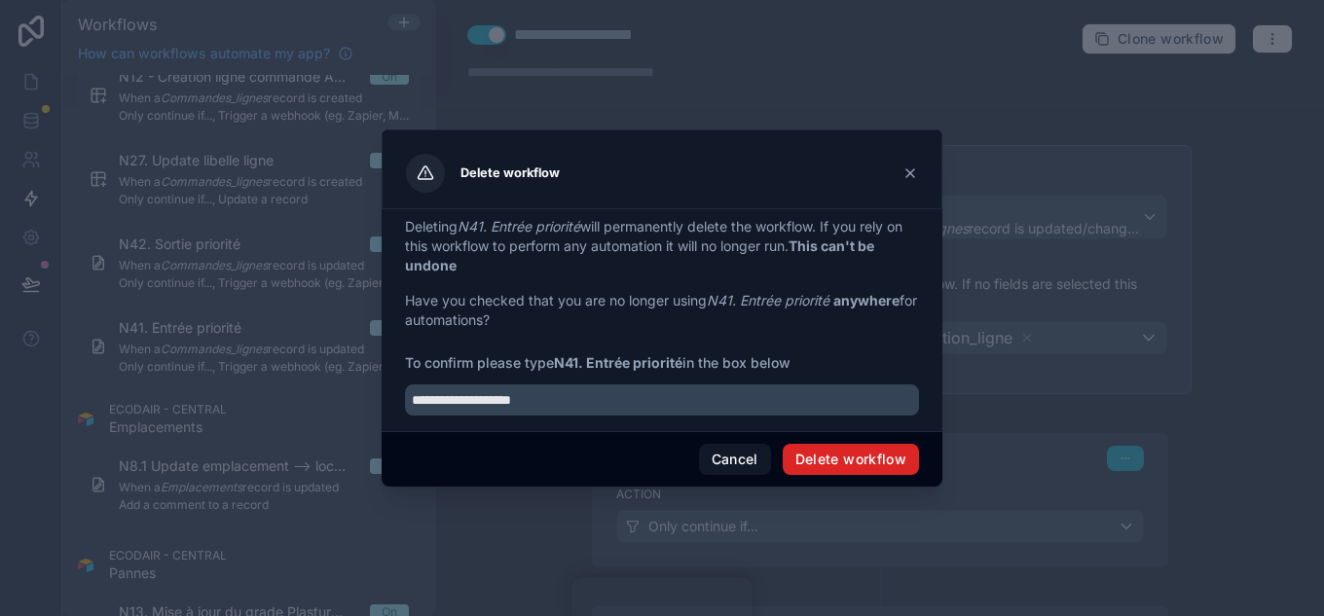
click at [844, 452] on button "Delete workflow" at bounding box center [851, 459] width 136 height 31
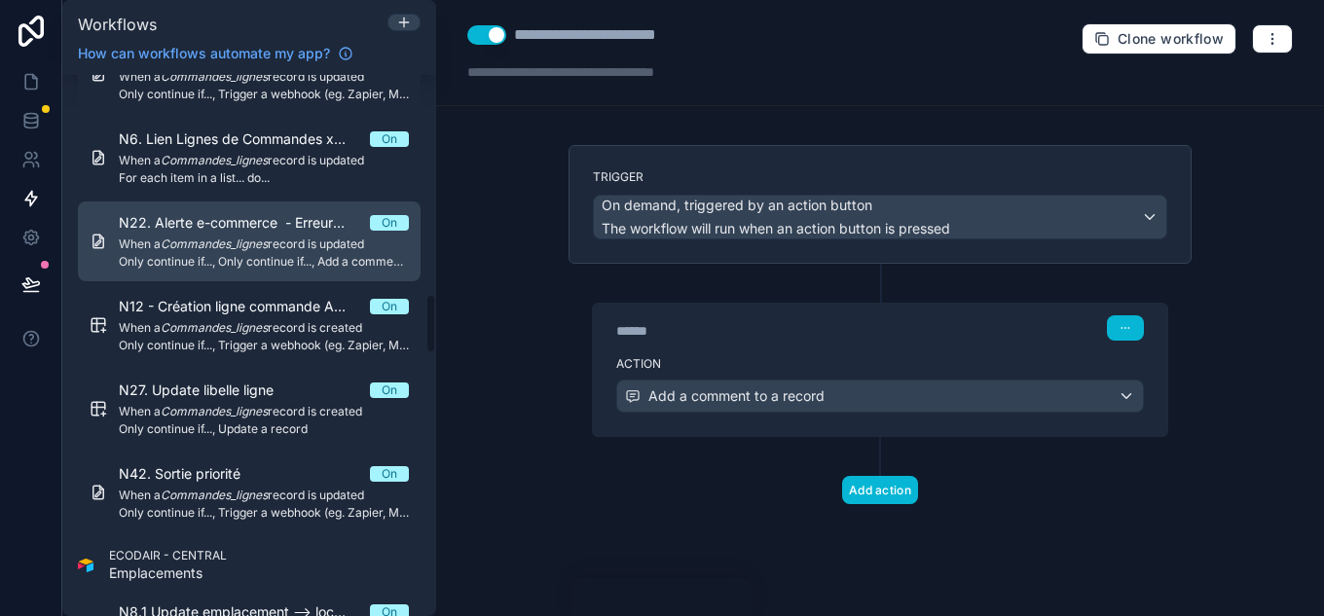
scroll to position [2045, 0]
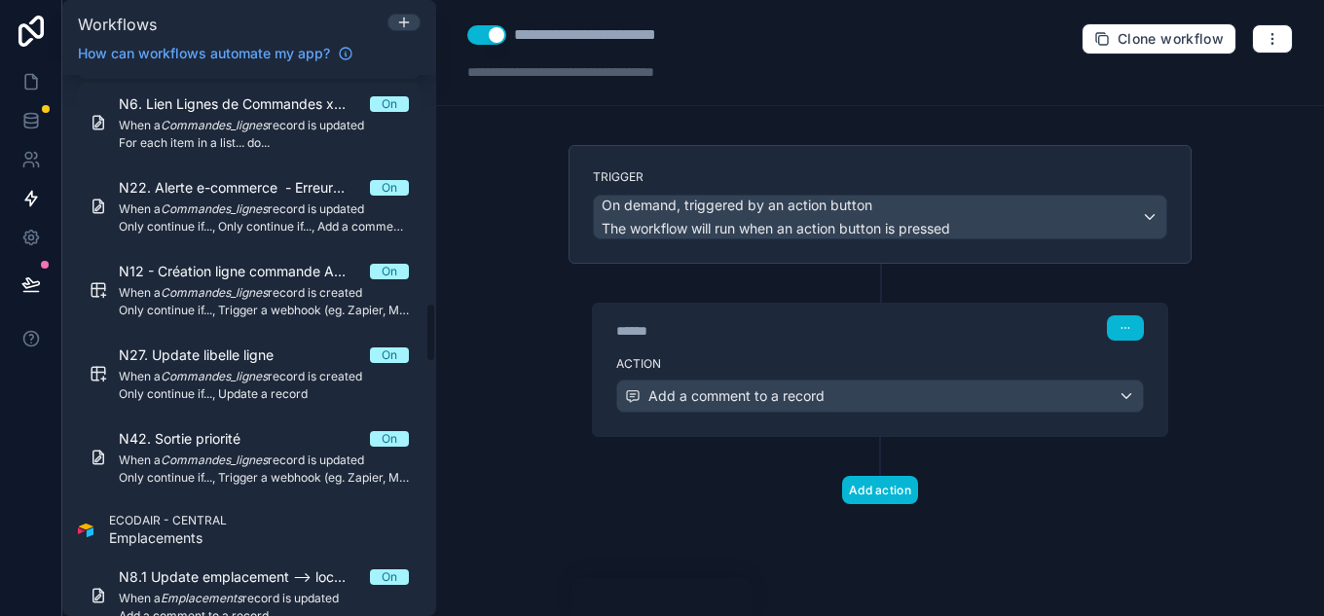
drag, startPoint x: 216, startPoint y: 453, endPoint x: 658, endPoint y: 218, distance: 500.5
click at [216, 453] on em "Commandes_lignes" at bounding box center [214, 460] width 107 height 15
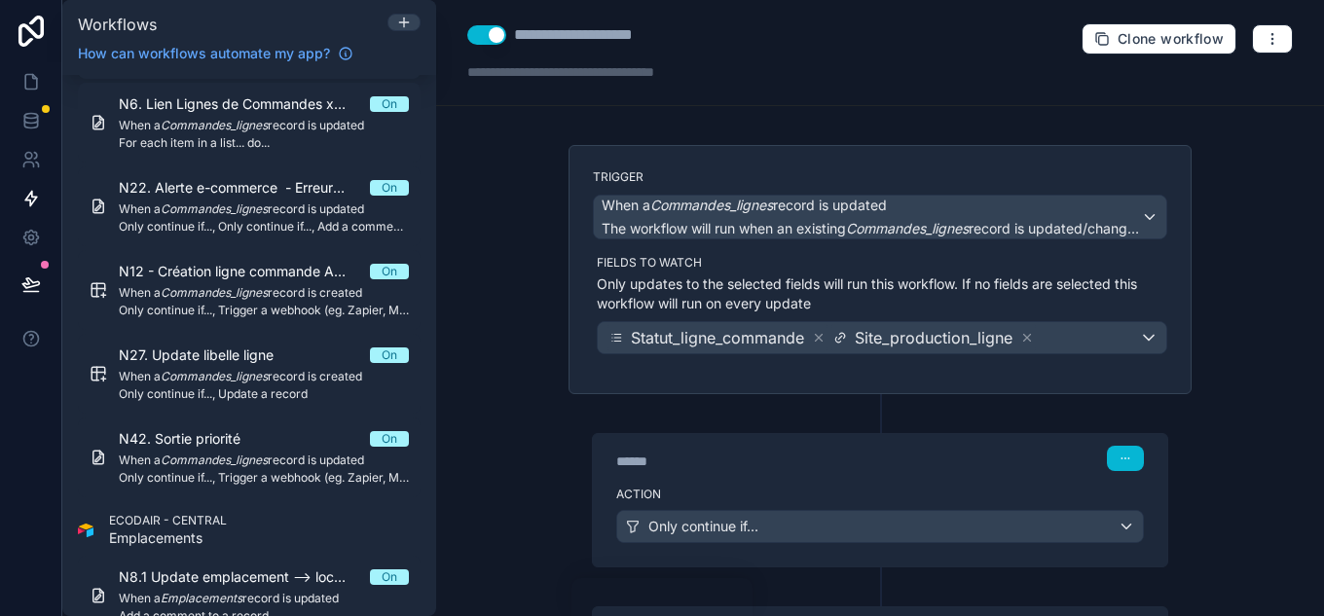
click at [572, 30] on div "**********" at bounding box center [592, 34] width 156 height 23
click at [554, 26] on div "**********" at bounding box center [592, 34] width 156 height 23
type div "**********"
click at [487, 214] on div "**********" at bounding box center [880, 308] width 888 height 616
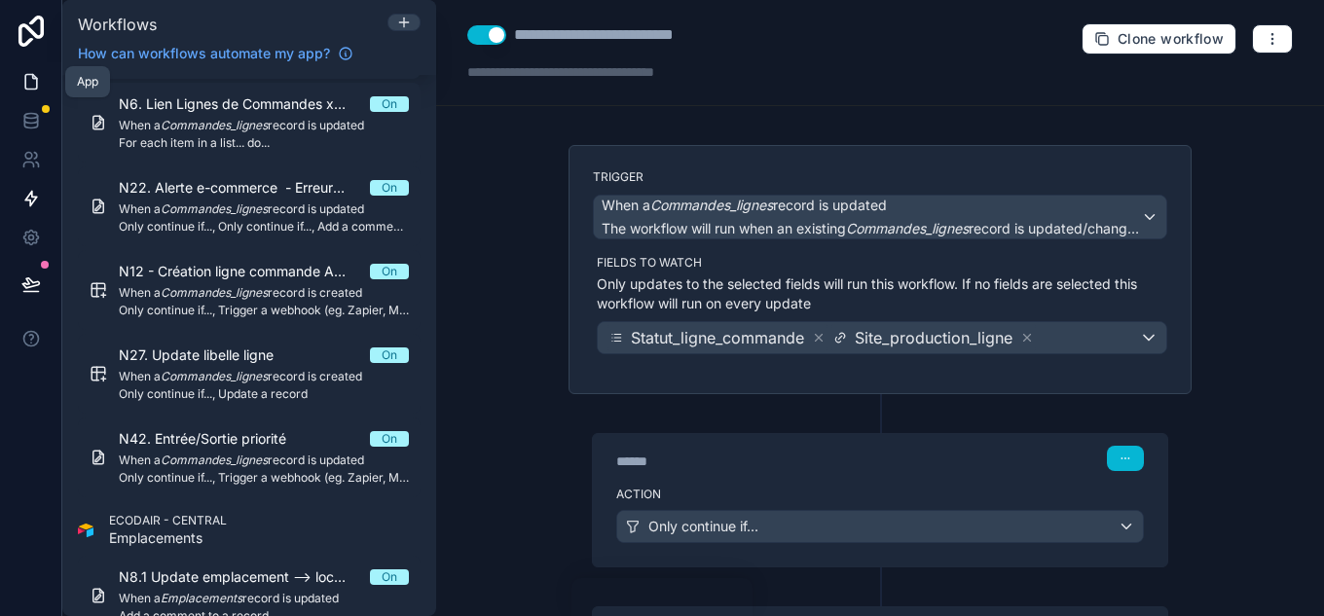
click at [41, 77] on link at bounding box center [30, 81] width 61 height 39
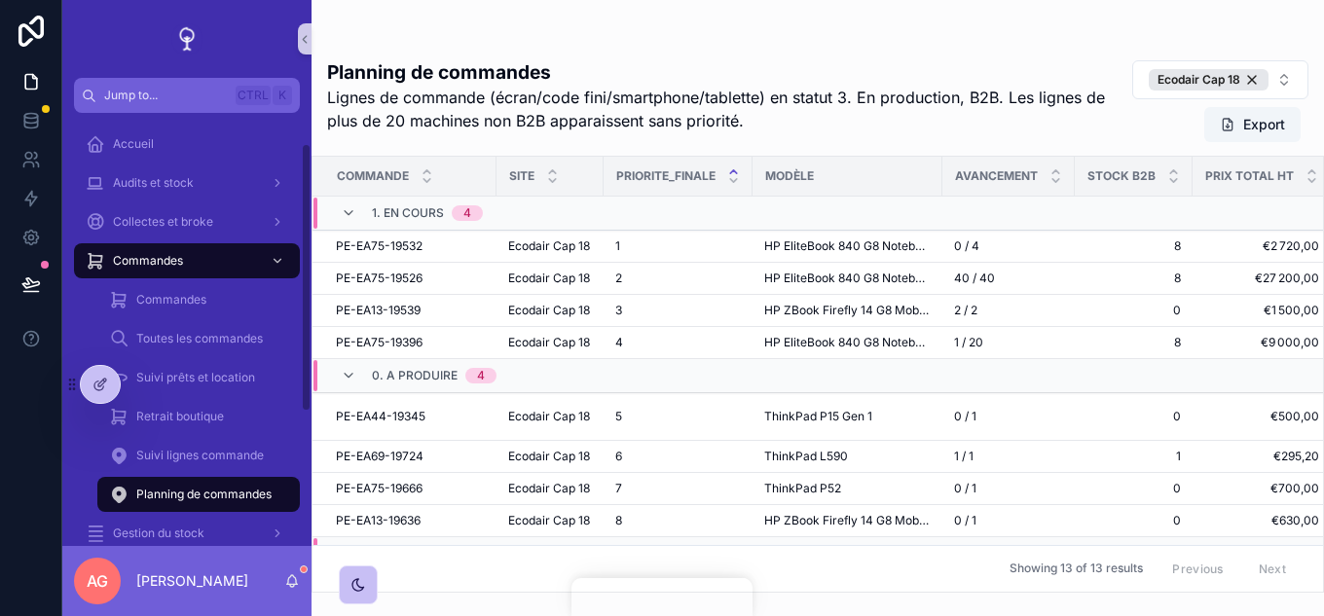
scroll to position [97, 0]
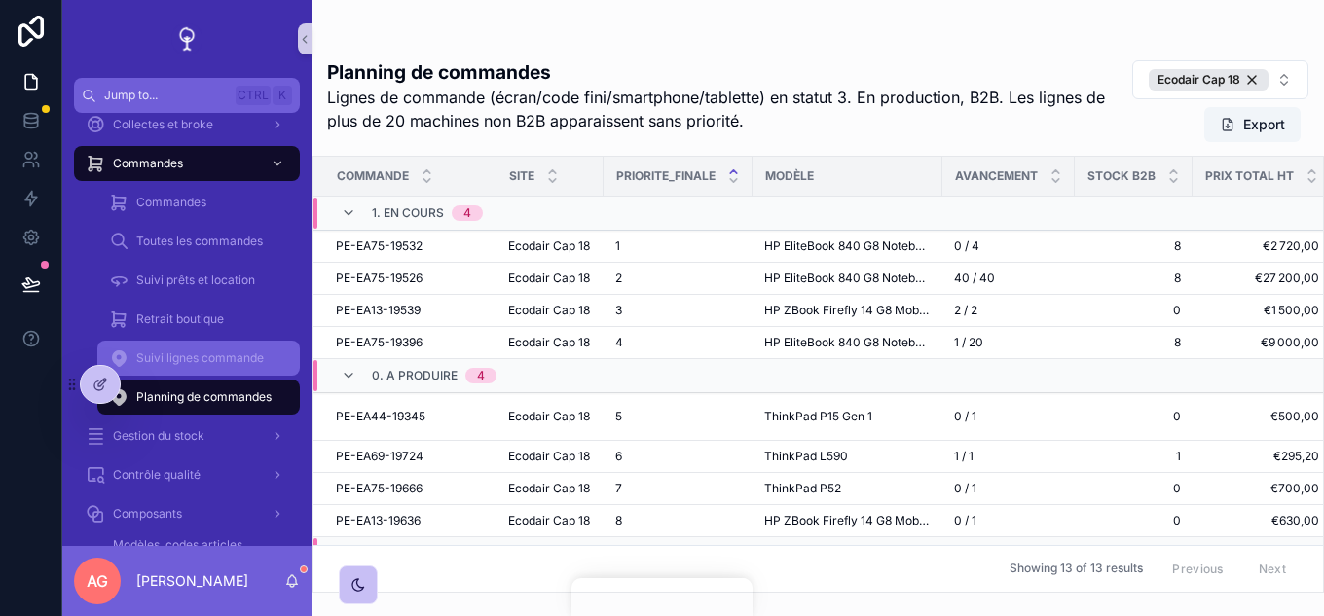
click at [219, 349] on div "Suivi lignes commande" at bounding box center [198, 358] width 179 height 31
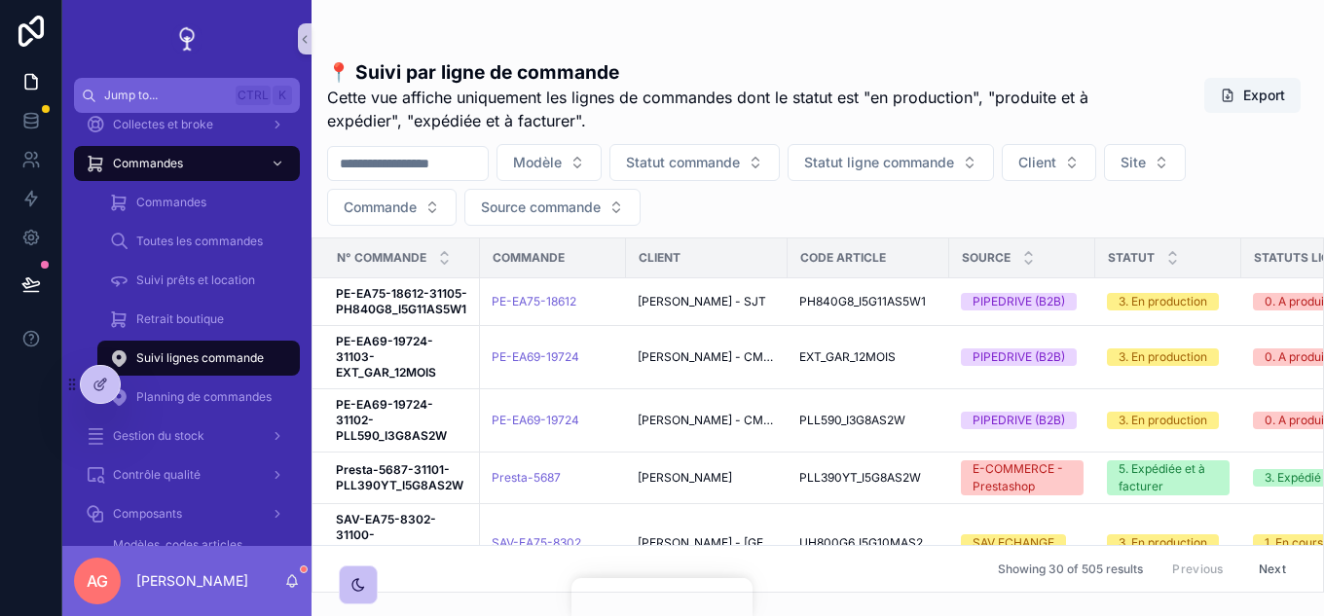
click at [440, 161] on input "text" at bounding box center [408, 163] width 160 height 27
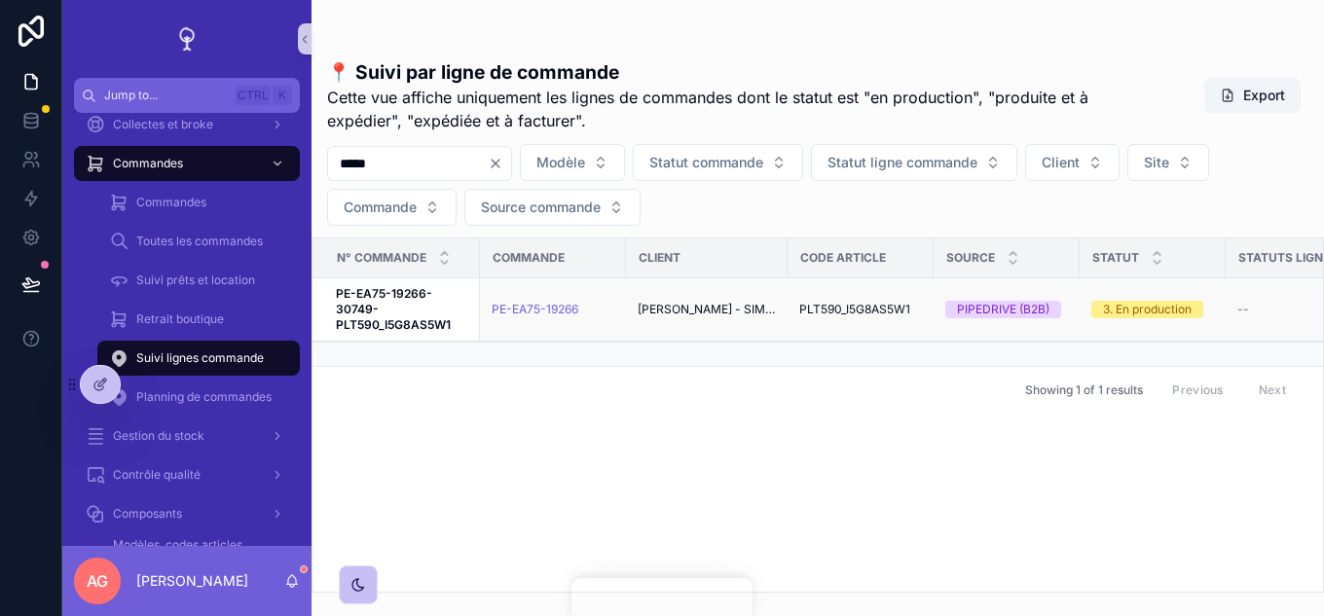
type input "*****"
click at [398, 315] on span "PE-EA75-19266-30749-PLT590_I5G8AS5W1" at bounding box center [402, 309] width 132 height 47
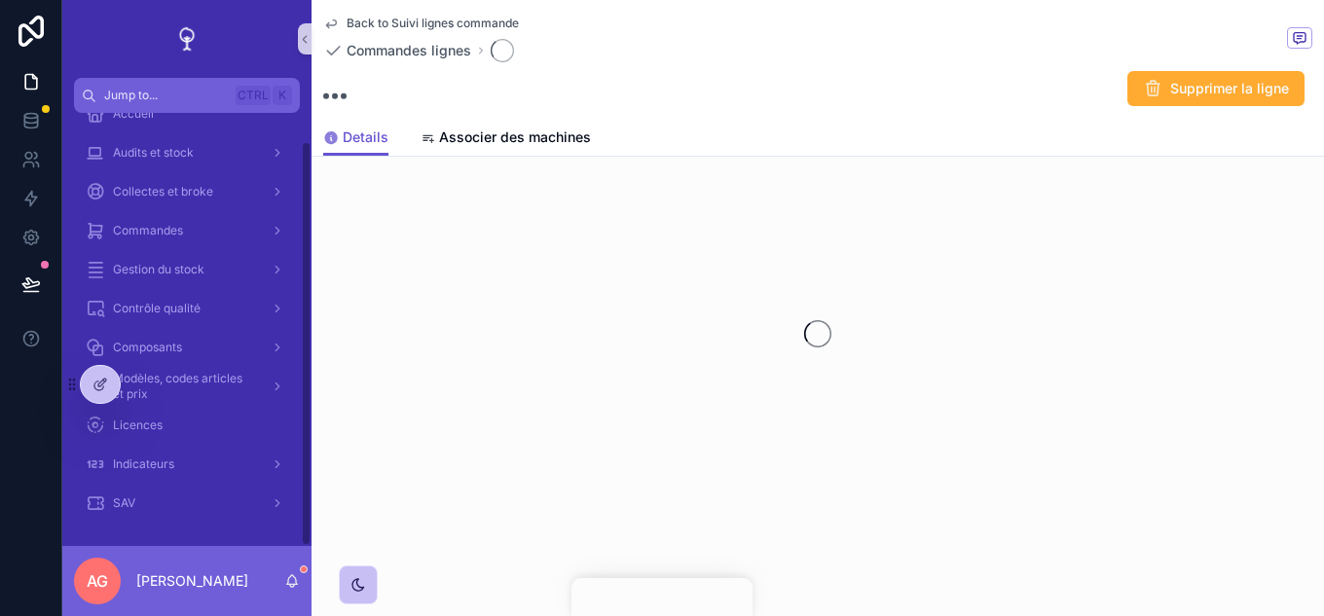
scroll to position [30, 0]
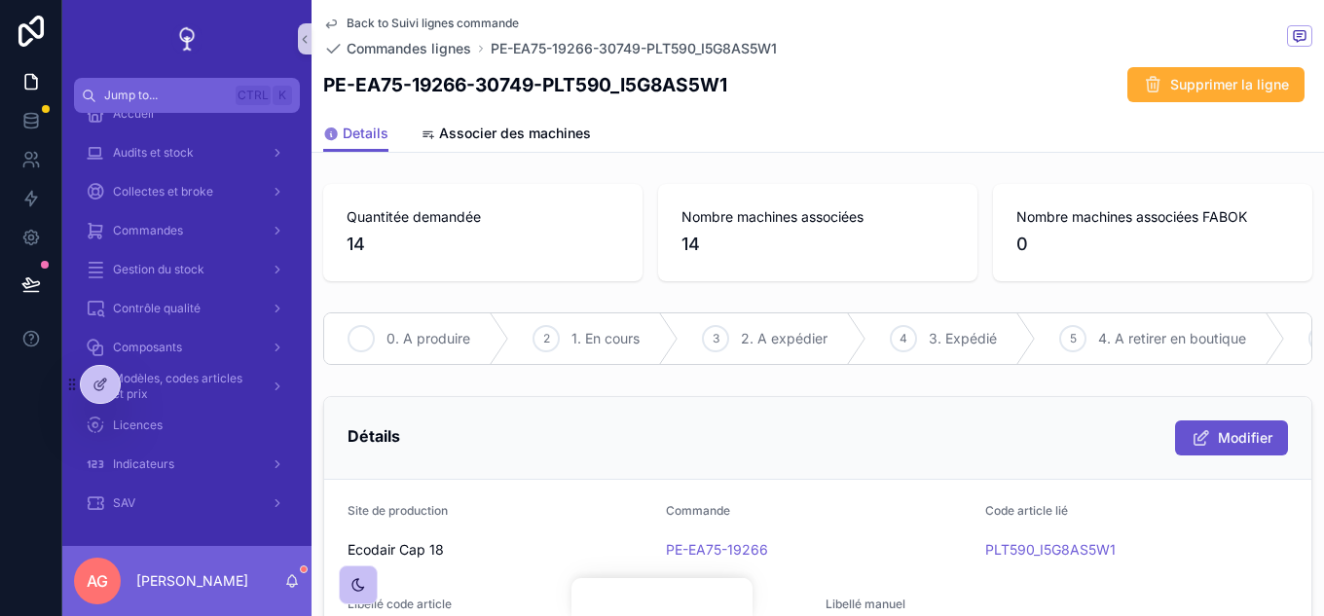
click at [389, 334] on span "0. A produire" at bounding box center [429, 338] width 84 height 19
click at [440, 19] on span "Back to Suivi lignes commande" at bounding box center [433, 24] width 172 height 16
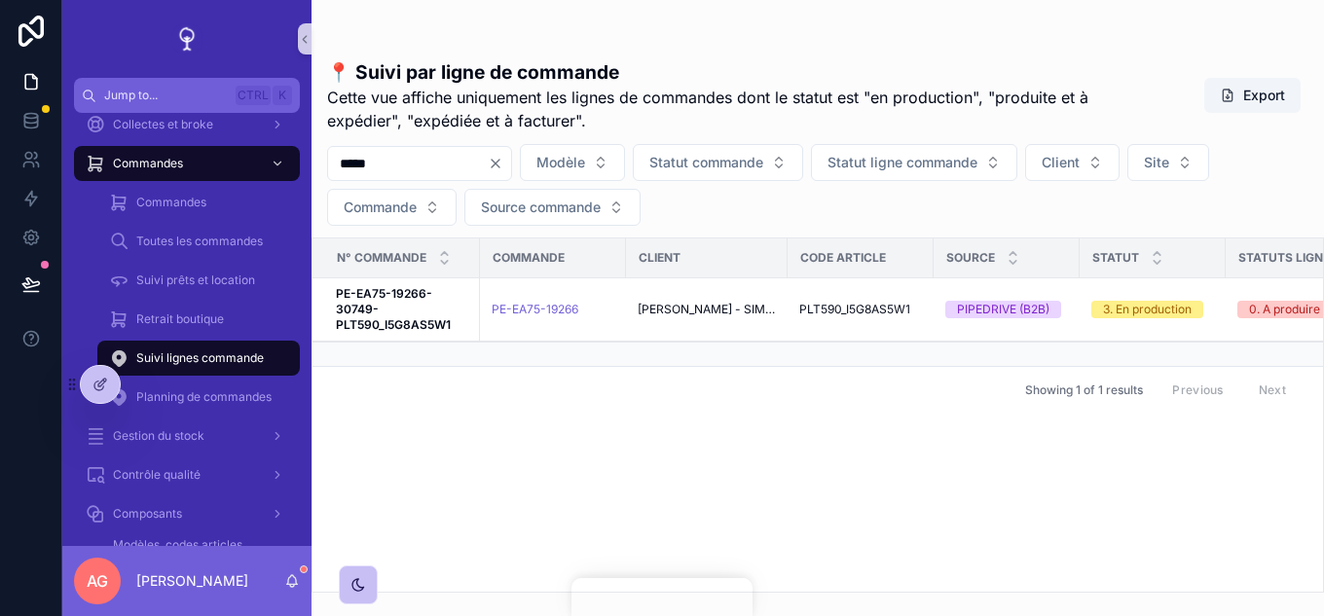
drag, startPoint x: 422, startPoint y: 171, endPoint x: 355, endPoint y: 162, distance: 66.9
click at [355, 162] on input "*****" at bounding box center [408, 163] width 160 height 27
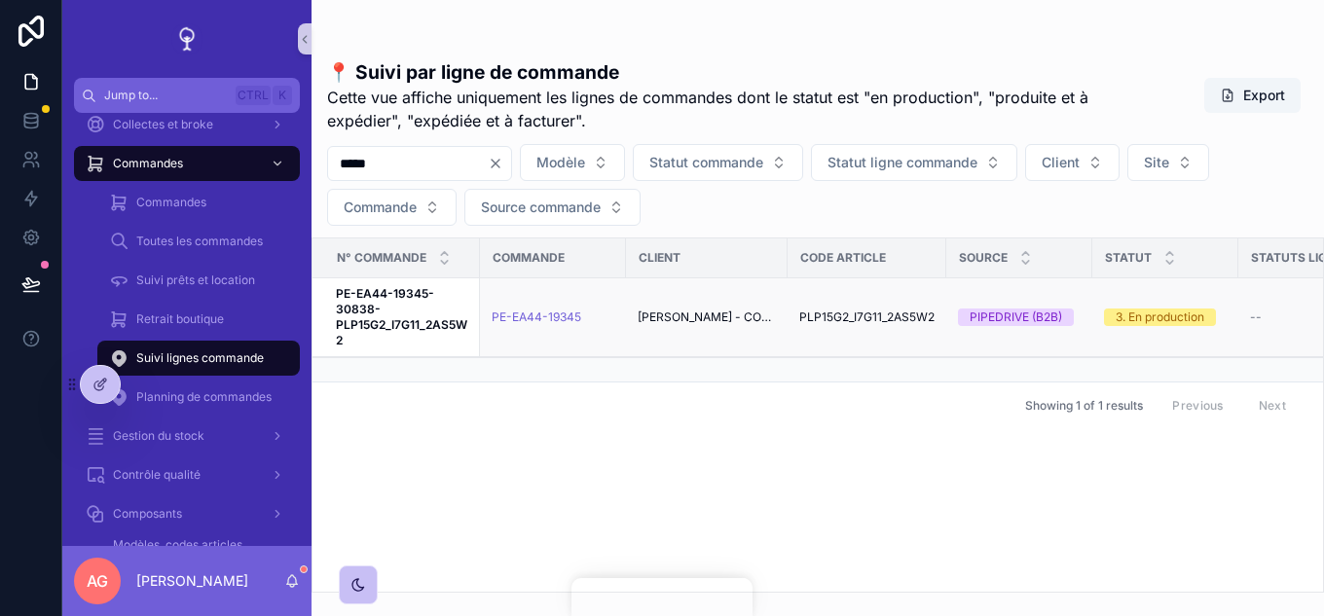
type input "*****"
click at [389, 322] on strong "PE-EA44-19345-30838-PLP15G2_I7G11_2AS5W2" at bounding box center [401, 316] width 131 height 61
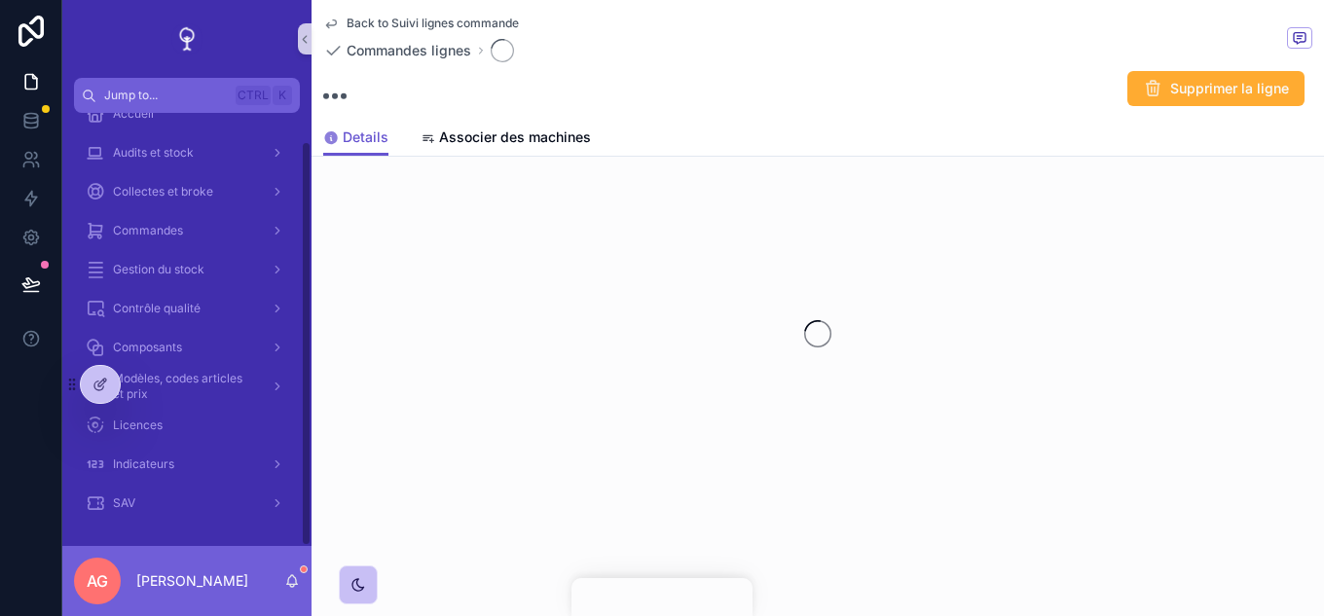
scroll to position [30, 0]
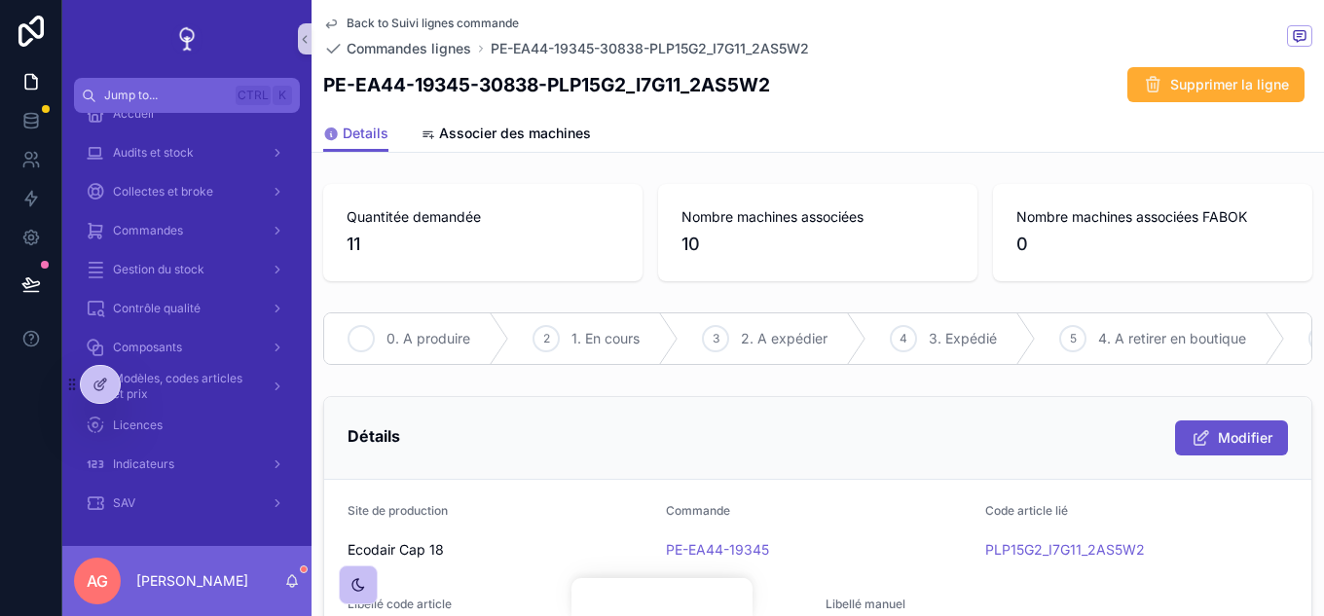
click at [399, 339] on span "0. A produire" at bounding box center [429, 338] width 84 height 19
click at [446, 19] on span "Back to Suivi lignes commande" at bounding box center [433, 24] width 172 height 16
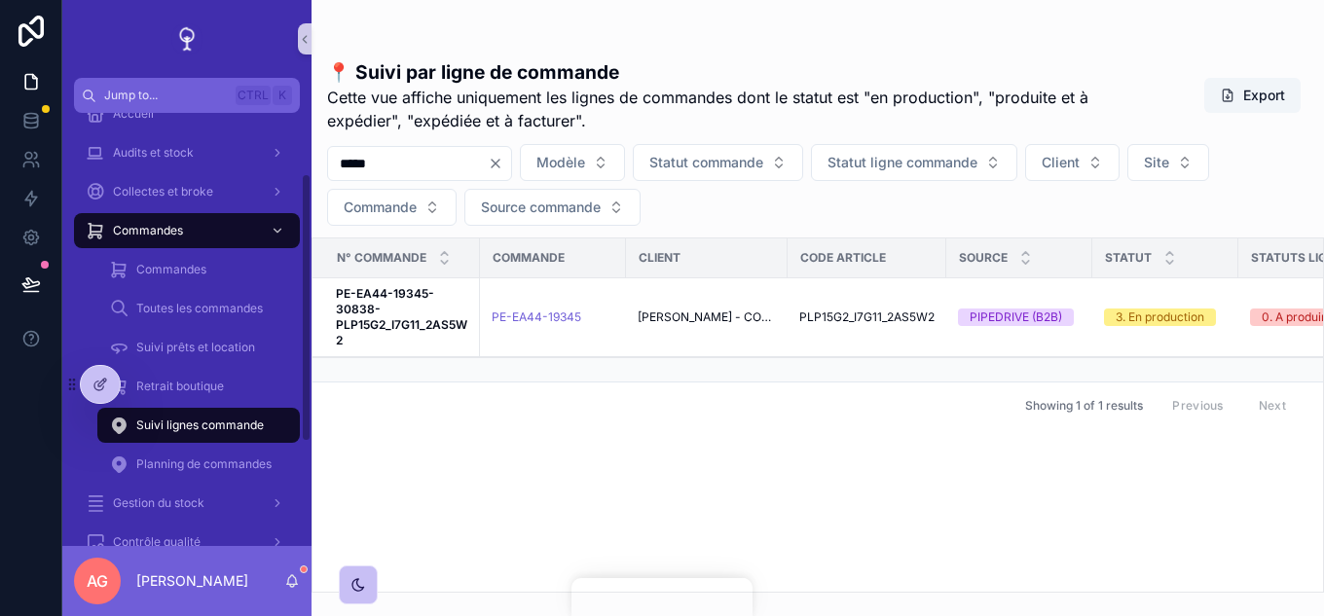
scroll to position [97, 0]
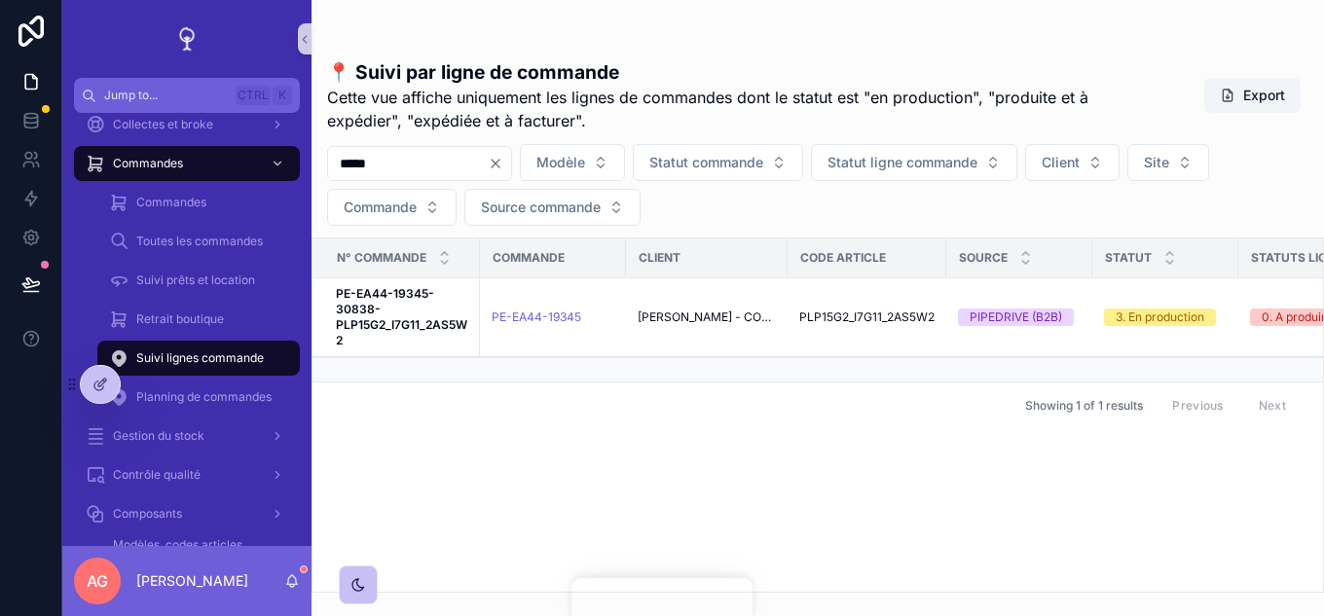
drag, startPoint x: 409, startPoint y: 157, endPoint x: 332, endPoint y: 171, distance: 78.3
click at [332, 171] on input "*****" at bounding box center [408, 163] width 160 height 27
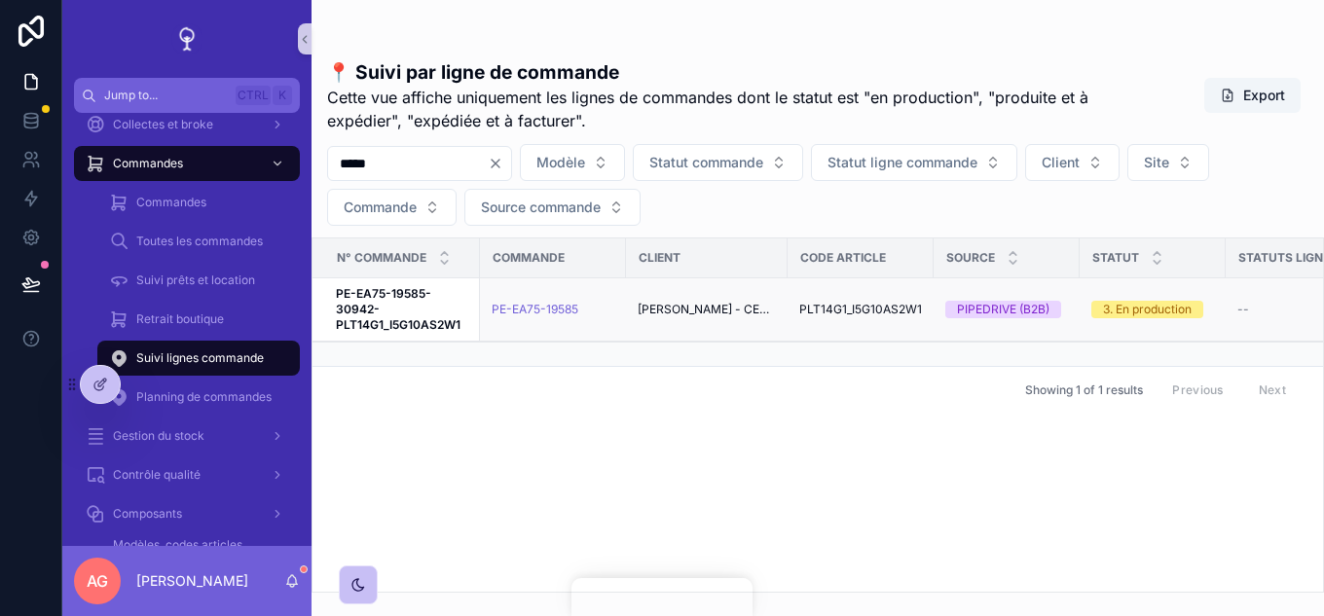
type input "*****"
click at [416, 321] on strong "PE-EA75-19585-30942-PLT14G1_I5G10AS2W1" at bounding box center [398, 309] width 125 height 46
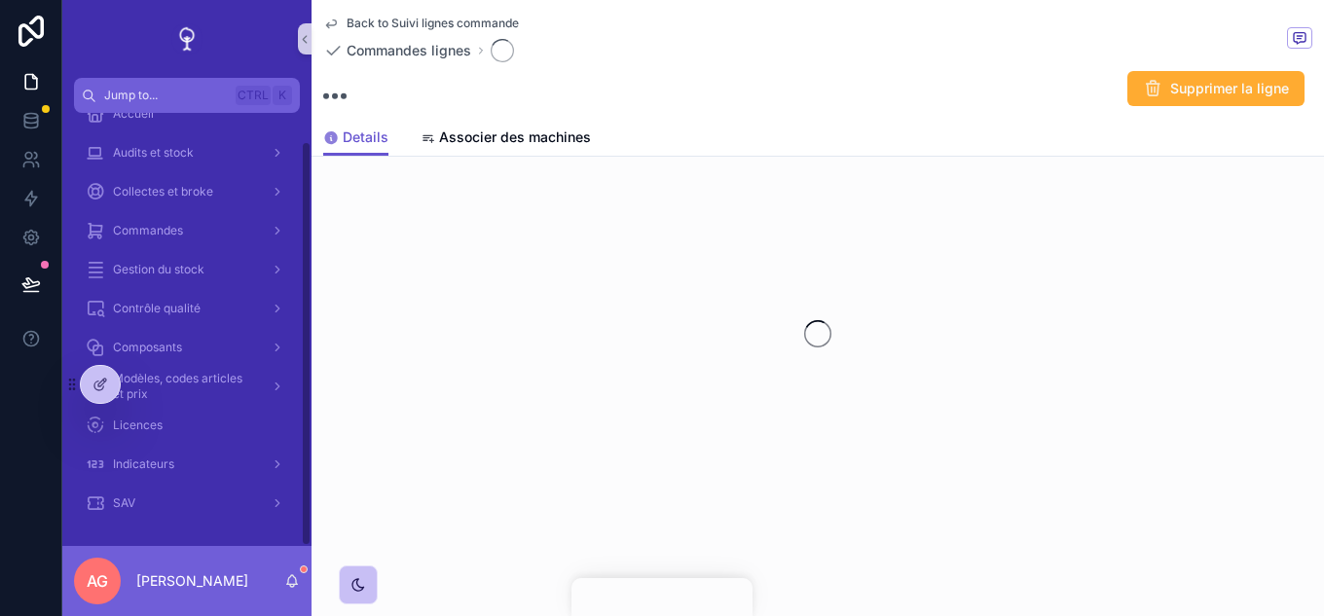
scroll to position [30, 0]
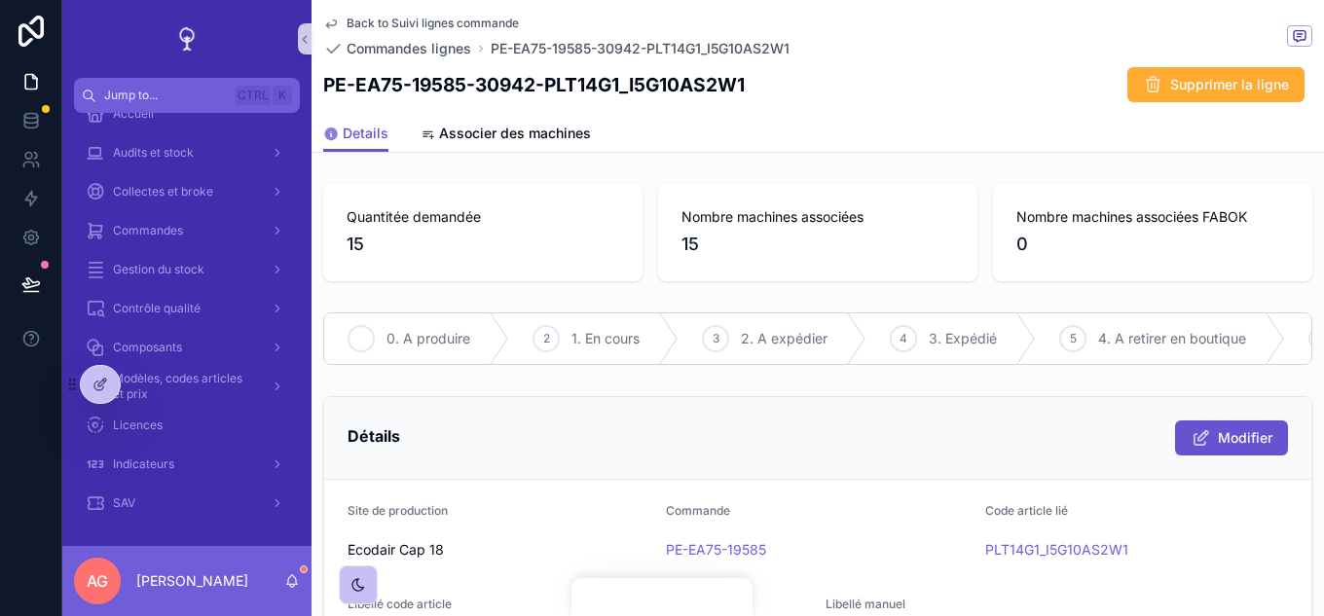
click at [418, 335] on span "0. A produire" at bounding box center [429, 338] width 84 height 19
click at [451, 18] on span "Back to Suivi lignes commande" at bounding box center [433, 24] width 172 height 16
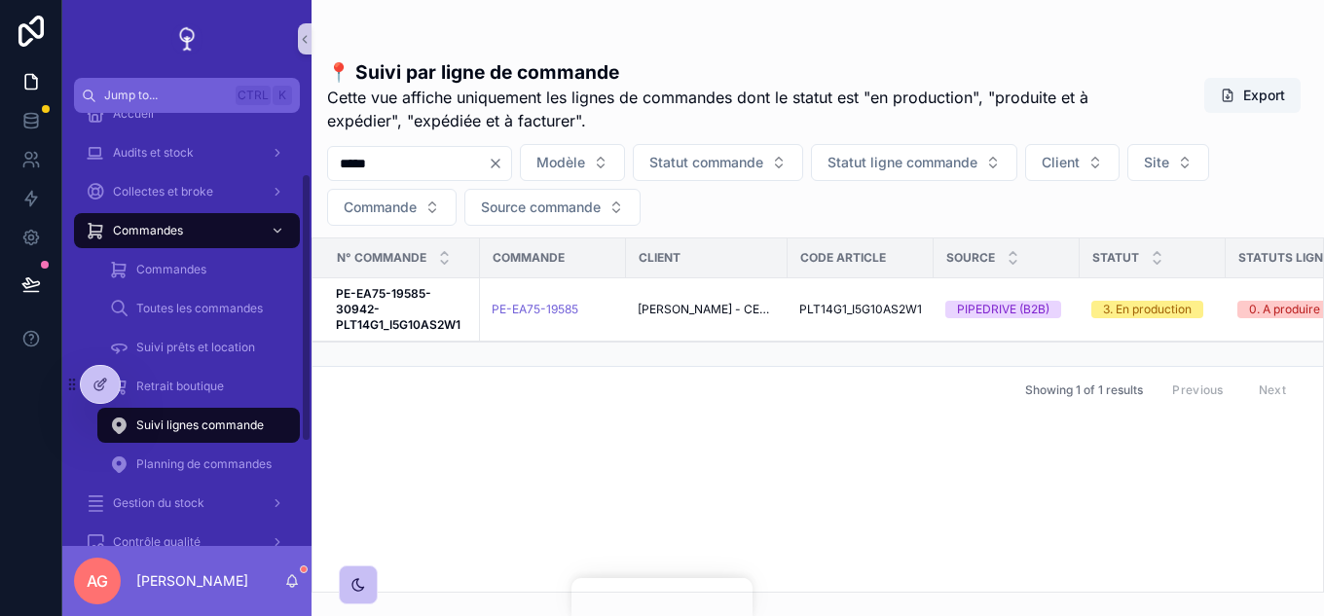
scroll to position [97, 0]
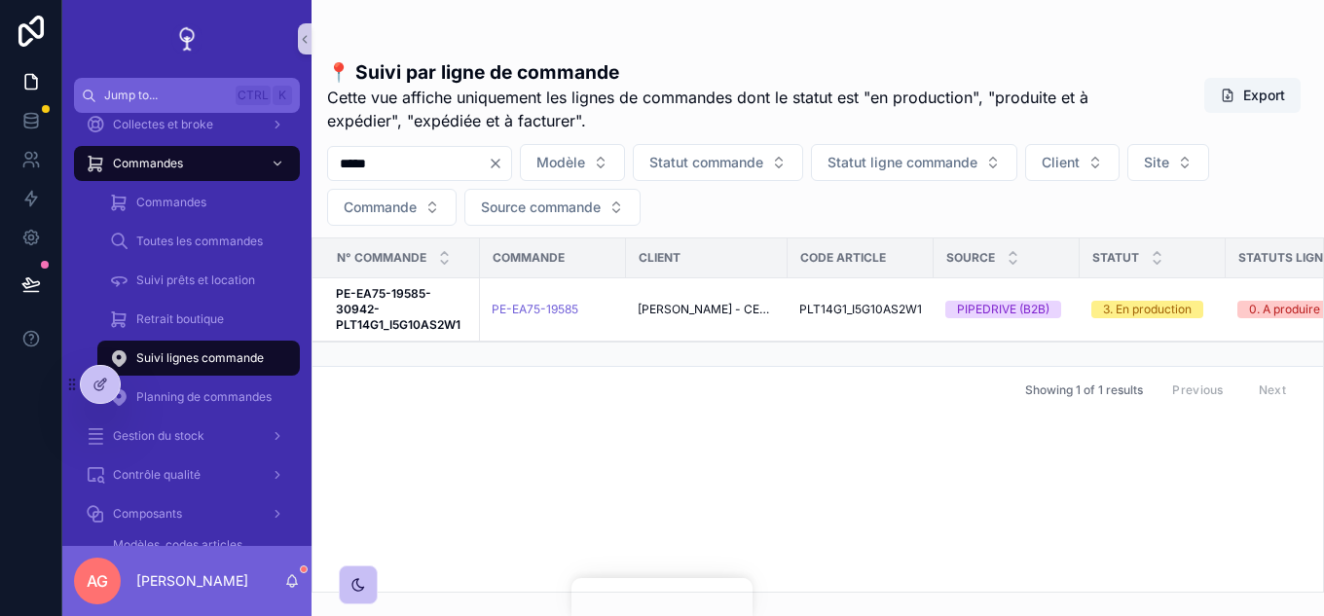
drag, startPoint x: 414, startPoint y: 168, endPoint x: 340, endPoint y: 170, distance: 74.0
click at [340, 170] on input "*****" at bounding box center [408, 163] width 160 height 27
type input "*****"
click at [400, 314] on span "PE-EA75-19267-30752-PLE15_I5G10ASTW2" at bounding box center [402, 309] width 132 height 47
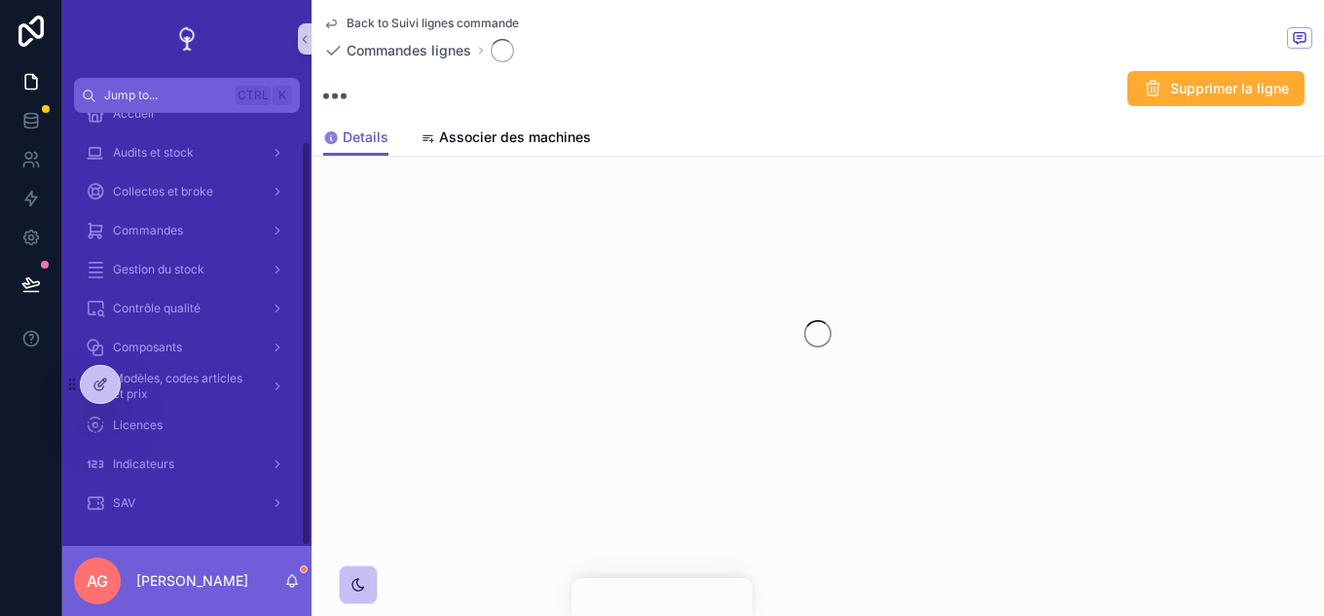
scroll to position [30, 0]
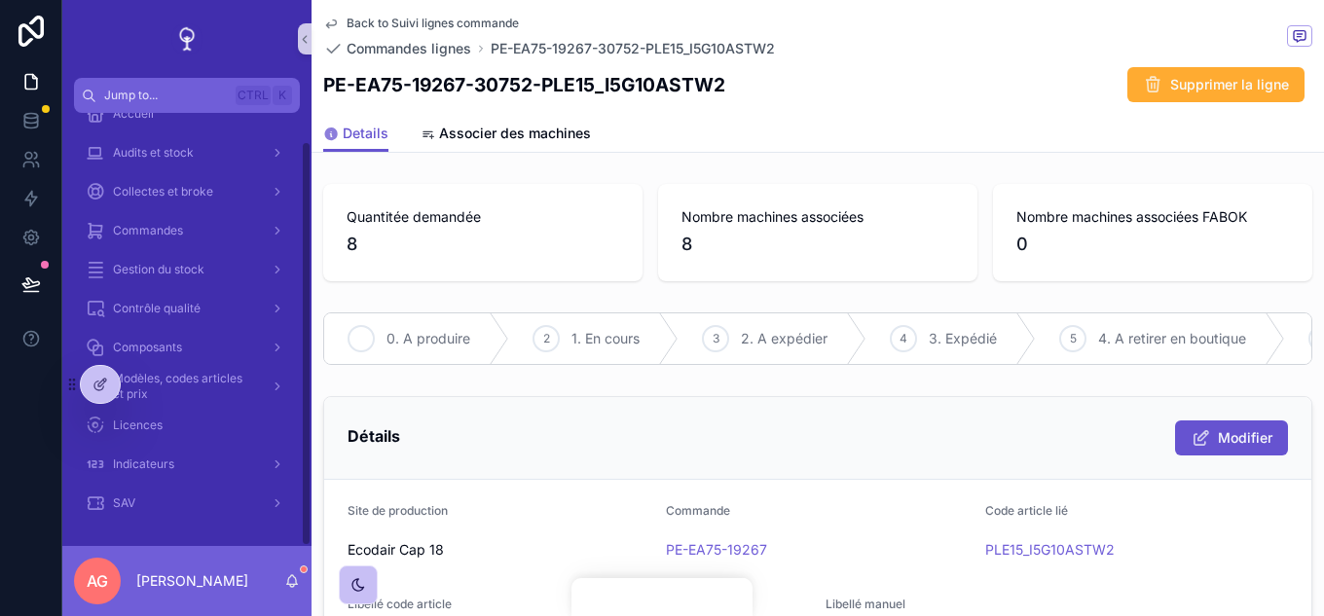
click at [423, 333] on span "0. A produire" at bounding box center [429, 338] width 84 height 19
click at [441, 19] on span "Back to Suivi lignes commande" at bounding box center [433, 24] width 172 height 16
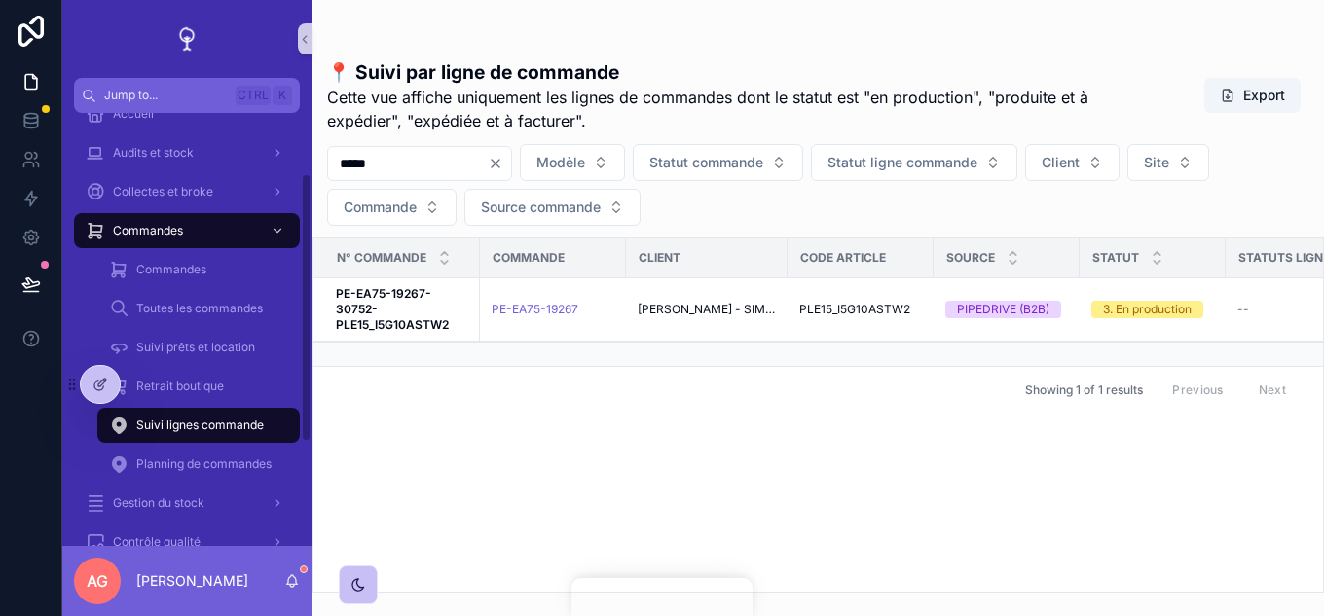
scroll to position [97, 0]
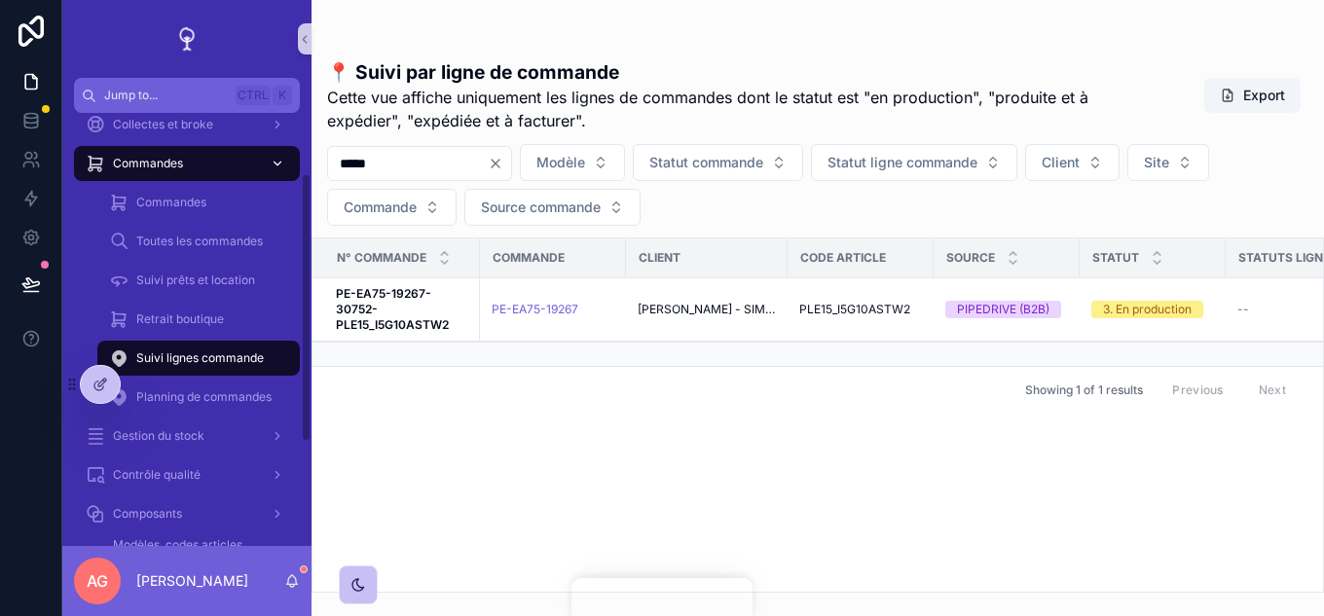
drag, startPoint x: 422, startPoint y: 158, endPoint x: 282, endPoint y: 170, distance: 139.8
click at [282, 170] on div "Jump to... Ctrl K Accueil Audits et stock Collectes et broke Commandes Commande…" at bounding box center [693, 308] width 1262 height 616
type input "*****"
click at [395, 302] on span "PE-EA13-19568-30906-PLL590_I3G8AS2W" at bounding box center [402, 309] width 132 height 47
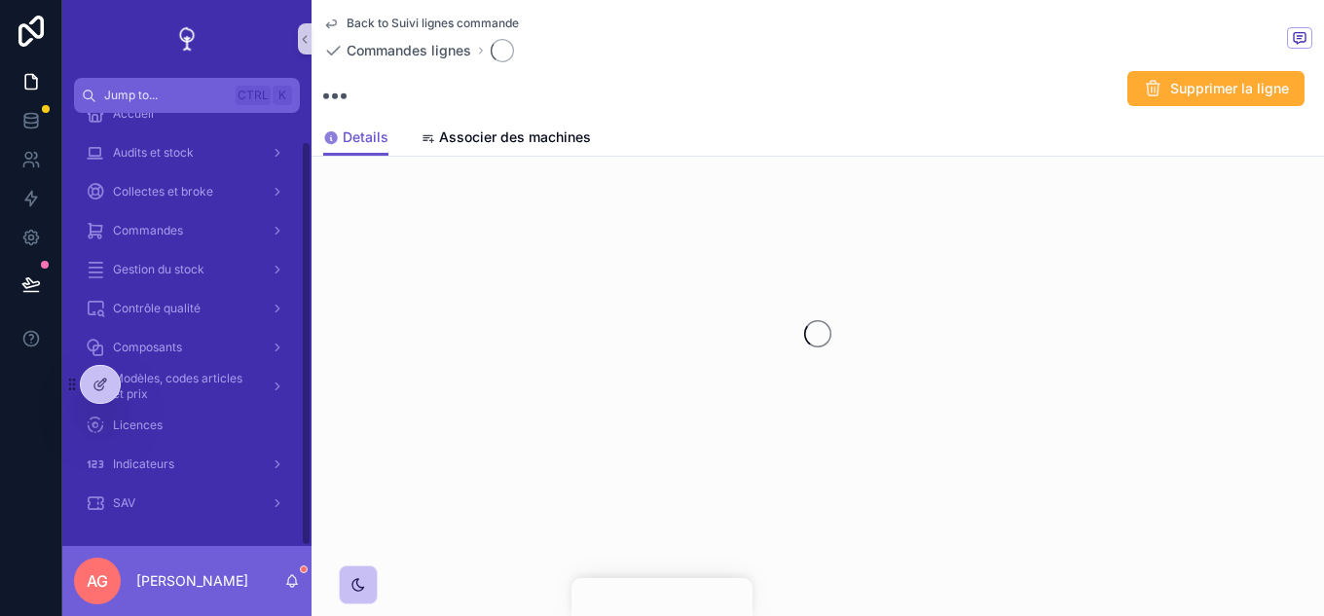
scroll to position [30, 0]
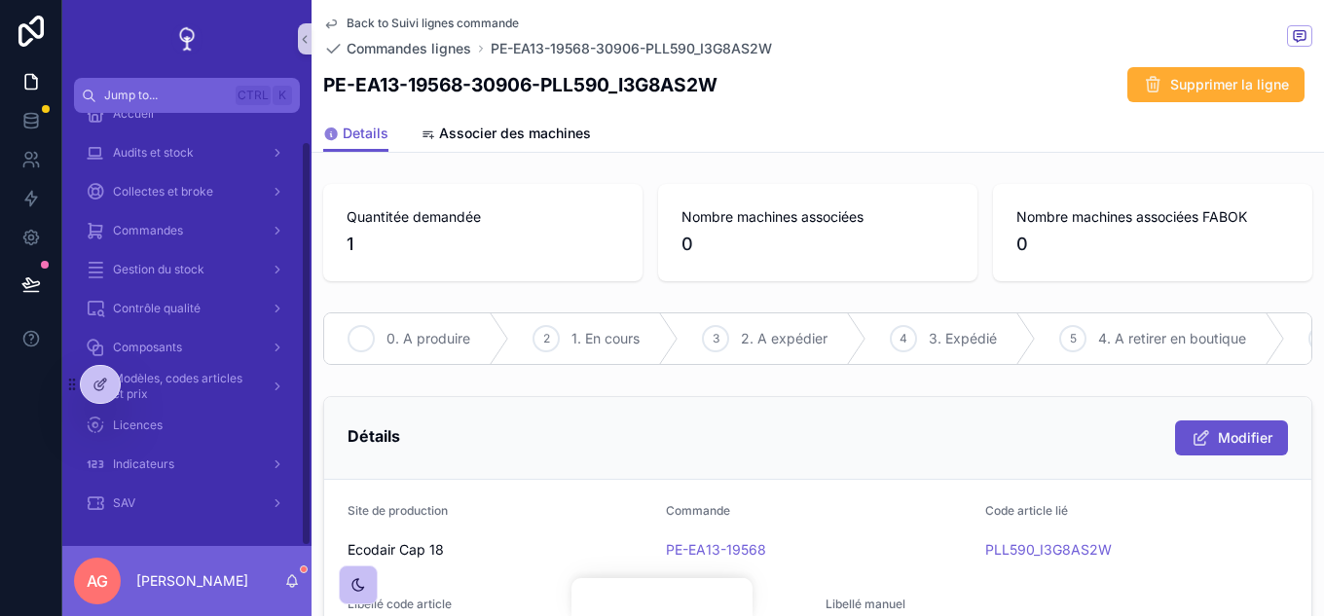
click at [406, 337] on span "0. A produire" at bounding box center [429, 338] width 84 height 19
click at [384, 27] on span "Back to Suivi lignes commande" at bounding box center [433, 24] width 172 height 16
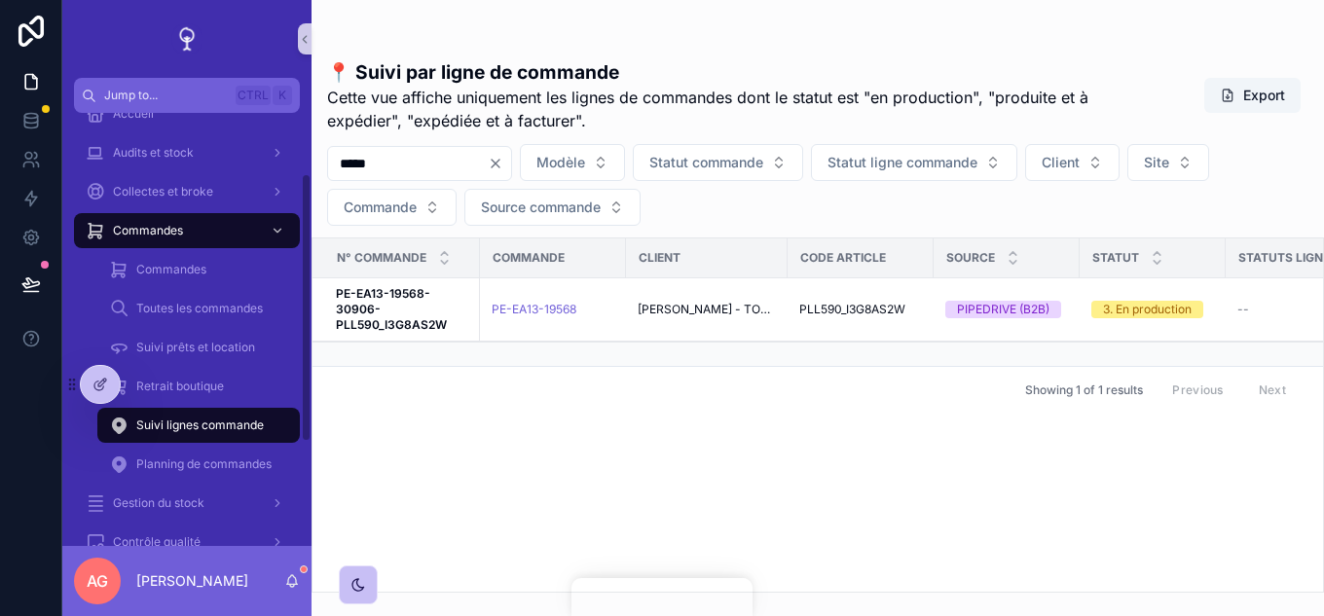
scroll to position [97, 0]
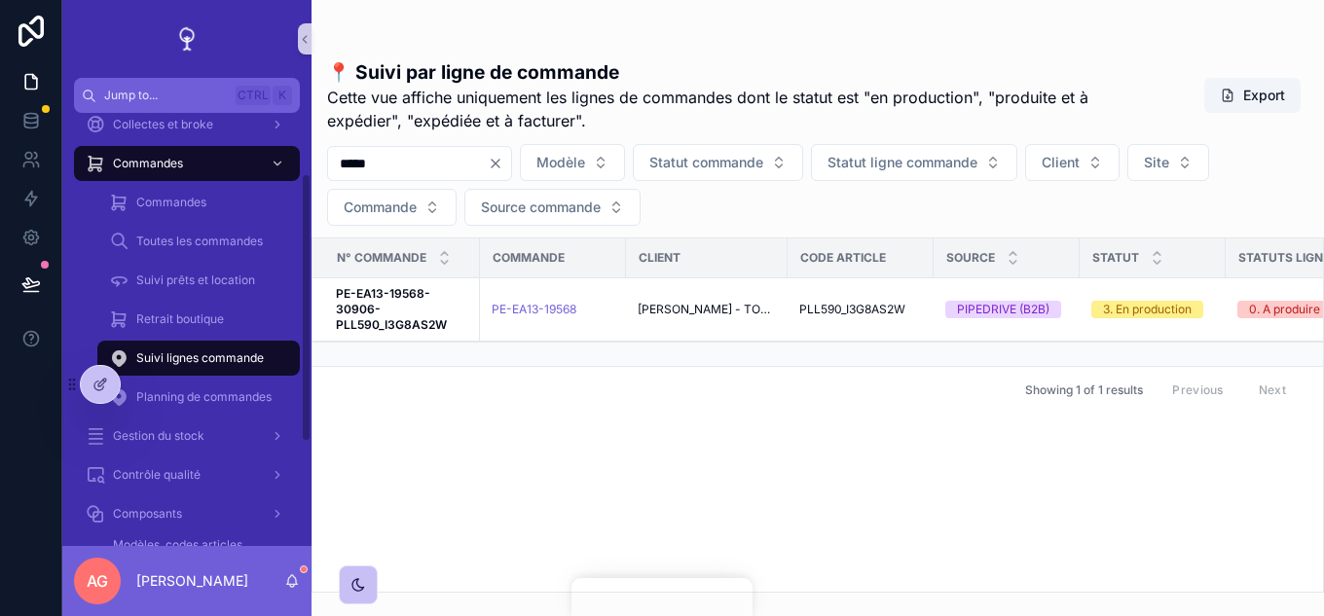
drag, startPoint x: 399, startPoint y: 158, endPoint x: 330, endPoint y: 163, distance: 69.3
click at [330, 163] on input "*****" at bounding box center [408, 163] width 160 height 27
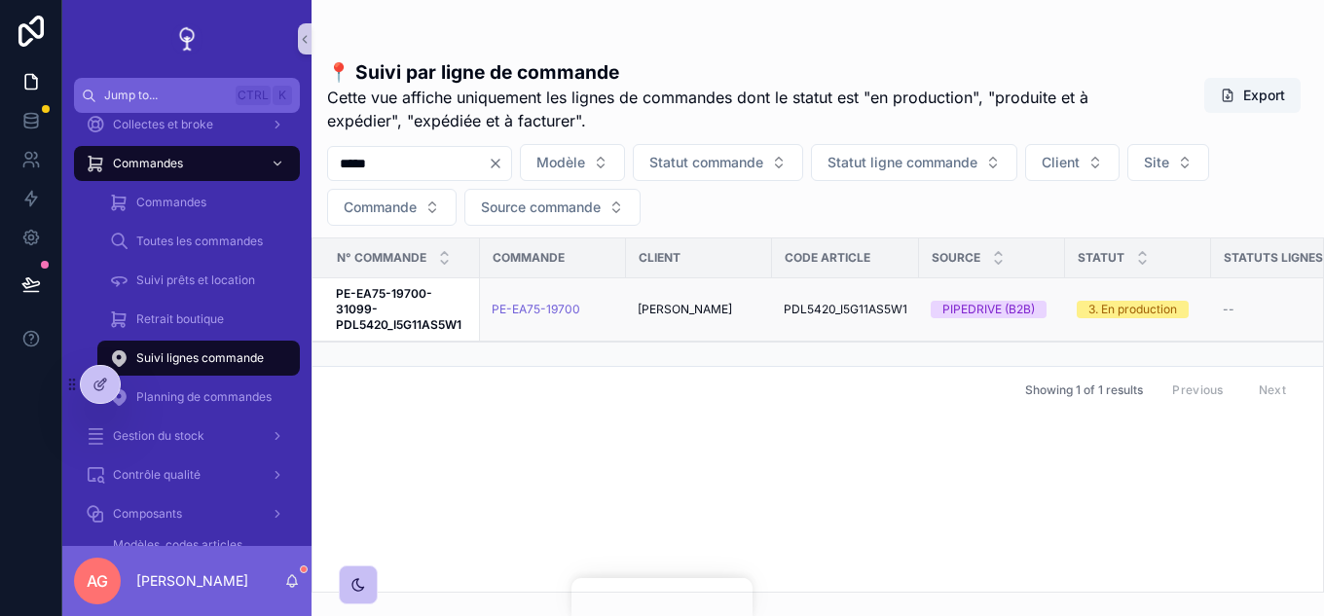
type input "*****"
click at [424, 320] on strong "PE-EA75-19700-31099-PDL5420_I5G11AS5W1" at bounding box center [399, 309] width 126 height 46
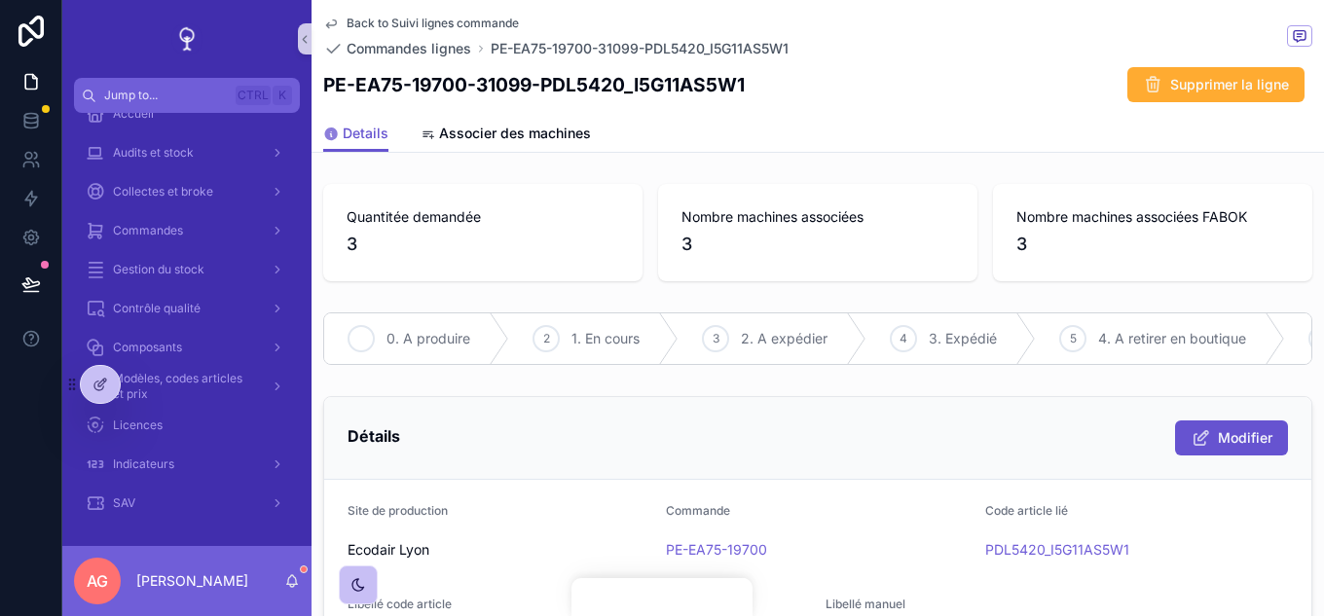
click at [386, 334] on div "1 0. A produire" at bounding box center [416, 339] width 185 height 51
click at [414, 14] on div "Back to Suivi lignes commande Commandes lignes PE-EA75-19700-31099-PDL5420_I5G1…" at bounding box center [817, 57] width 989 height 115
click at [427, 24] on span "Back to Suivi lignes commande" at bounding box center [433, 24] width 172 height 16
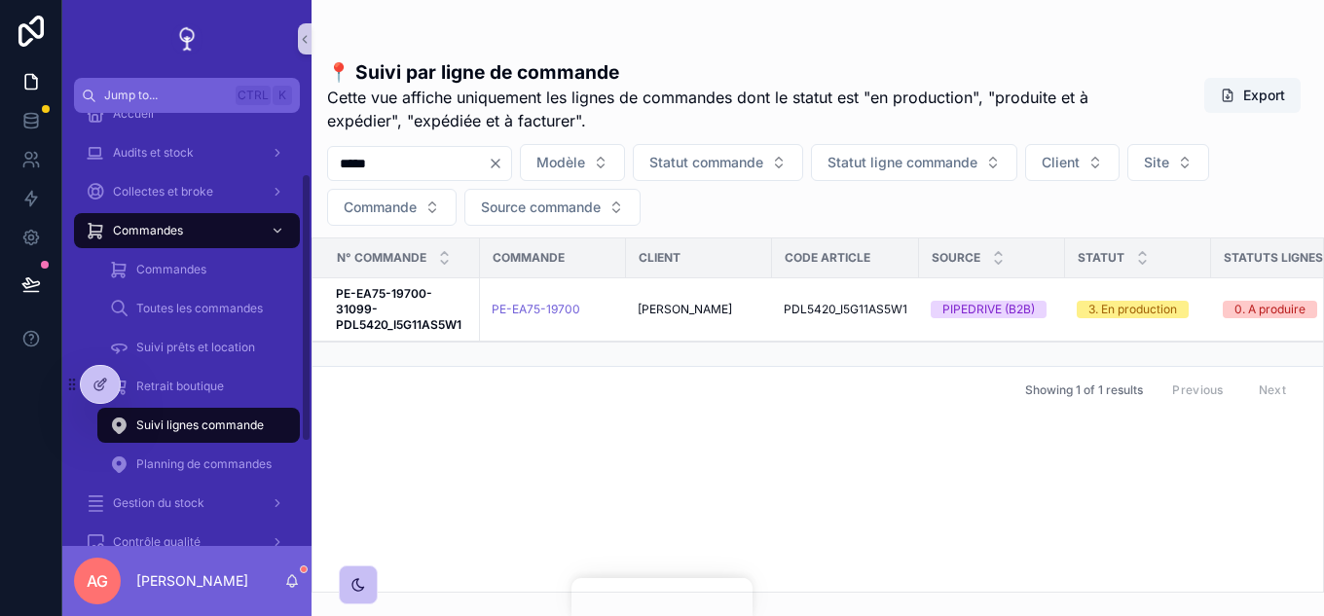
scroll to position [97, 0]
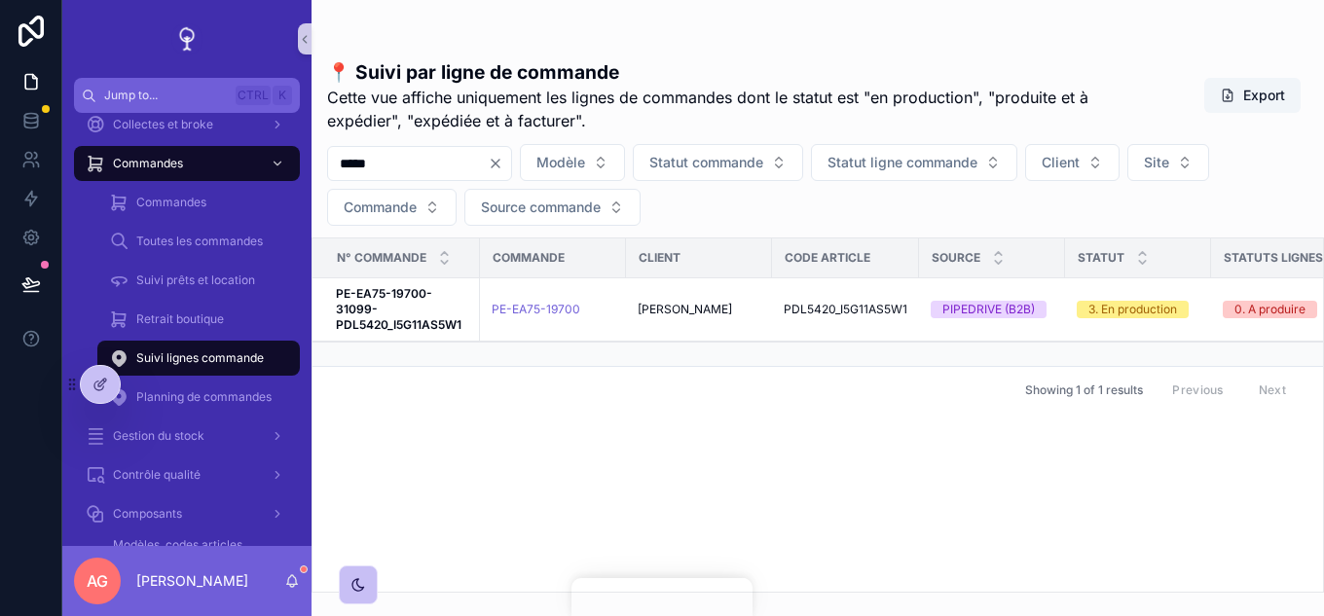
drag, startPoint x: 394, startPoint y: 161, endPoint x: 354, endPoint y: 165, distance: 40.1
click at [354, 165] on input "*****" at bounding box center [408, 163] width 160 height 27
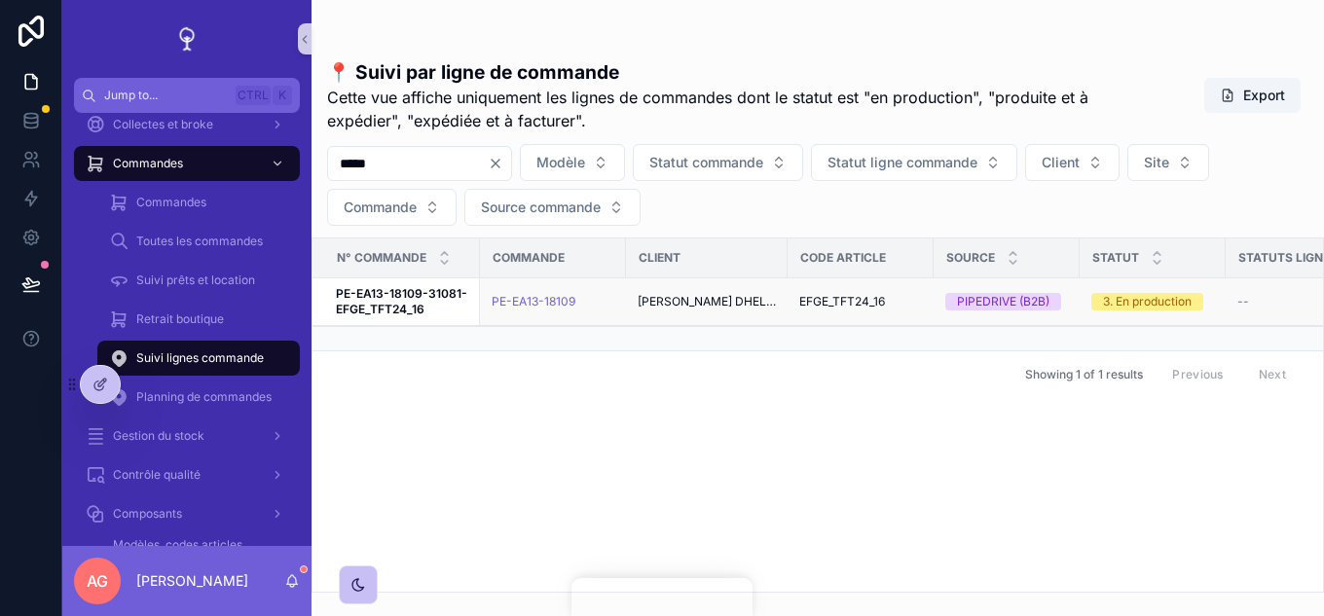
type input "*****"
click at [391, 303] on strong "PE-EA13-18109-31081-EFGE_TFT24_16" at bounding box center [401, 301] width 131 height 30
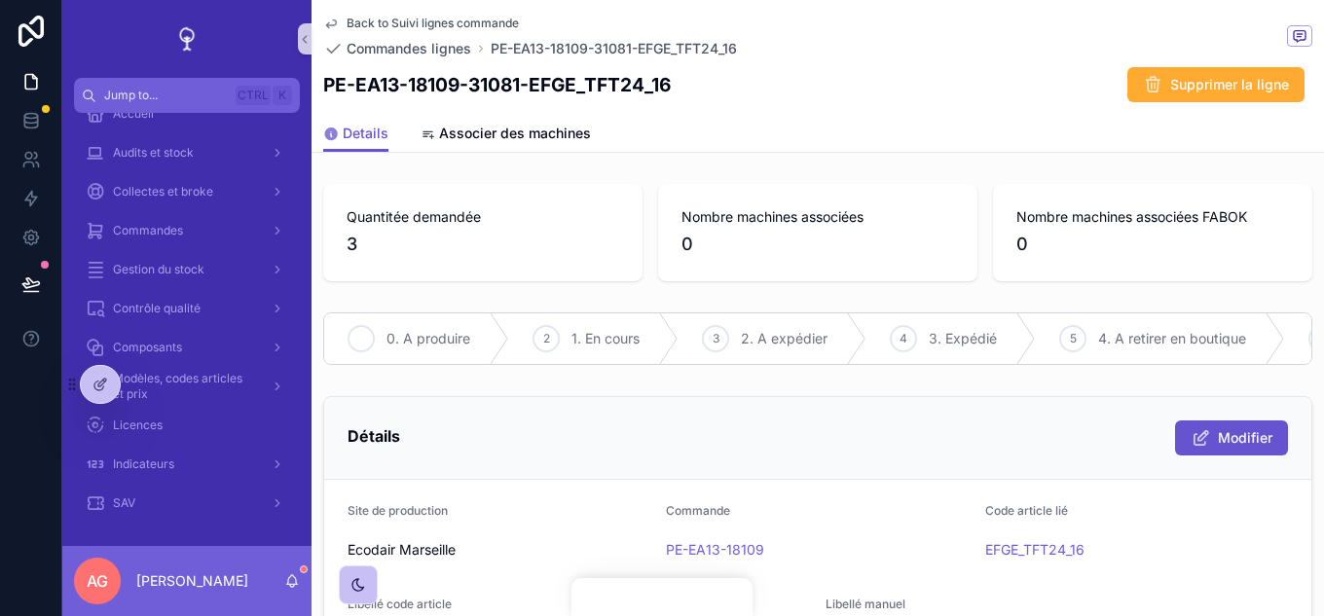
click at [376, 330] on div "1 0. A produire" at bounding box center [416, 339] width 185 height 51
click at [383, 18] on span "Back to Suivi lignes commande" at bounding box center [433, 24] width 172 height 16
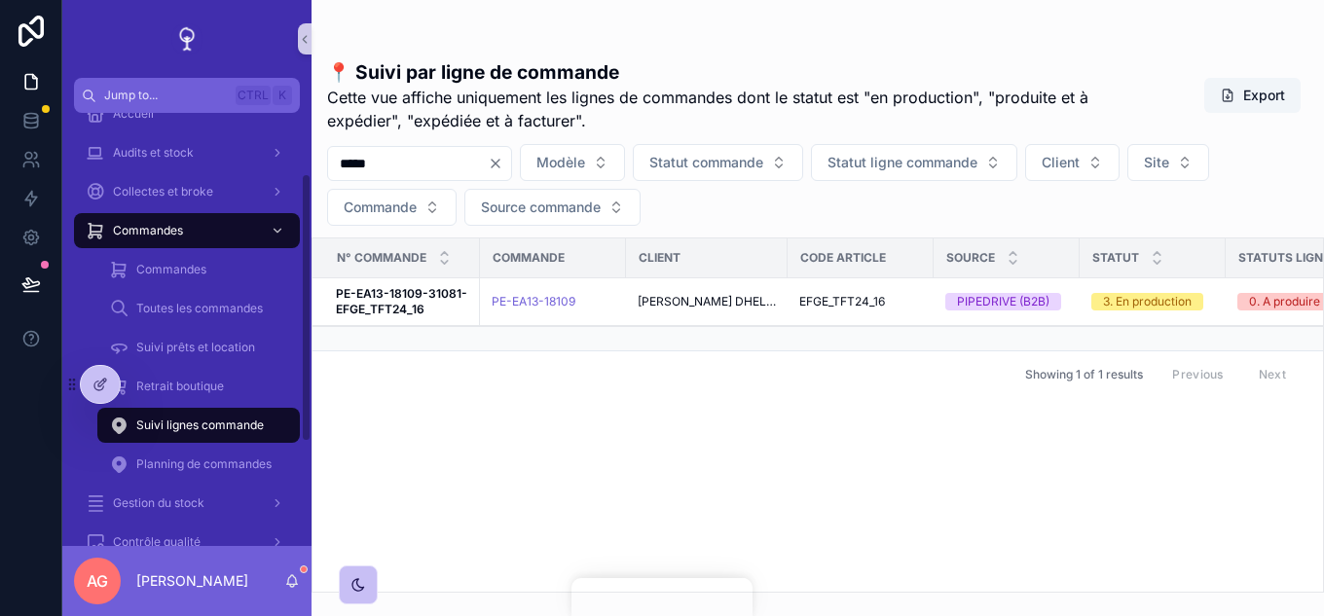
scroll to position [97, 0]
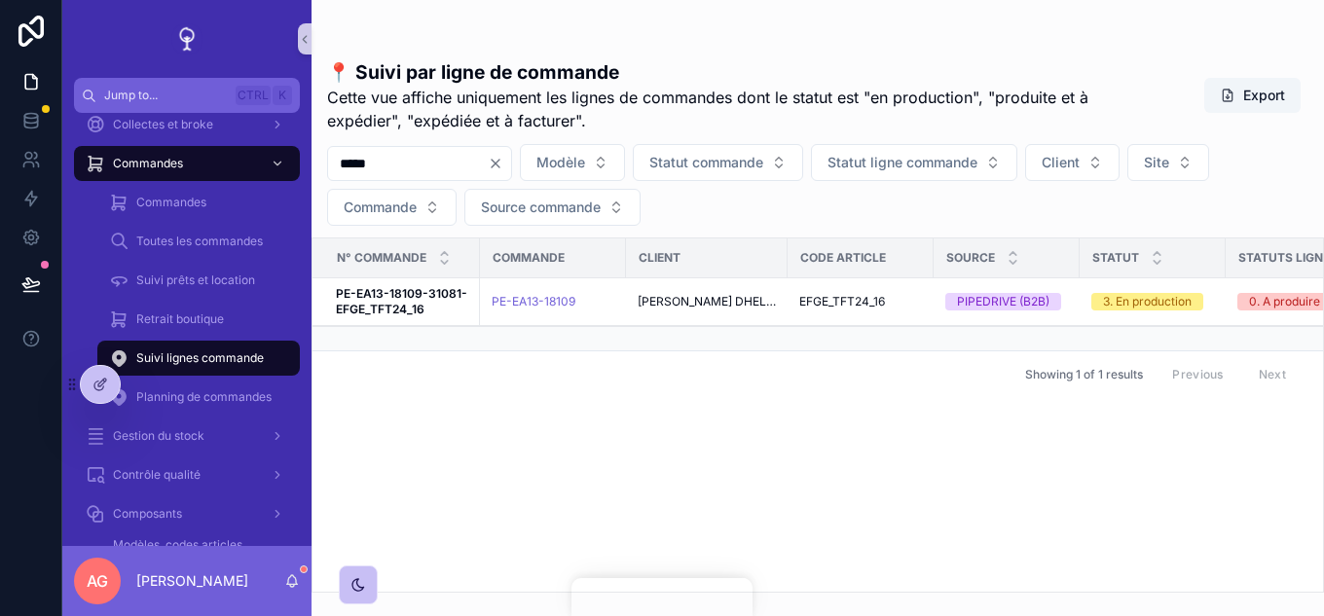
drag, startPoint x: 427, startPoint y: 162, endPoint x: 384, endPoint y: 167, distance: 43.2
click at [384, 167] on input "*****" at bounding box center [408, 163] width 160 height 27
type input "*****"
click at [422, 288] on strong "PE-EA13-18109-31082-EFGE_TFT22_16" at bounding box center [400, 301] width 129 height 30
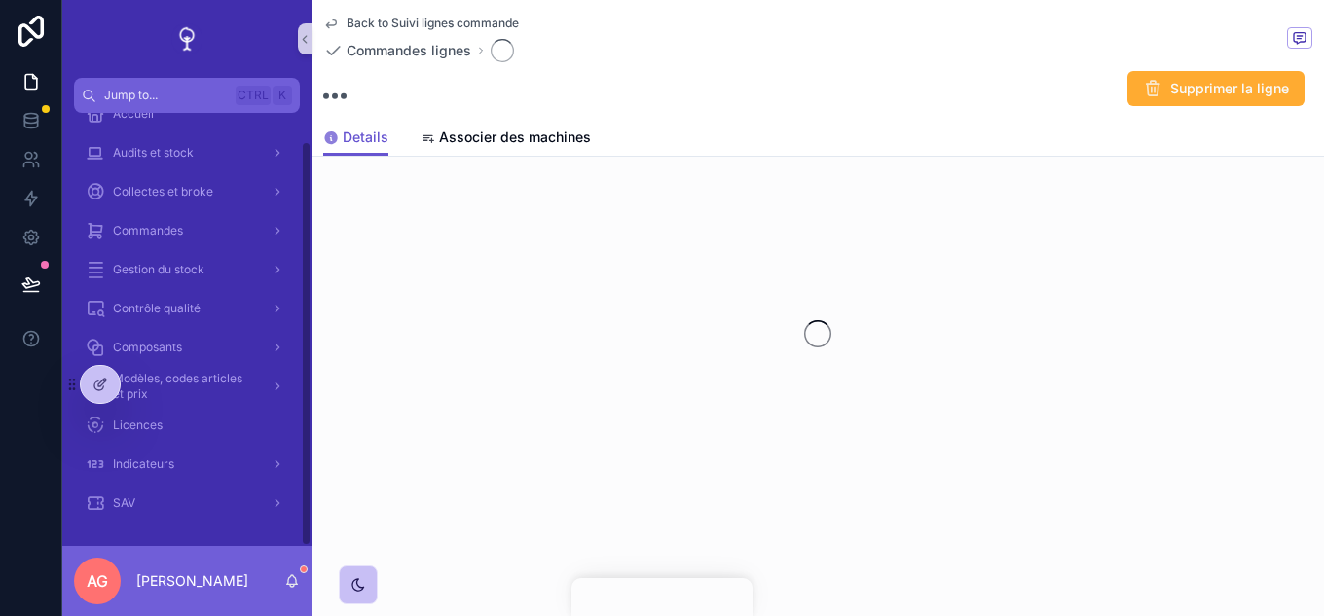
scroll to position [30, 0]
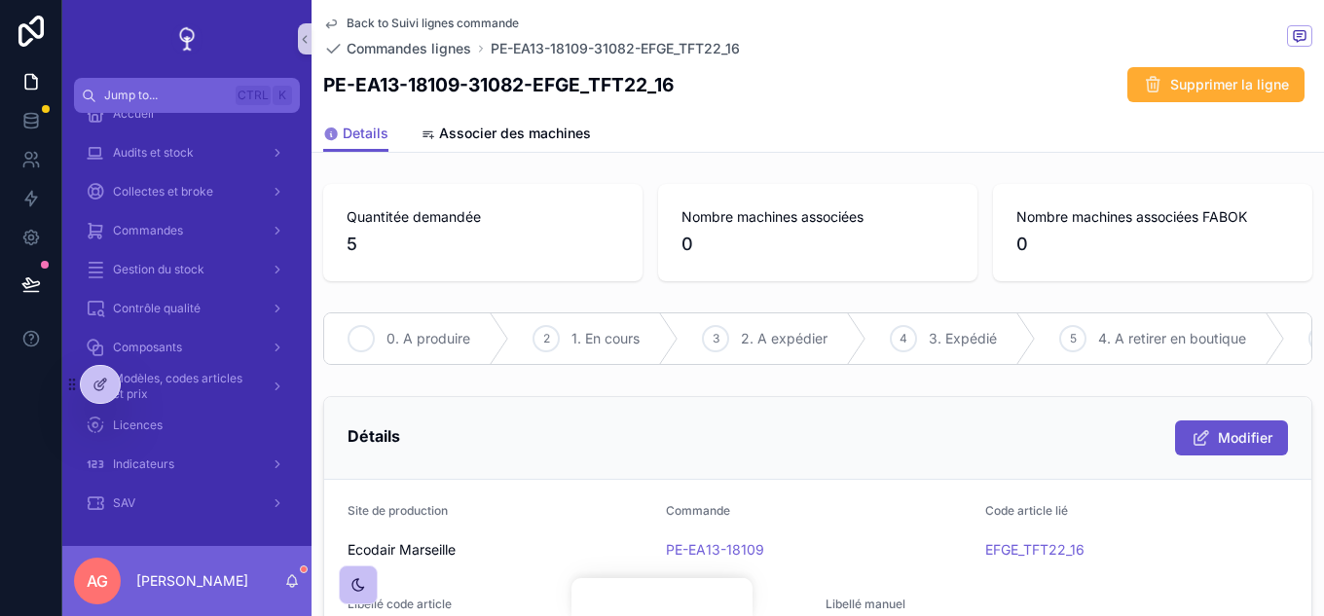
click at [423, 352] on div "1 0. A produire" at bounding box center [416, 339] width 185 height 51
click at [421, 20] on span "Back to Suivi lignes commande" at bounding box center [433, 24] width 172 height 16
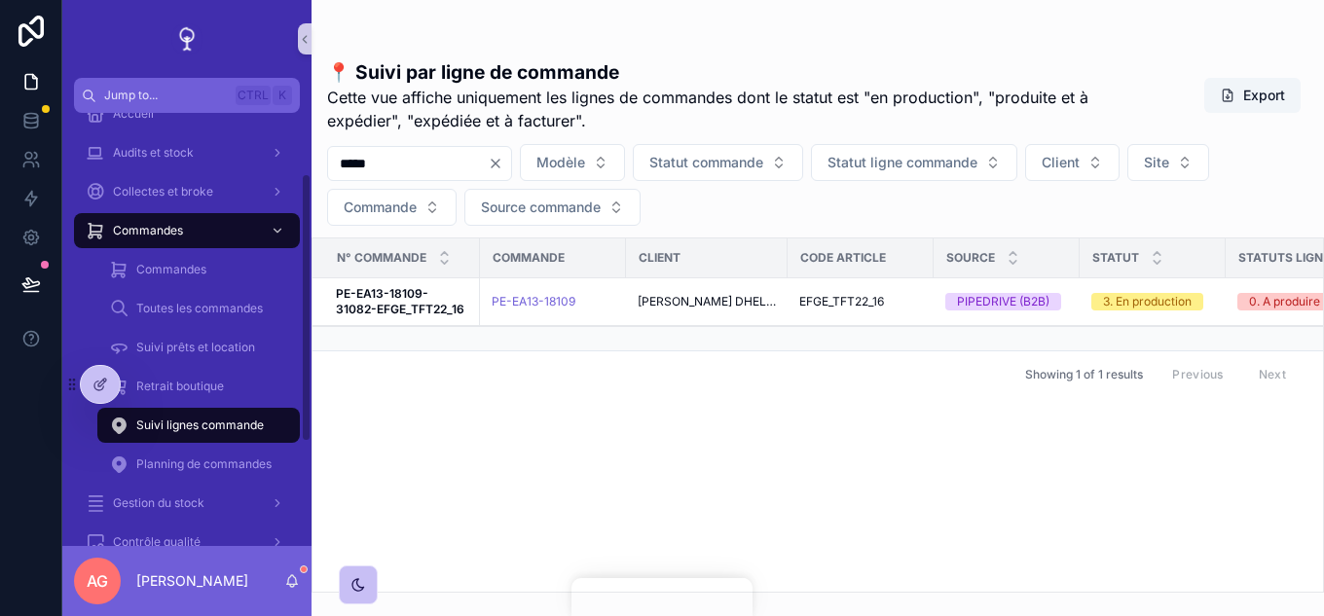
scroll to position [97, 0]
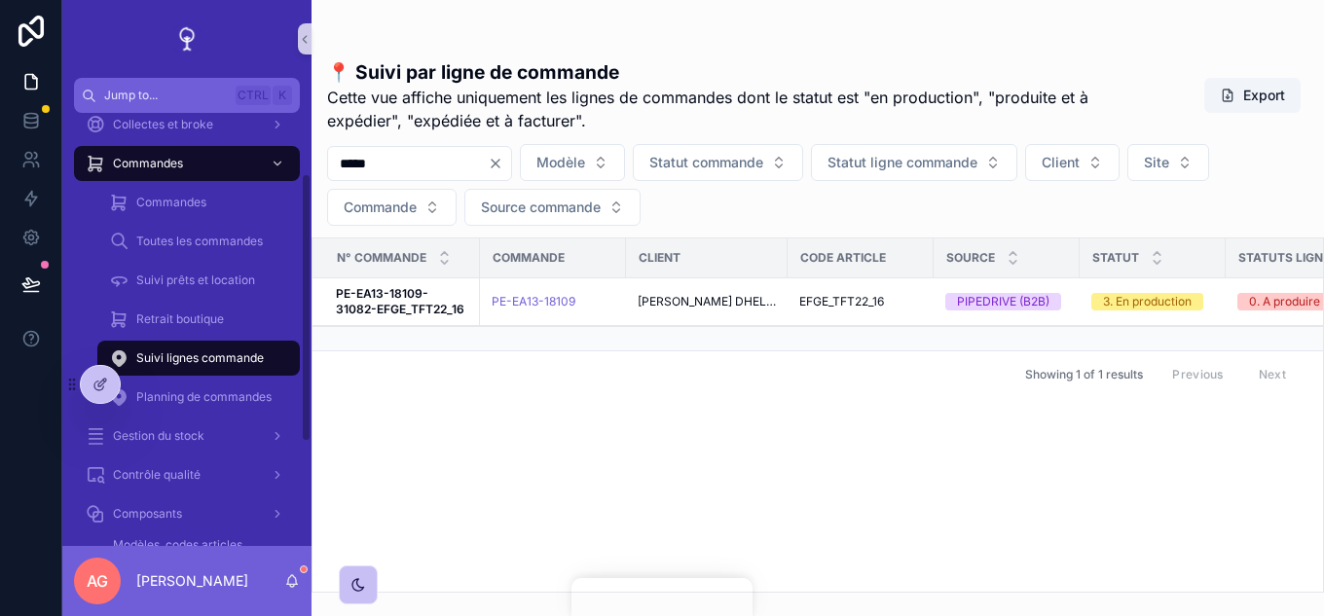
drag, startPoint x: 419, startPoint y: 161, endPoint x: 326, endPoint y: 171, distance: 93.1
click at [326, 171] on div "***** [PERSON_NAME] commande Statut ligne commande Client Site Commande Source …" at bounding box center [818, 185] width 1013 height 82
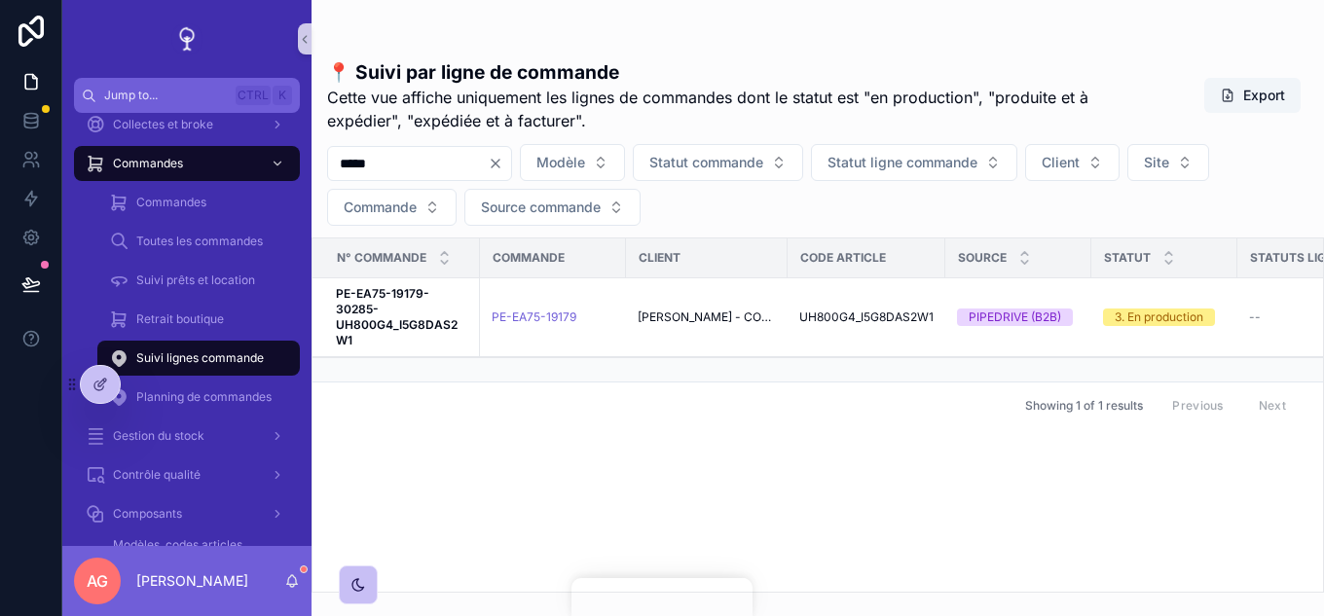
type input "*****"
click at [418, 302] on span "PE-EA75-19179-30285-UH800G4_I5G8DAS2W1" at bounding box center [402, 317] width 132 height 62
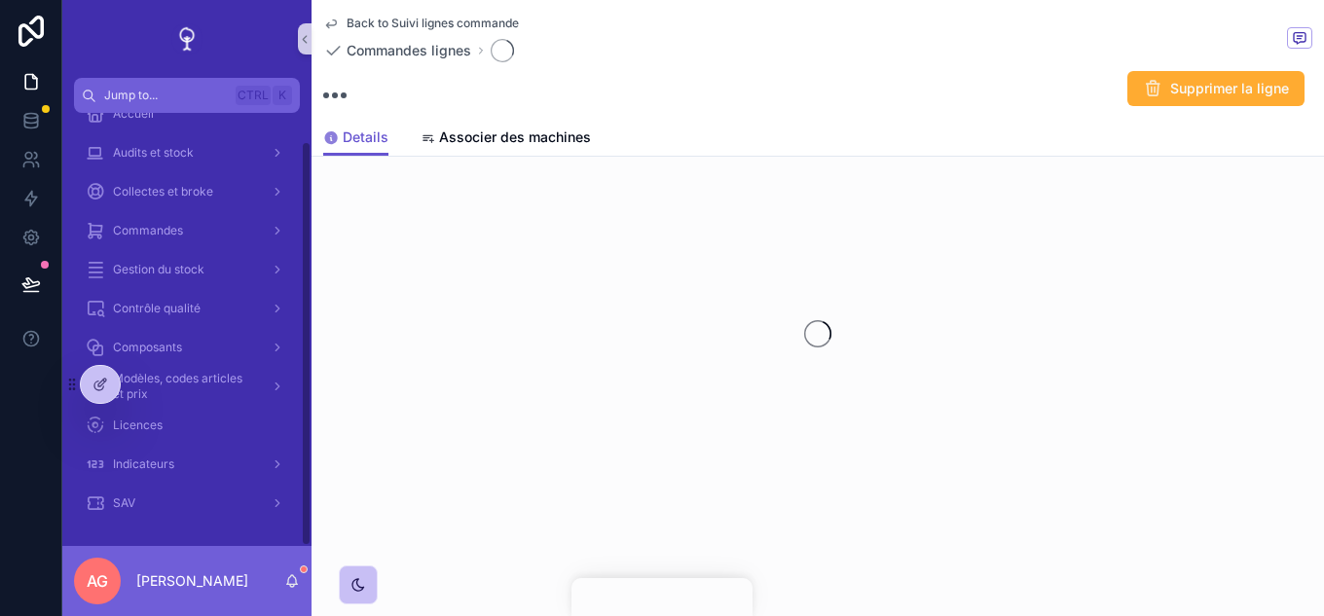
scroll to position [30, 0]
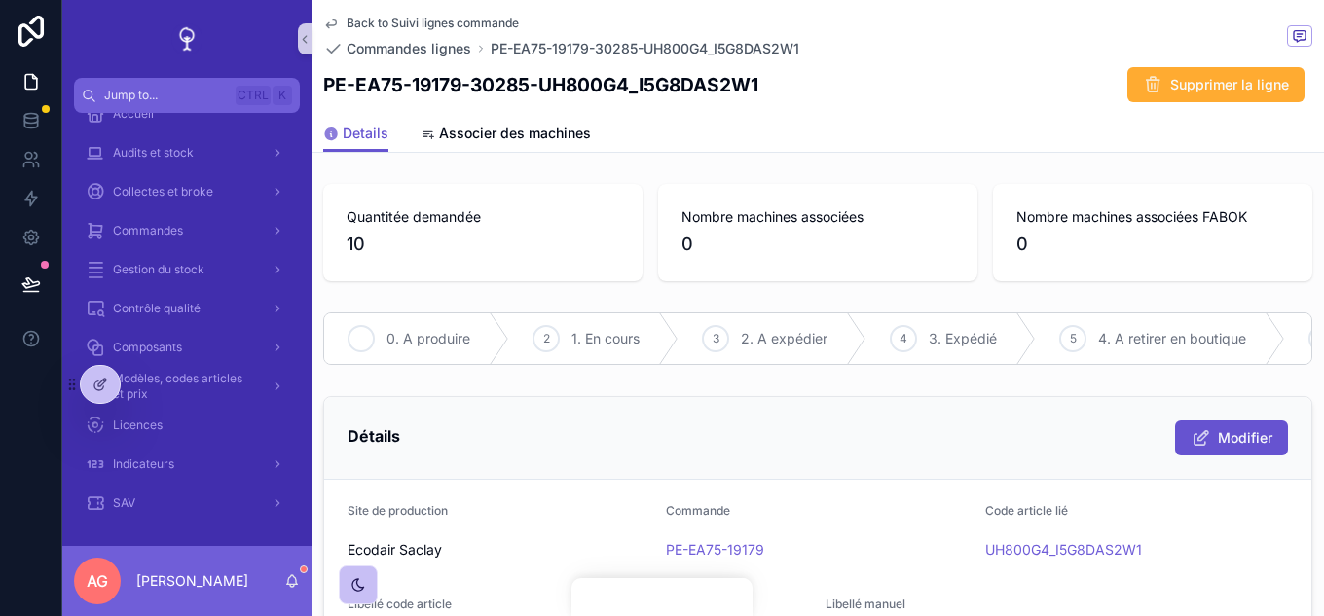
click at [417, 342] on span "0. A produire" at bounding box center [429, 338] width 84 height 19
click at [427, 20] on span "Back to Suivi lignes commande" at bounding box center [433, 24] width 172 height 16
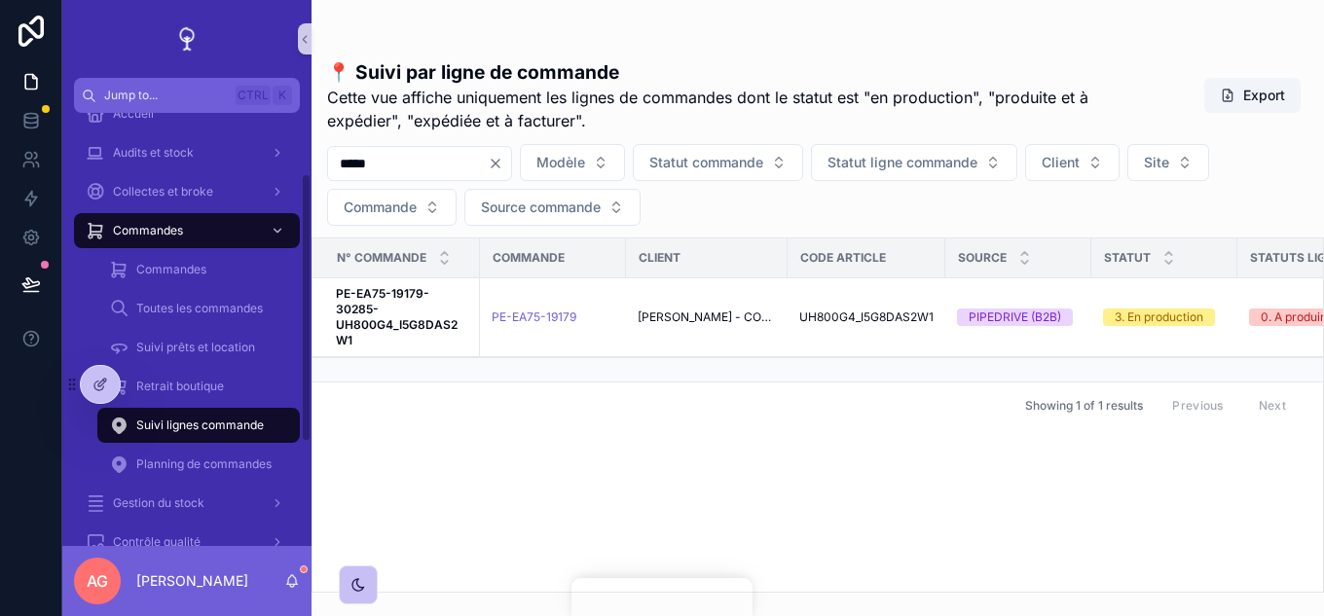
scroll to position [97, 0]
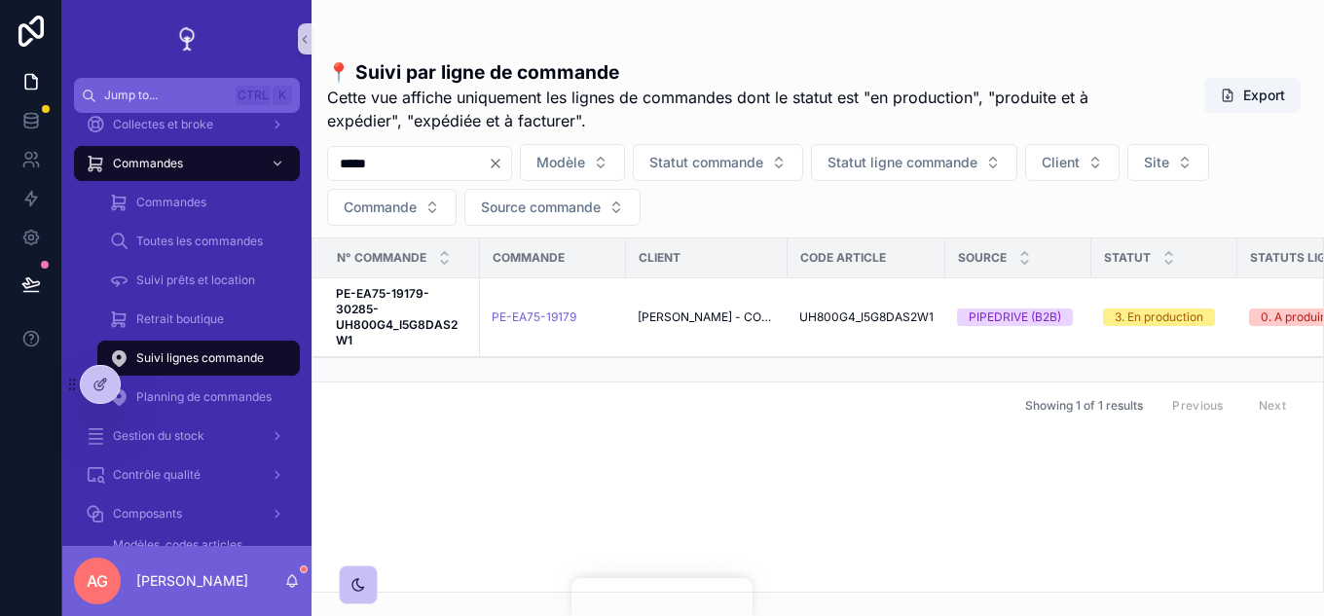
drag, startPoint x: 397, startPoint y: 168, endPoint x: 338, endPoint y: 171, distance: 59.5
click at [338, 171] on input "*****" at bounding box center [408, 163] width 160 height 27
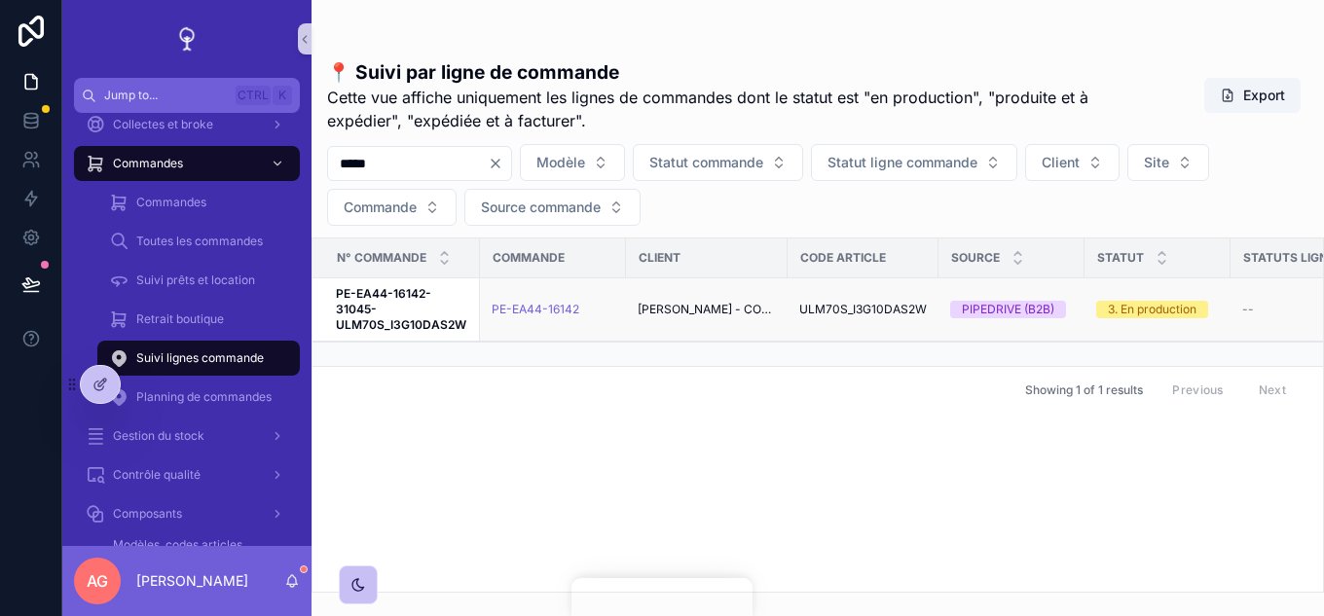
type input "*****"
click at [388, 296] on strong "PE-EA44-16142-31045-ULM70S_I3G10DAS2W" at bounding box center [401, 309] width 130 height 46
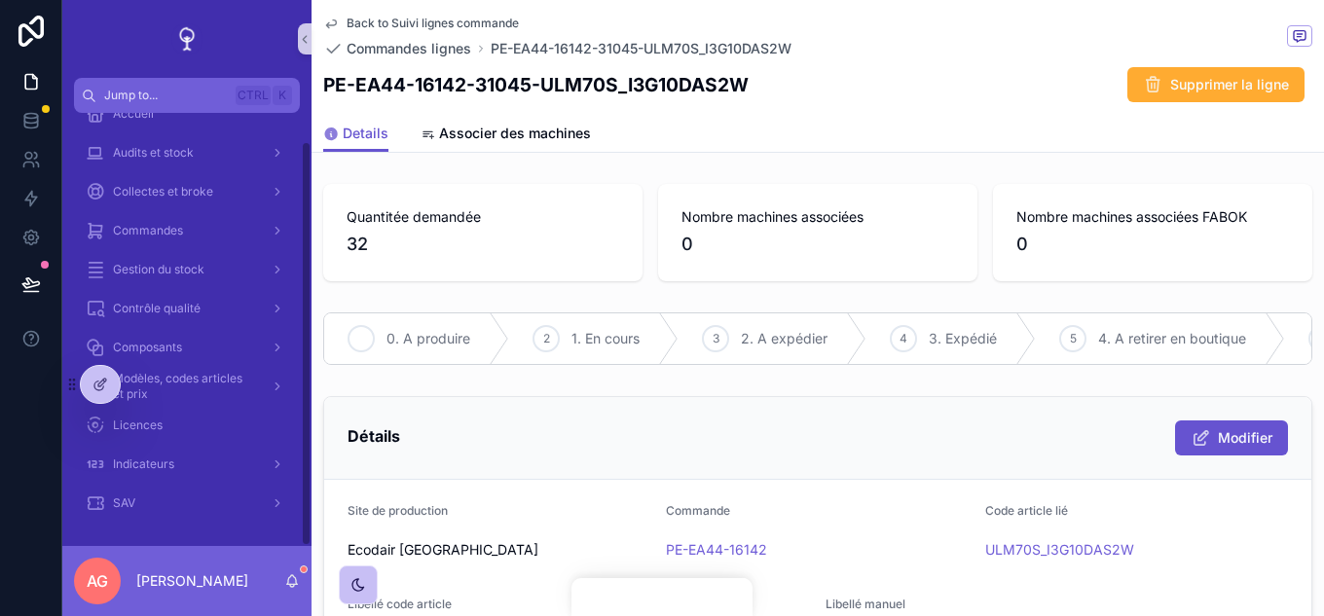
click at [415, 325] on div "1 0. A produire" at bounding box center [416, 339] width 185 height 51
click at [408, 17] on span "Back to Suivi lignes commande" at bounding box center [433, 24] width 172 height 16
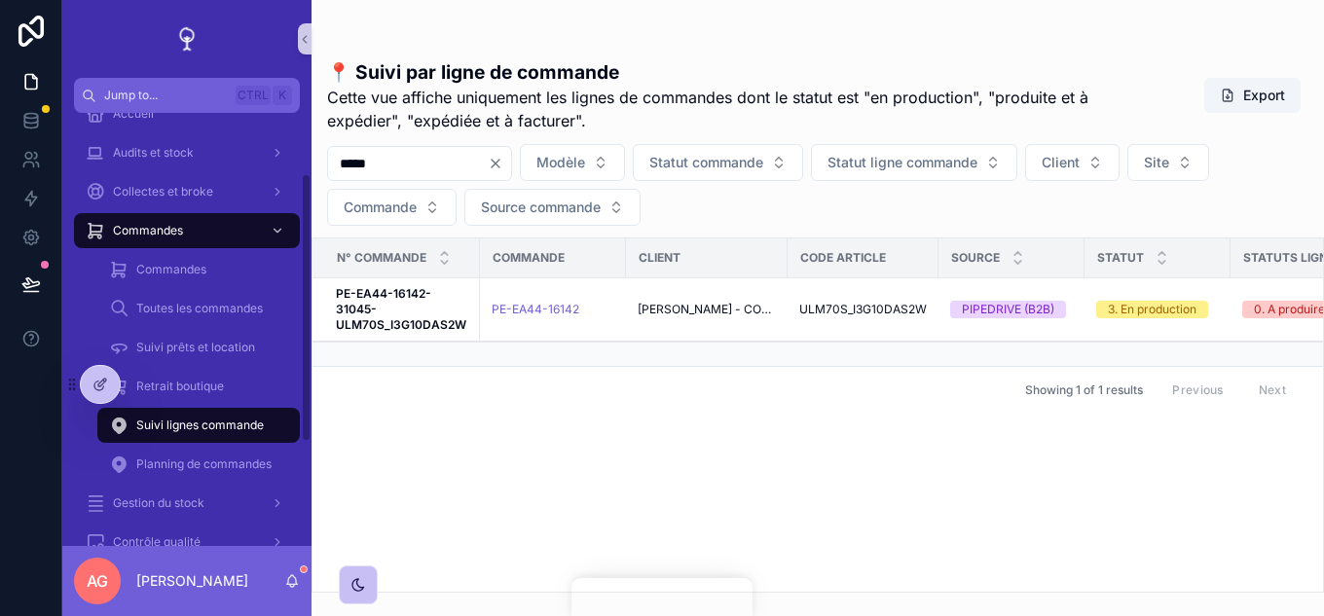
scroll to position [97, 0]
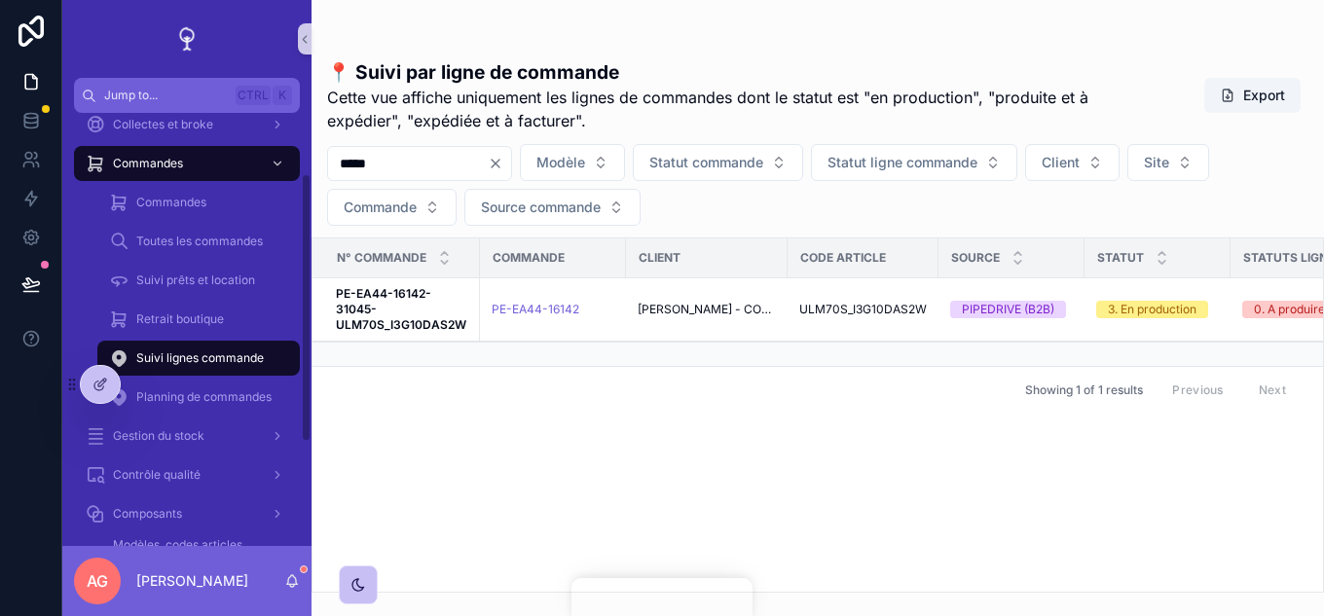
drag, startPoint x: 428, startPoint y: 173, endPoint x: 333, endPoint y: 175, distance: 95.4
click at [333, 175] on input "*****" at bounding box center [408, 163] width 160 height 27
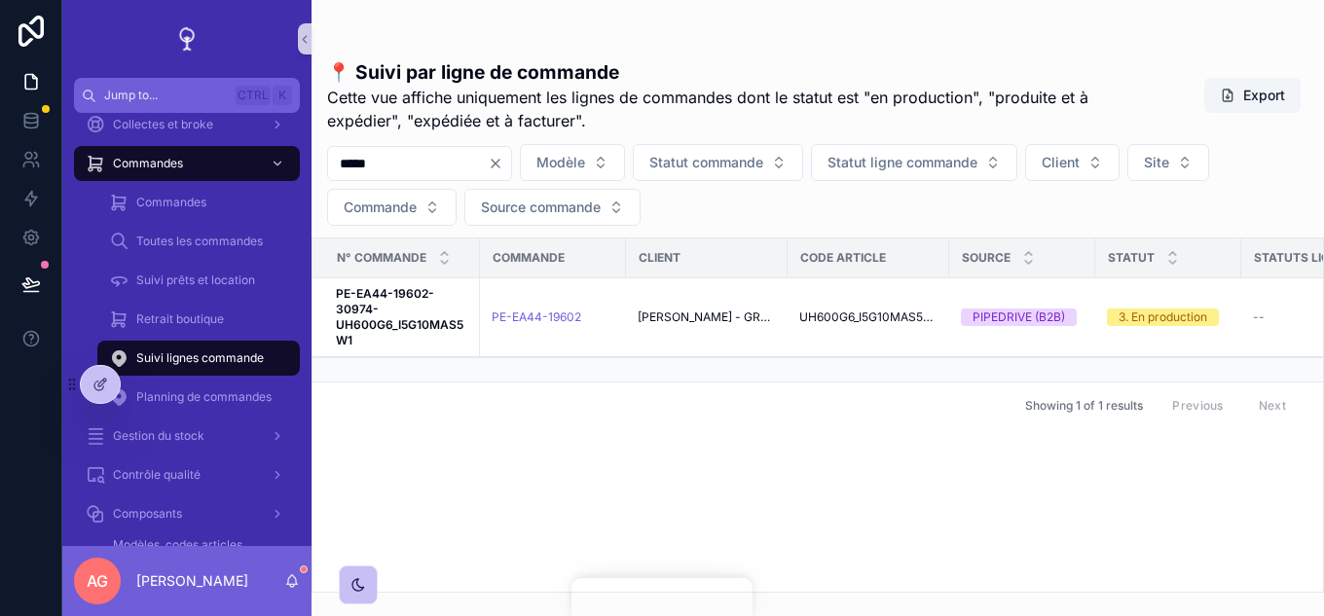
type input "*****"
click at [390, 305] on span "PE-EA44-19602-30974-UH600G6_I5G10MAS5W1" at bounding box center [402, 317] width 132 height 62
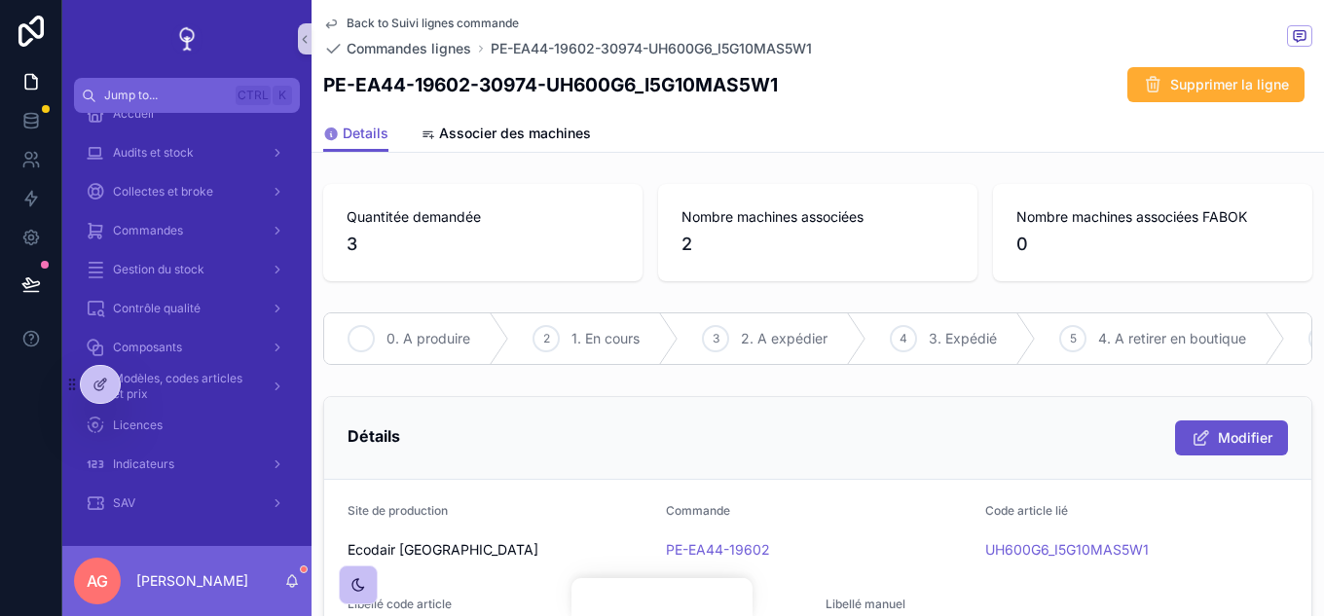
click at [374, 337] on div "1" at bounding box center [361, 338] width 27 height 27
click at [393, 19] on span "Back to Suivi lignes commande" at bounding box center [433, 24] width 172 height 16
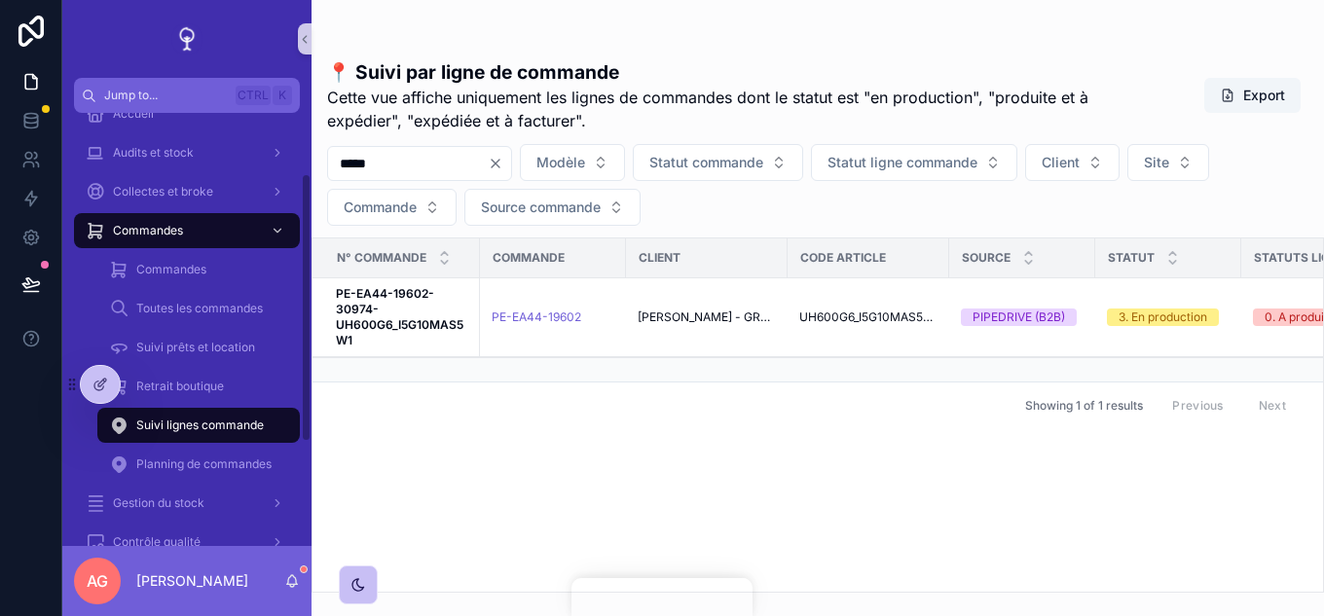
scroll to position [97, 0]
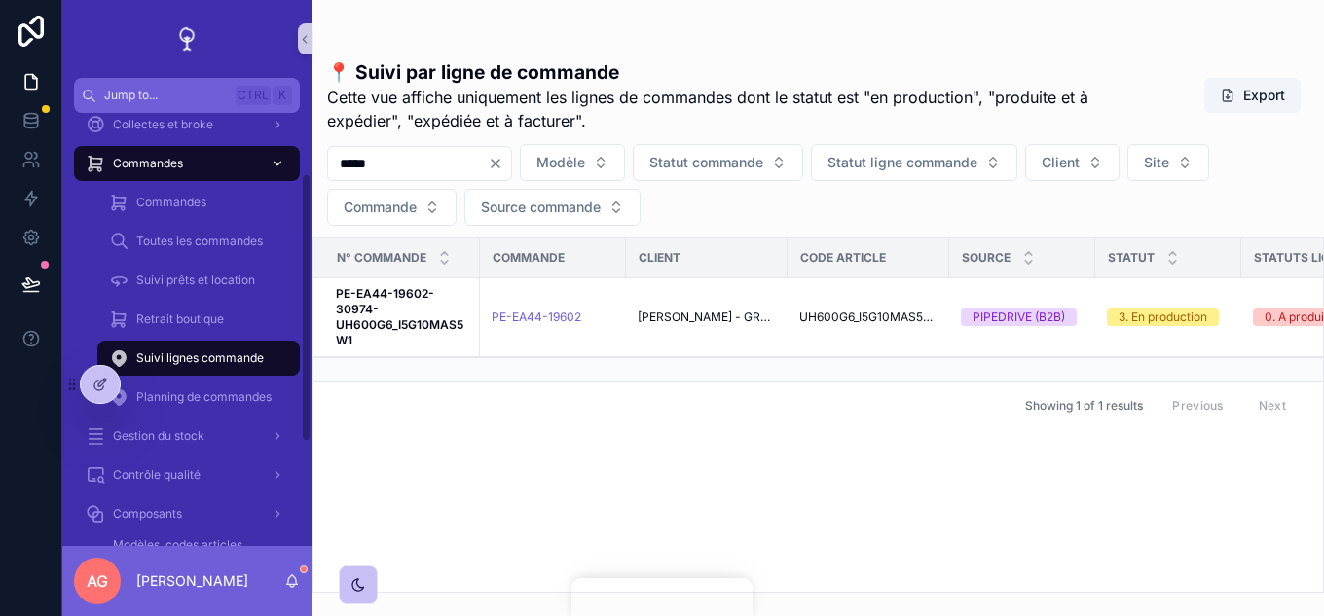
drag, startPoint x: 393, startPoint y: 163, endPoint x: 271, endPoint y: 168, distance: 122.8
click at [271, 168] on div "Jump to... Ctrl K Accueil Audits et stock Collectes et broke Commandes Commande…" at bounding box center [693, 308] width 1262 height 616
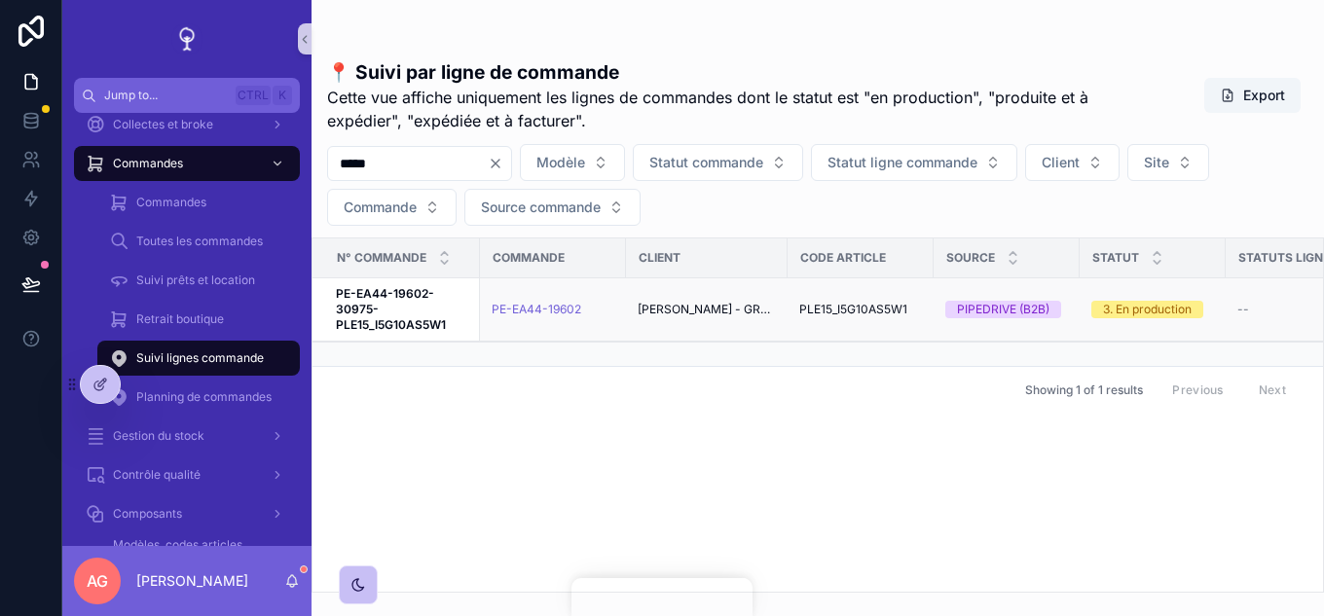
type input "*****"
click at [408, 300] on strong "PE-EA44-19602-30975-PLE15_I5G10AS5W1" at bounding box center [391, 309] width 110 height 46
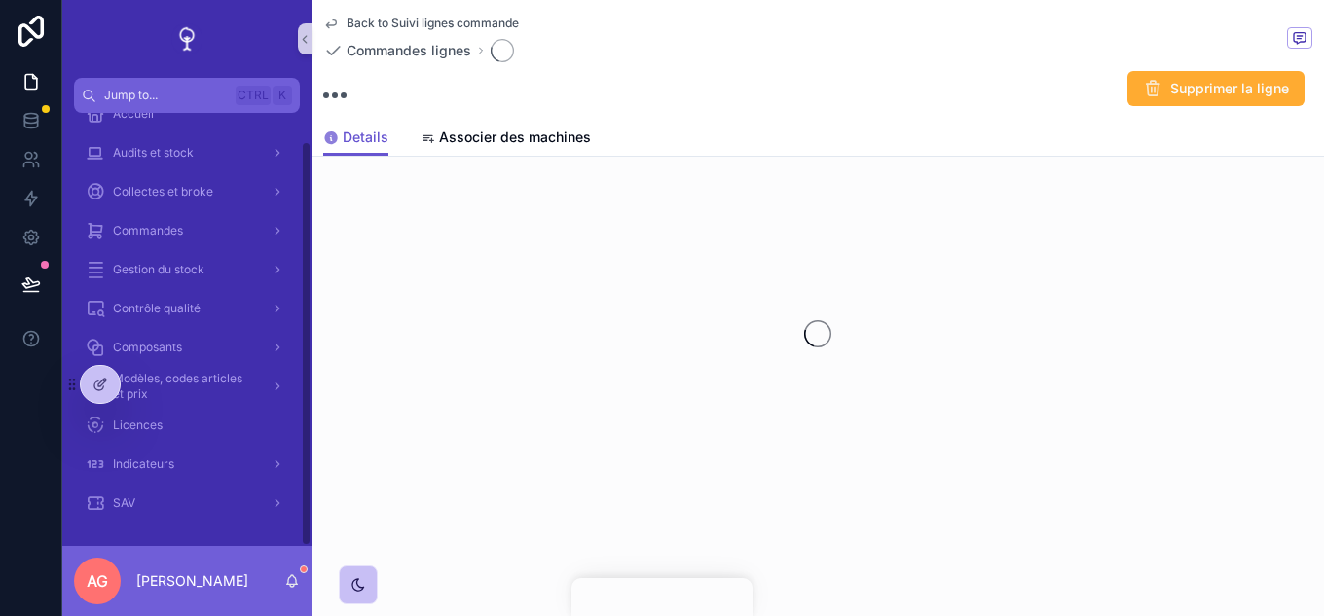
scroll to position [30, 0]
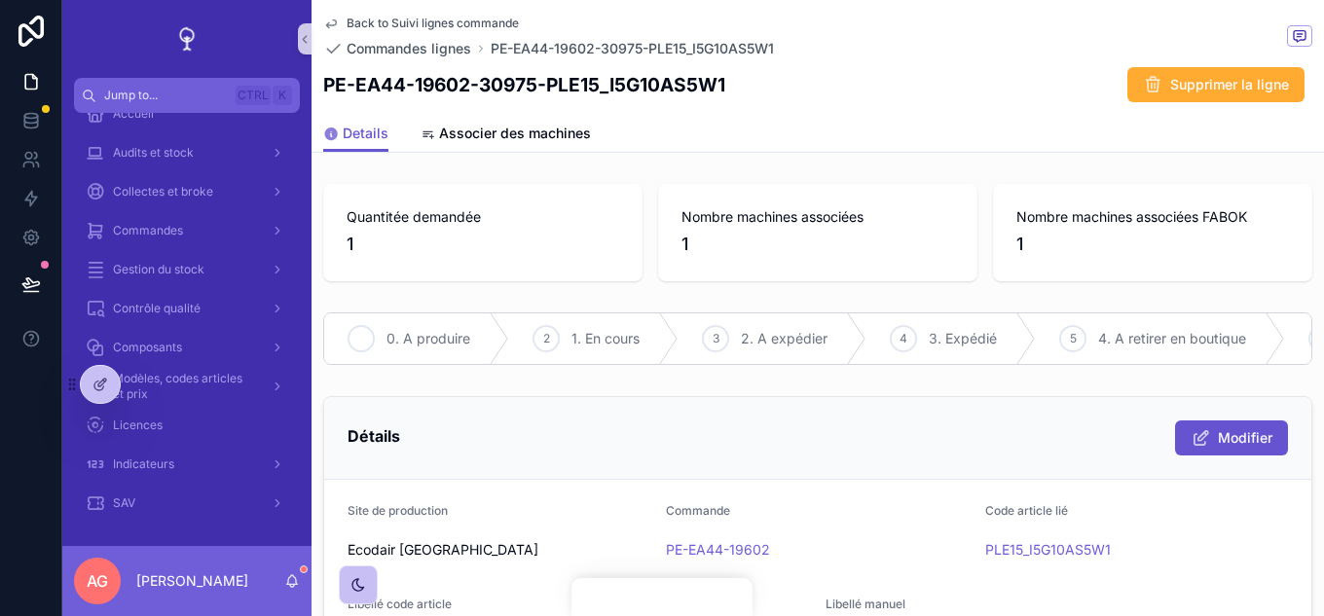
click at [433, 341] on span "0. A produire" at bounding box center [429, 338] width 84 height 19
click at [411, 21] on span "Back to Suivi lignes commande" at bounding box center [433, 24] width 172 height 16
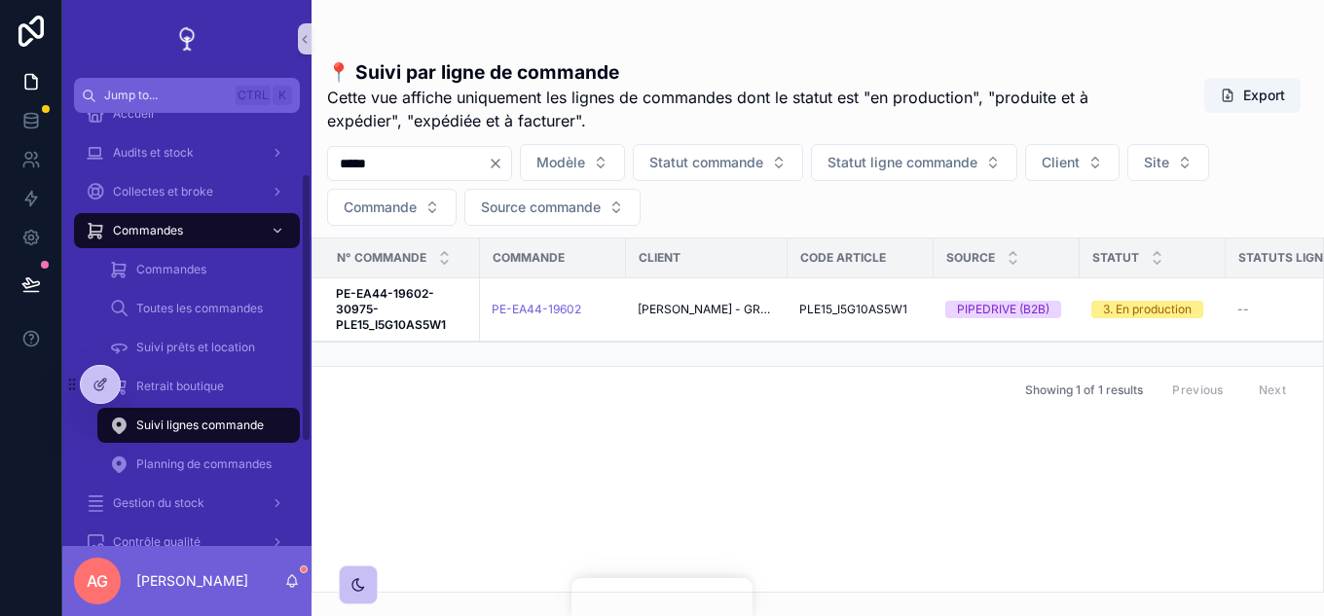
scroll to position [97, 0]
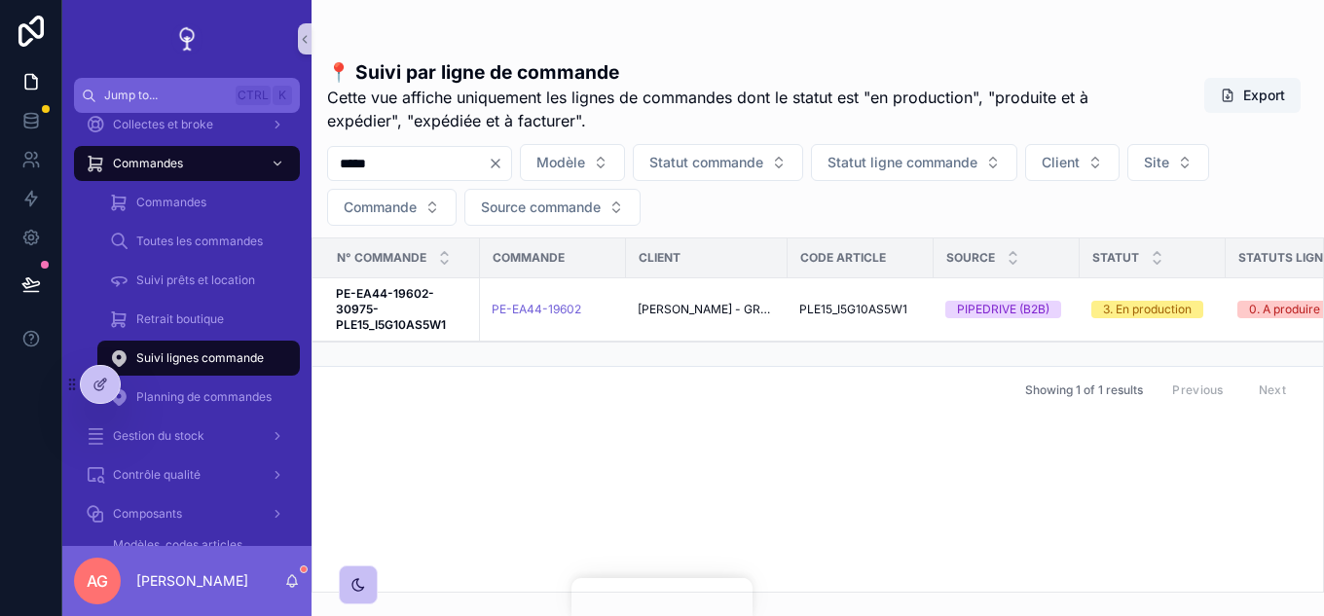
click at [331, 168] on input "*****" at bounding box center [408, 163] width 160 height 27
type input "*****"
click at [419, 318] on strong "PE-EA44-19675-31094-EFGE_TFT24_16HD" at bounding box center [389, 309] width 106 height 46
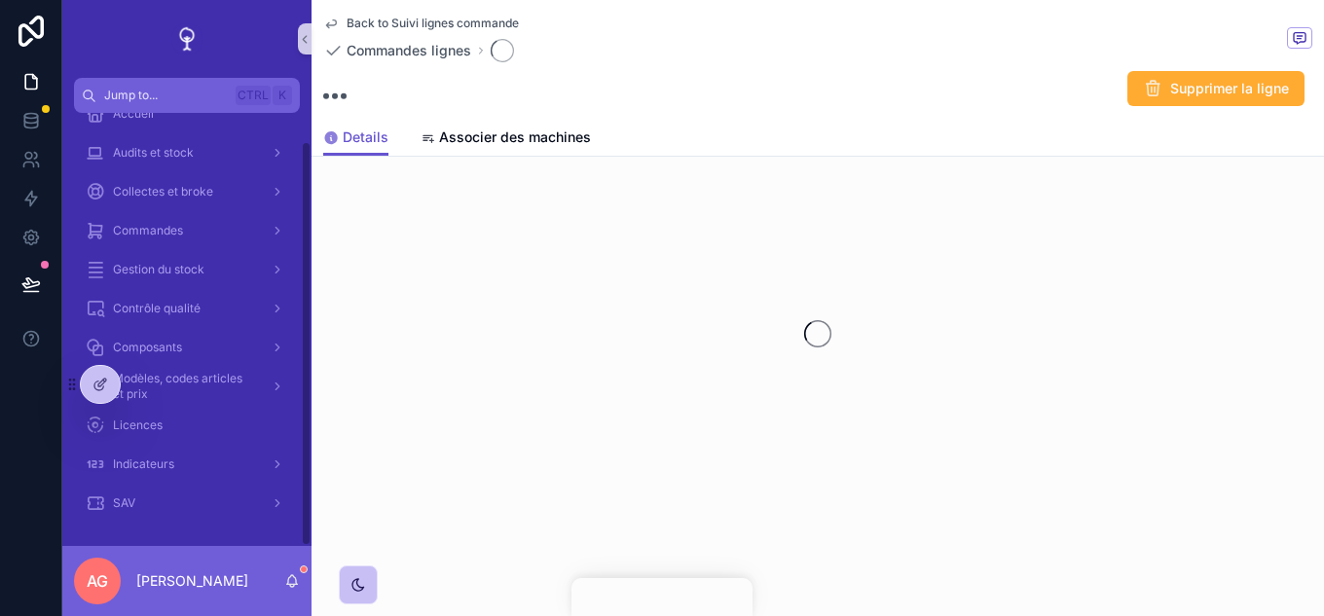
scroll to position [30, 0]
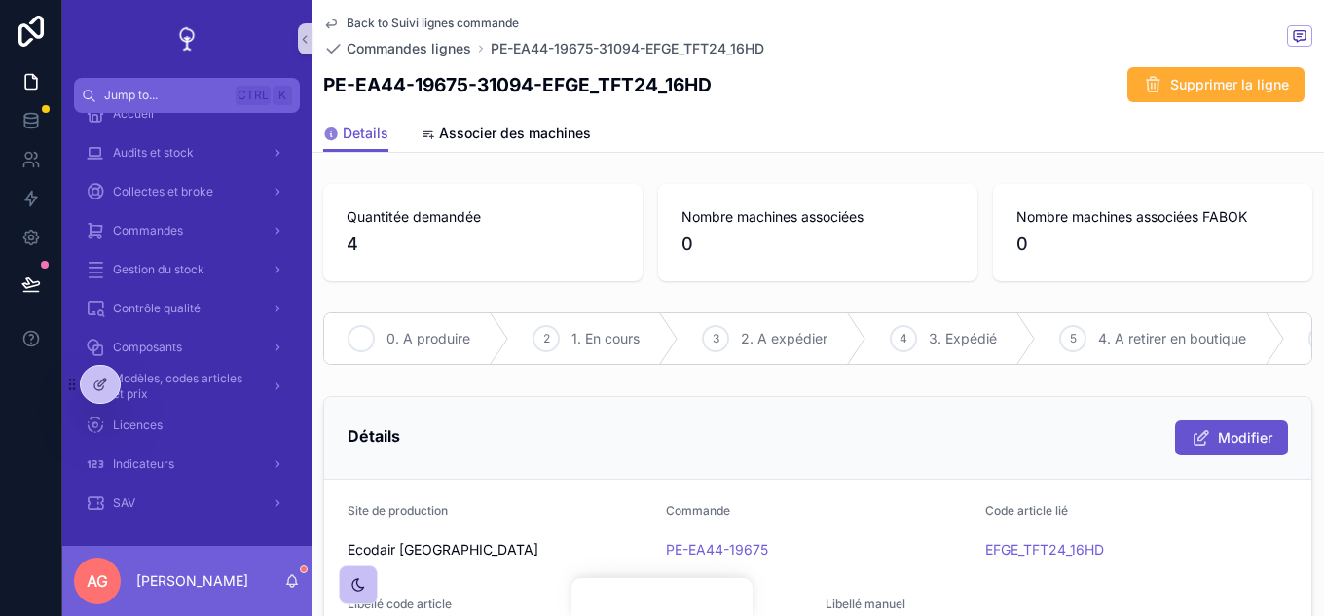
click at [394, 330] on span "0. A produire" at bounding box center [429, 338] width 84 height 19
click at [420, 22] on span "Back to Suivi lignes commande" at bounding box center [433, 24] width 172 height 16
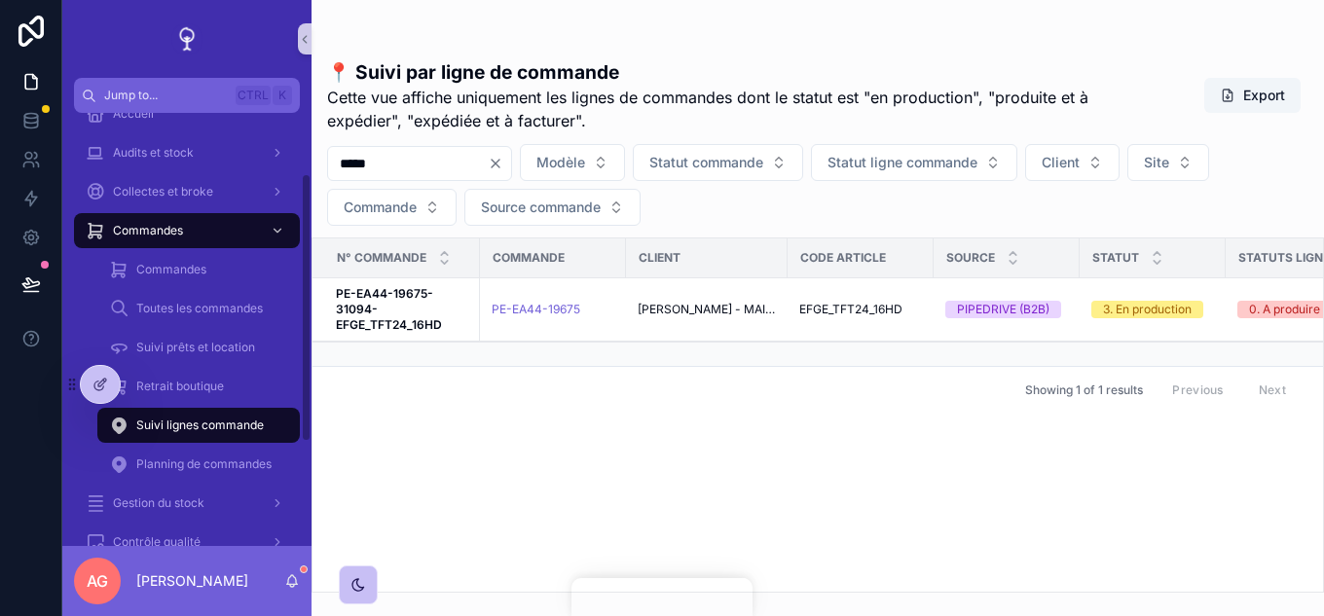
scroll to position [97, 0]
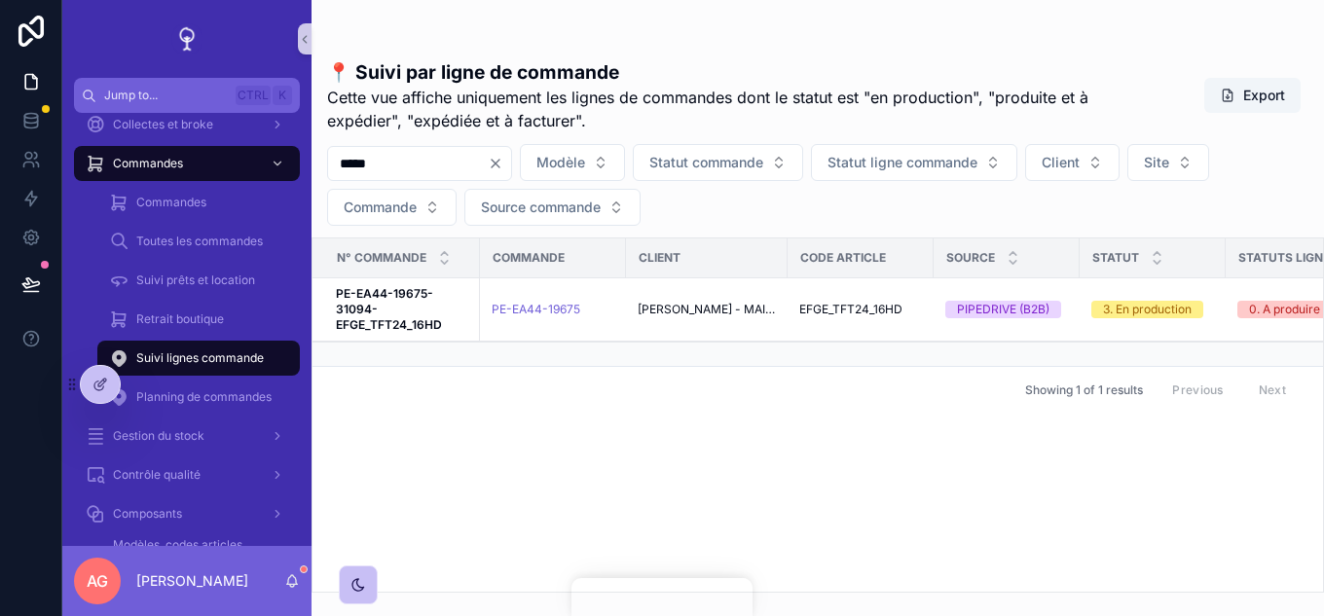
drag, startPoint x: 399, startPoint y: 167, endPoint x: 312, endPoint y: 170, distance: 87.7
click at [312, 170] on div "***** [PERSON_NAME] commande Statut ligne commande Client Site Commande Source …" at bounding box center [818, 185] width 1013 height 82
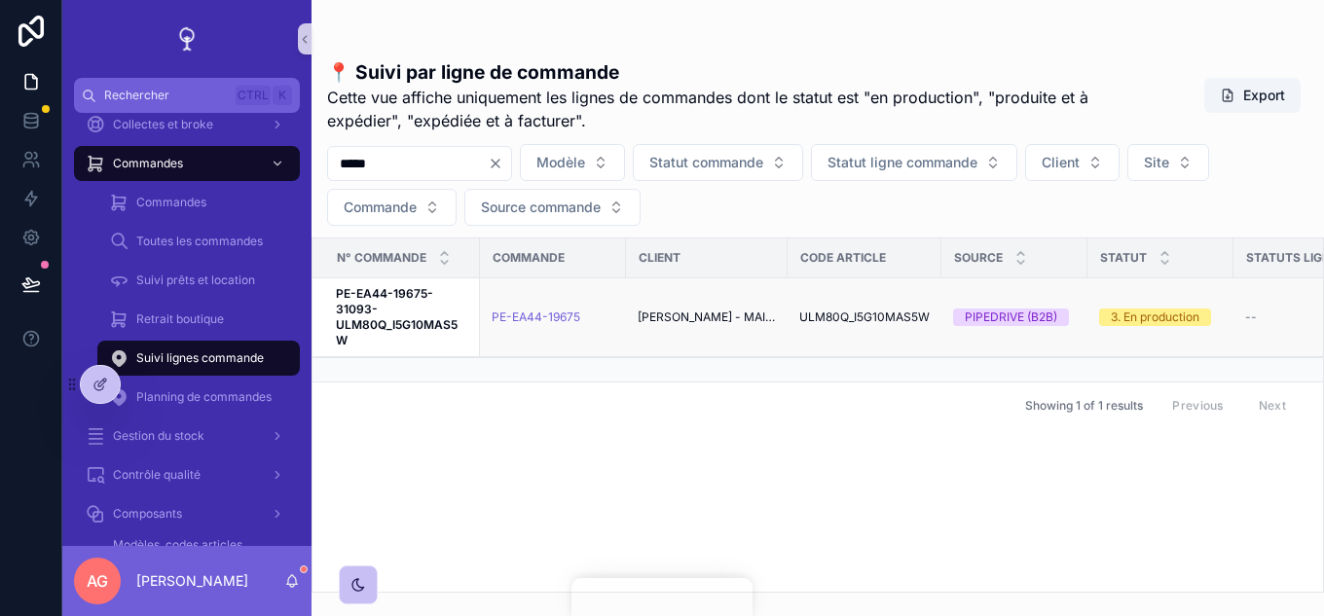
type input "*****"
click at [410, 308] on span "PE-EA44-19675-31093-ULM80Q_I5G10MAS5W" at bounding box center [402, 317] width 132 height 62
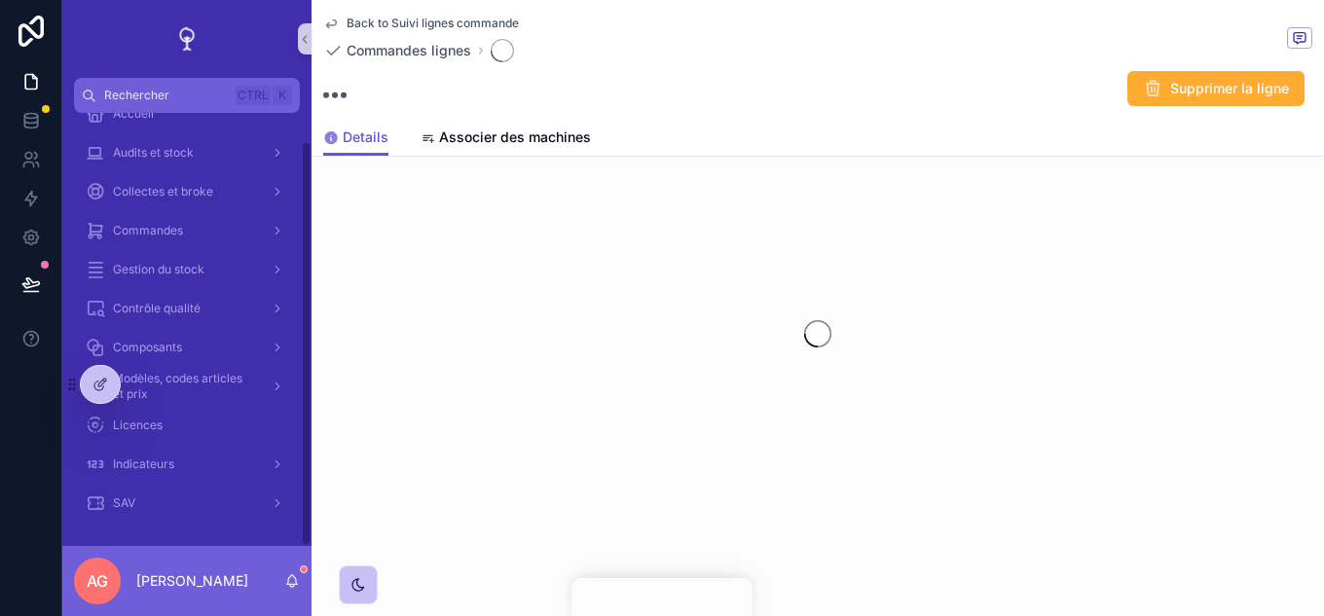
scroll to position [30, 0]
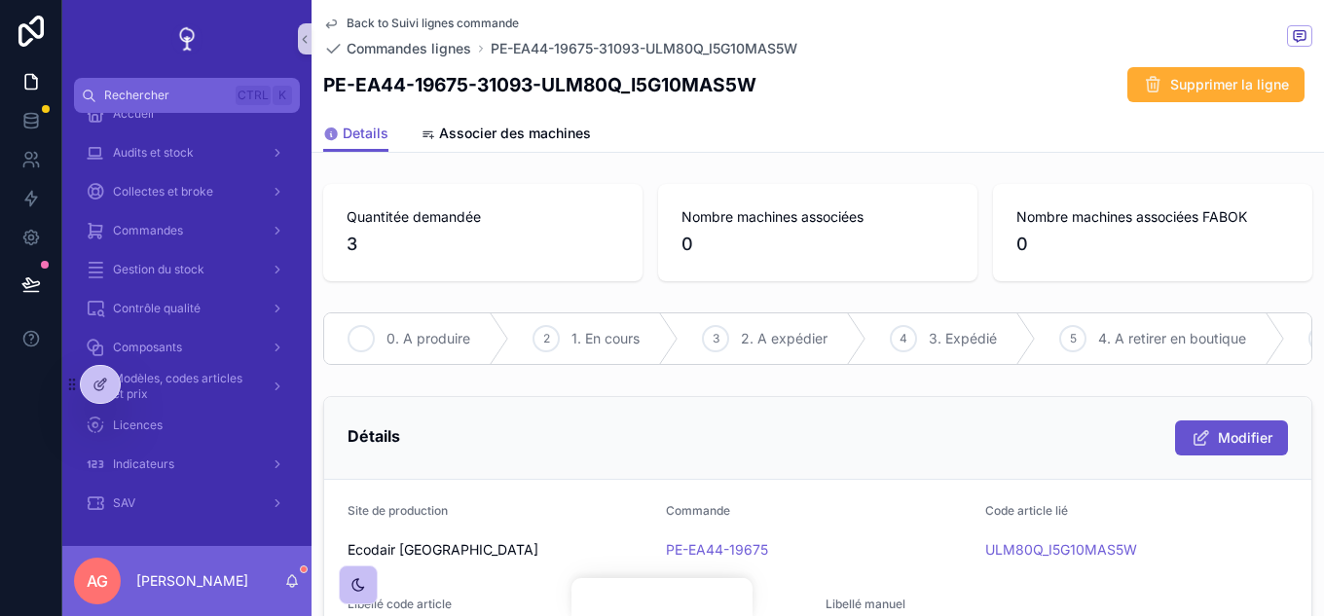
click at [378, 325] on div "1 0. A produire" at bounding box center [416, 339] width 185 height 51
click at [418, 23] on span "Back to Suivi lignes commande" at bounding box center [433, 24] width 172 height 16
